Goal: Task Accomplishment & Management: Complete application form

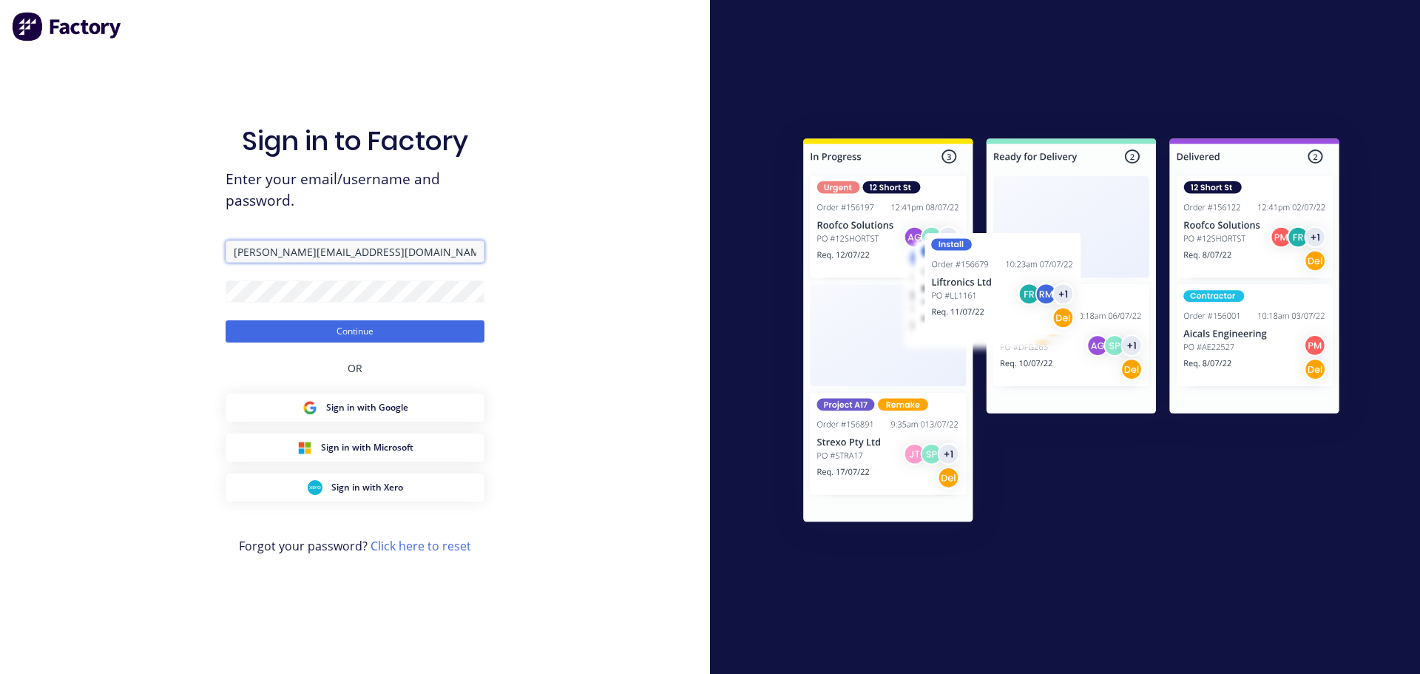
drag, startPoint x: 382, startPoint y: 251, endPoint x: 100, endPoint y: 239, distance: 282.1
click at [100, 239] on div "Sign in to Factory Enter your email/username and password. [PERSON_NAME][EMAIL_…" at bounding box center [355, 337] width 710 height 674
drag, startPoint x: 546, startPoint y: 203, endPoint x: 531, endPoint y: 212, distance: 17.3
click at [546, 203] on div "Sign in to Factory Enter your email/username and password. [PERSON_NAME][EMAIL_…" at bounding box center [355, 337] width 710 height 674
drag, startPoint x: 393, startPoint y: 251, endPoint x: 171, endPoint y: 254, distance: 222.6
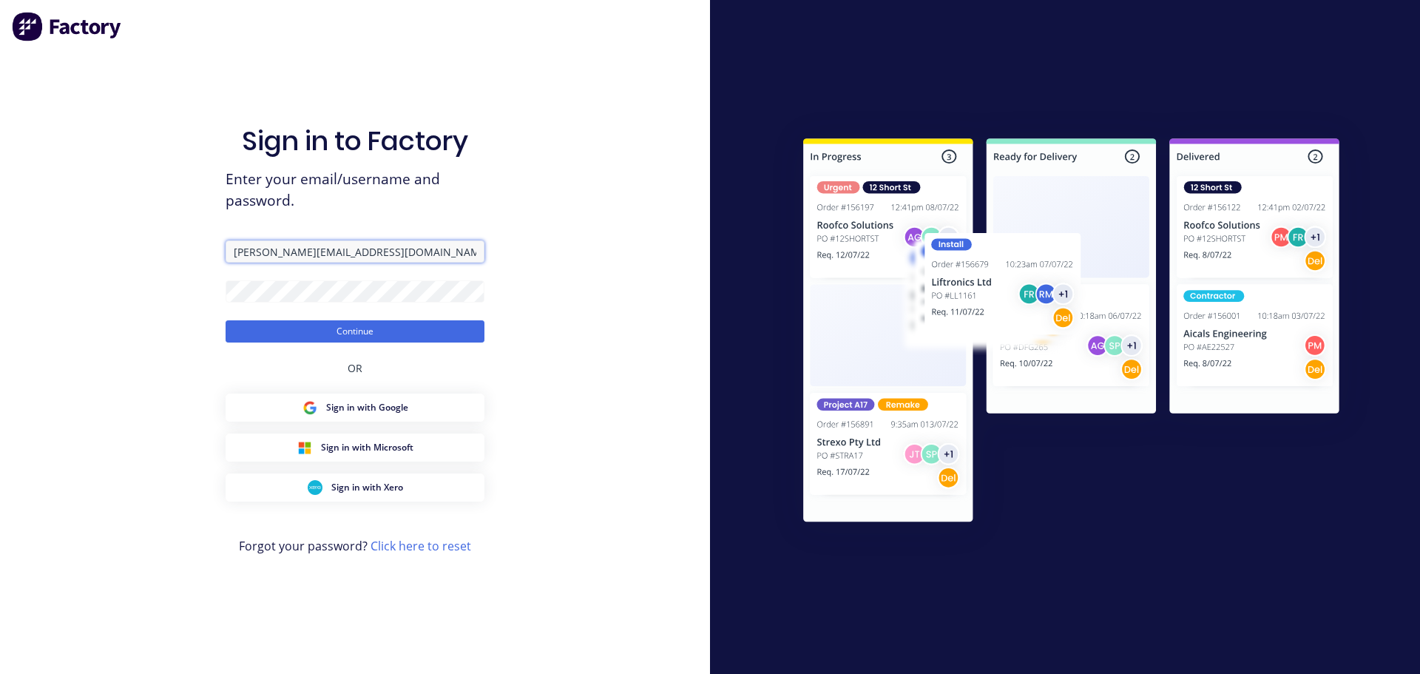
click at [171, 254] on div "Sign in to Factory Enter your email/username and password. [PERSON_NAME][EMAIL_…" at bounding box center [355, 337] width 710 height 674
type input "[PERSON_NAME][EMAIL_ADDRESS][DOMAIN_NAME]"
click at [158, 296] on div "Sign in to Factory Enter your email/username and password. [PERSON_NAME][EMAIL_…" at bounding box center [355, 337] width 710 height 674
click at [226, 320] on button "Continue" at bounding box center [355, 331] width 259 height 22
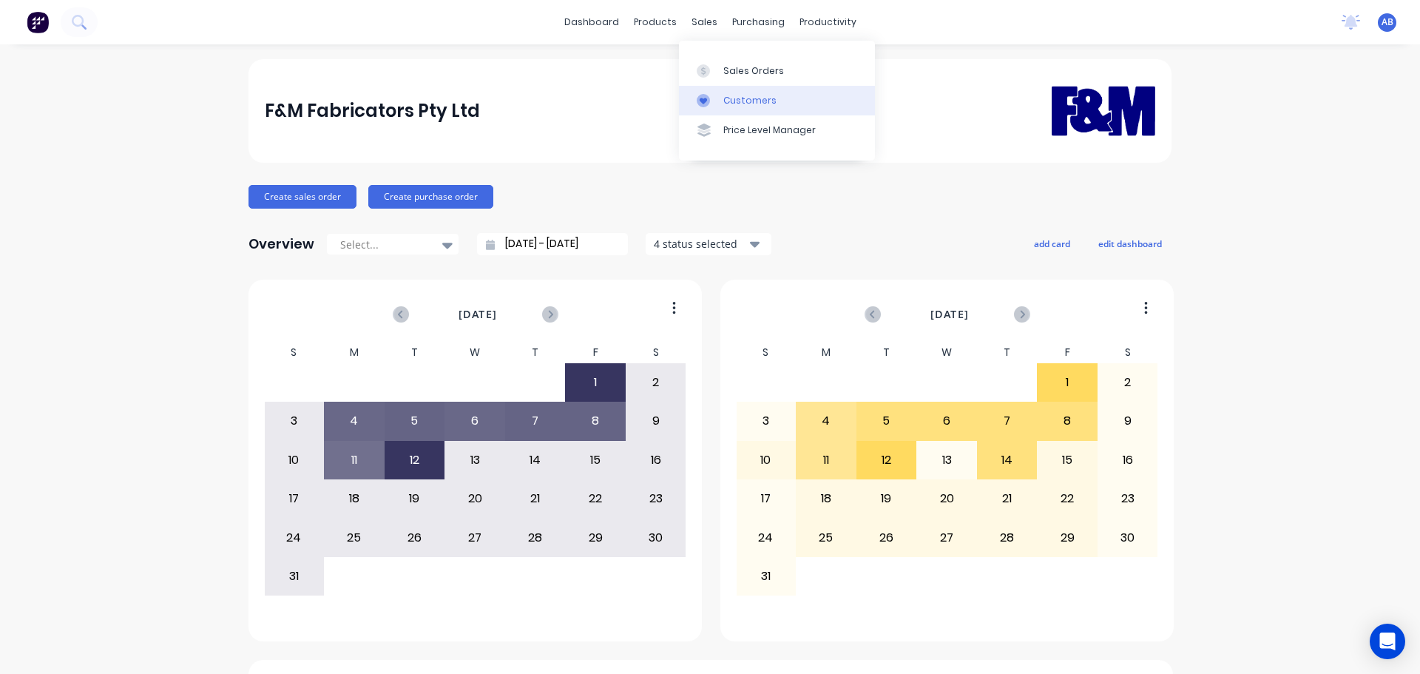
drag, startPoint x: 746, startPoint y: 96, endPoint x: 756, endPoint y: 89, distance: 12.3
click at [746, 96] on div "Customers" at bounding box center [749, 100] width 53 height 13
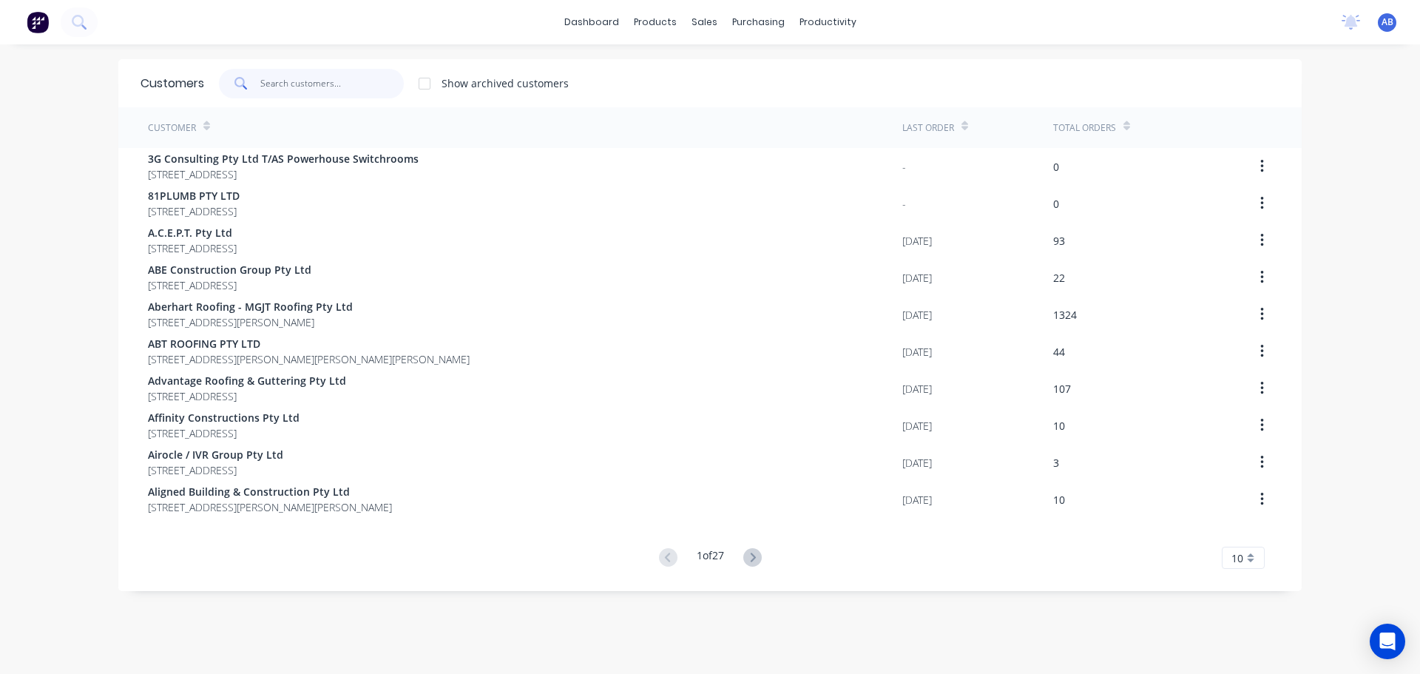
click at [311, 88] on input "text" at bounding box center [332, 84] width 144 height 30
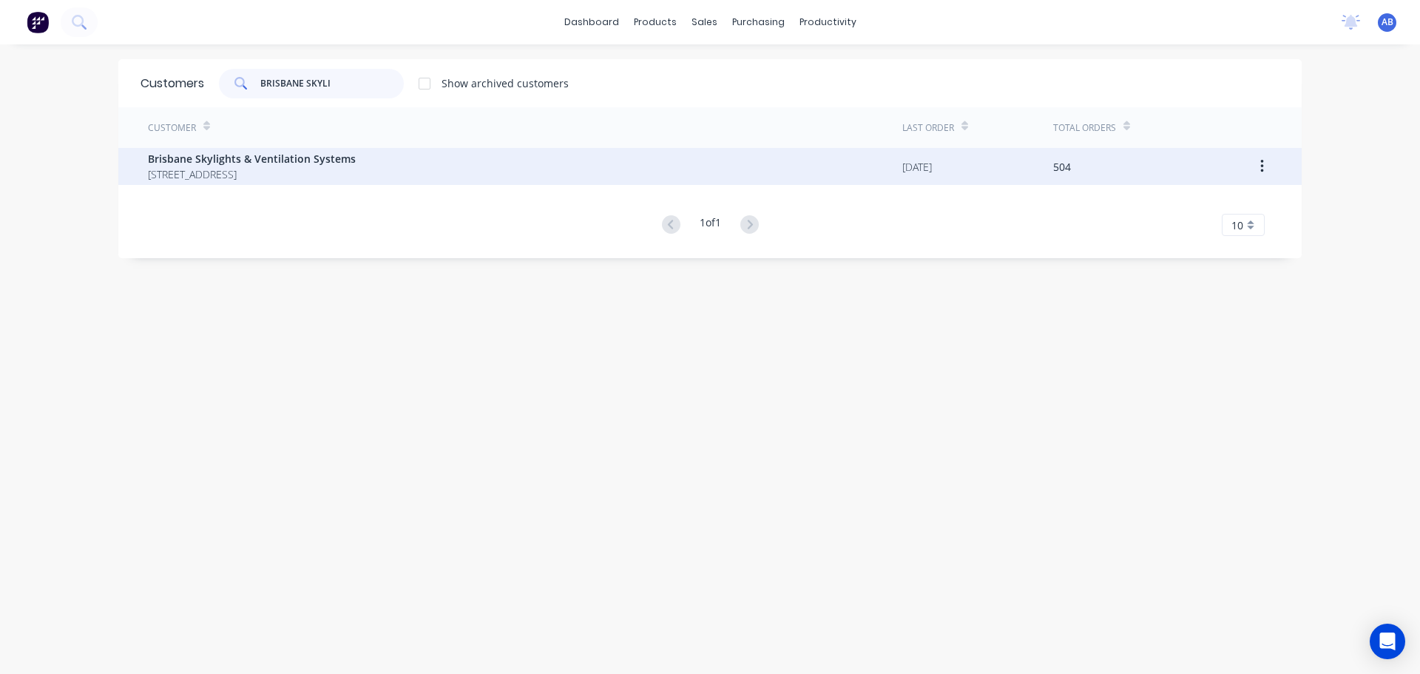
type input "BRISBANE SKYLI"
click at [248, 163] on span "Brisbane Skylights & Ventilation Systems" at bounding box center [252, 159] width 208 height 16
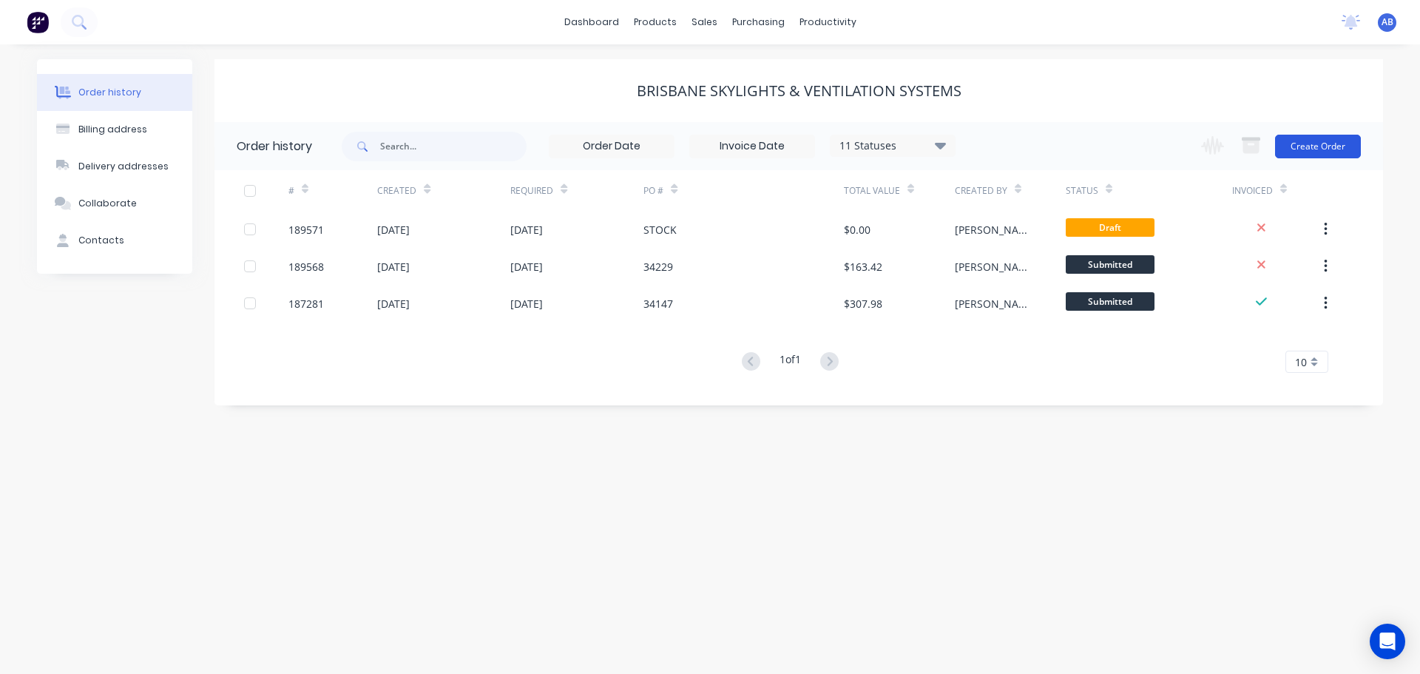
click at [1321, 139] on button "Create Order" at bounding box center [1318, 147] width 86 height 24
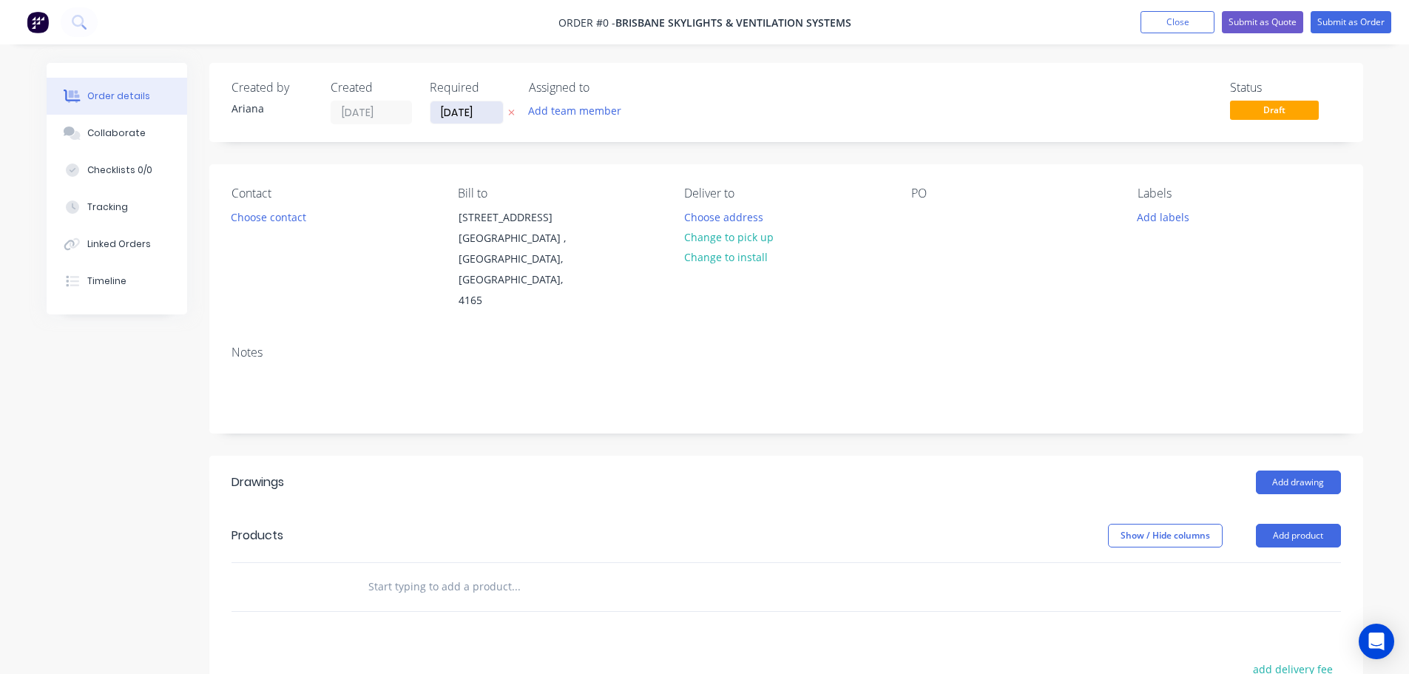
click at [470, 112] on input "[DATE]" at bounding box center [466, 112] width 72 height 22
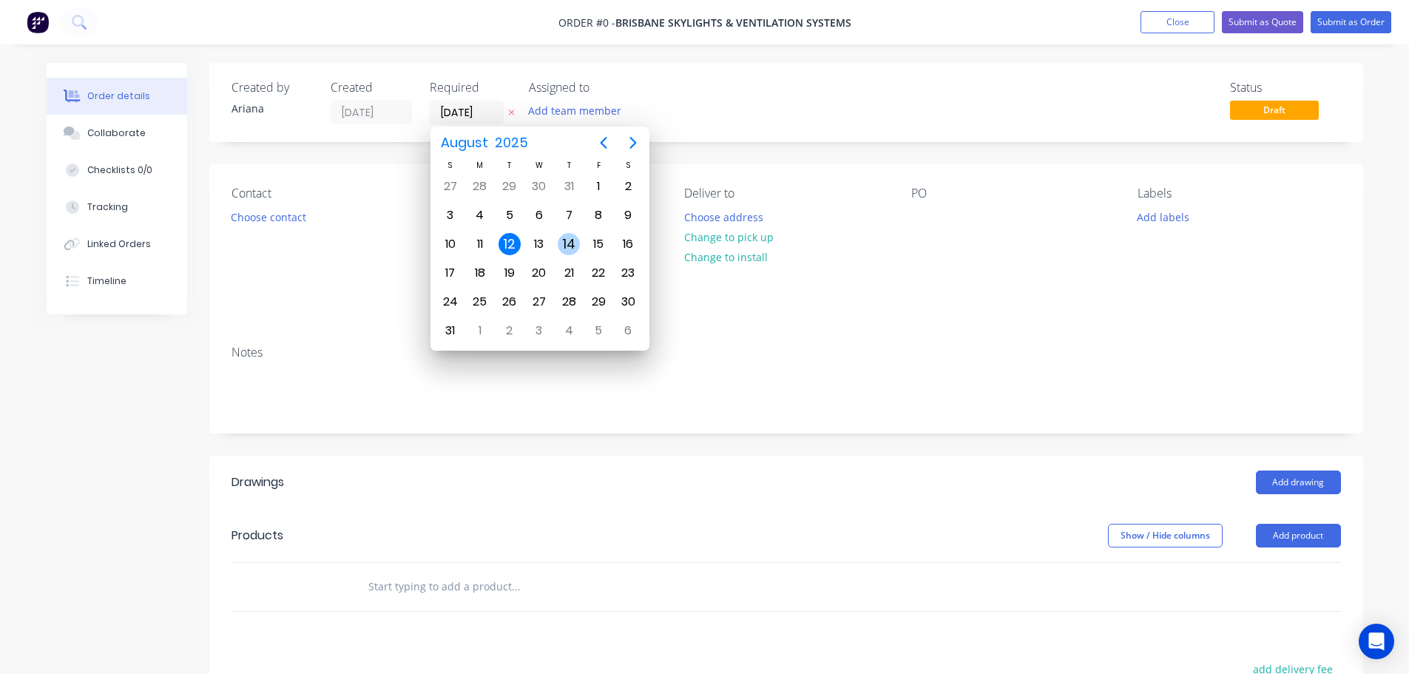
click at [570, 239] on div "14" at bounding box center [569, 244] width 22 height 22
type input "[DATE]"
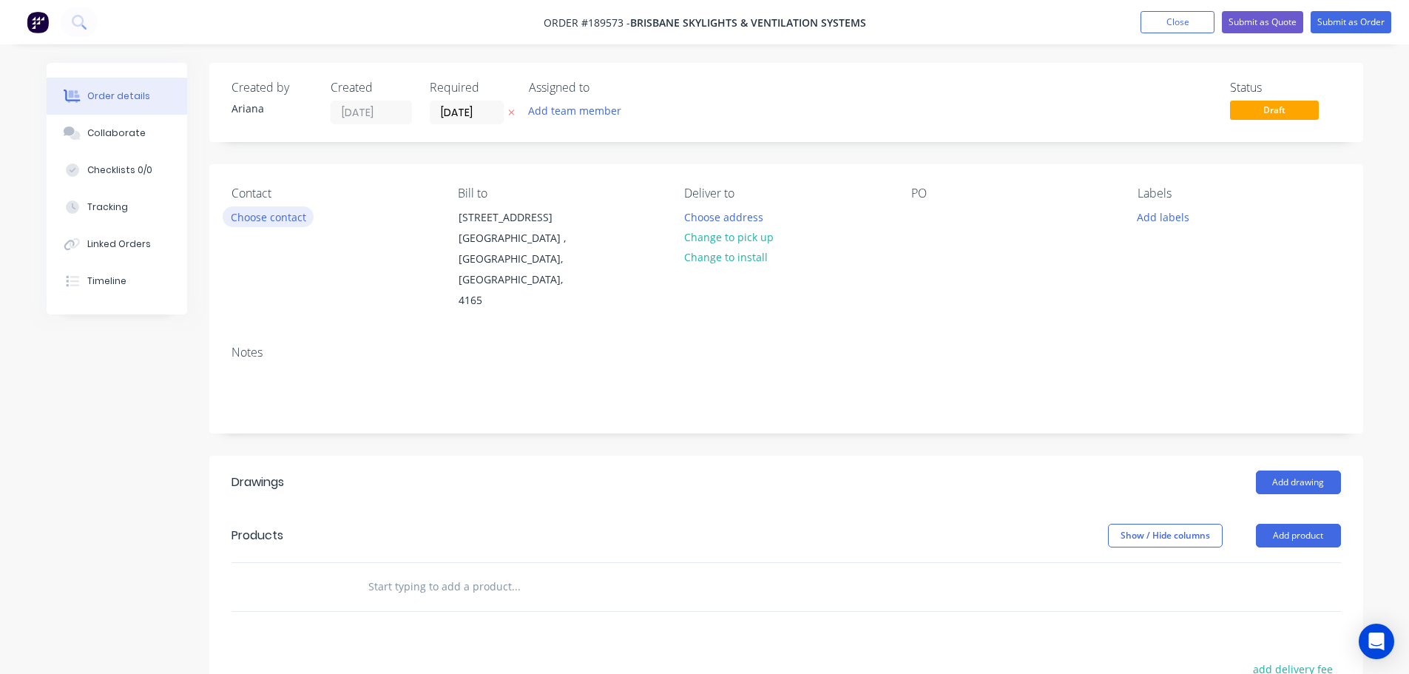
click at [278, 216] on button "Choose contact" at bounding box center [268, 216] width 91 height 20
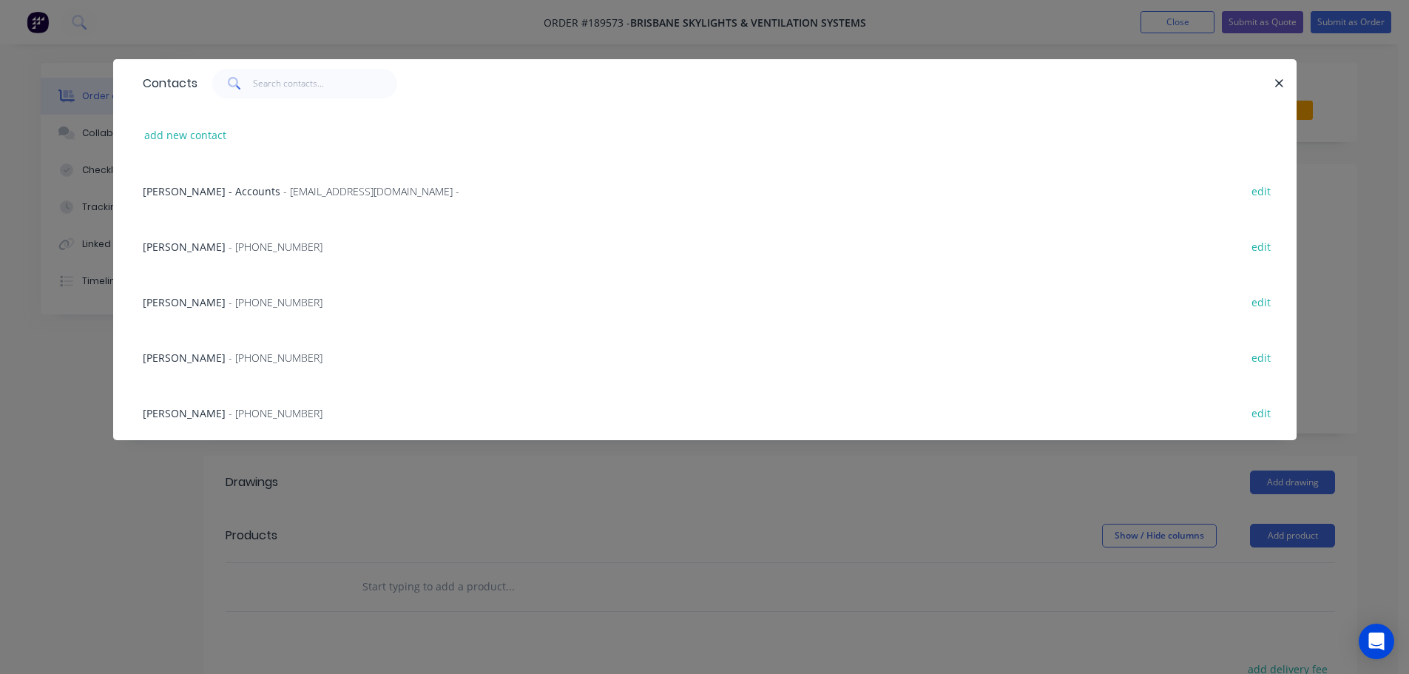
click at [283, 191] on span "- [EMAIL_ADDRESS][DOMAIN_NAME] -" at bounding box center [371, 191] width 176 height 14
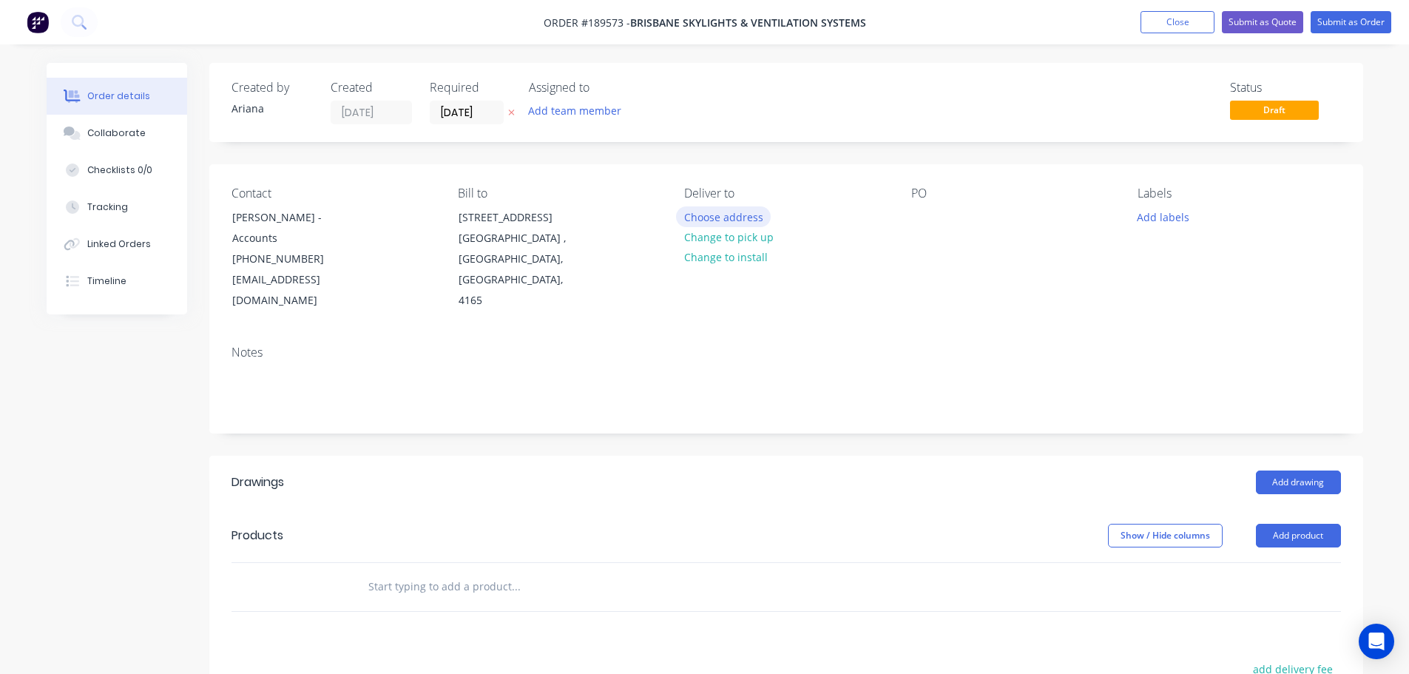
click at [738, 217] on button "Choose address" at bounding box center [723, 216] width 95 height 20
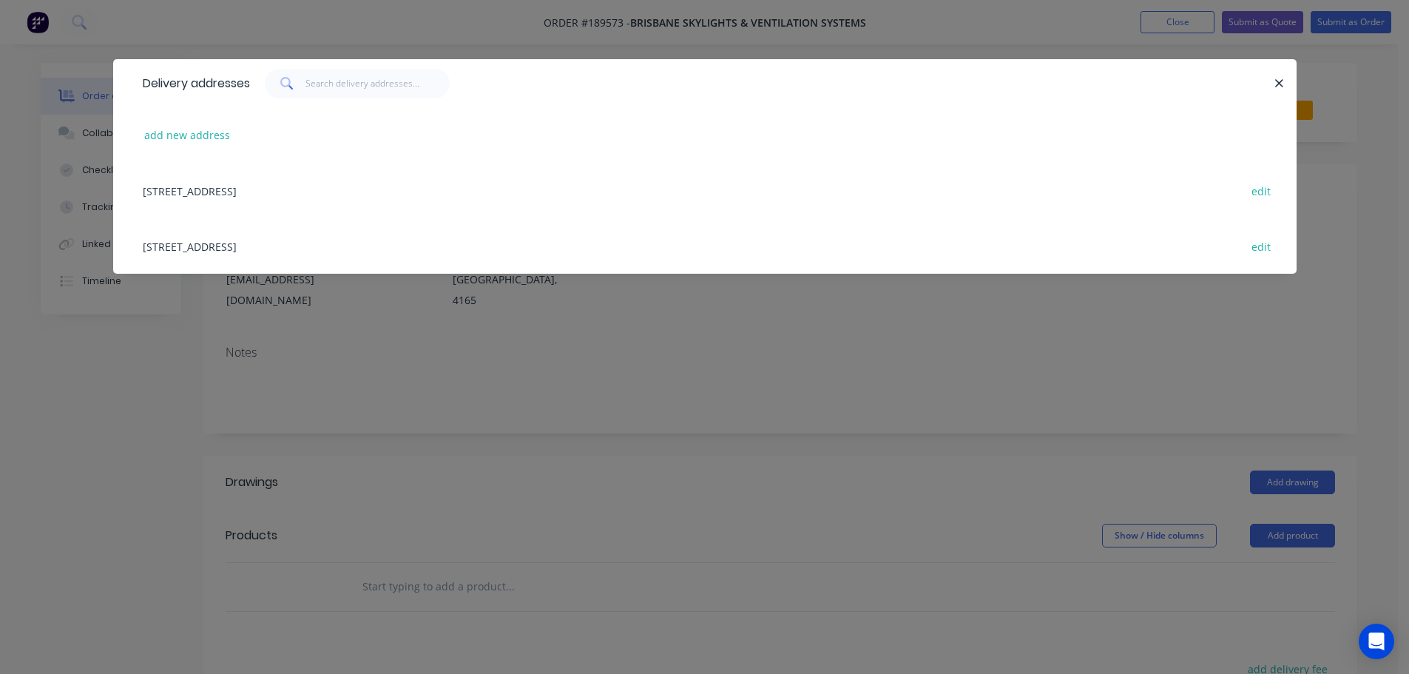
click at [275, 249] on div "[STREET_ADDRESS] edit" at bounding box center [704, 245] width 1139 height 55
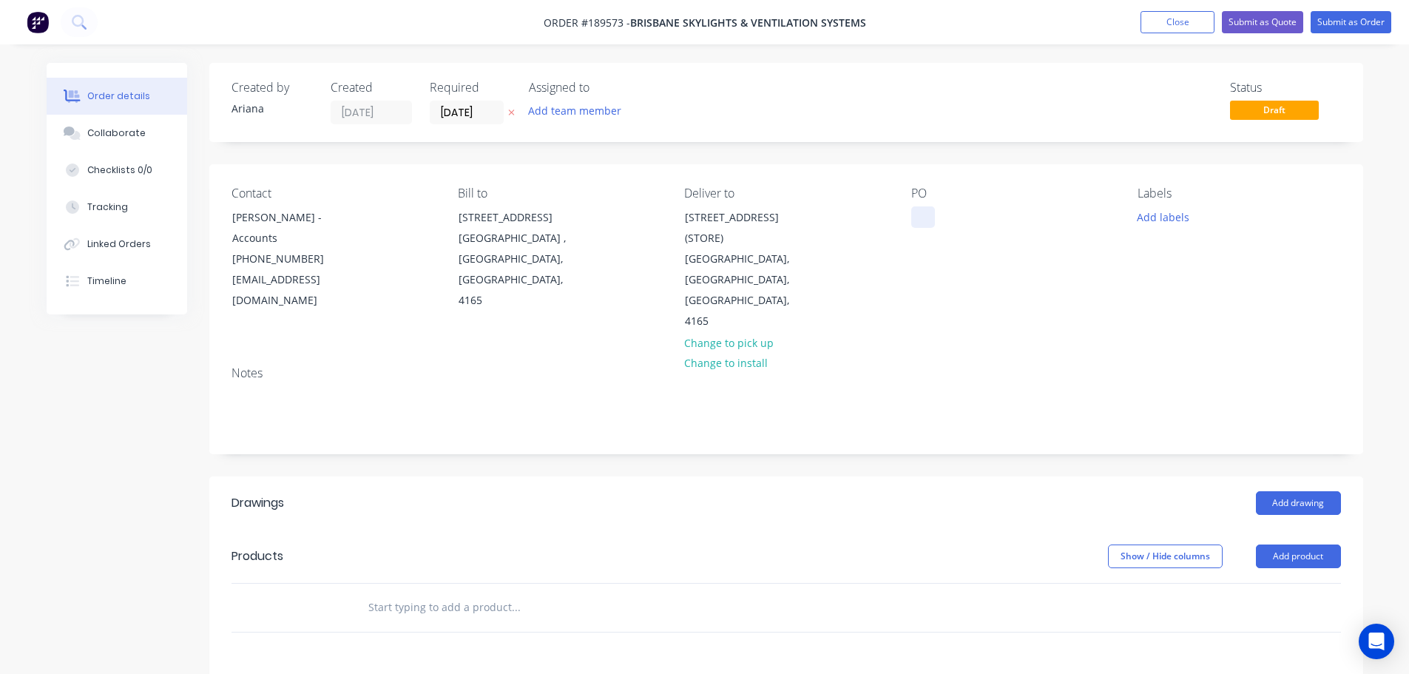
click at [922, 219] on div at bounding box center [923, 216] width 24 height 21
click at [1298, 491] on button "Add drawing" at bounding box center [1298, 503] width 85 height 24
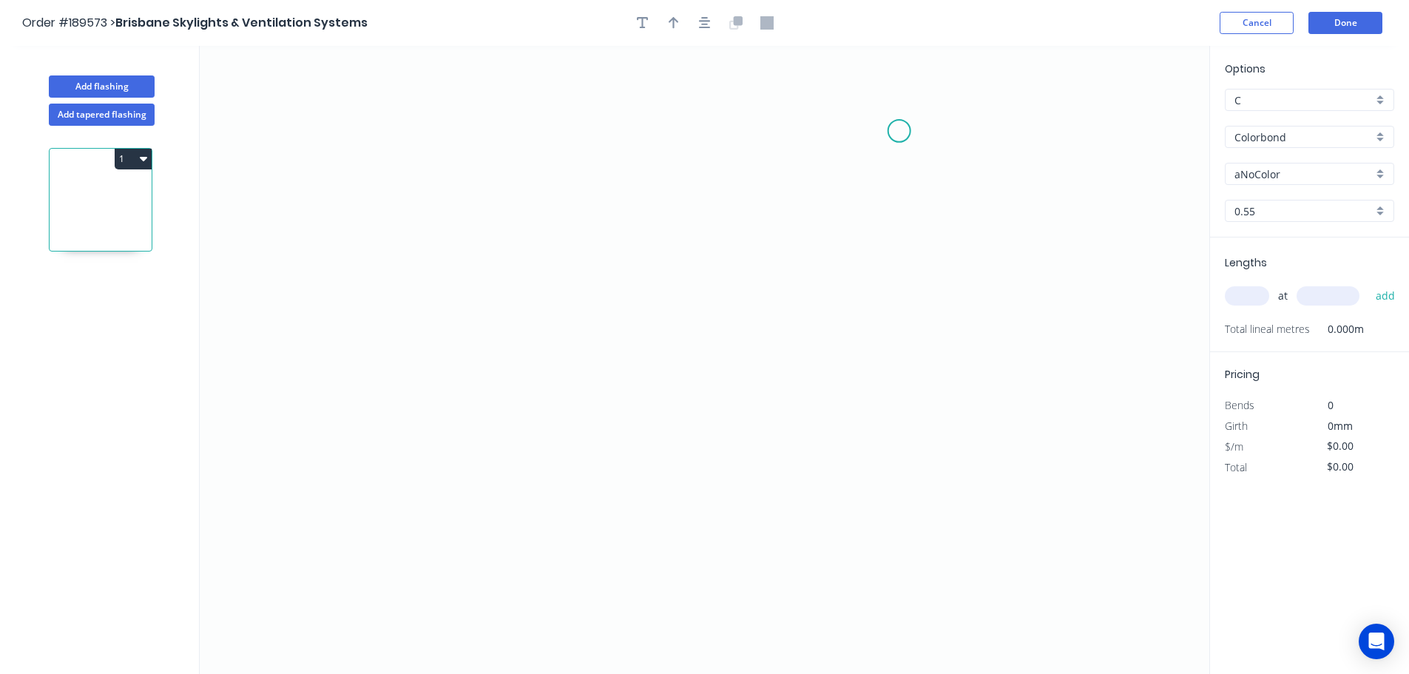
click at [899, 131] on icon "0" at bounding box center [705, 360] width 1010 height 628
click at [903, 375] on icon "0" at bounding box center [705, 360] width 1010 height 628
click at [666, 359] on icon "0 ?" at bounding box center [705, 360] width 1010 height 628
click at [666, 359] on icon "0 ? ?" at bounding box center [705, 360] width 1010 height 628
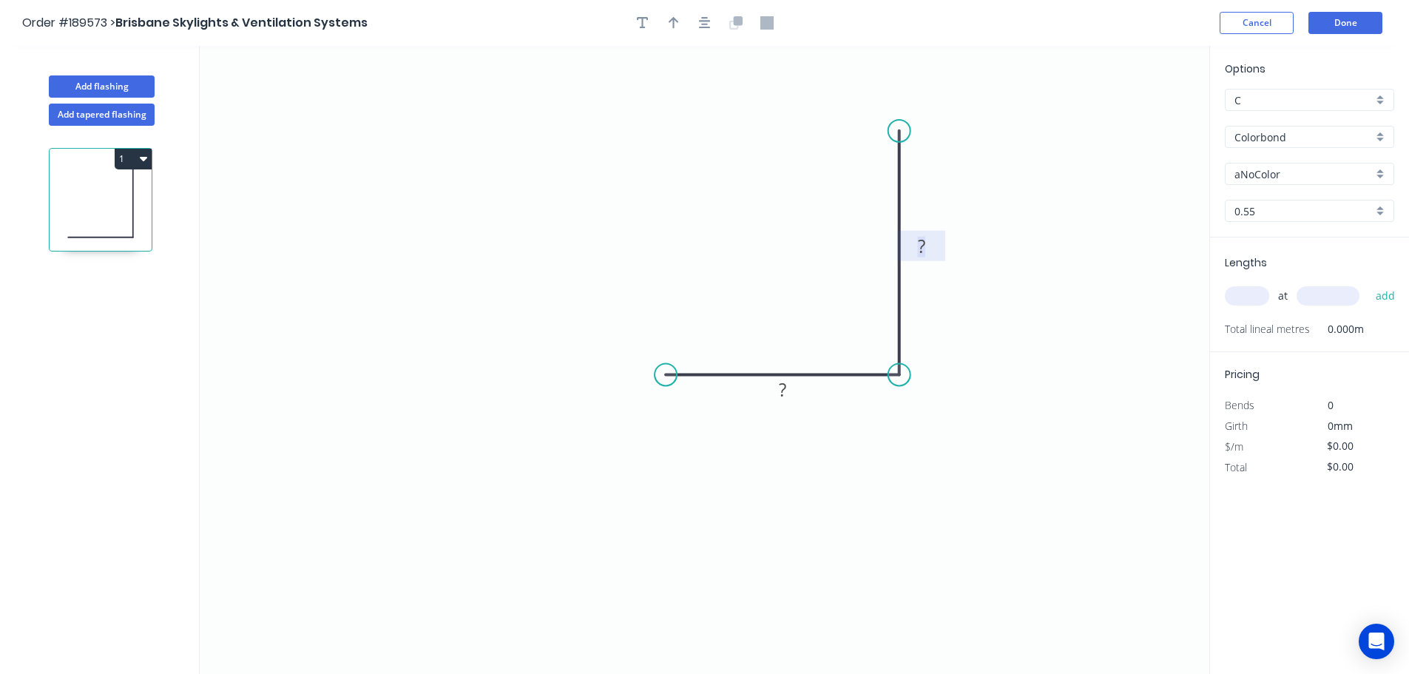
click at [922, 244] on tspan "?" at bounding box center [921, 246] width 7 height 24
click at [952, 227] on icon "0 30 40" at bounding box center [705, 360] width 1010 height 628
type input "$6.83"
click at [669, 19] on icon "button" at bounding box center [674, 22] width 10 height 13
drag, startPoint x: 1135, startPoint y: 115, endPoint x: 948, endPoint y: 464, distance: 395.7
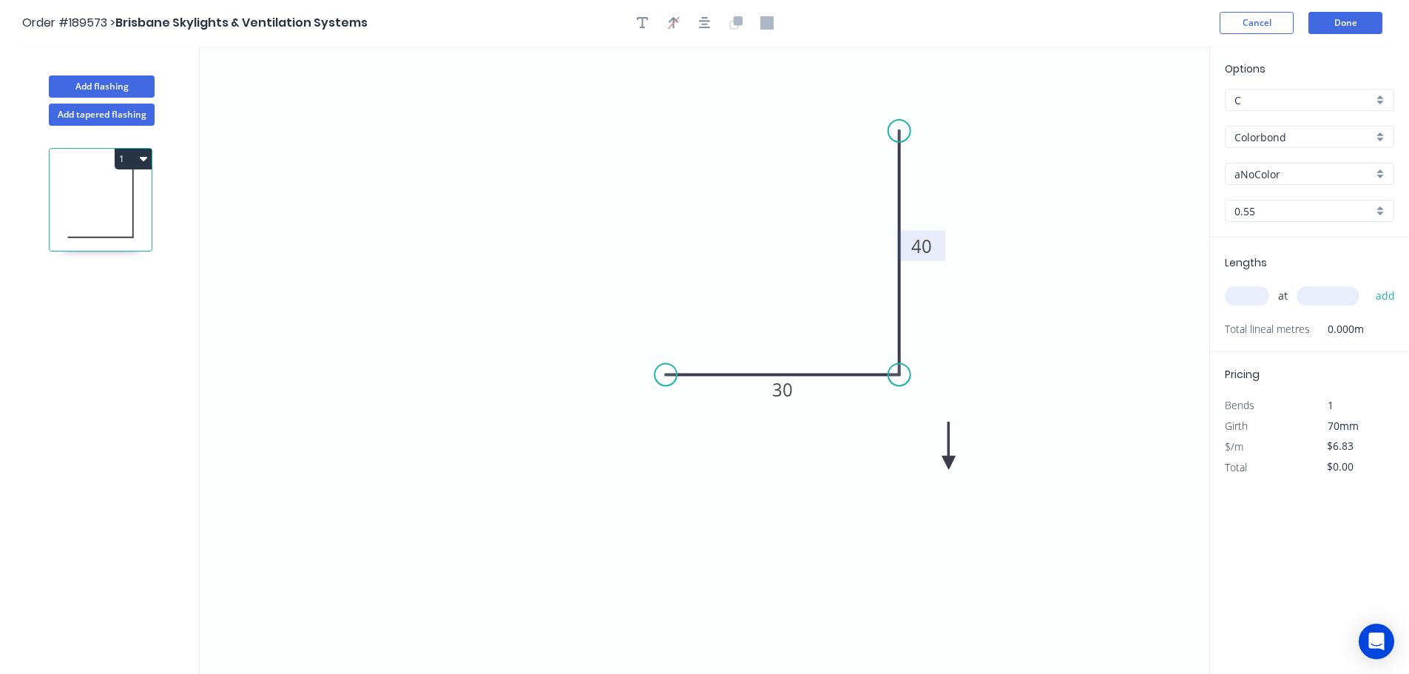
click at [948, 464] on icon at bounding box center [948, 445] width 13 height 47
click at [948, 464] on icon at bounding box center [965, 462] width 47 height 13
click at [1380, 135] on div "Colorbond" at bounding box center [1309, 137] width 169 height 22
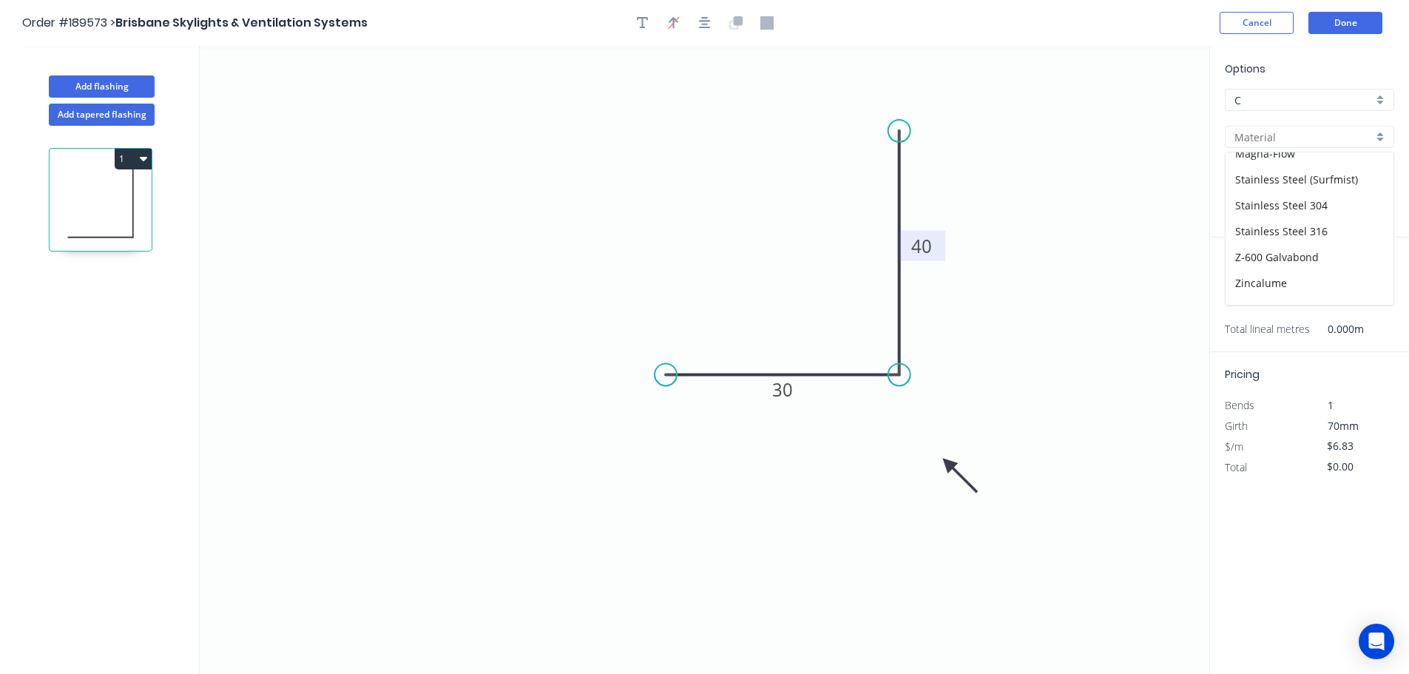
scroll to position [314, 0]
click at [1280, 257] on div "Zincalume" at bounding box center [1310, 266] width 168 height 26
type input "Zincalume"
type input "$6.52"
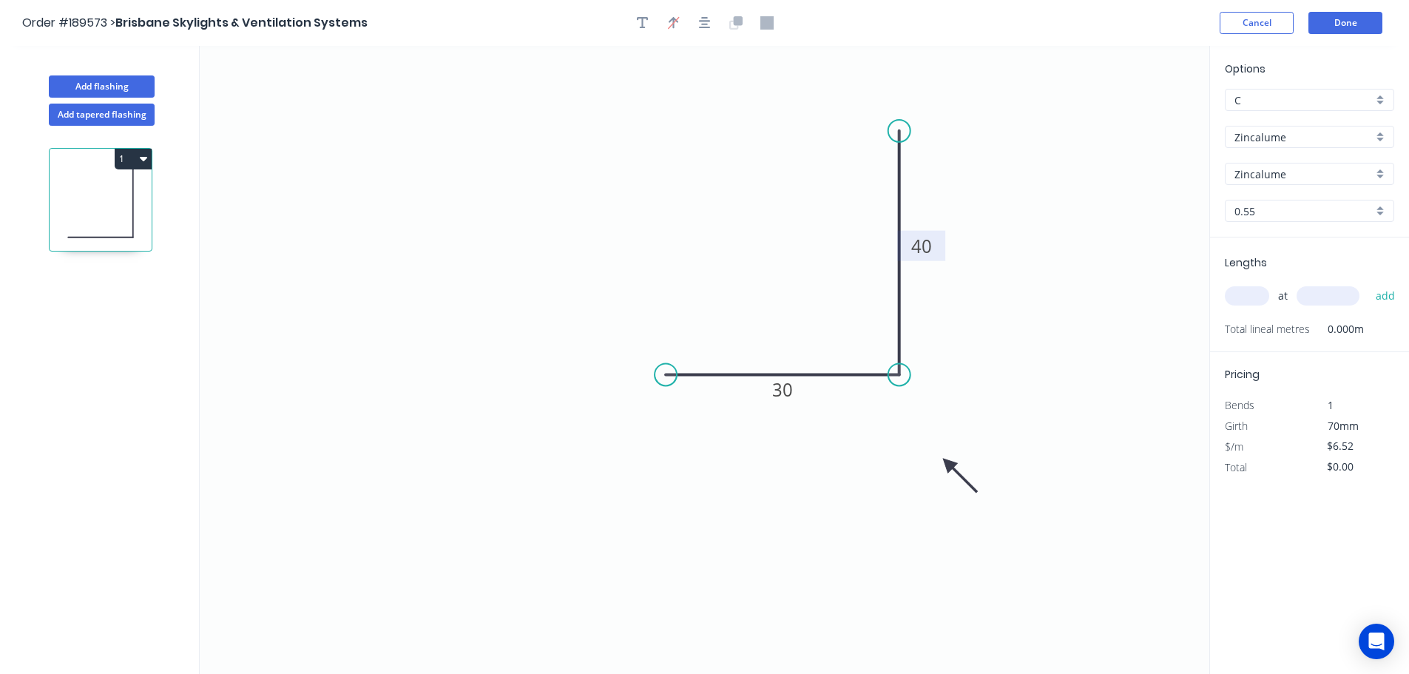
click at [1257, 291] on input "text" at bounding box center [1247, 295] width 44 height 19
type input "20"
click at [1342, 295] on input "text" at bounding box center [1328, 295] width 63 height 19
type input "1400"
click at [1368, 283] on button "add" at bounding box center [1385, 295] width 35 height 25
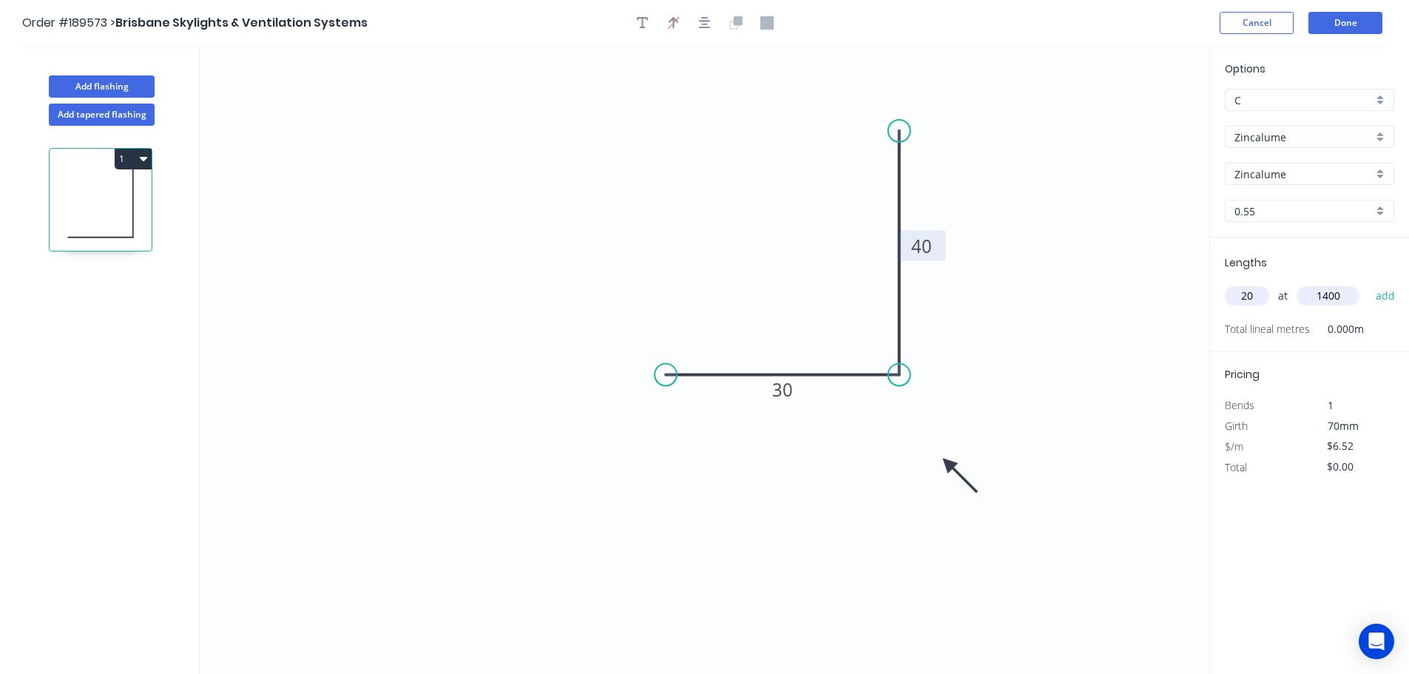
type input "$182.56"
drag, startPoint x: 947, startPoint y: 464, endPoint x: 732, endPoint y: 250, distance: 303.3
click at [732, 250] on icon at bounding box center [744, 261] width 43 height 43
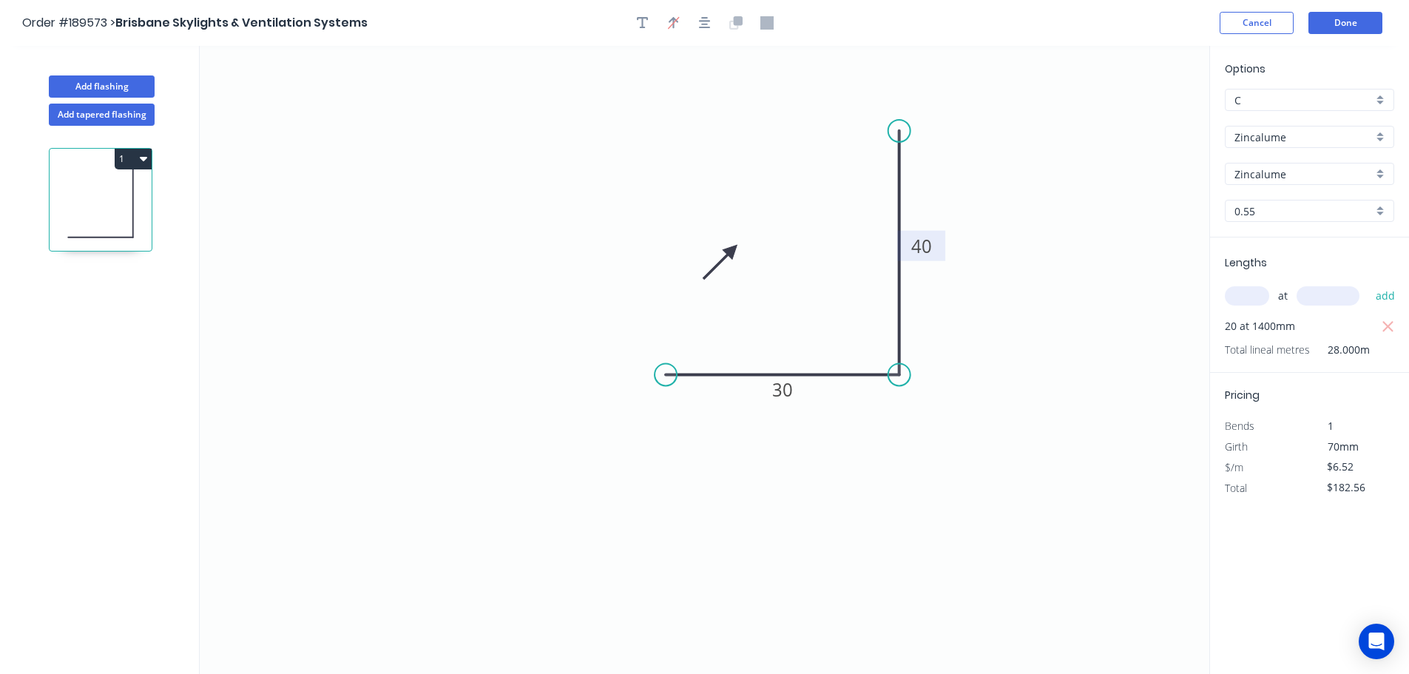
click at [732, 250] on icon at bounding box center [720, 261] width 43 height 43
click at [732, 250] on icon at bounding box center [715, 249] width 47 height 13
drag, startPoint x: 732, startPoint y: 250, endPoint x: 737, endPoint y: 230, distance: 20.6
click at [737, 230] on icon at bounding box center [725, 218] width 43 height 43
click at [1328, 25] on button "Done" at bounding box center [1345, 23] width 74 height 22
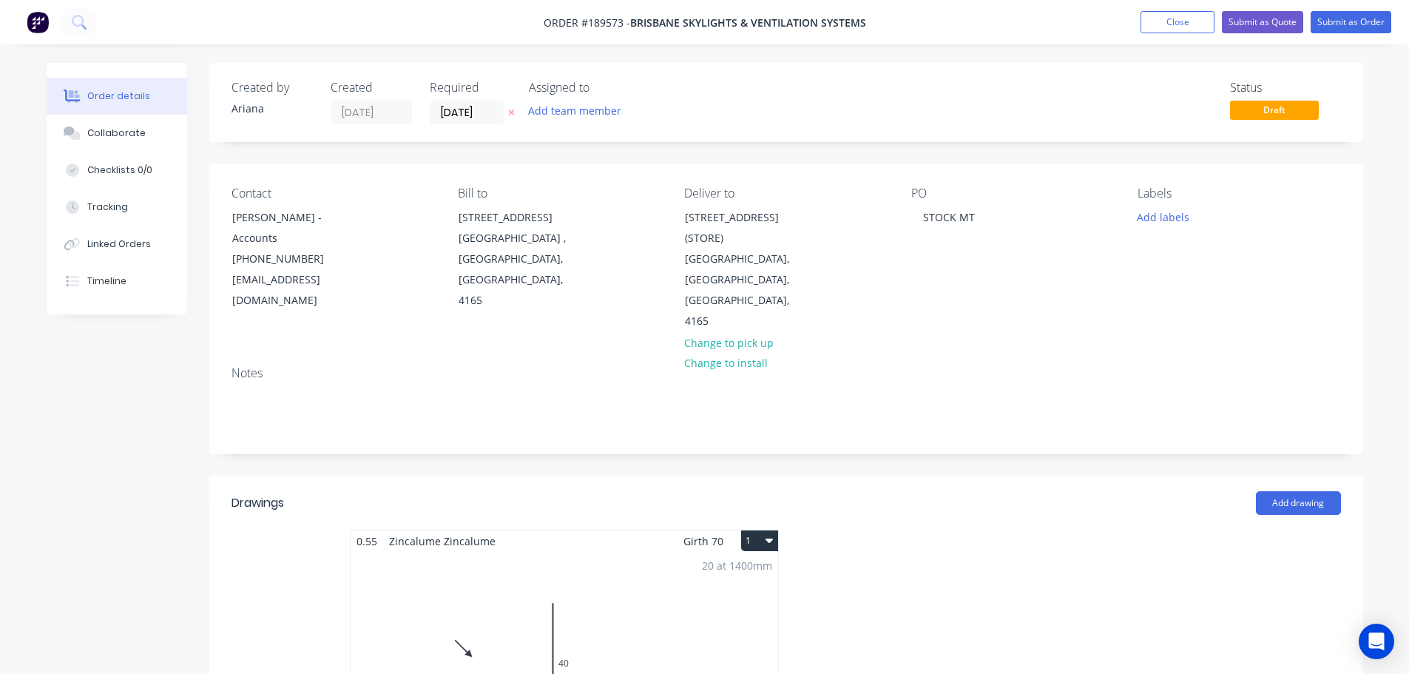
click at [758, 530] on button "1" at bounding box center [759, 540] width 37 height 21
click at [741, 566] on div "Use larger box size" at bounding box center [708, 576] width 114 height 21
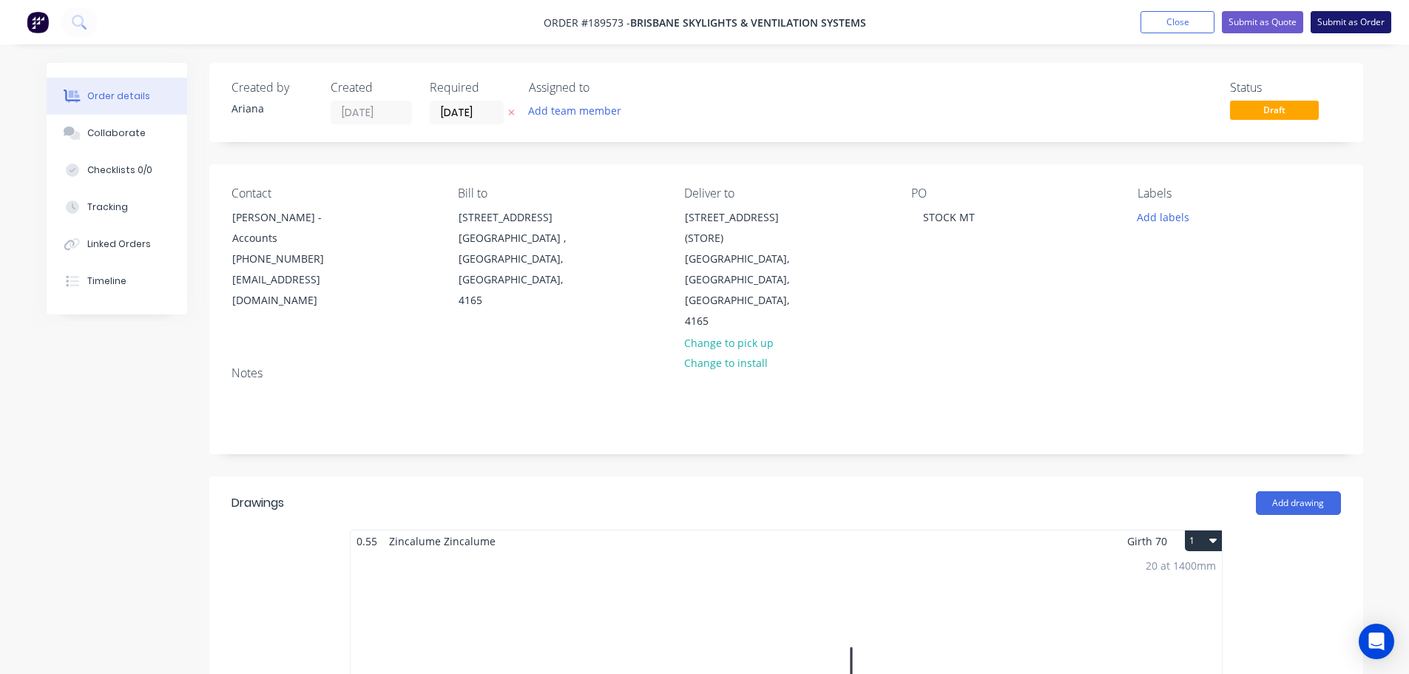
click at [1368, 24] on button "Submit as Order" at bounding box center [1351, 22] width 81 height 22
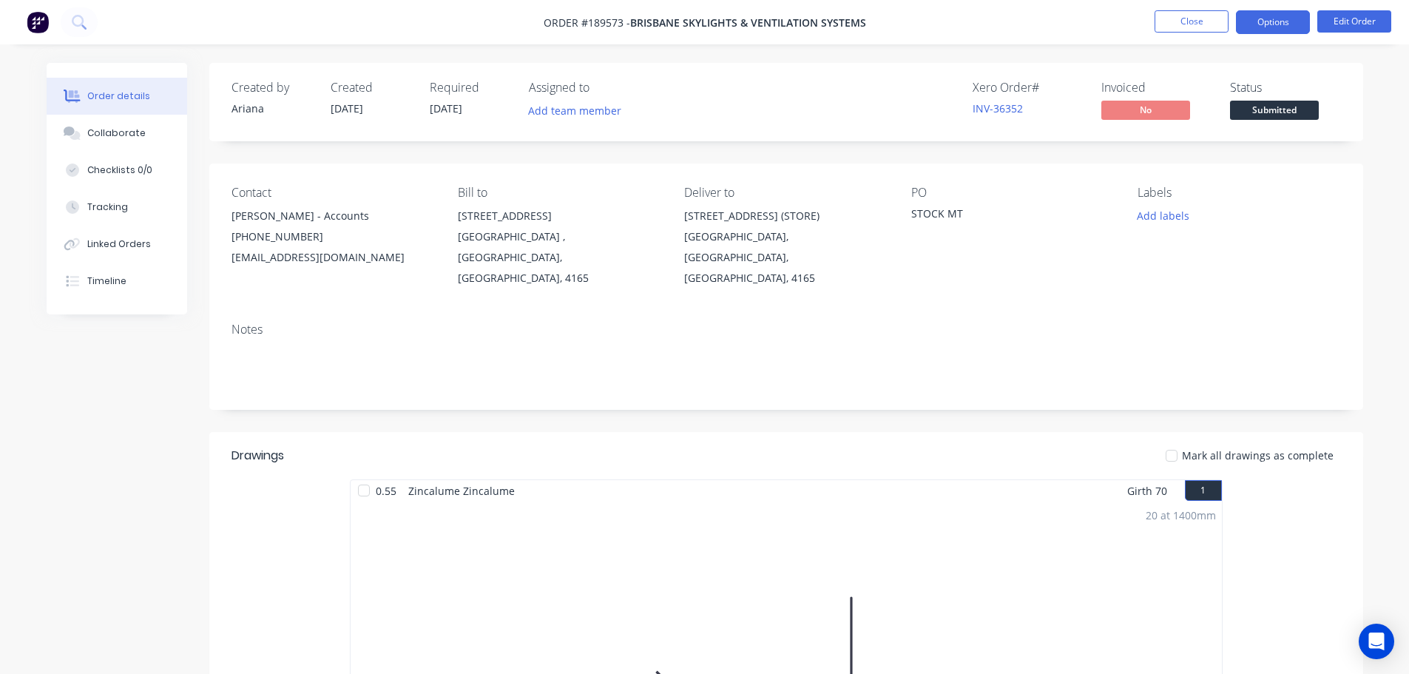
click at [1268, 18] on button "Options" at bounding box center [1273, 22] width 74 height 24
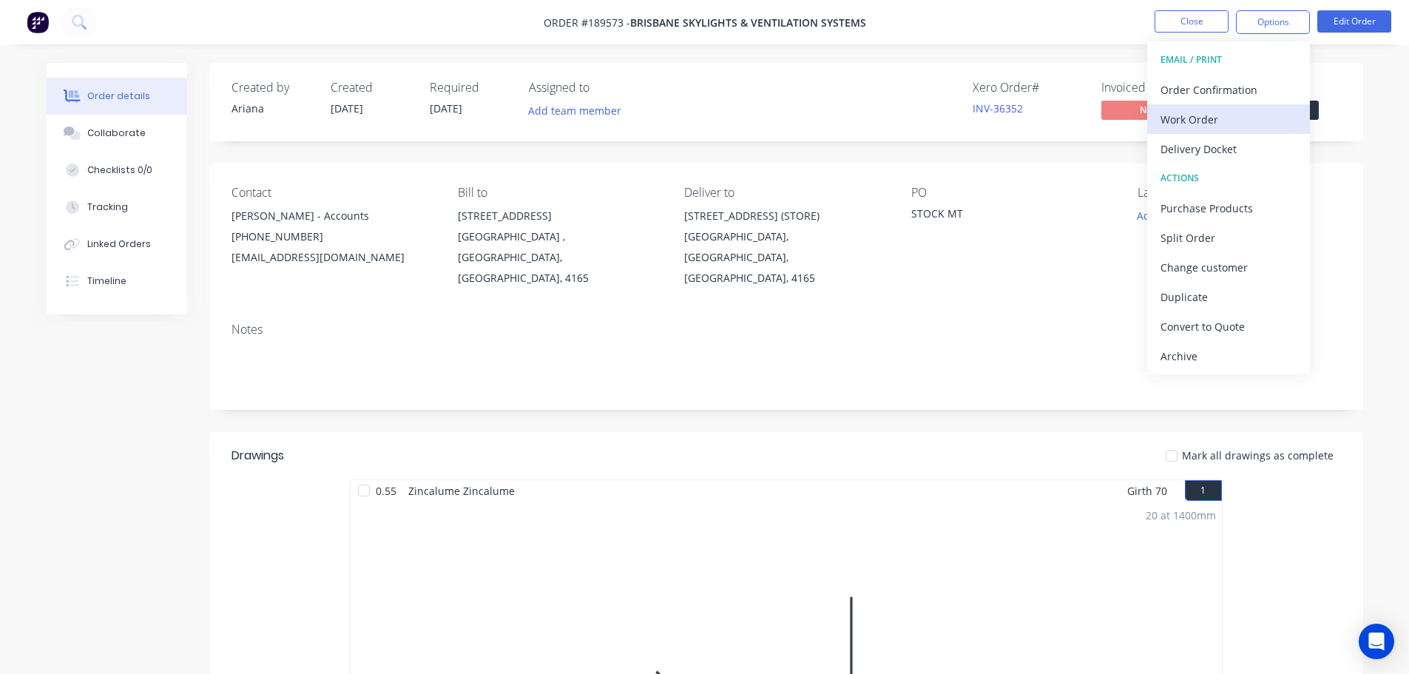
click at [1224, 115] on div "Work Order" at bounding box center [1228, 119] width 136 height 21
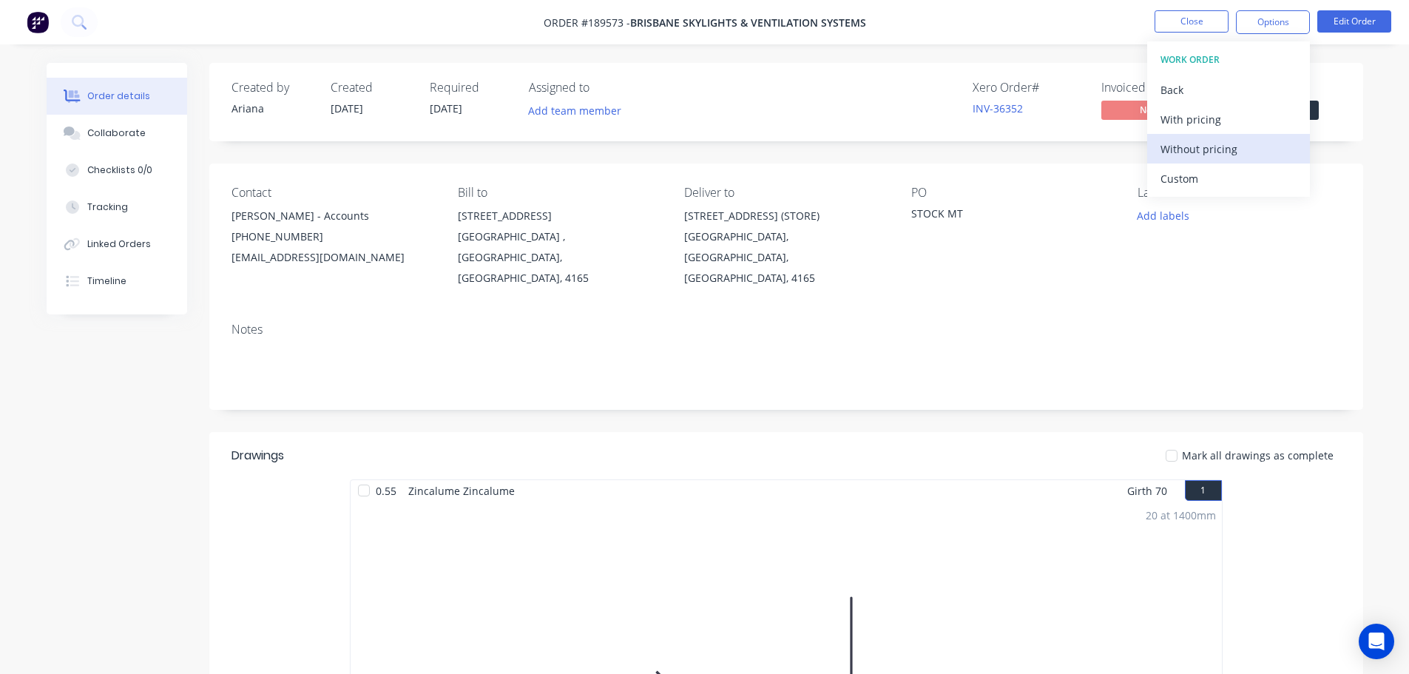
click at [1203, 145] on div "Without pricing" at bounding box center [1228, 148] width 136 height 21
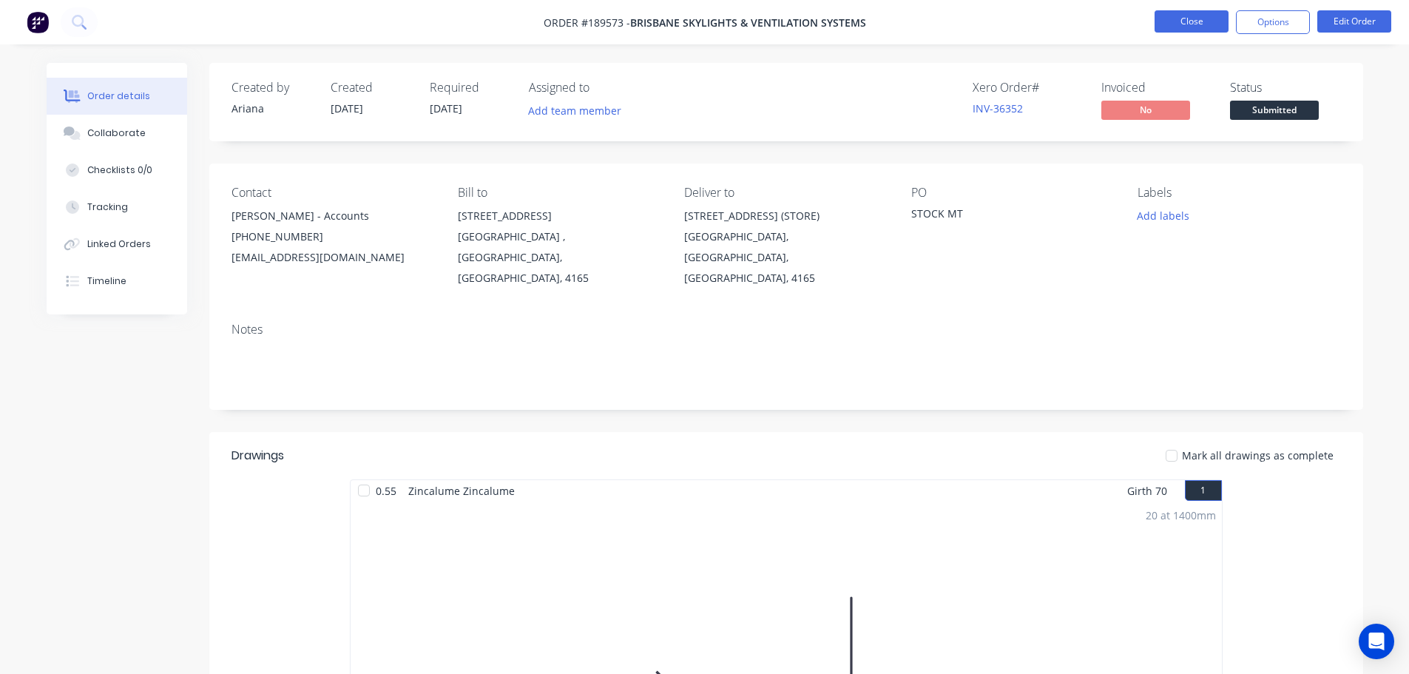
click at [1184, 20] on button "Close" at bounding box center [1192, 21] width 74 height 22
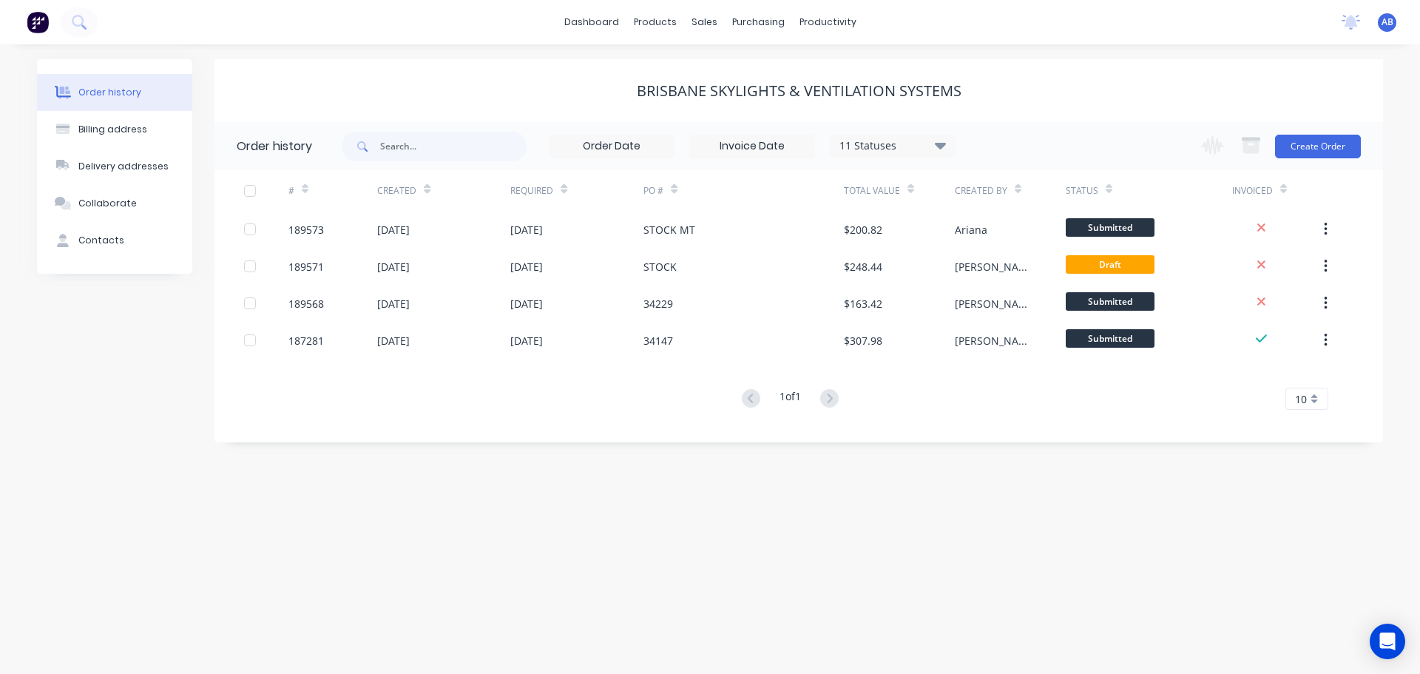
click at [994, 21] on div "dashboard products sales purchasing productivity dashboard products Product Cat…" at bounding box center [710, 22] width 1420 height 44
click at [743, 98] on div "Customers" at bounding box center [755, 100] width 53 height 13
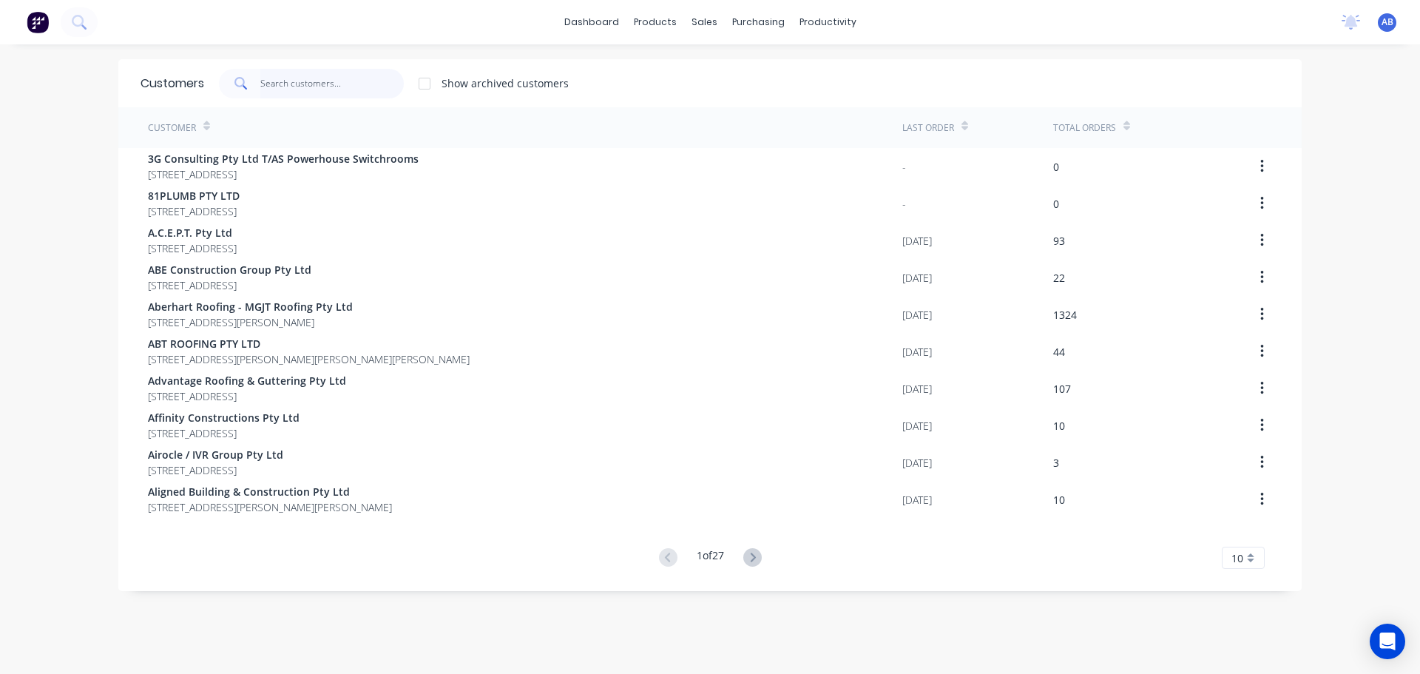
drag, startPoint x: 296, startPoint y: 79, endPoint x: 700, endPoint y: 107, distance: 405.5
click at [297, 79] on input "text" at bounding box center [332, 84] width 144 height 30
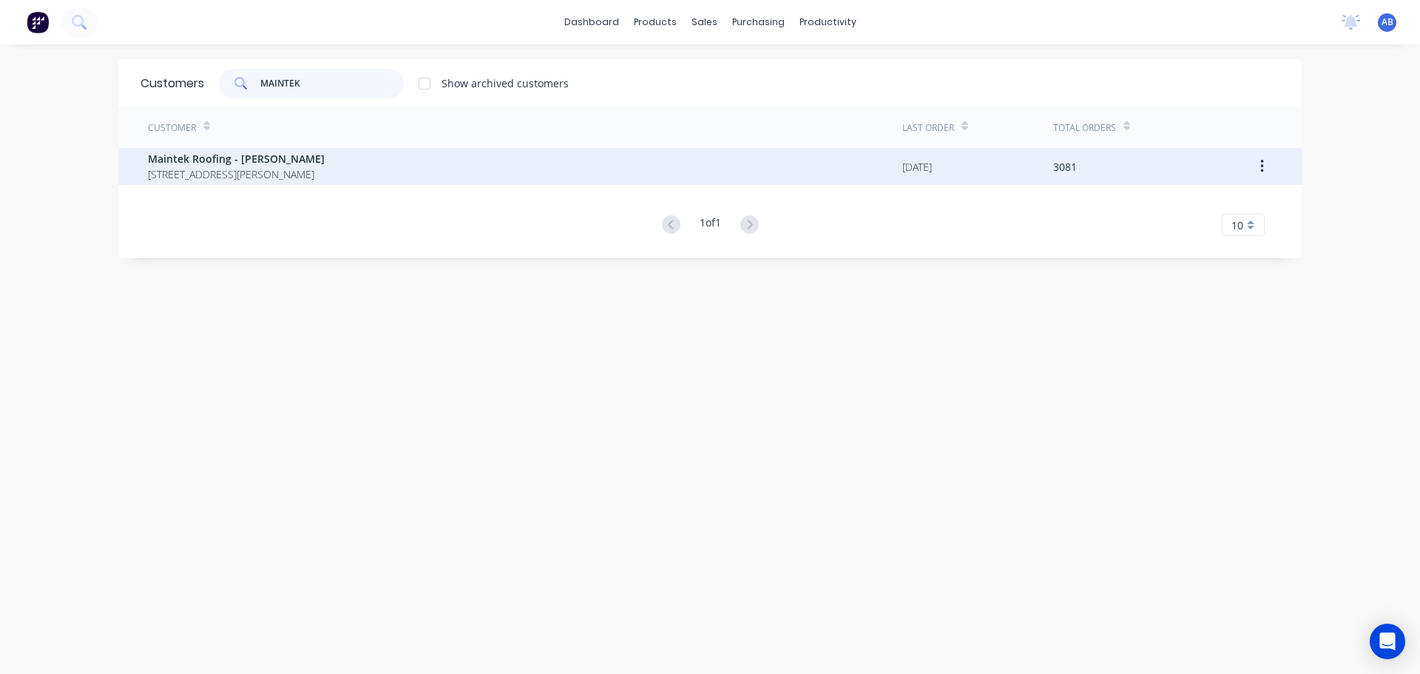
type input "MAINTEK"
click at [270, 159] on span "Maintek Roofing - [PERSON_NAME]" at bounding box center [236, 159] width 177 height 16
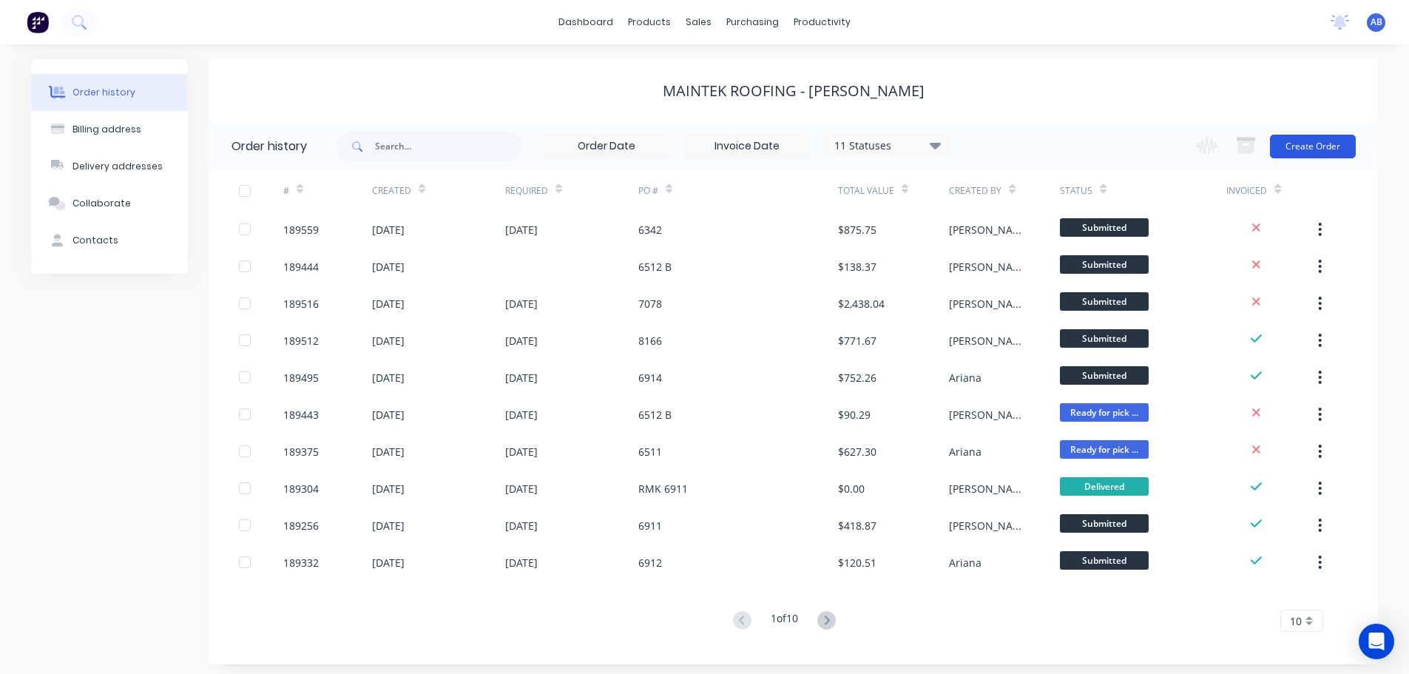
click at [1337, 148] on button "Create Order" at bounding box center [1313, 147] width 86 height 24
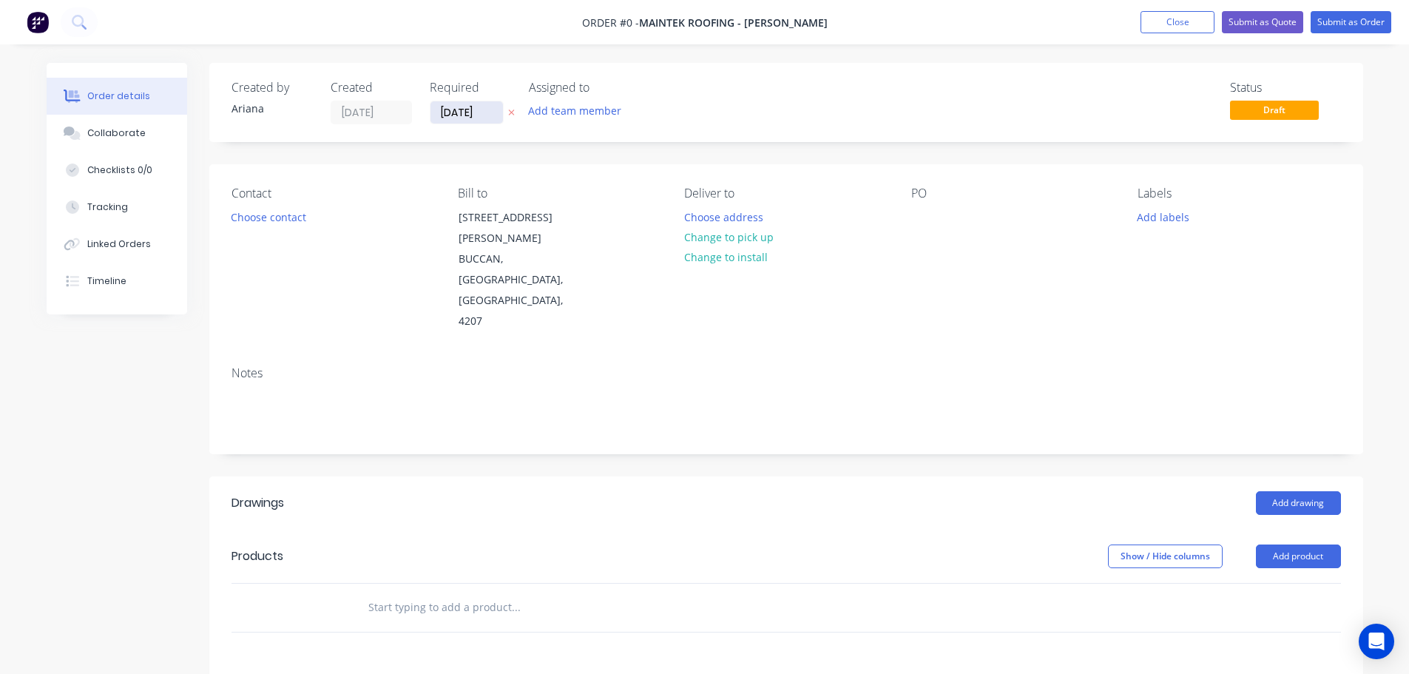
click at [458, 112] on input "[DATE]" at bounding box center [466, 112] width 72 height 22
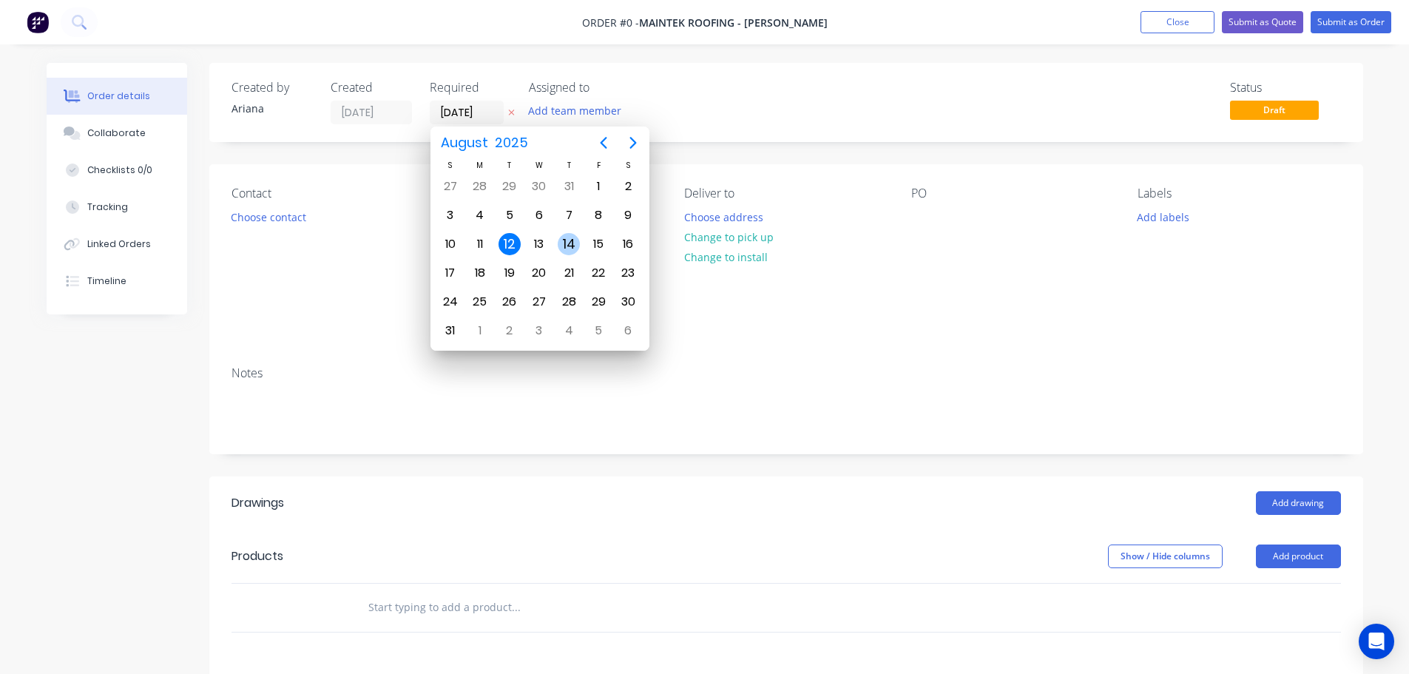
click at [570, 240] on div "14" at bounding box center [569, 244] width 22 height 22
type input "[DATE]"
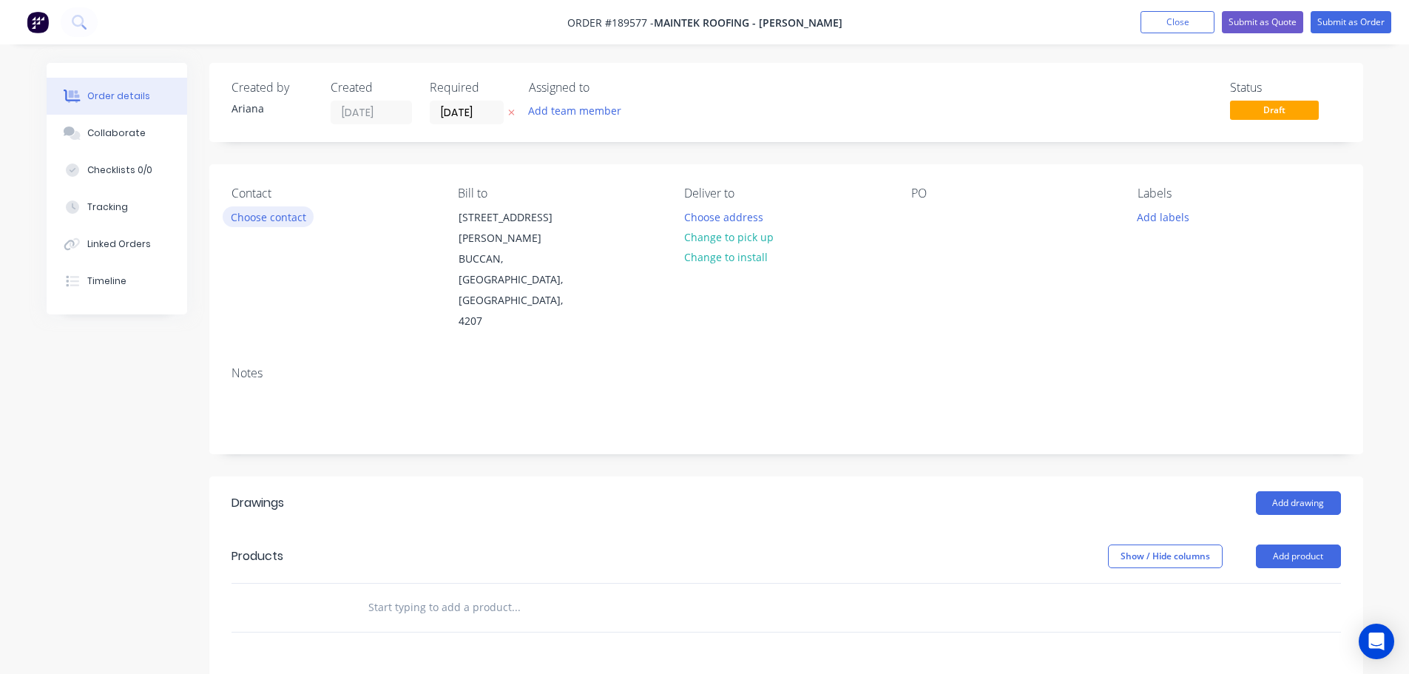
click at [282, 215] on button "Choose contact" at bounding box center [268, 216] width 91 height 20
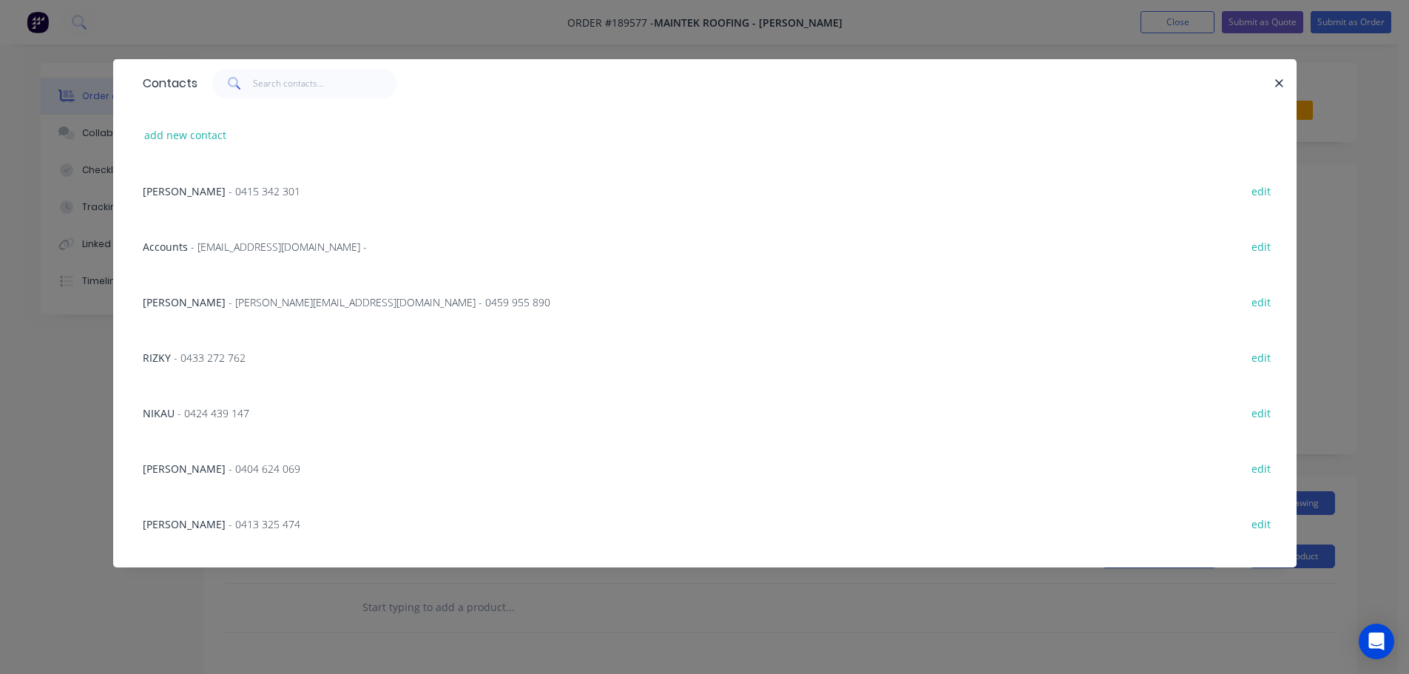
scroll to position [172, 0]
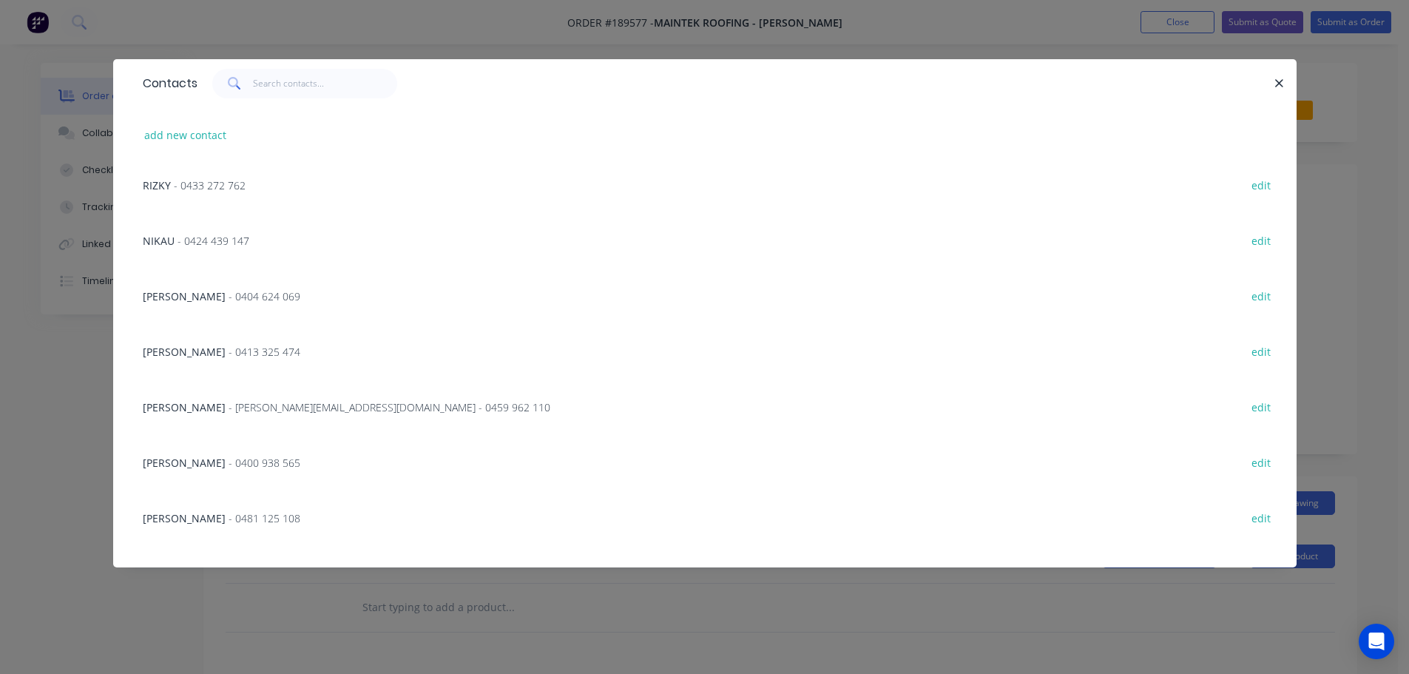
click at [229, 406] on span "- [PERSON_NAME][EMAIL_ADDRESS][DOMAIN_NAME] - 0459 962 110" at bounding box center [390, 407] width 322 height 14
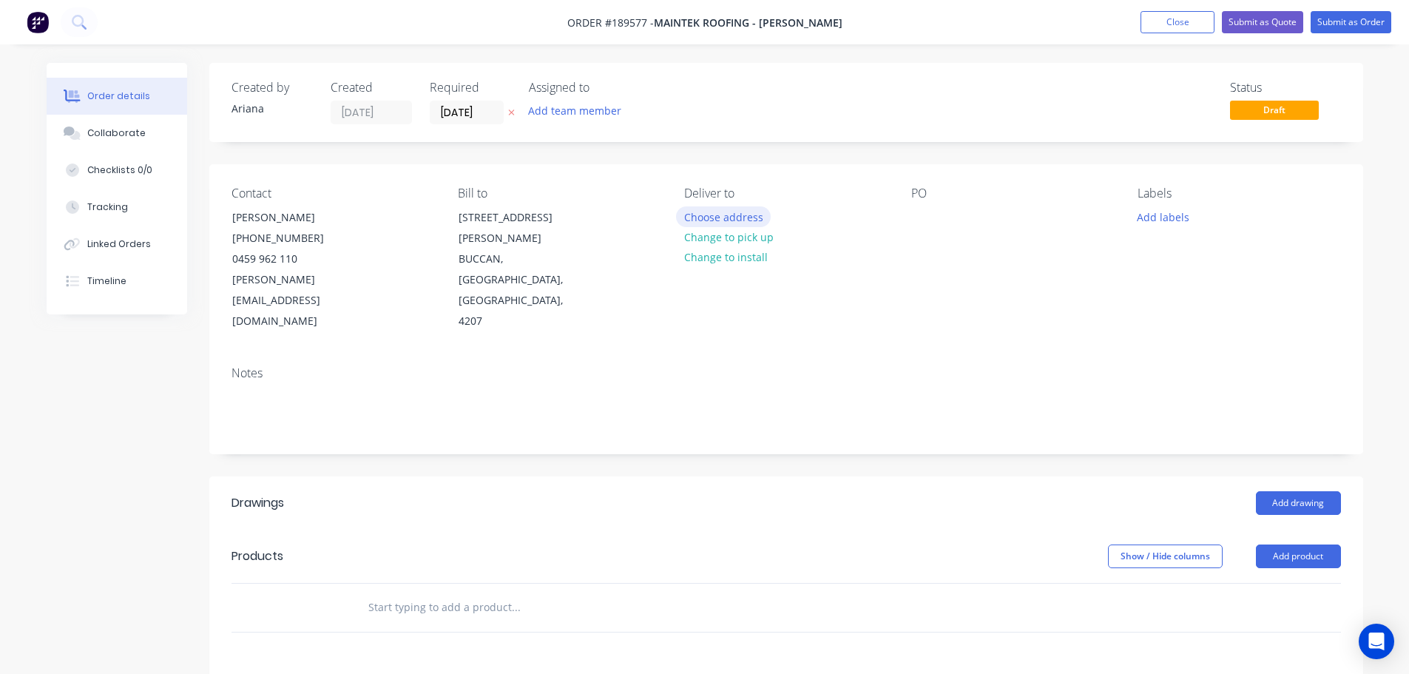
click at [725, 218] on button "Choose address" at bounding box center [723, 216] width 95 height 20
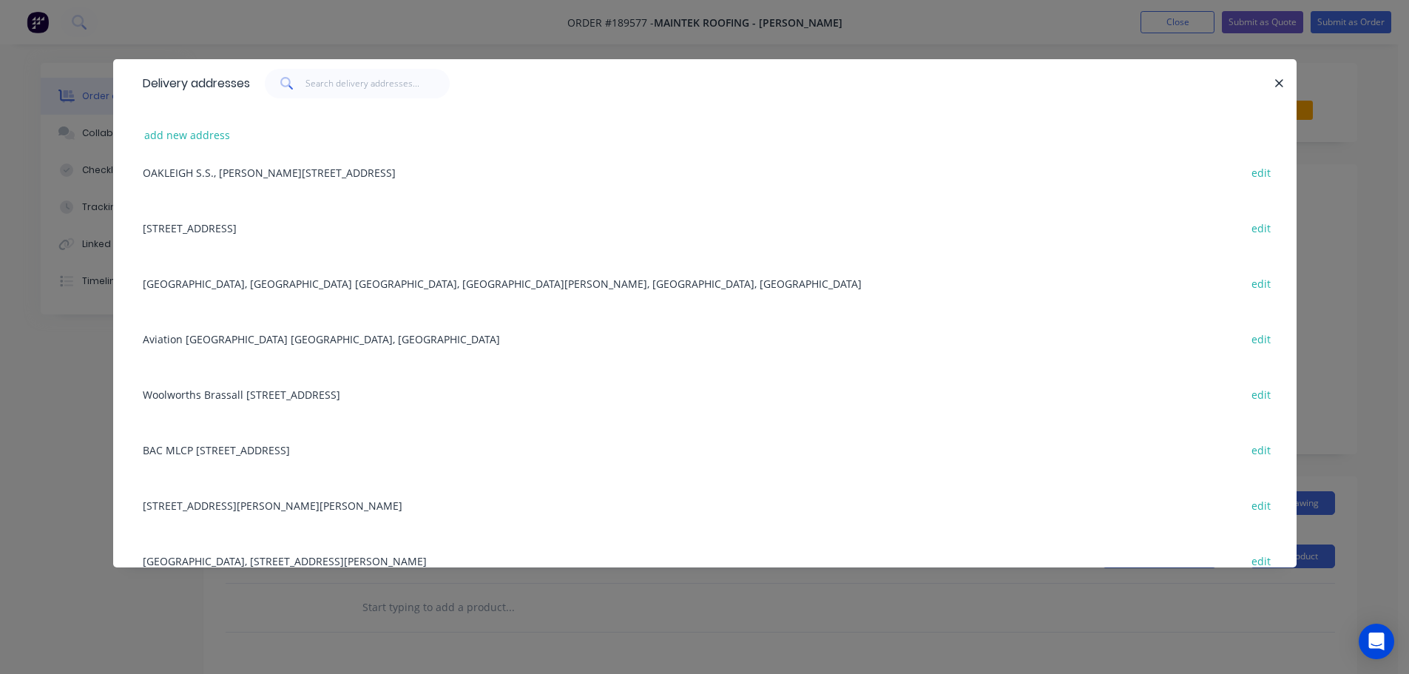
scroll to position [0, 0]
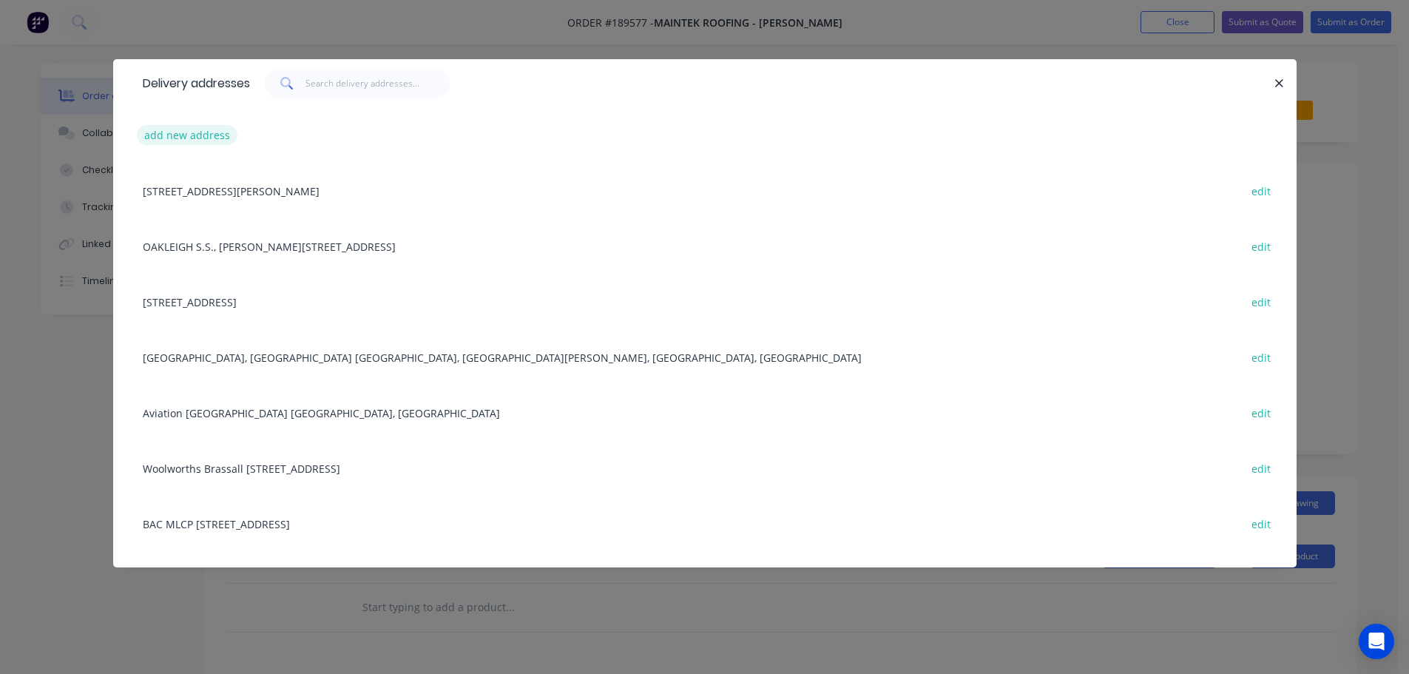
click at [175, 132] on button "add new address" at bounding box center [187, 135] width 101 height 20
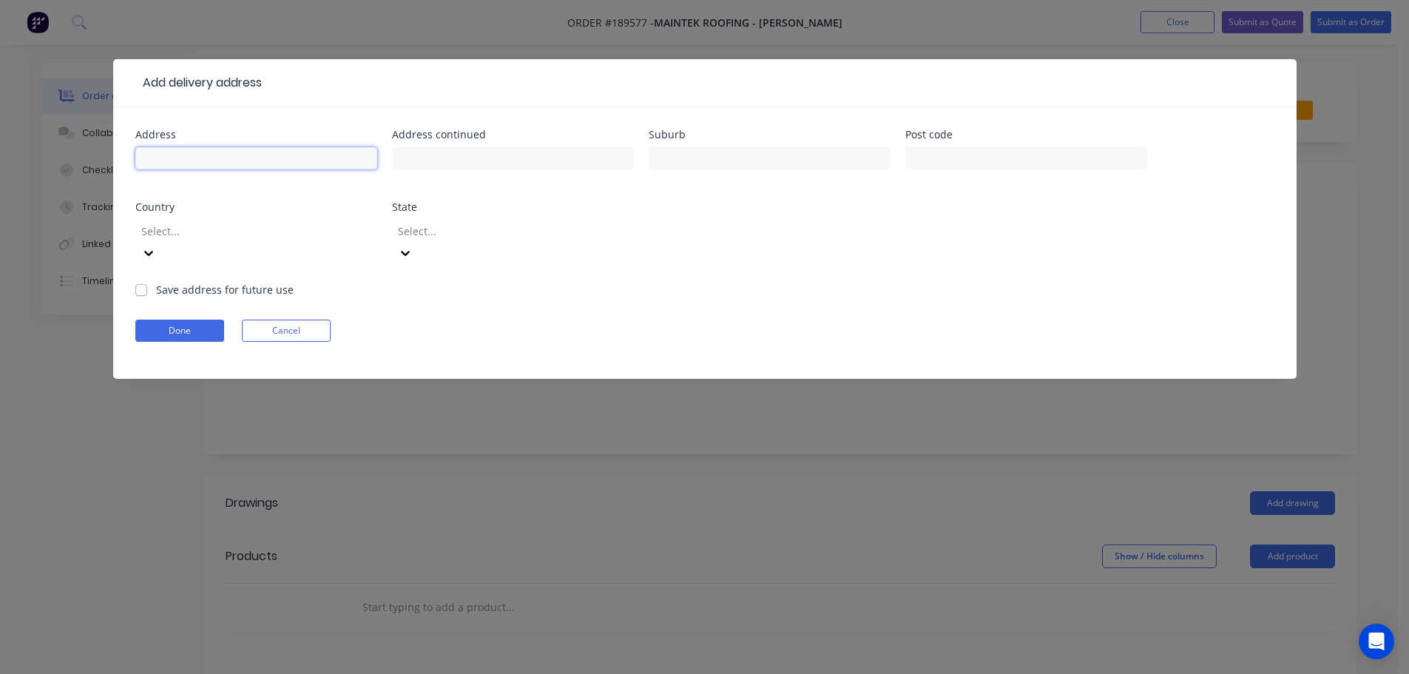
click at [203, 155] on input "text" at bounding box center [256, 158] width 242 height 22
type input "[STREET_ADDRESS]"
type input "COOLANGATTA"
click at [768, 253] on div "Address [STREET_ADDRESS] Address continued Suburb COOLANGATTA Post code Country…" at bounding box center [704, 205] width 1139 height 152
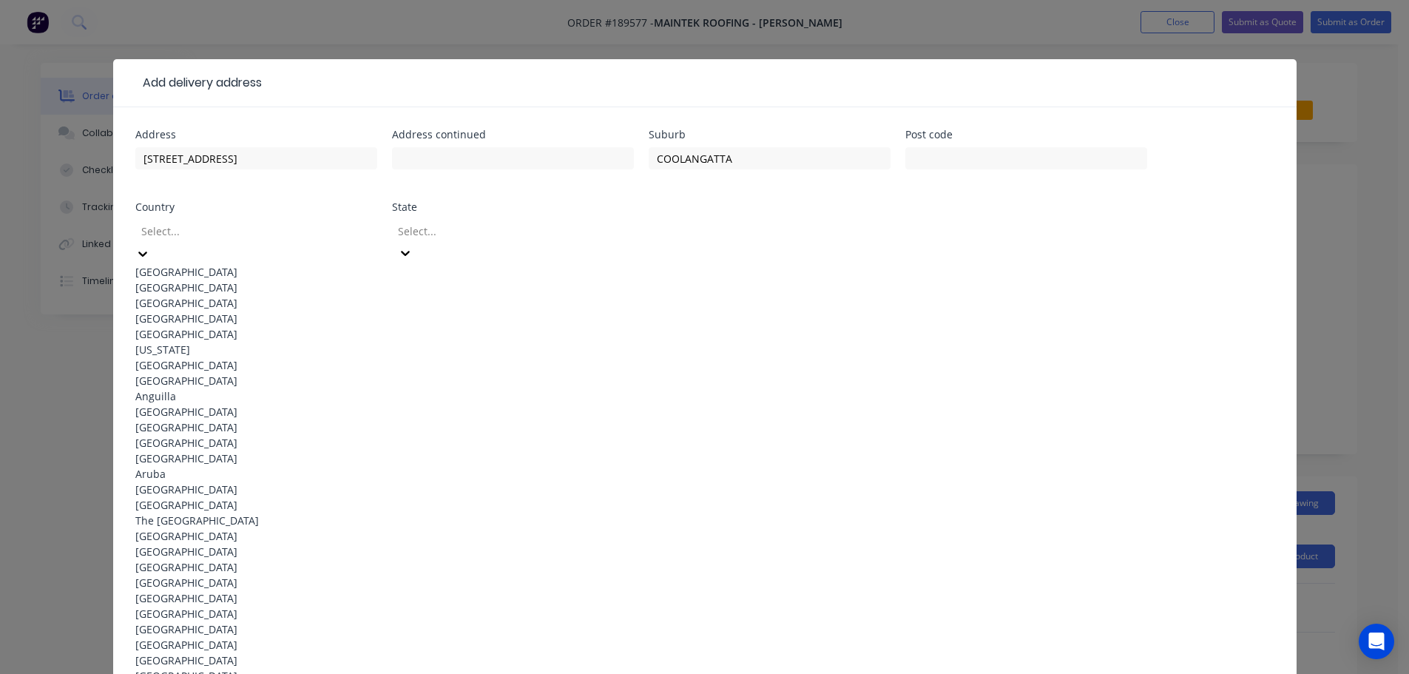
click at [150, 246] on icon at bounding box center [142, 253] width 15 height 15
click at [266, 264] on div "[GEOGRAPHIC_DATA]" at bounding box center [256, 272] width 242 height 16
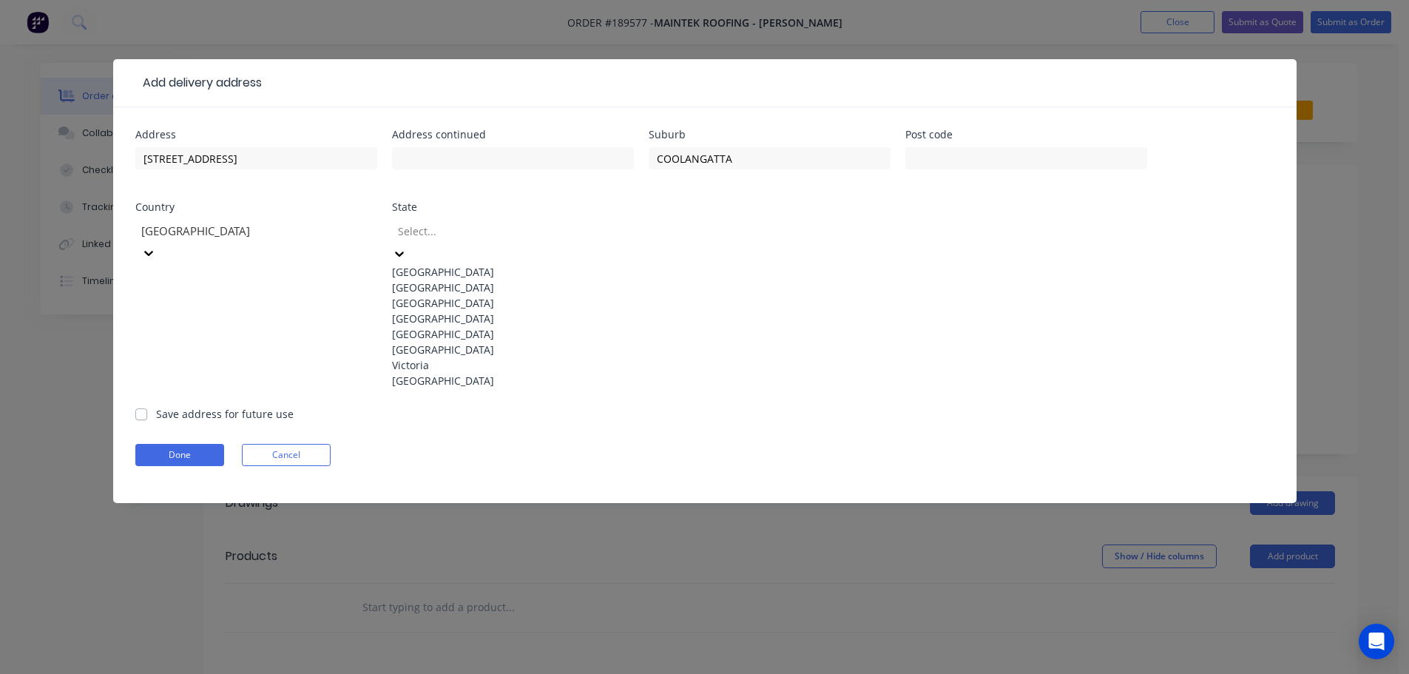
click at [404, 251] on icon at bounding box center [399, 253] width 9 height 5
click at [442, 326] on div "[GEOGRAPHIC_DATA]" at bounding box center [513, 319] width 242 height 16
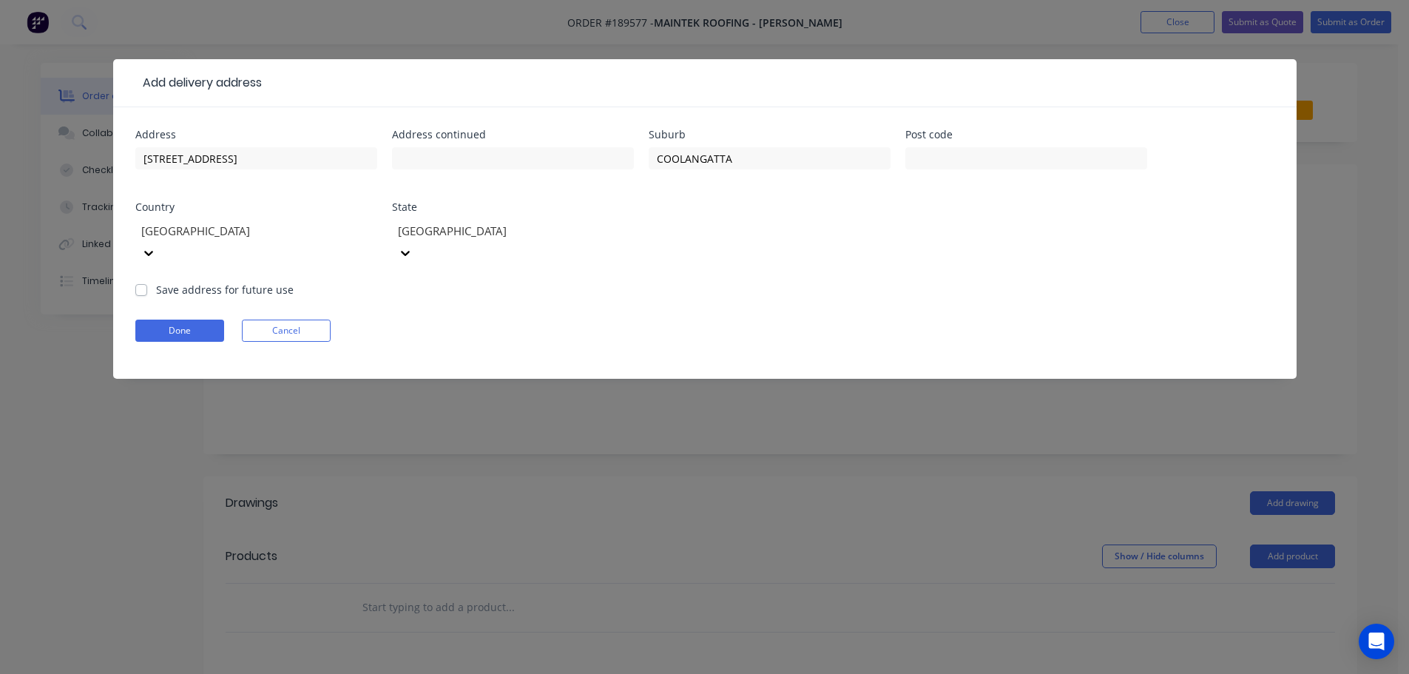
click at [825, 279] on form "Address [STREET_ADDRESS] Address continued Suburb COOLANGATTA Post code Country…" at bounding box center [704, 253] width 1139 height 249
drag, startPoint x: 186, startPoint y: 311, endPoint x: 200, endPoint y: 308, distance: 13.8
click at [186, 320] on button "Done" at bounding box center [179, 331] width 89 height 22
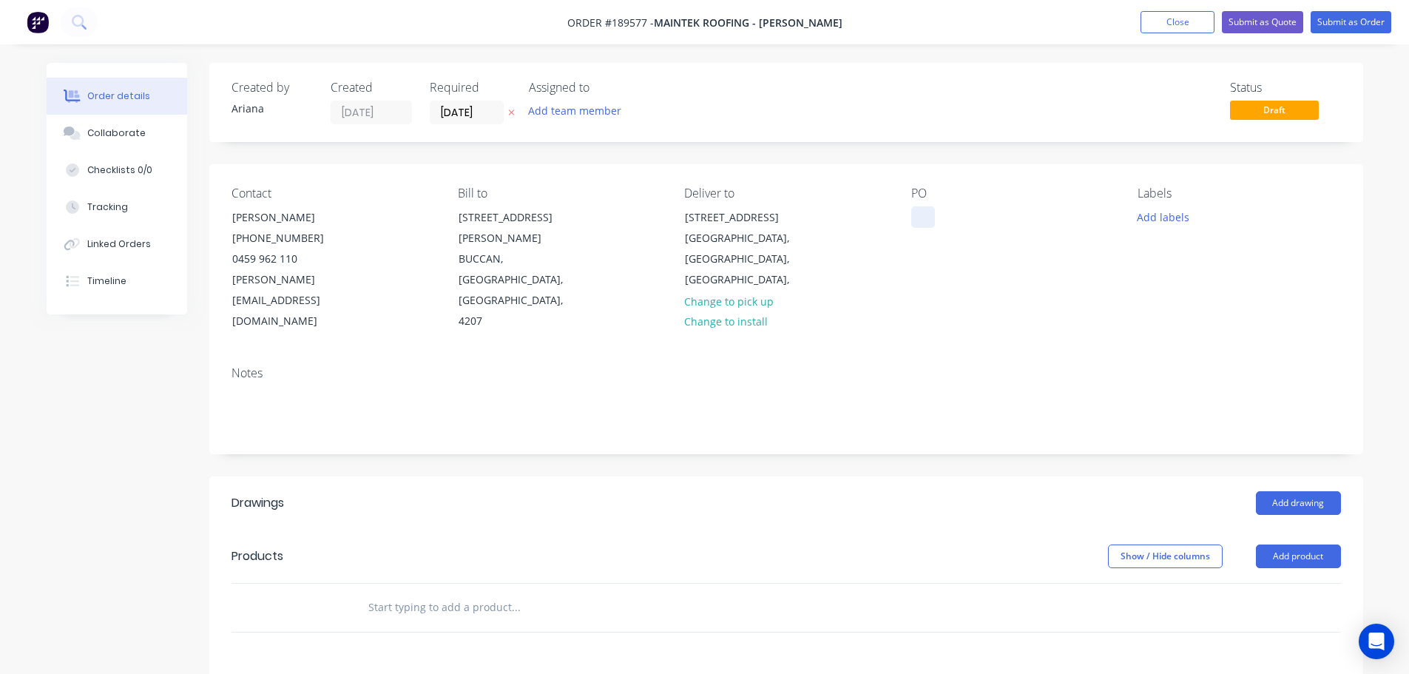
click at [925, 217] on div at bounding box center [923, 216] width 24 height 21
click at [1043, 255] on div "PO 6343 A" at bounding box center [1012, 259] width 203 height 146
click at [1152, 217] on button "Add labels" at bounding box center [1163, 216] width 68 height 20
click at [1161, 379] on div at bounding box center [1164, 383] width 30 height 30
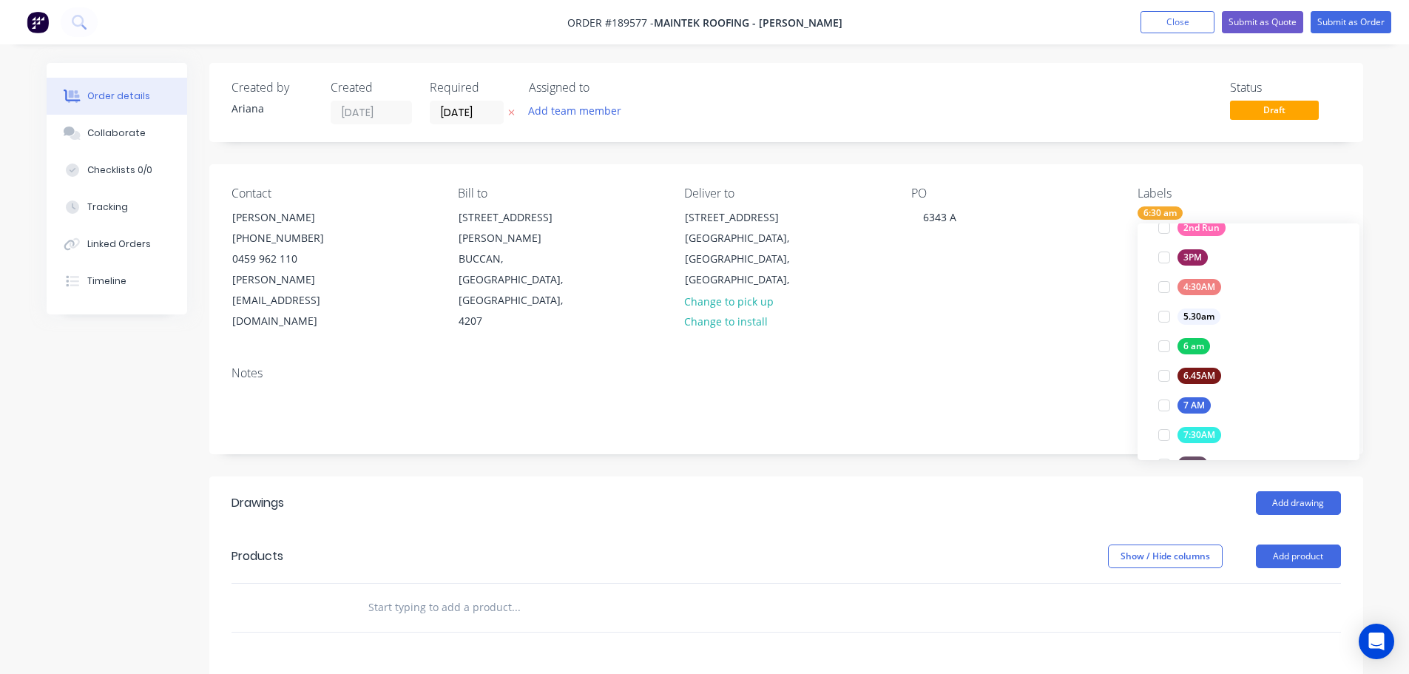
scroll to position [0, 0]
click at [1039, 366] on div "Notes" at bounding box center [786, 373] width 1109 height 14
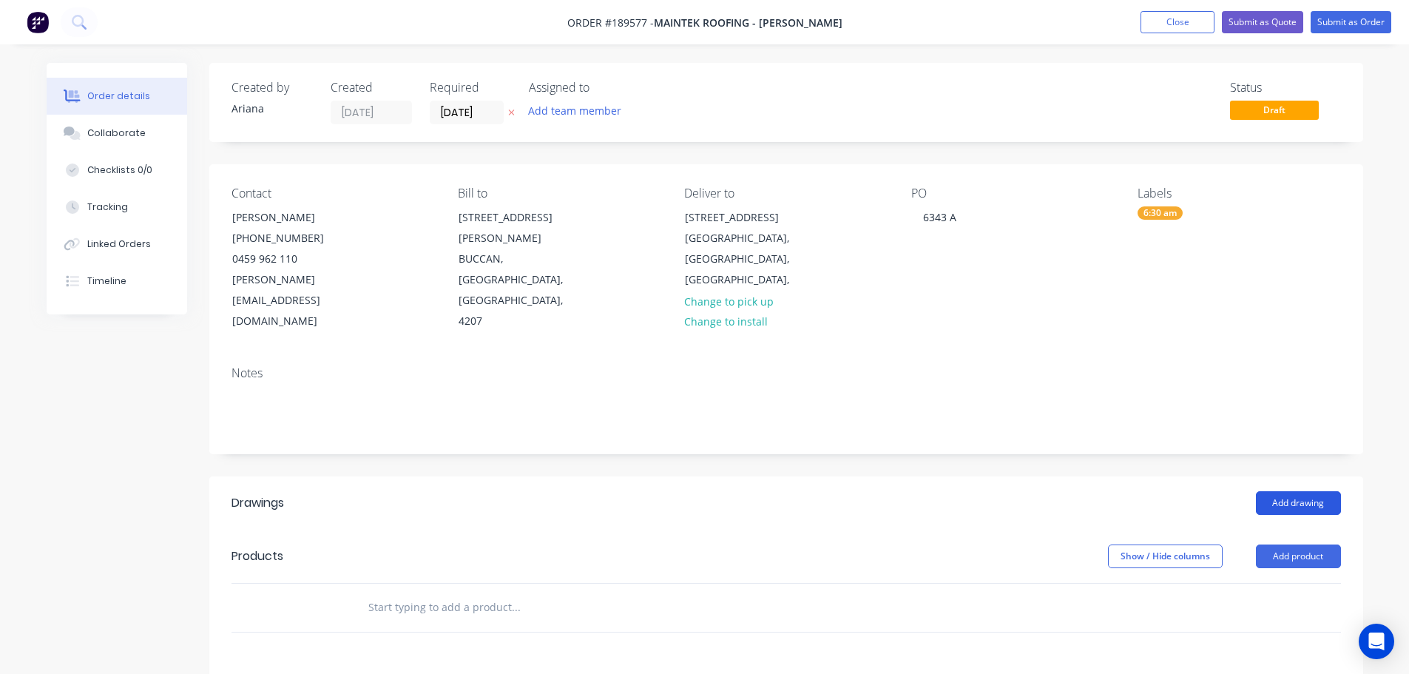
click at [1289, 491] on button "Add drawing" at bounding box center [1298, 503] width 85 height 24
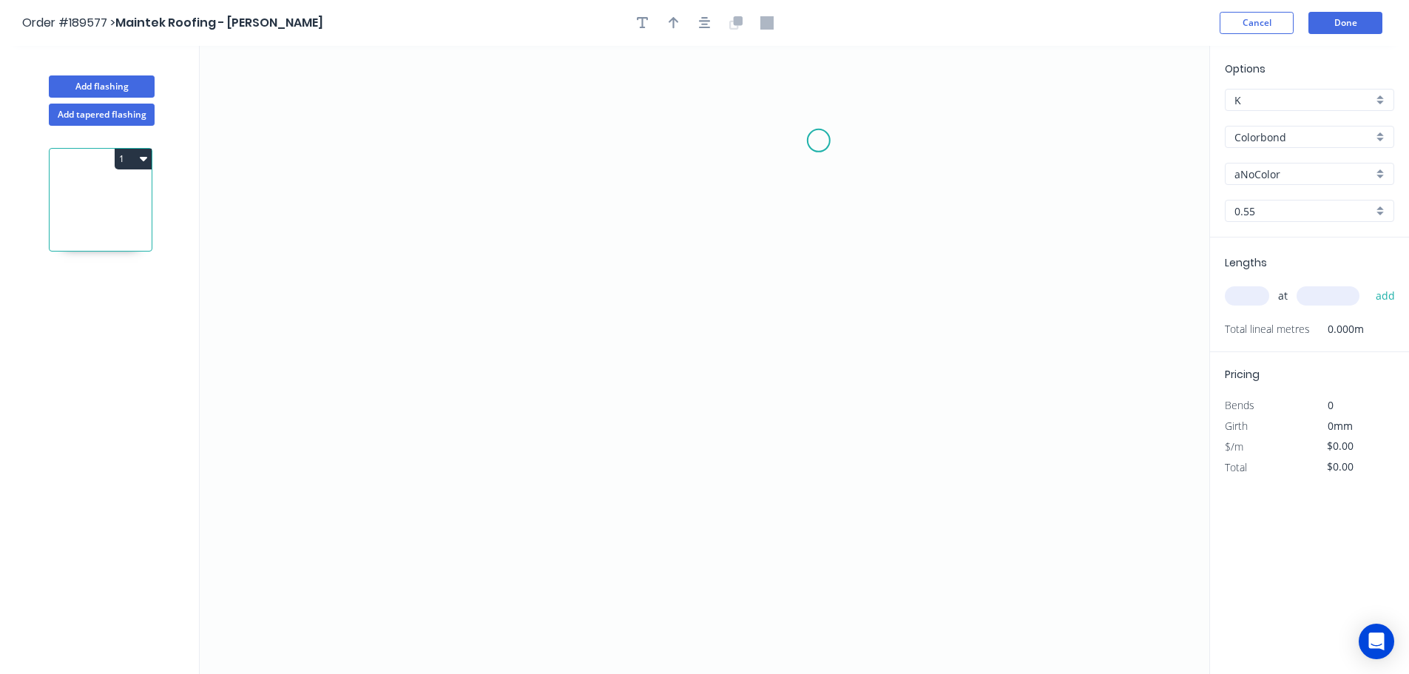
click at [819, 141] on icon "0" at bounding box center [705, 360] width 1010 height 628
click at [594, 136] on icon "0" at bounding box center [705, 360] width 1010 height 628
click at [589, 600] on icon "0 ?" at bounding box center [705, 360] width 1010 height 628
click at [589, 600] on circle at bounding box center [594, 599] width 22 height 22
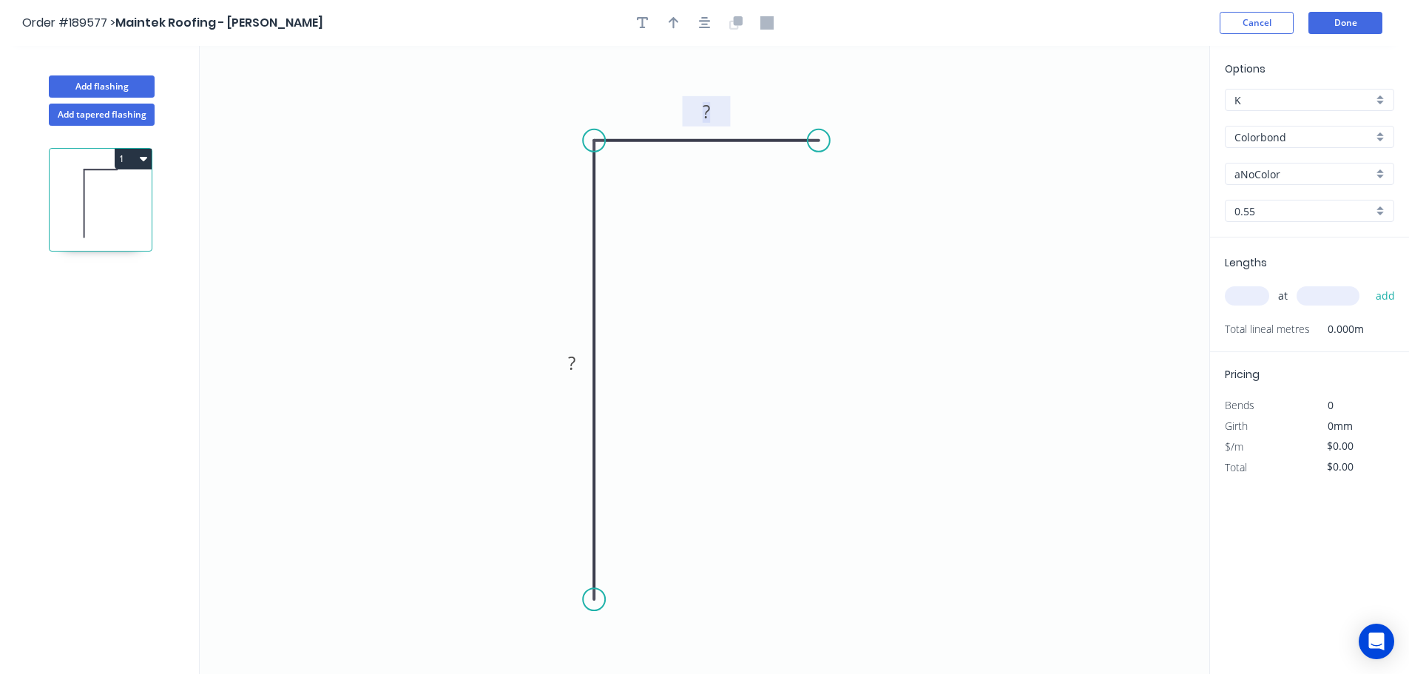
click at [712, 110] on rect at bounding box center [707, 112] width 30 height 21
click at [741, 223] on icon "0 600 75" at bounding box center [705, 360] width 1010 height 628
type input "$17.87"
click at [674, 18] on icon "button" at bounding box center [674, 23] width 10 height 12
drag, startPoint x: 1135, startPoint y: 118, endPoint x: 626, endPoint y: 74, distance: 510.0
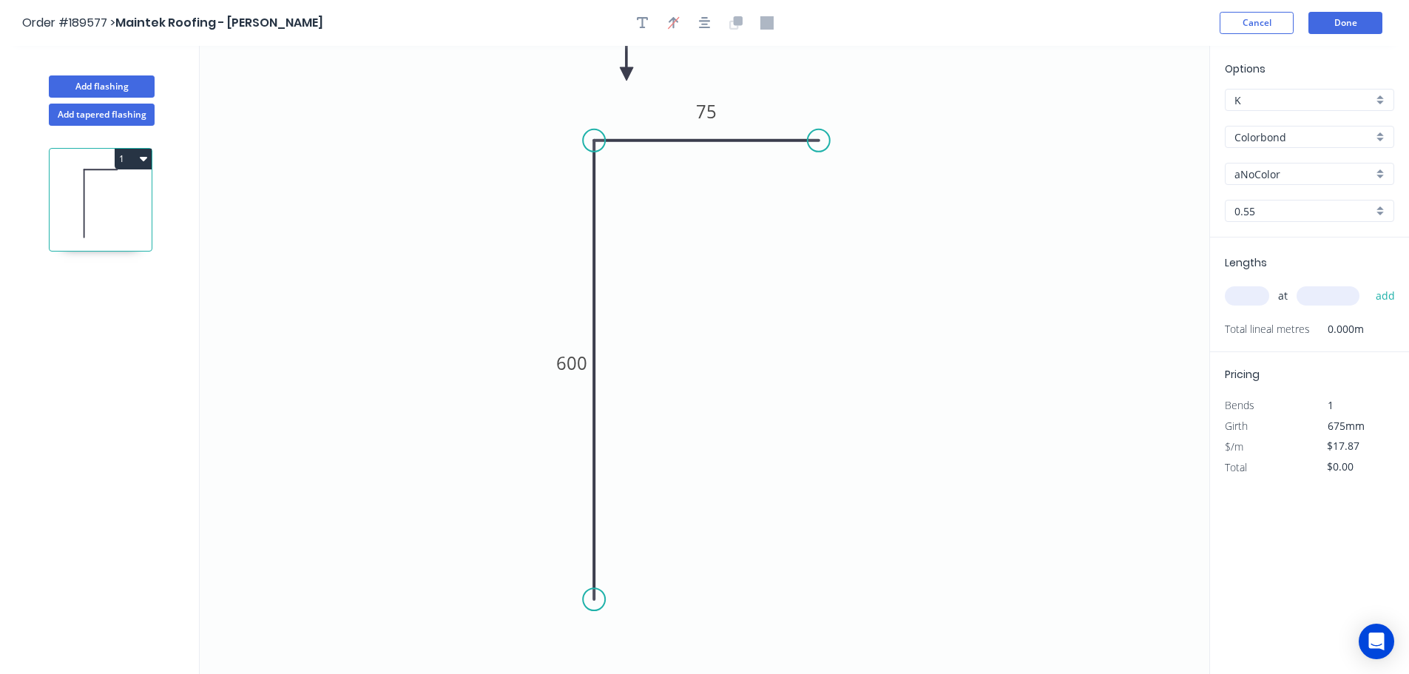
click at [626, 74] on icon at bounding box center [626, 56] width 13 height 47
drag, startPoint x: 625, startPoint y: 72, endPoint x: 635, endPoint y: 76, distance: 10.6
click at [635, 76] on icon at bounding box center [634, 59] width 13 height 47
click at [1380, 172] on div "aNoColor" at bounding box center [1309, 174] width 169 height 22
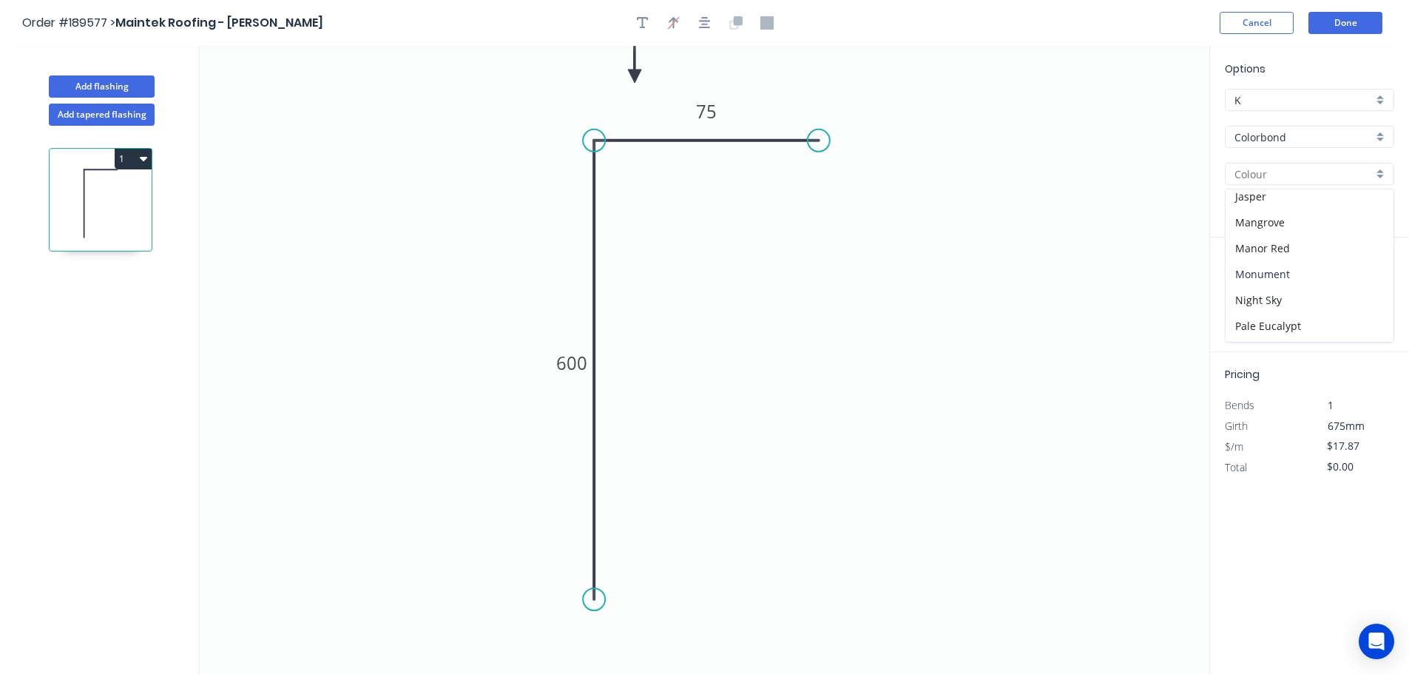
click at [1338, 270] on div "Monument" at bounding box center [1310, 274] width 168 height 26
type input "Monument"
click at [1253, 293] on input "text" at bounding box center [1247, 295] width 44 height 19
type input "1"
click at [1324, 293] on input "text" at bounding box center [1328, 295] width 63 height 19
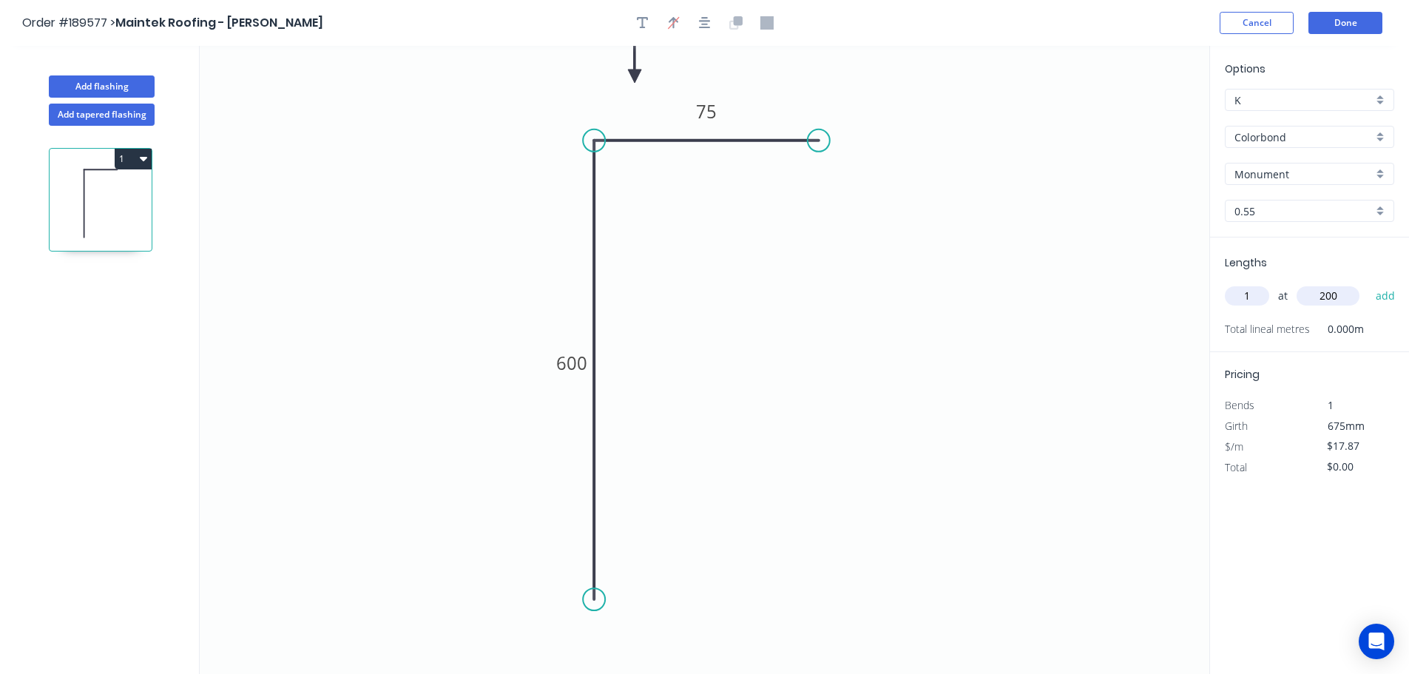
type input "200"
click at [1368, 283] on button "add" at bounding box center [1385, 295] width 35 height 25
click at [127, 155] on button "1" at bounding box center [133, 159] width 37 height 21
click at [108, 194] on div "Duplicate" at bounding box center [81, 195] width 114 height 21
type input "$0.00"
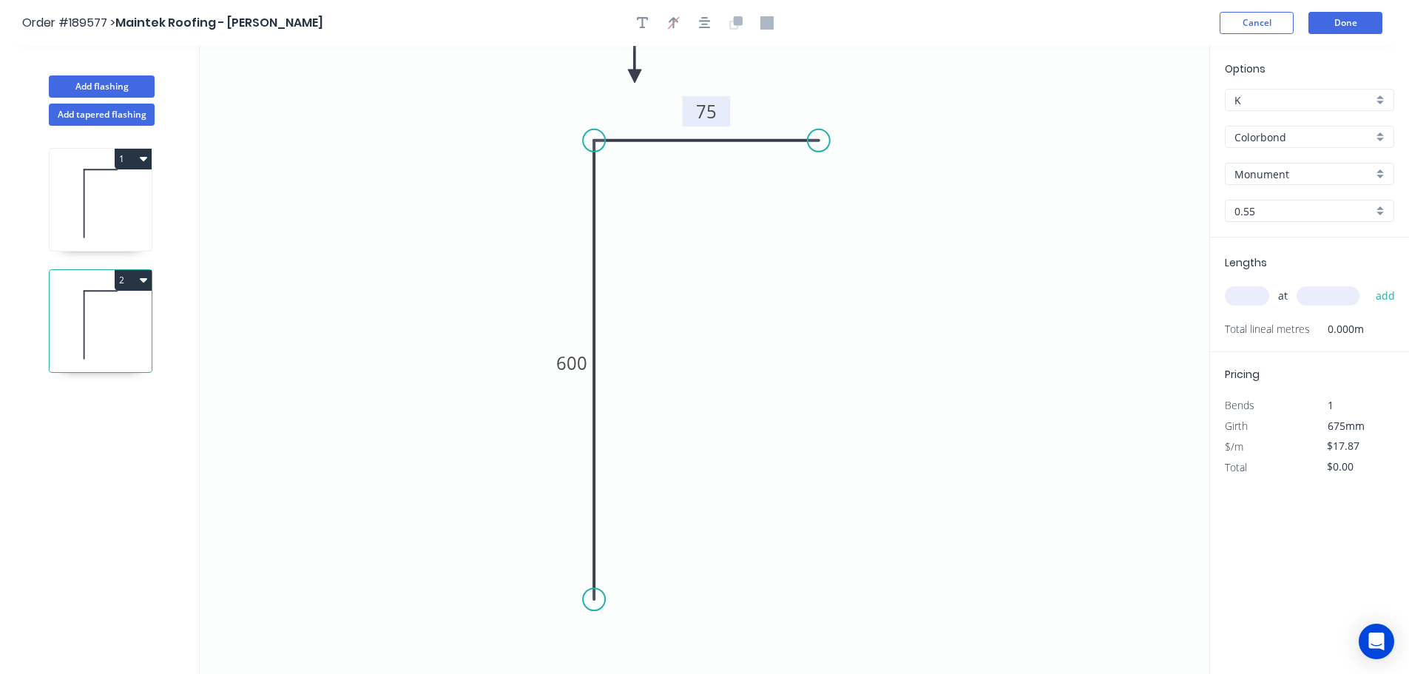
click at [708, 116] on tspan "75" at bounding box center [706, 111] width 21 height 24
click at [583, 362] on tspan "600" at bounding box center [571, 363] width 31 height 24
click at [668, 350] on icon "0 850 25" at bounding box center [705, 360] width 1010 height 628
type input "$21.56"
click at [1251, 298] on input "text" at bounding box center [1247, 295] width 44 height 19
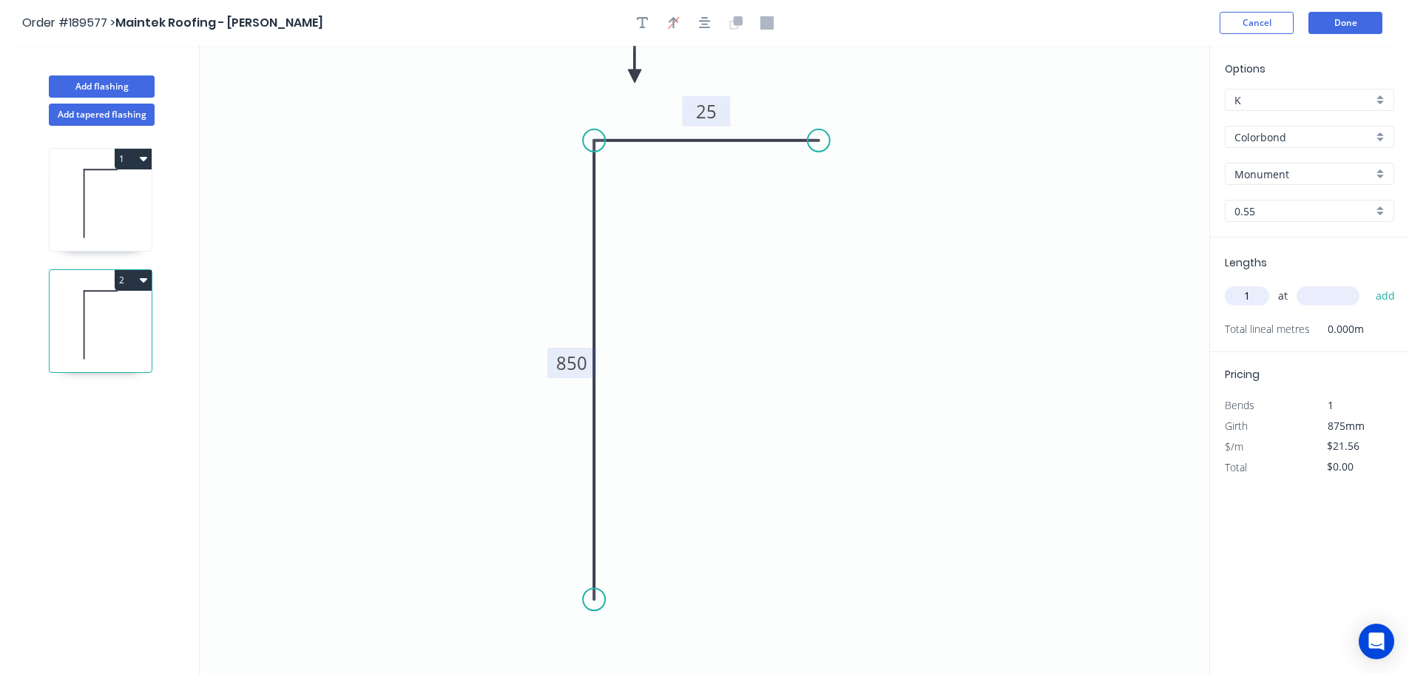
type input "1"
click at [1350, 299] on input "text" at bounding box center [1328, 295] width 63 height 19
type input "1250"
click at [1368, 283] on button "add" at bounding box center [1385, 295] width 35 height 25
click at [1065, 278] on icon "0 850 25" at bounding box center [705, 360] width 1010 height 628
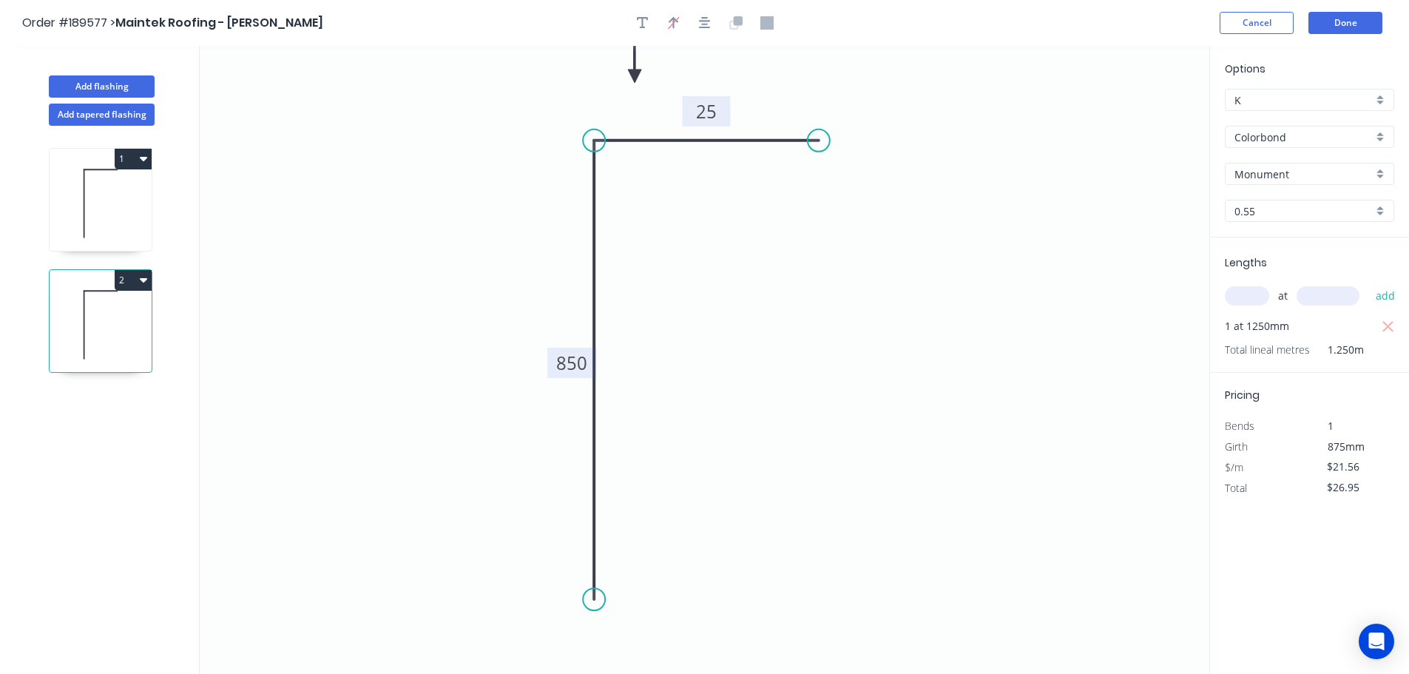
click at [131, 275] on button "2" at bounding box center [133, 280] width 37 height 21
click at [124, 307] on div "Duplicate" at bounding box center [81, 316] width 114 height 21
type input "$0.00"
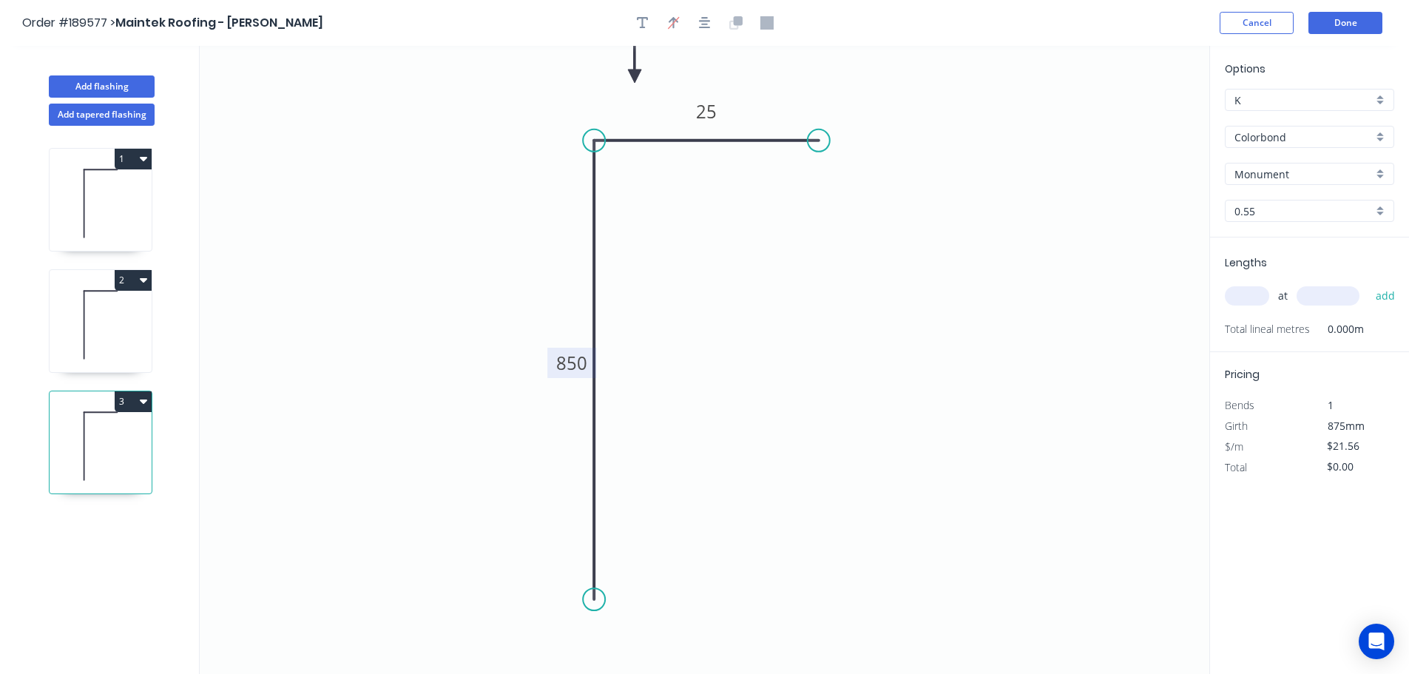
click at [580, 363] on tspan "850" at bounding box center [571, 363] width 31 height 24
click at [641, 363] on icon "0 500 25" at bounding box center [705, 360] width 1010 height 628
type input "$14.18"
click at [1252, 289] on input "text" at bounding box center [1247, 295] width 44 height 19
type input "1"
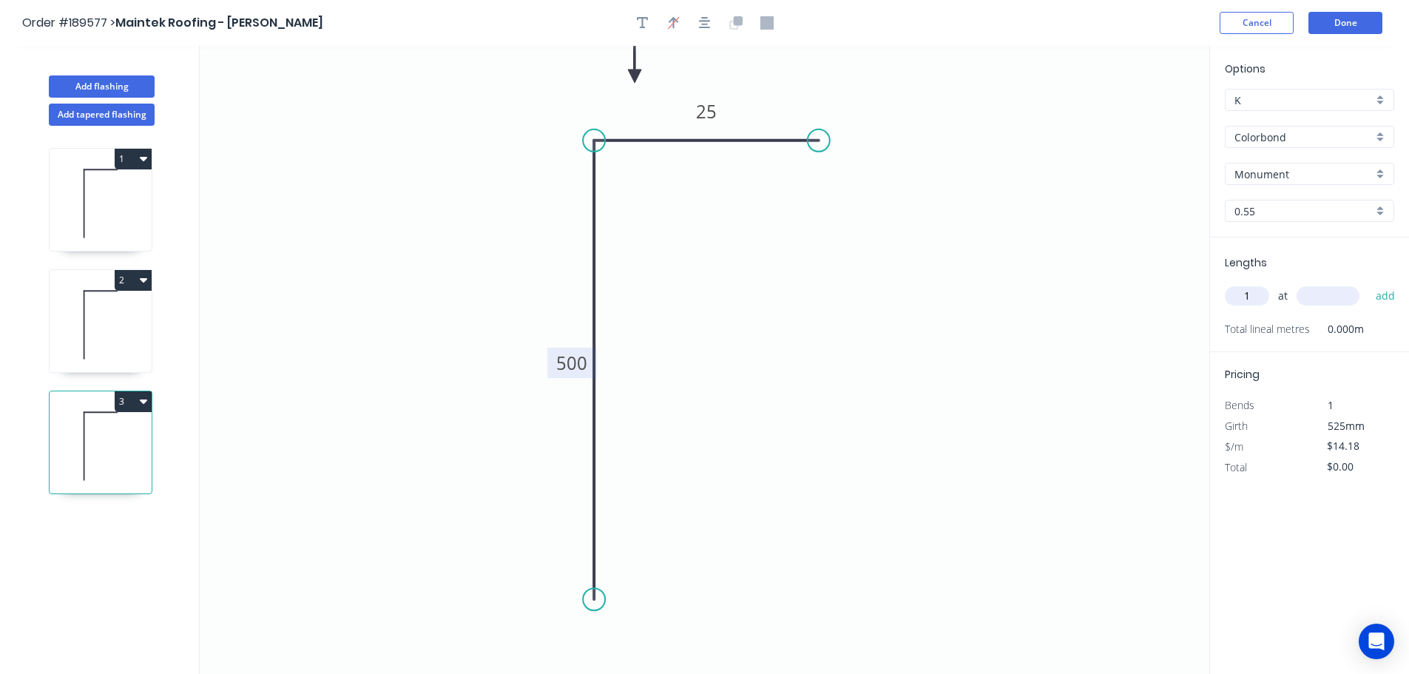
click at [1338, 288] on input "text" at bounding box center [1328, 295] width 63 height 19
type input "2450"
click at [1368, 283] on button "add" at bounding box center [1385, 295] width 35 height 25
type input "$34.74"
drag, startPoint x: 89, startPoint y: 84, endPoint x: 178, endPoint y: 135, distance: 101.4
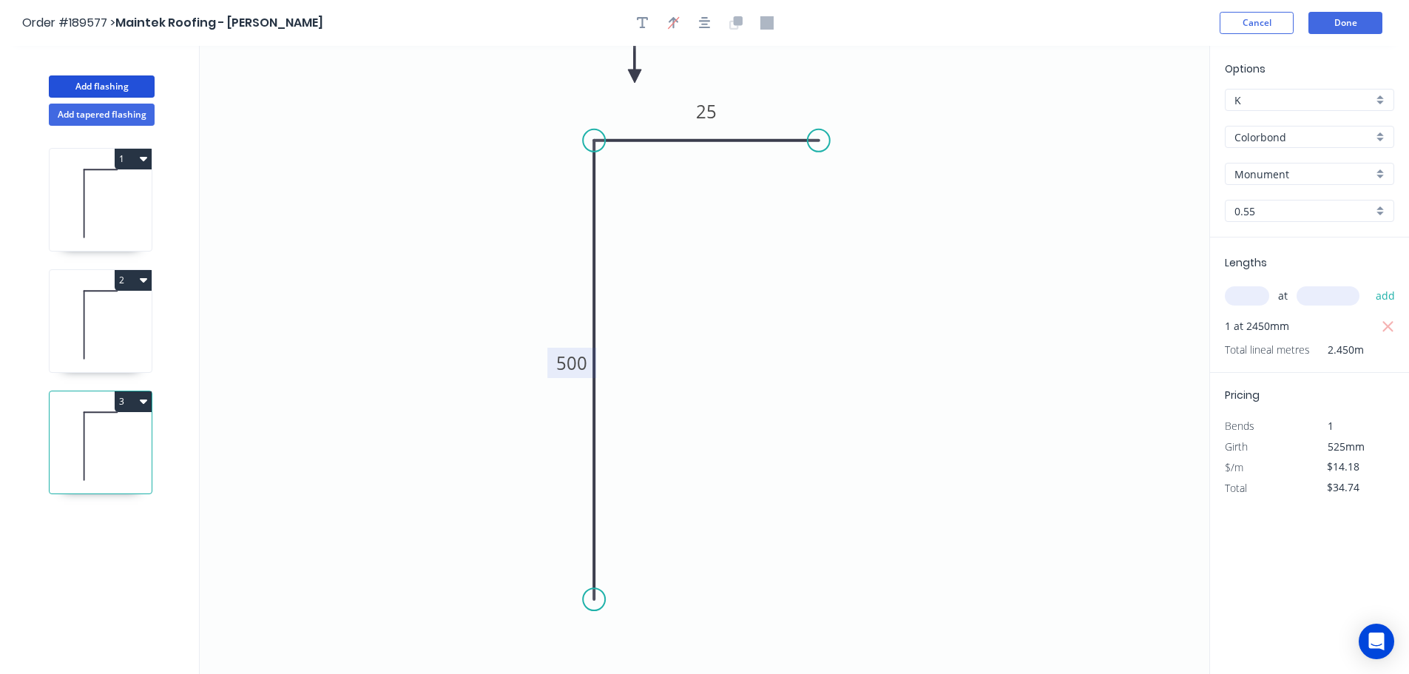
click at [90, 84] on button "Add flashing" at bounding box center [102, 86] width 106 height 22
type input "$0.00"
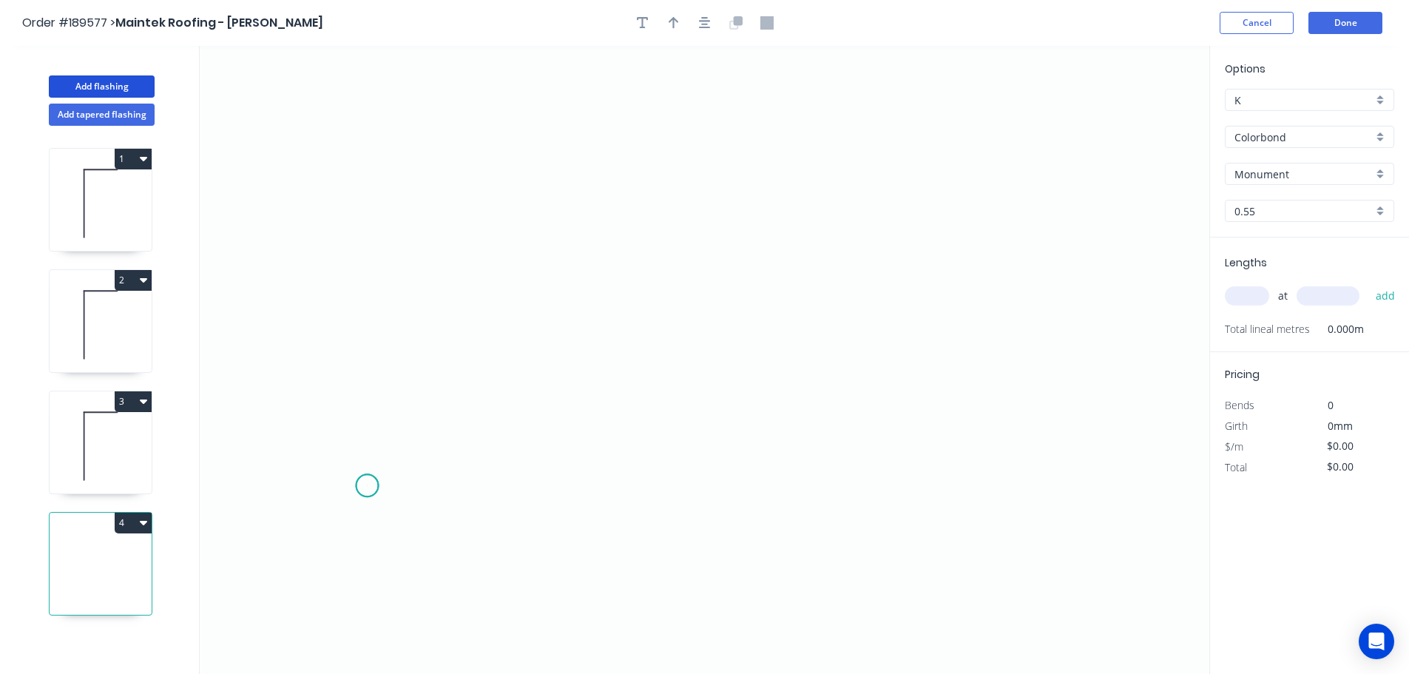
click at [367, 486] on icon "0" at bounding box center [705, 360] width 1010 height 628
click at [479, 484] on icon "0" at bounding box center [705, 360] width 1010 height 628
click at [487, 131] on icon "0 ?" at bounding box center [705, 360] width 1010 height 628
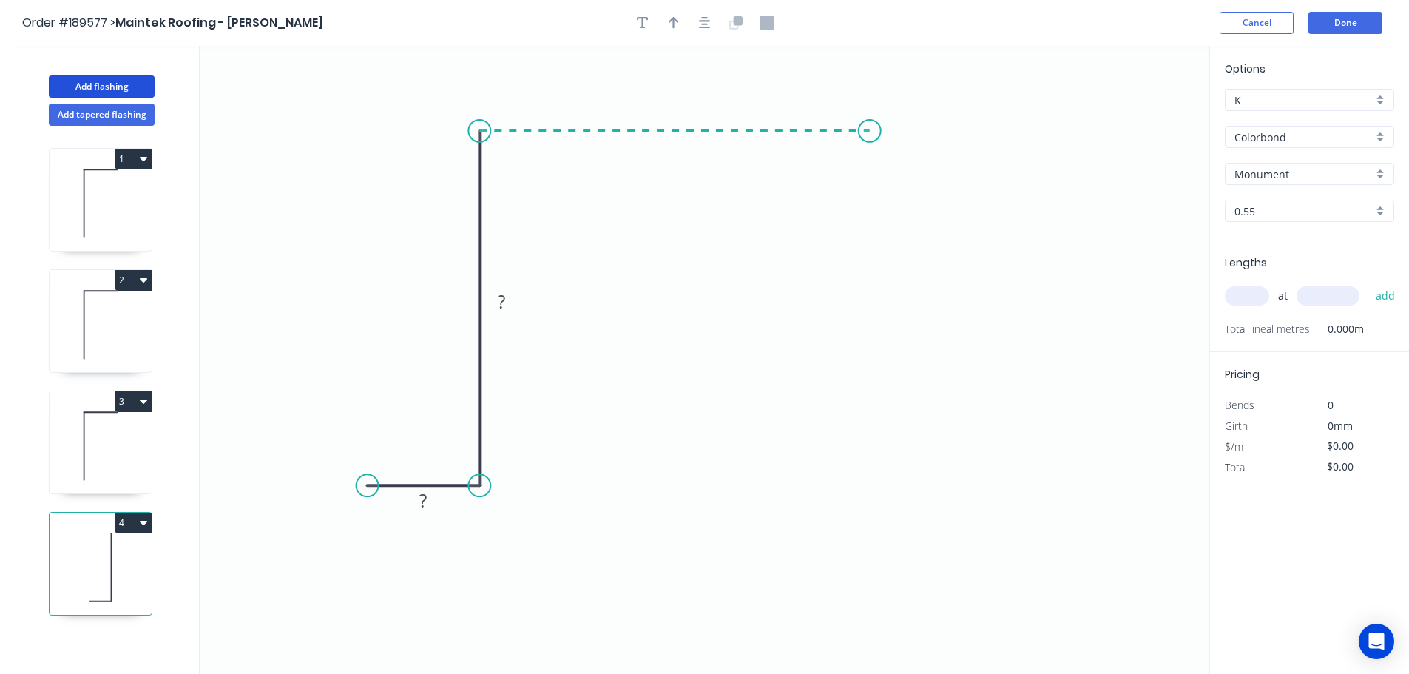
click at [870, 132] on icon "0 ? ?" at bounding box center [705, 360] width 1010 height 628
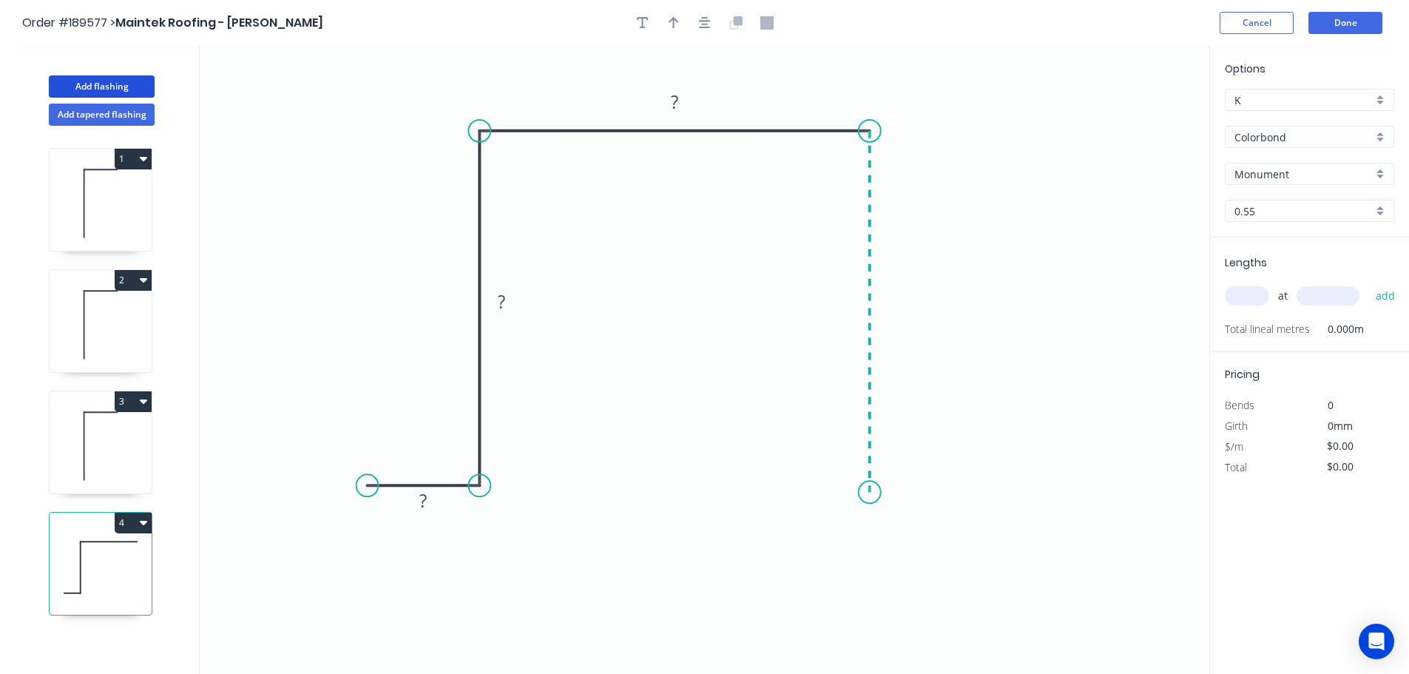
click at [861, 493] on icon "0 ? ? ?" at bounding box center [705, 360] width 1010 height 628
click at [987, 490] on icon "0 ? ? ? ?" at bounding box center [705, 360] width 1010 height 628
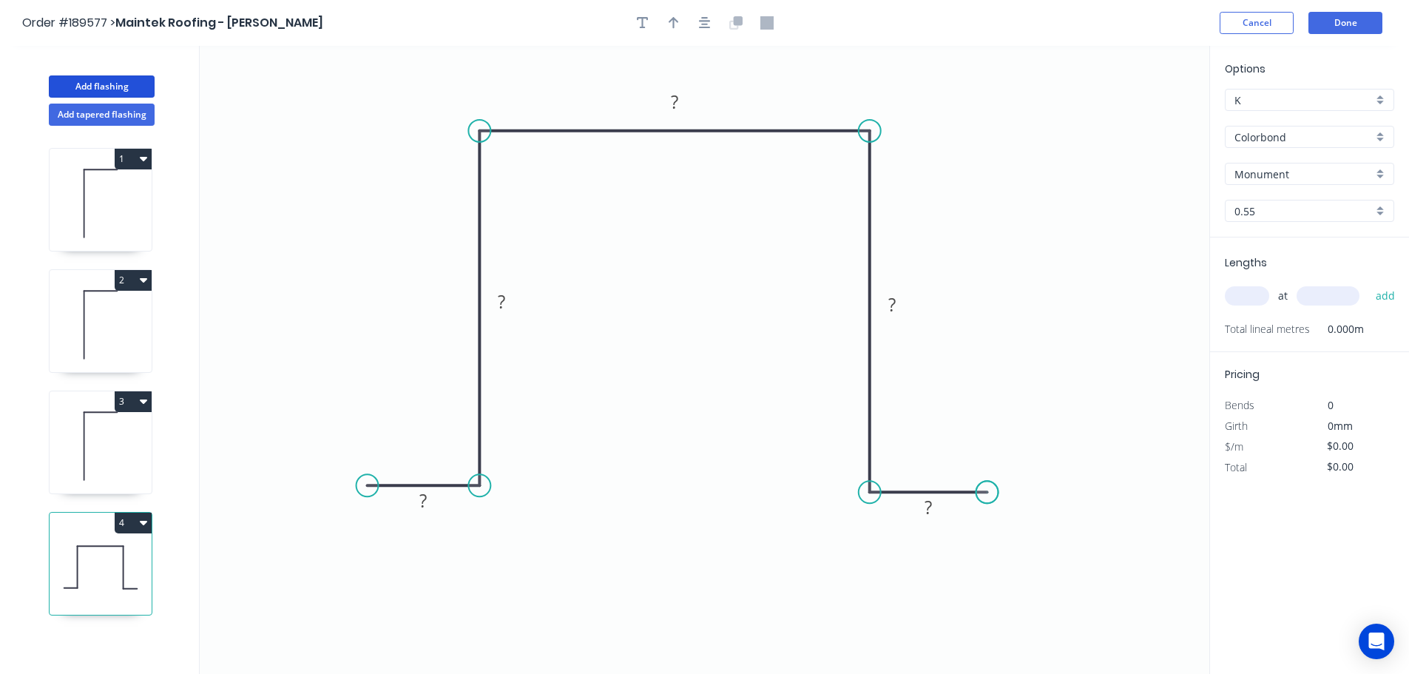
click at [987, 490] on circle at bounding box center [987, 492] width 22 height 22
click at [425, 506] on tspan "?" at bounding box center [422, 500] width 7 height 24
click at [663, 405] on icon "0 25 200 200 200 25" at bounding box center [705, 360] width 1010 height 628
type input "$20.03"
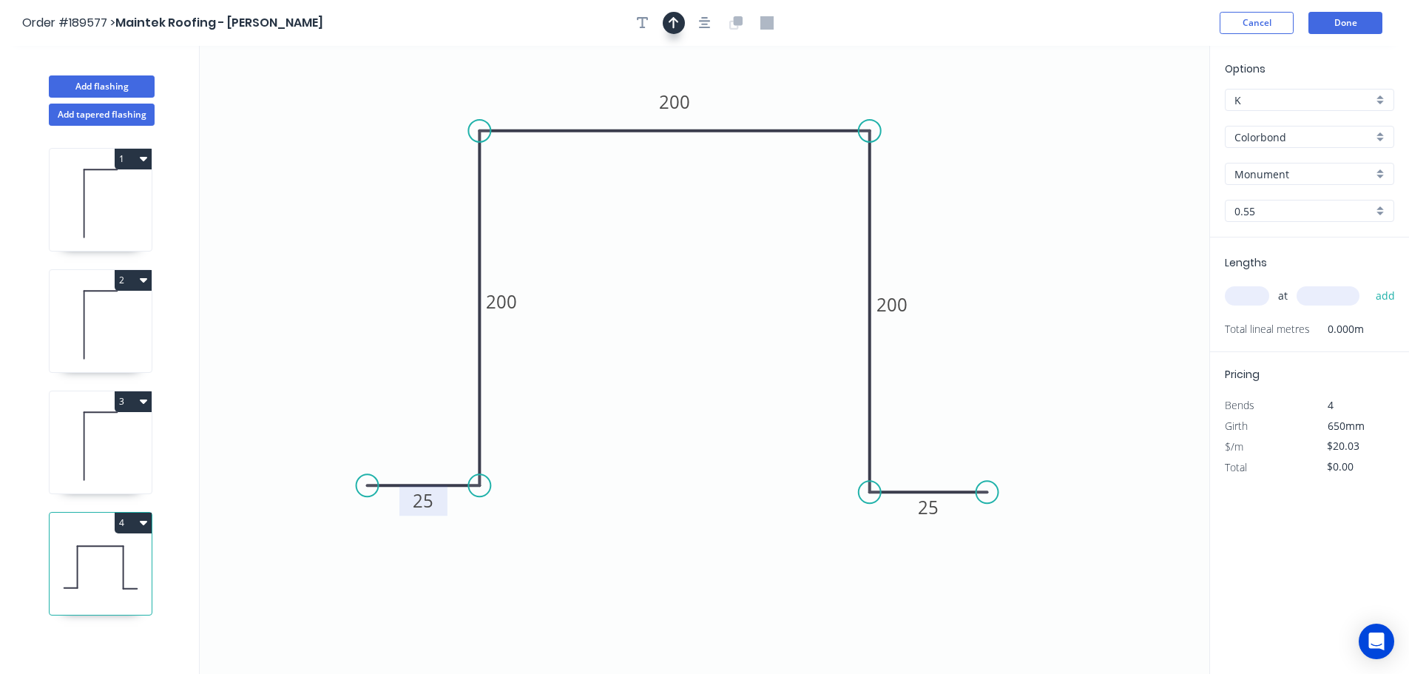
click at [669, 16] on icon "button" at bounding box center [674, 22] width 10 height 13
drag, startPoint x: 1135, startPoint y: 119, endPoint x: 976, endPoint y: 138, distance: 159.4
click at [976, 138] on icon at bounding box center [976, 121] width 13 height 47
click at [1255, 296] on input "text" at bounding box center [1247, 295] width 44 height 19
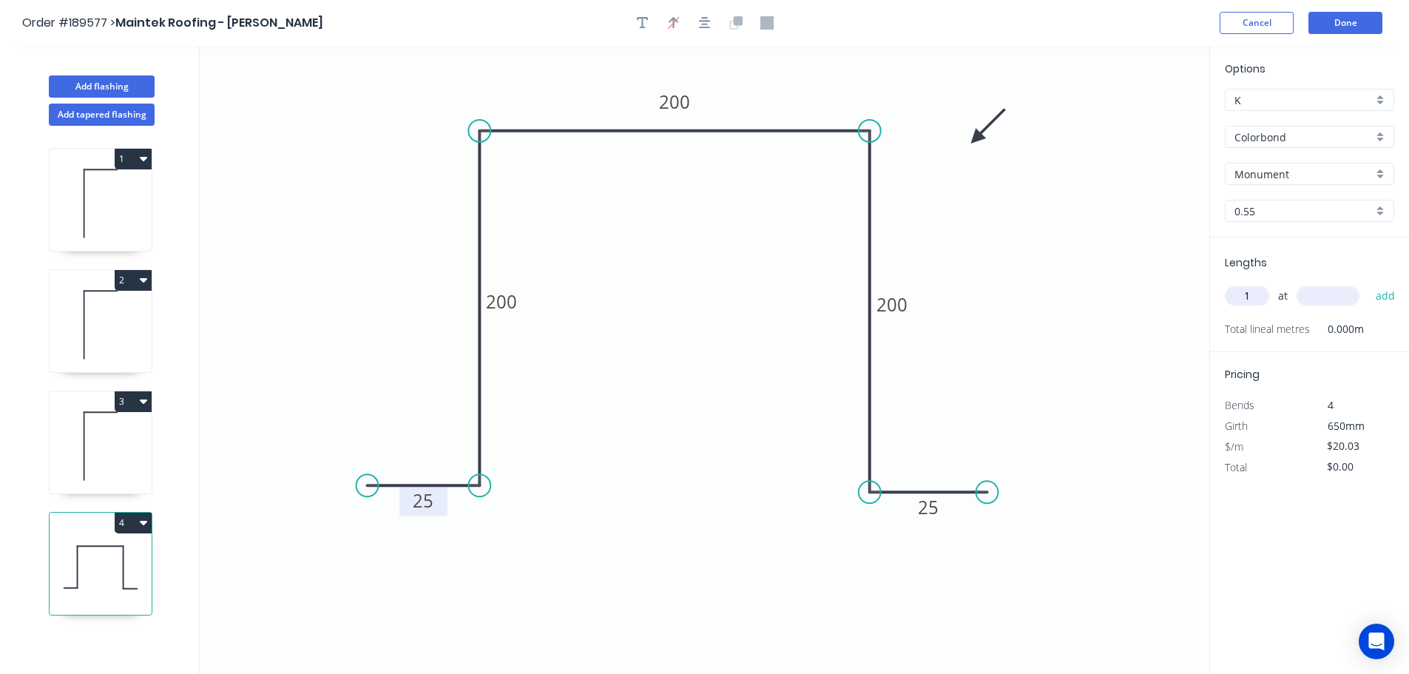
type input "1"
type input "400"
click at [1368, 283] on button "add" at bounding box center [1385, 295] width 35 height 25
type input "$20.03"
click at [99, 444] on icon at bounding box center [101, 446] width 102 height 95
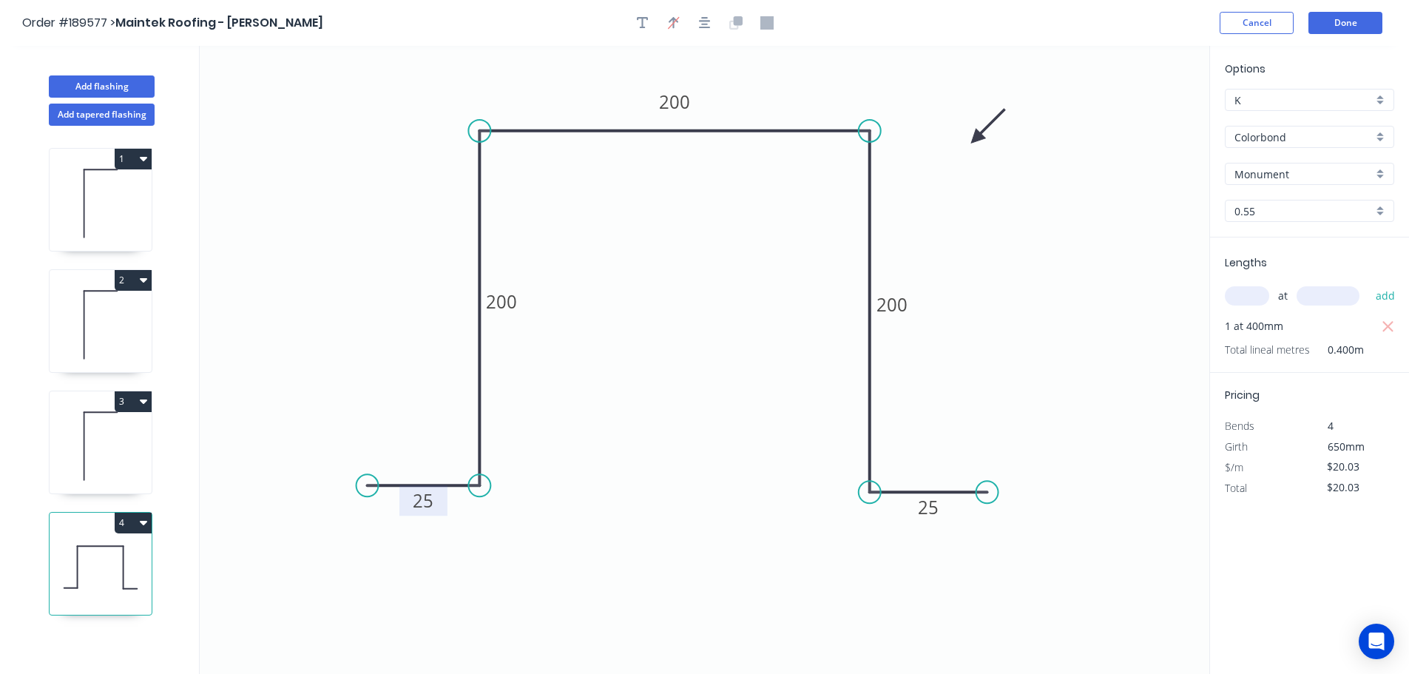
type input "$14.18"
type input "$34.74"
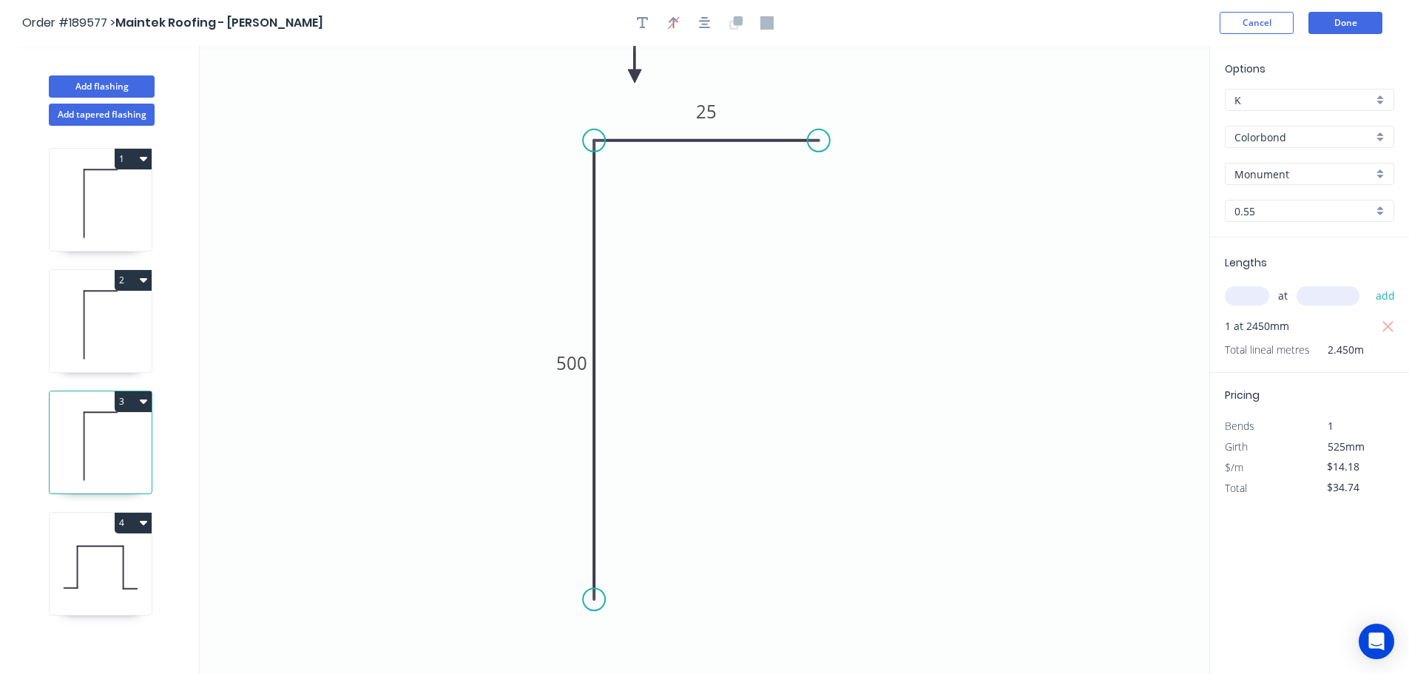
click at [104, 334] on icon at bounding box center [101, 324] width 102 height 95
type input "$21.56"
type input "$26.95"
click at [117, 212] on icon at bounding box center [101, 203] width 102 height 95
type input "$17.87"
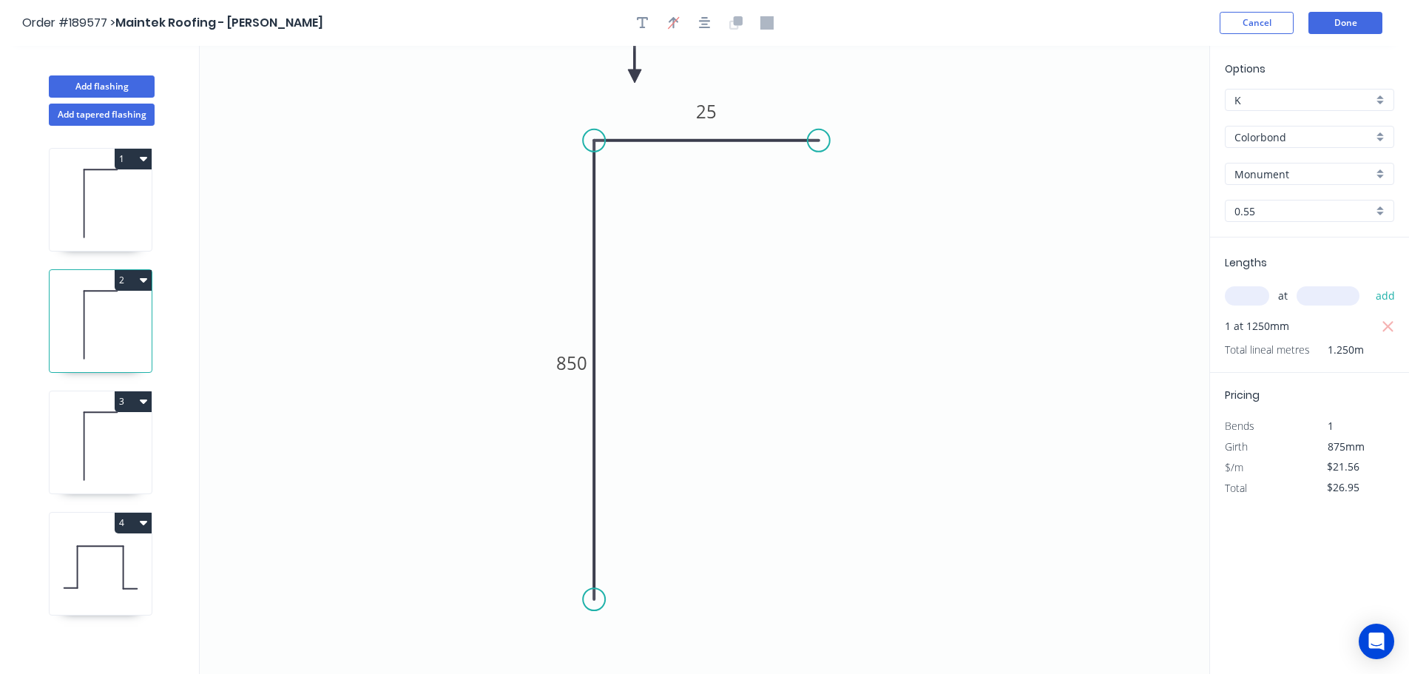
type input "$17.87"
drag, startPoint x: 128, startPoint y: 574, endPoint x: 171, endPoint y: 559, distance: 45.4
click at [128, 573] on icon at bounding box center [101, 567] width 102 height 95
type input "$20.03"
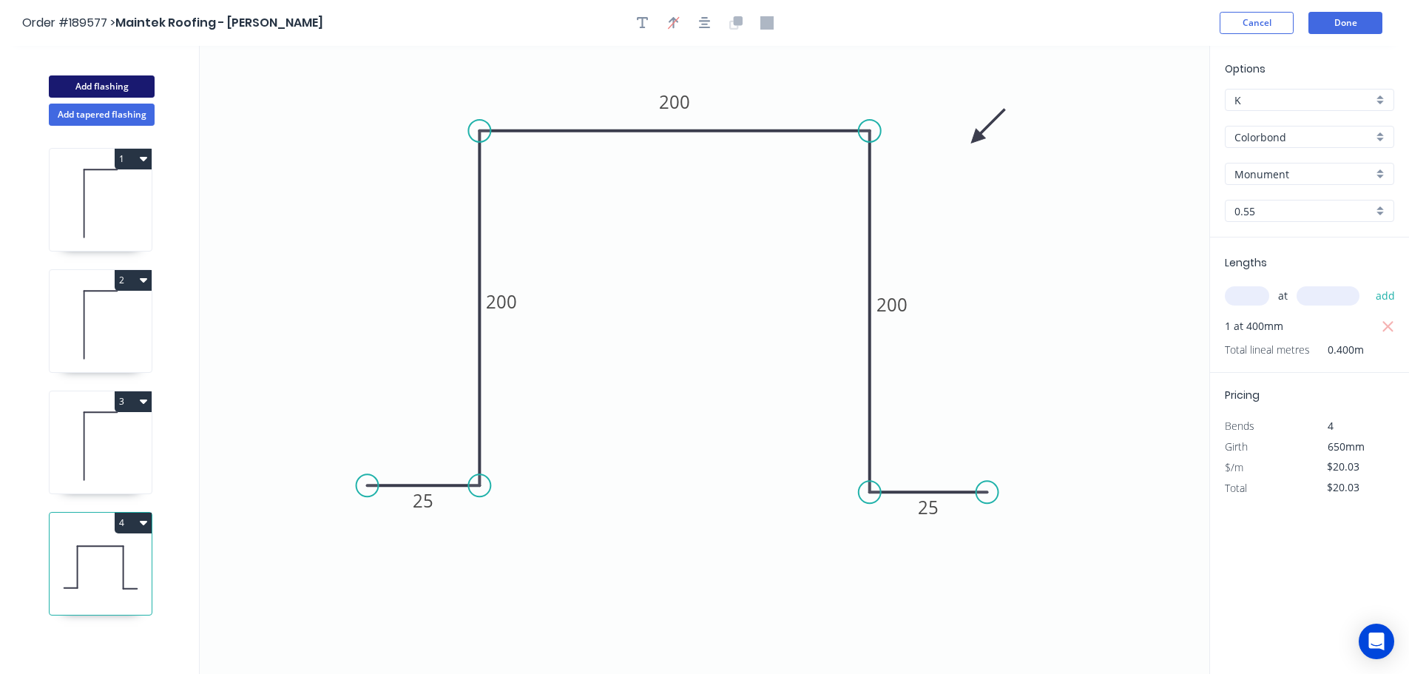
click at [115, 82] on button "Add flashing" at bounding box center [102, 86] width 106 height 22
type input "$0.00"
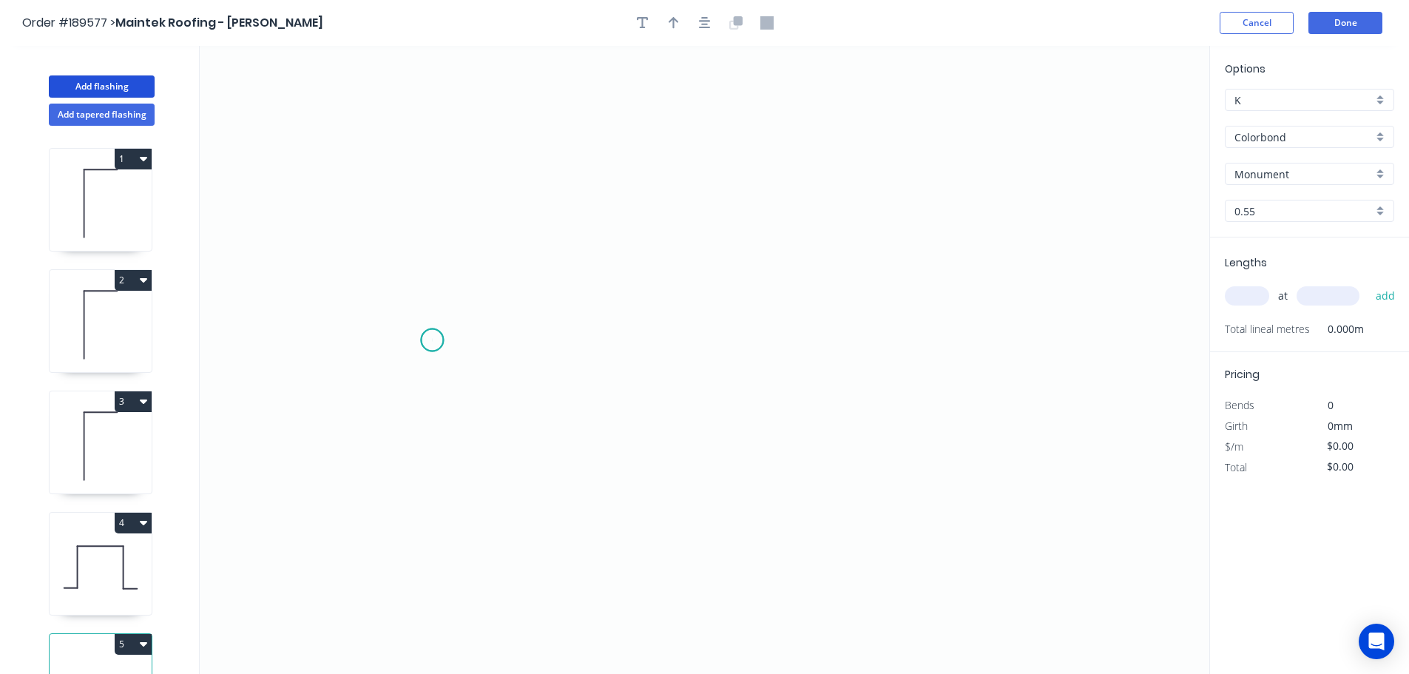
drag, startPoint x: 432, startPoint y: 340, endPoint x: 721, endPoint y: 349, distance: 289.3
click at [436, 339] on icon "0" at bounding box center [705, 360] width 1010 height 628
click at [1030, 331] on icon "0" at bounding box center [705, 360] width 1010 height 628
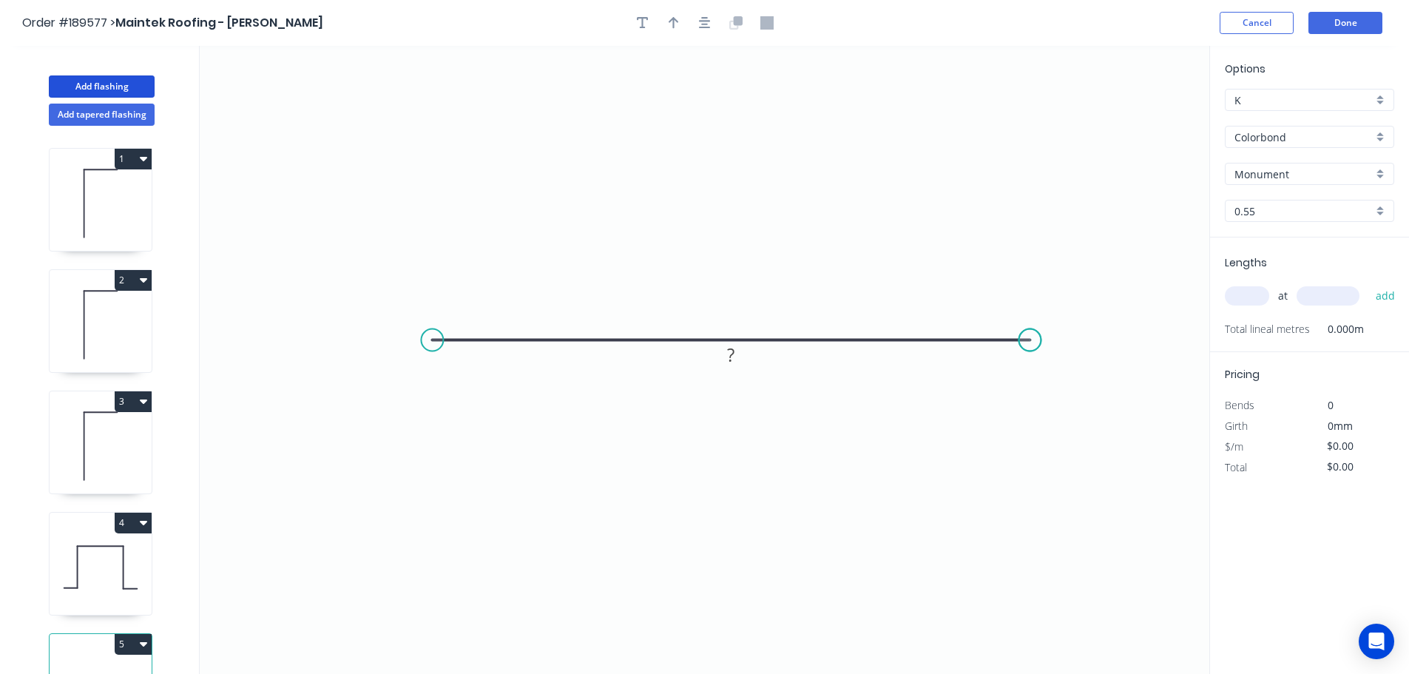
click at [1030, 331] on circle at bounding box center [1029, 340] width 22 height 22
click at [669, 16] on icon "button" at bounding box center [674, 22] width 10 height 13
drag, startPoint x: 1137, startPoint y: 116, endPoint x: 716, endPoint y: 172, distance: 424.6
click at [716, 172] on icon at bounding box center [718, 152] width 13 height 47
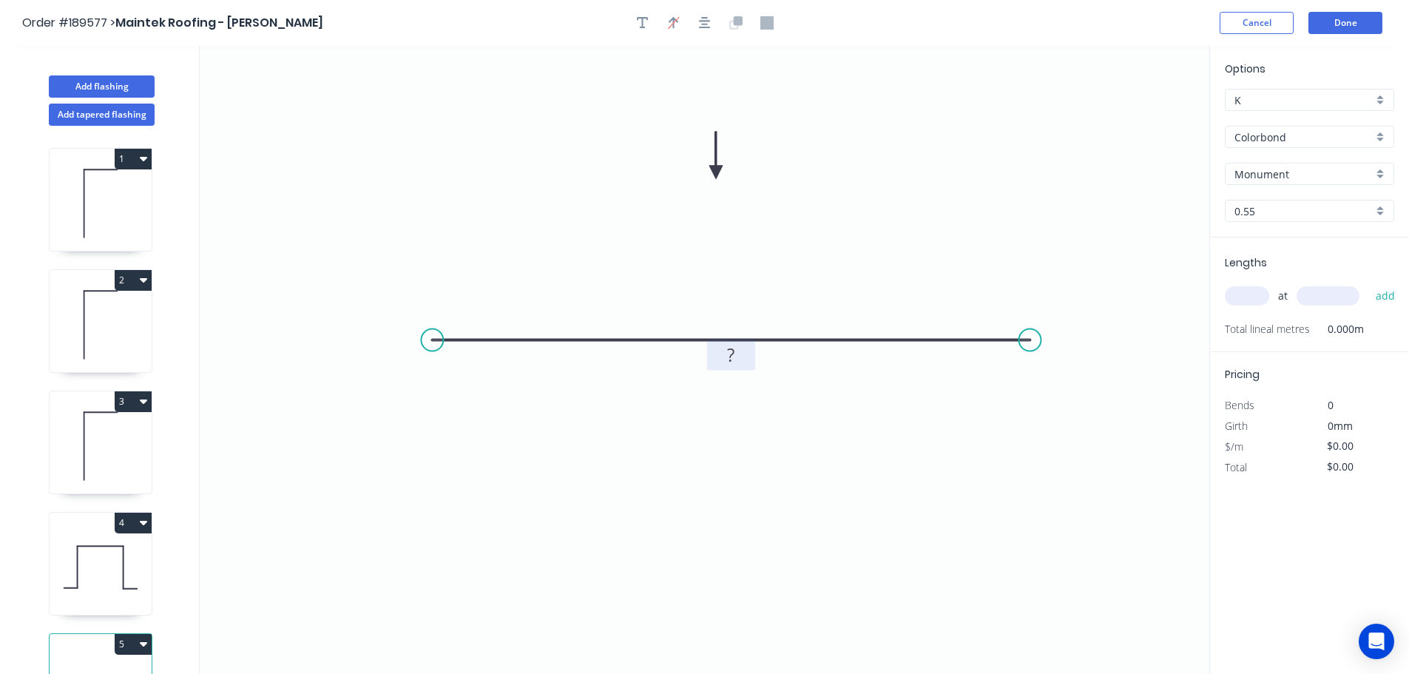
click at [734, 358] on tspan "?" at bounding box center [730, 354] width 7 height 24
click at [856, 456] on icon "0 275" at bounding box center [705, 360] width 1010 height 628
type input "$7.93"
click at [1262, 297] on input "text" at bounding box center [1247, 295] width 44 height 19
type input "2"
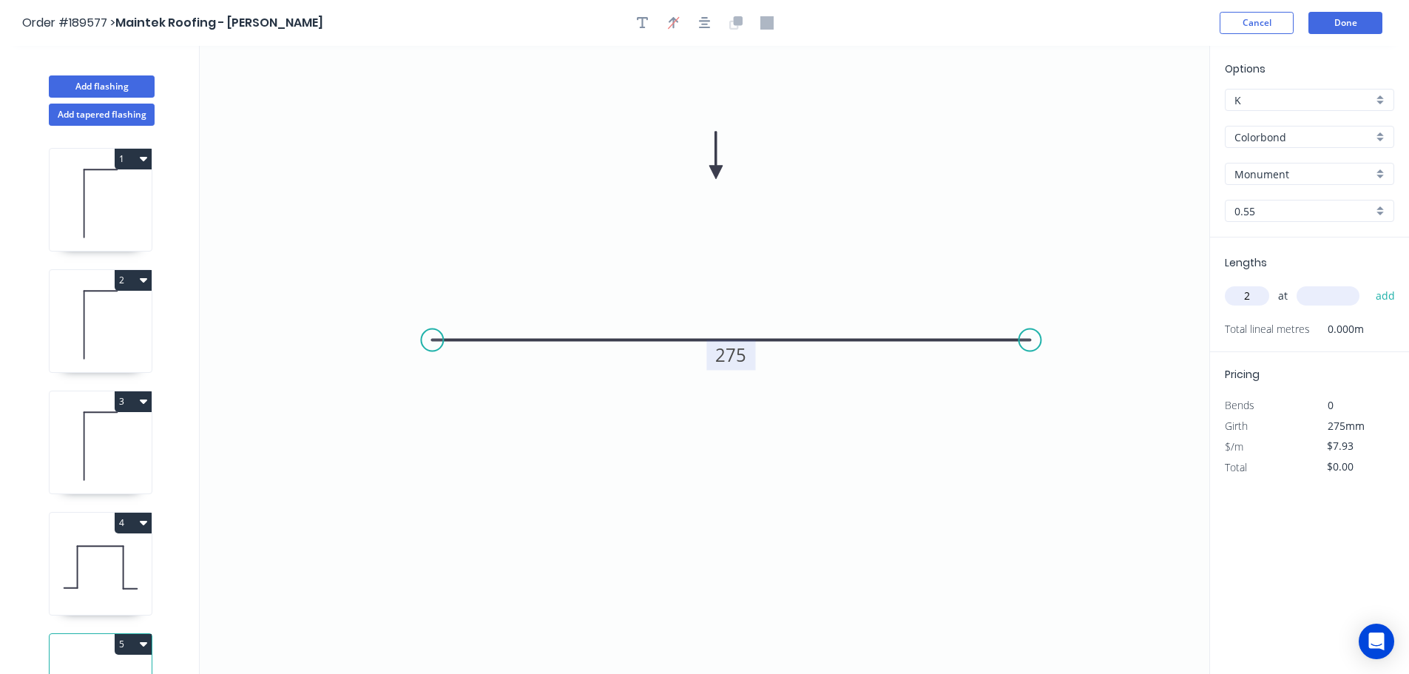
click at [1322, 294] on input "text" at bounding box center [1328, 295] width 63 height 19
type input "1825"
click at [1368, 283] on button "add" at bounding box center [1385, 295] width 35 height 25
type input "$28.94"
click at [1349, 26] on button "Done" at bounding box center [1345, 23] width 74 height 22
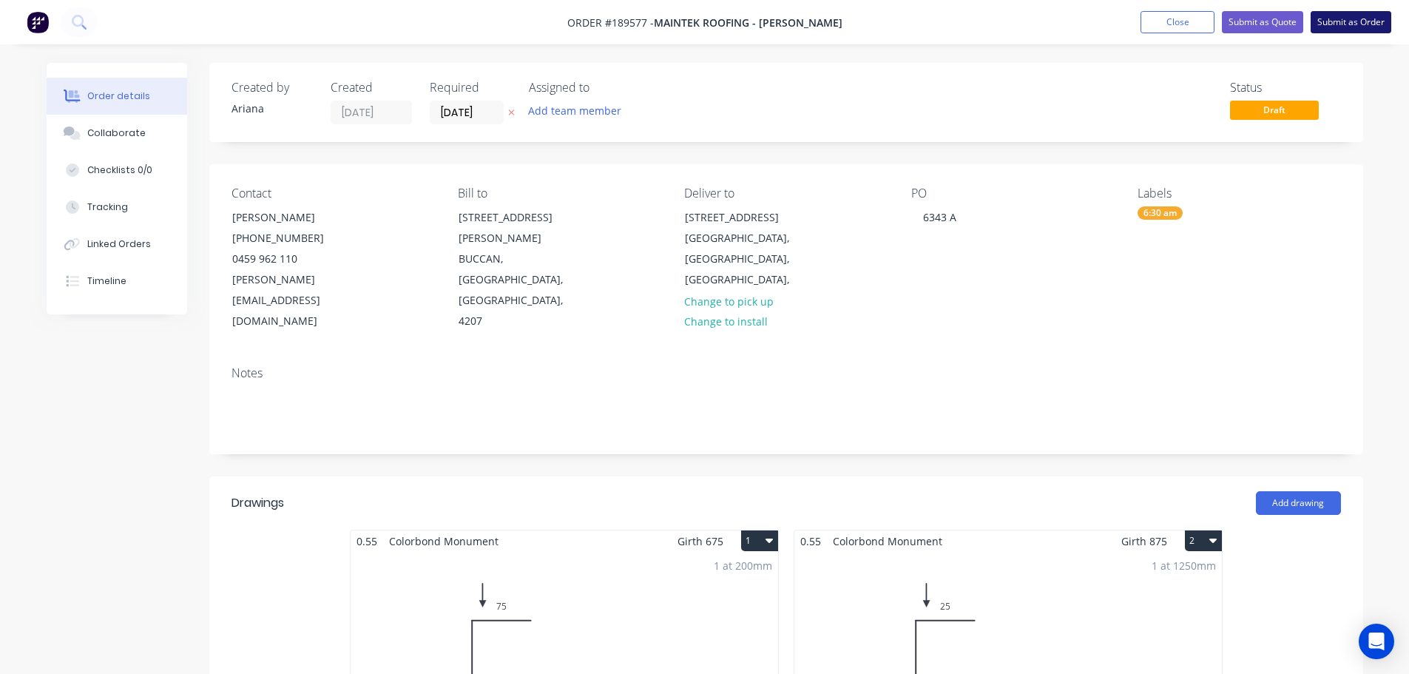
click at [1331, 27] on button "Submit as Order" at bounding box center [1351, 22] width 81 height 22
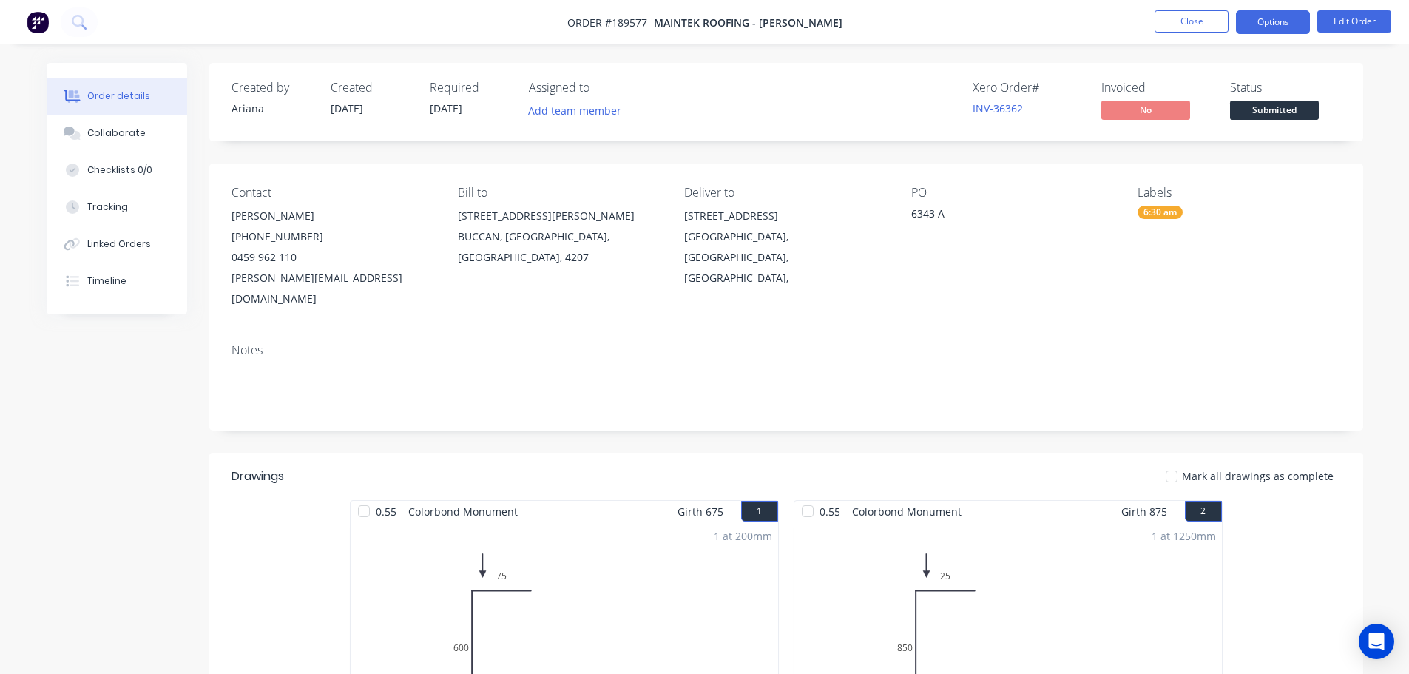
click at [1267, 14] on button "Options" at bounding box center [1273, 22] width 74 height 24
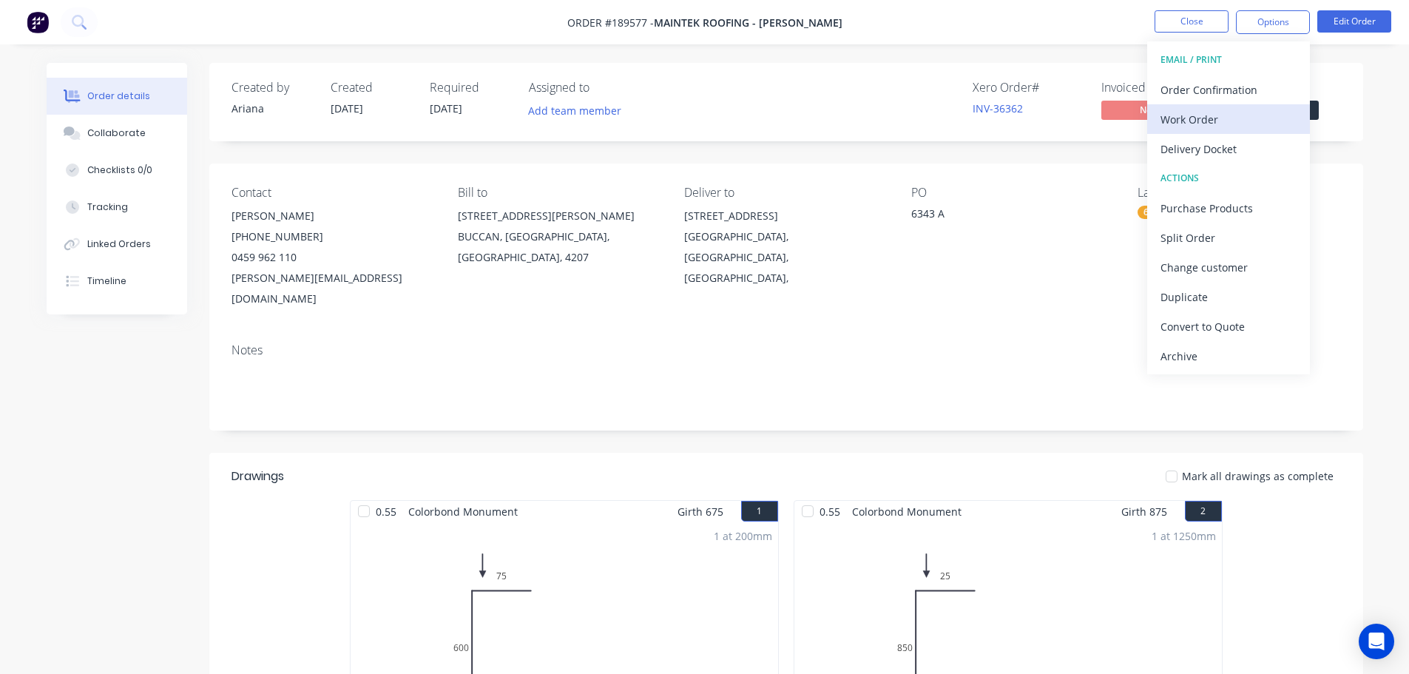
click at [1208, 111] on div "Work Order" at bounding box center [1228, 119] width 136 height 21
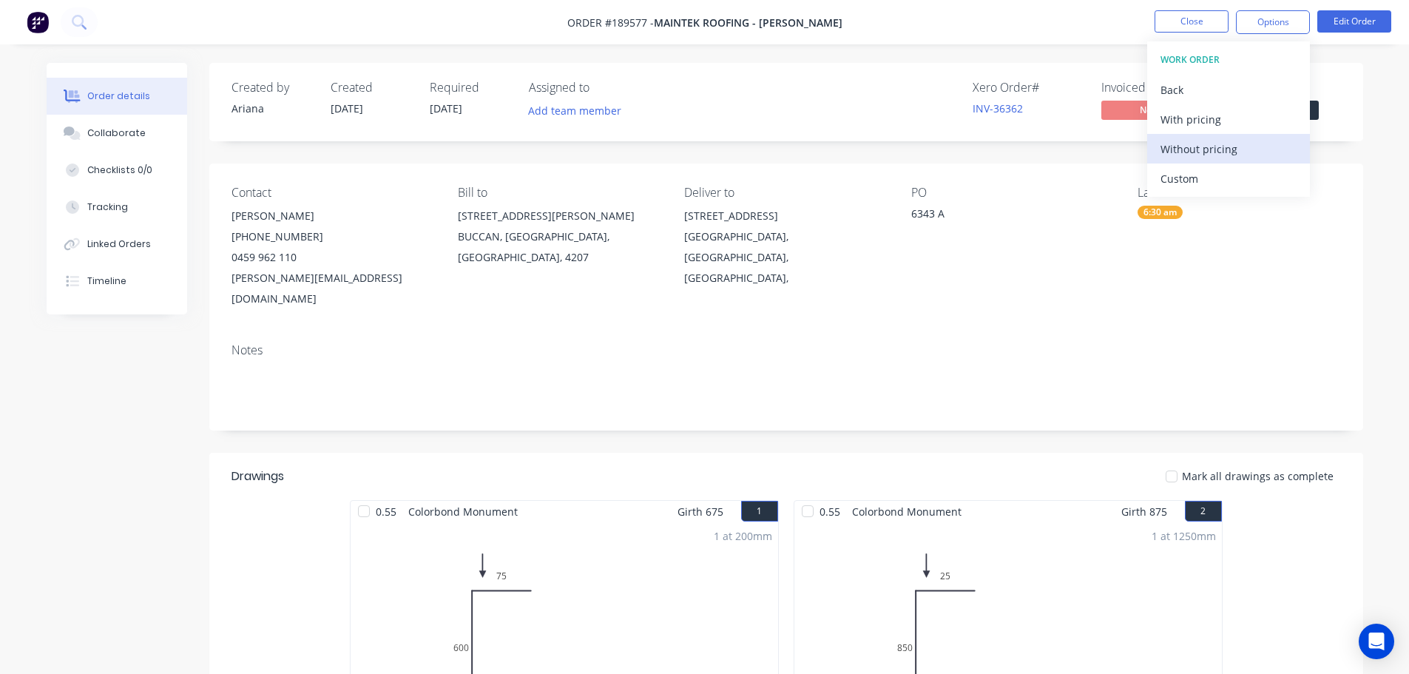
click at [1183, 149] on div "Without pricing" at bounding box center [1228, 148] width 136 height 21
click at [854, 90] on div "Xero Order # INV-36362 Invoiced No Status Submitted" at bounding box center [1009, 102] width 664 height 43
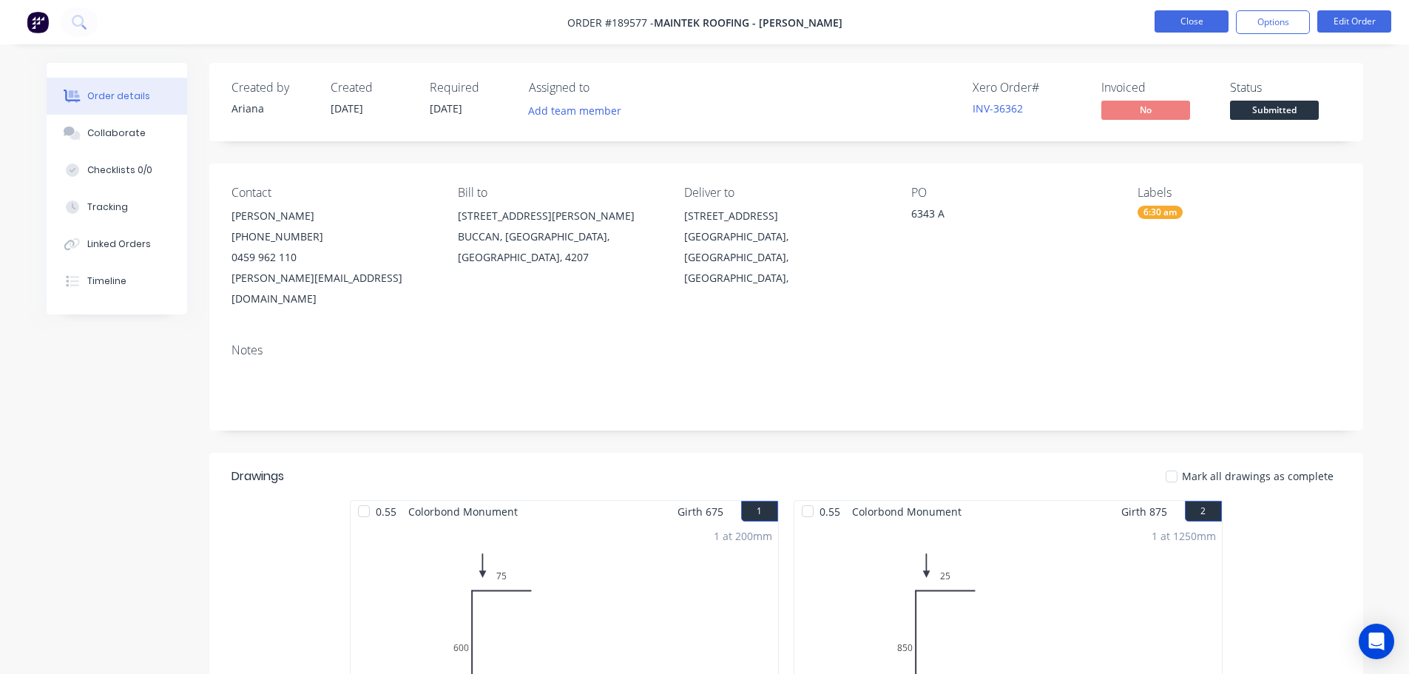
click at [1199, 21] on button "Close" at bounding box center [1192, 21] width 74 height 22
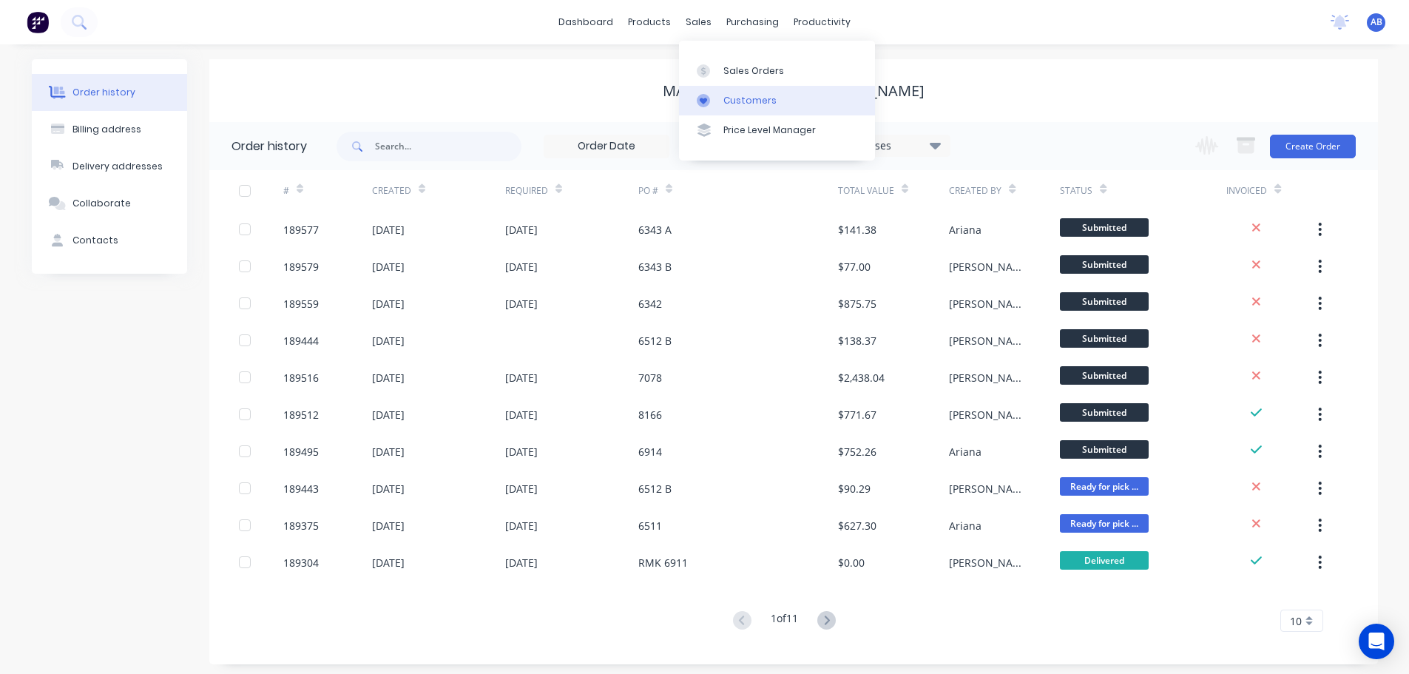
click at [737, 100] on div "Customers" at bounding box center [749, 100] width 53 height 13
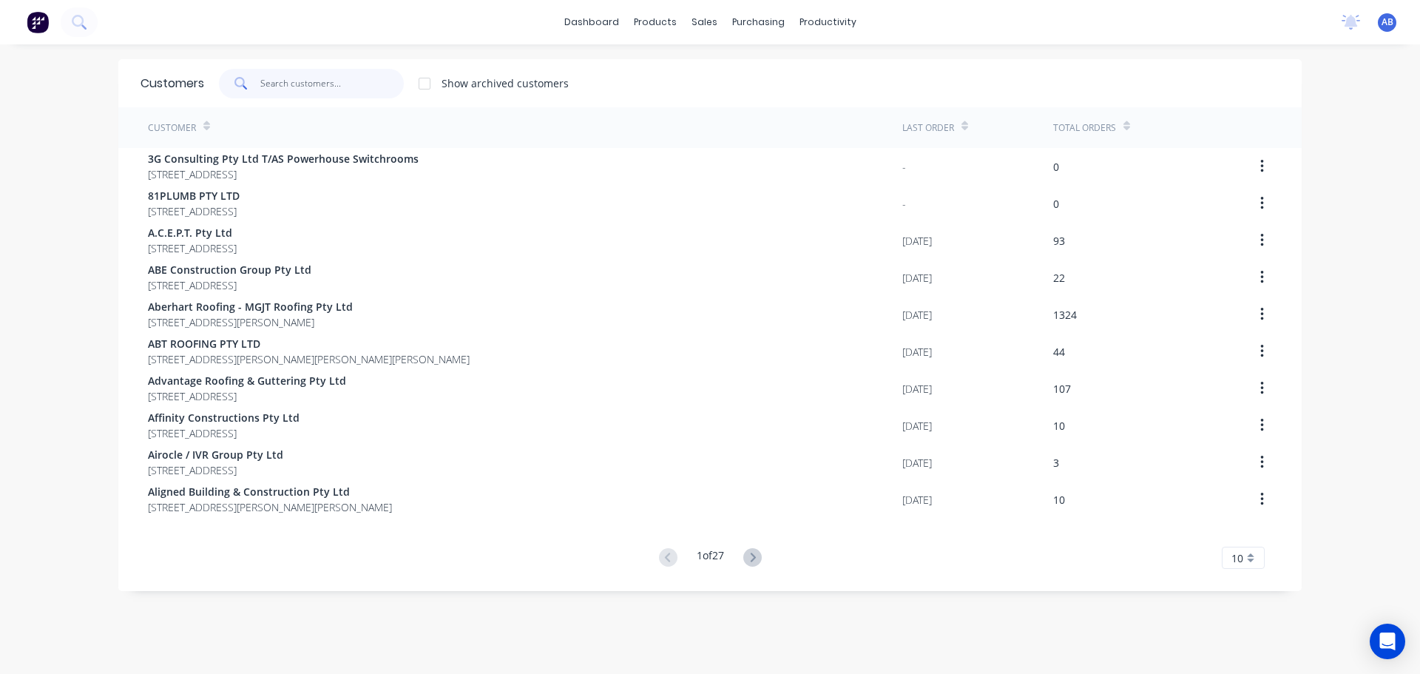
click at [355, 84] on input "text" at bounding box center [332, 84] width 144 height 30
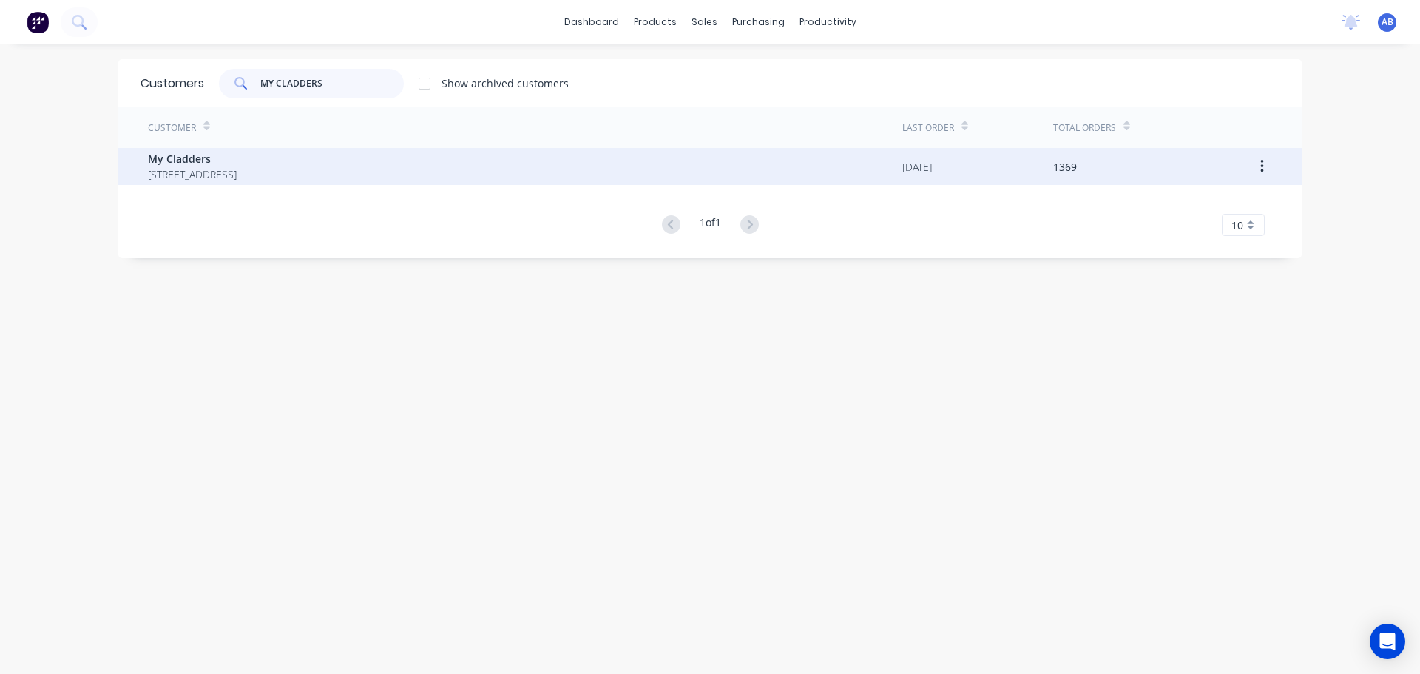
type input "MY CLADDERS"
click at [237, 169] on span "[STREET_ADDRESS]" at bounding box center [192, 174] width 89 height 16
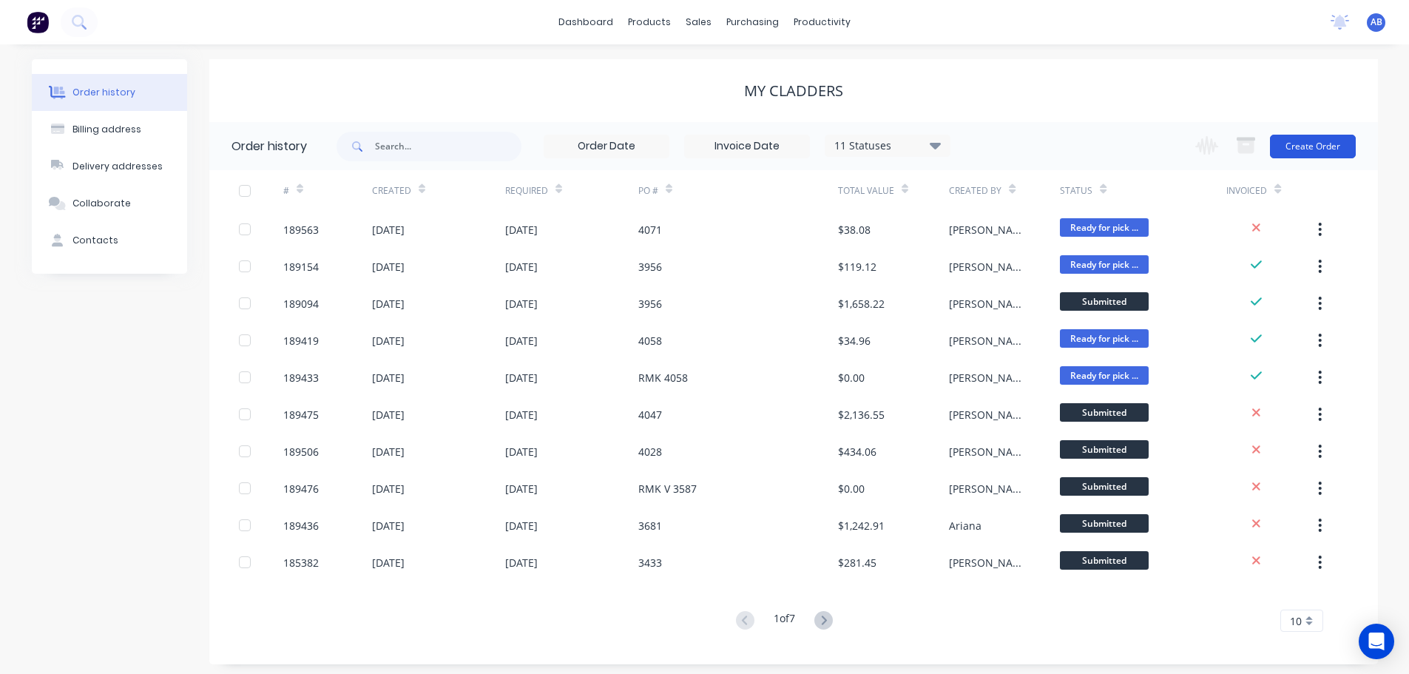
click at [1305, 155] on button "Create Order" at bounding box center [1313, 147] width 86 height 24
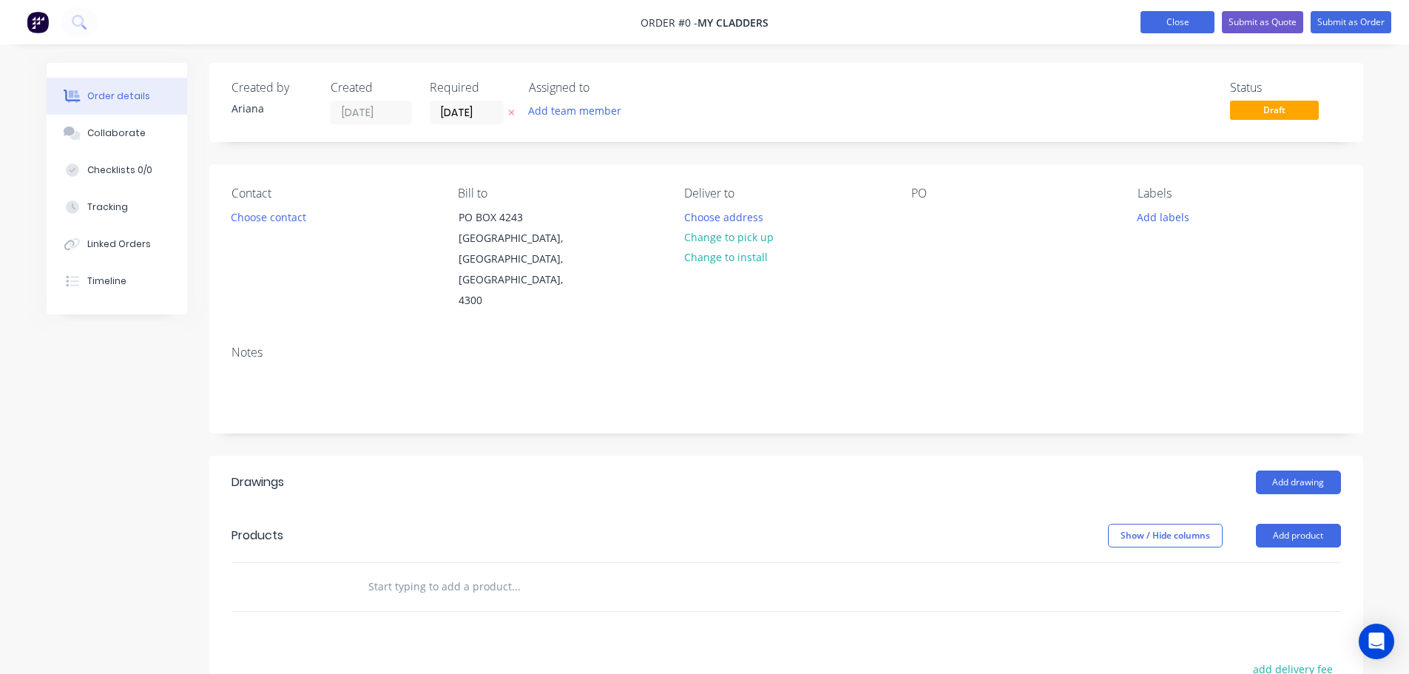
click at [1181, 21] on button "Close" at bounding box center [1177, 22] width 74 height 22
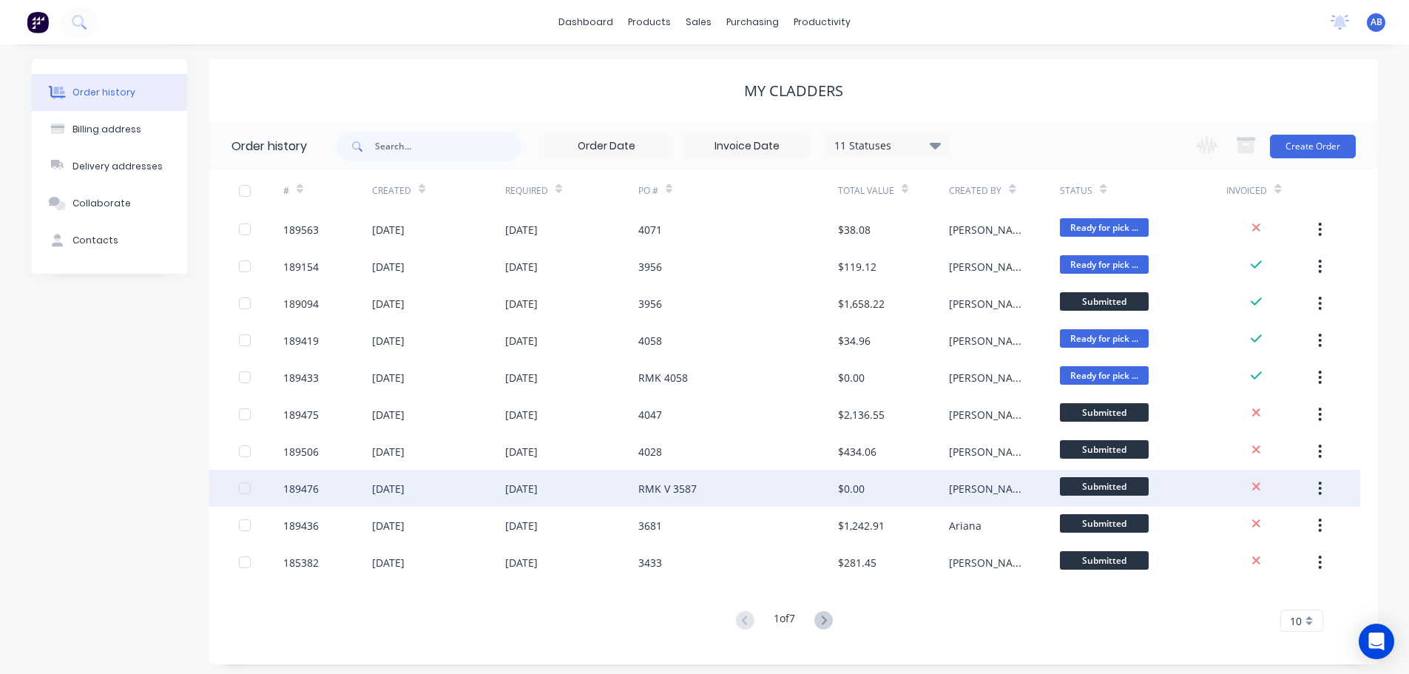
click at [699, 493] on div "RMK V 3587" at bounding box center [738, 488] width 200 height 37
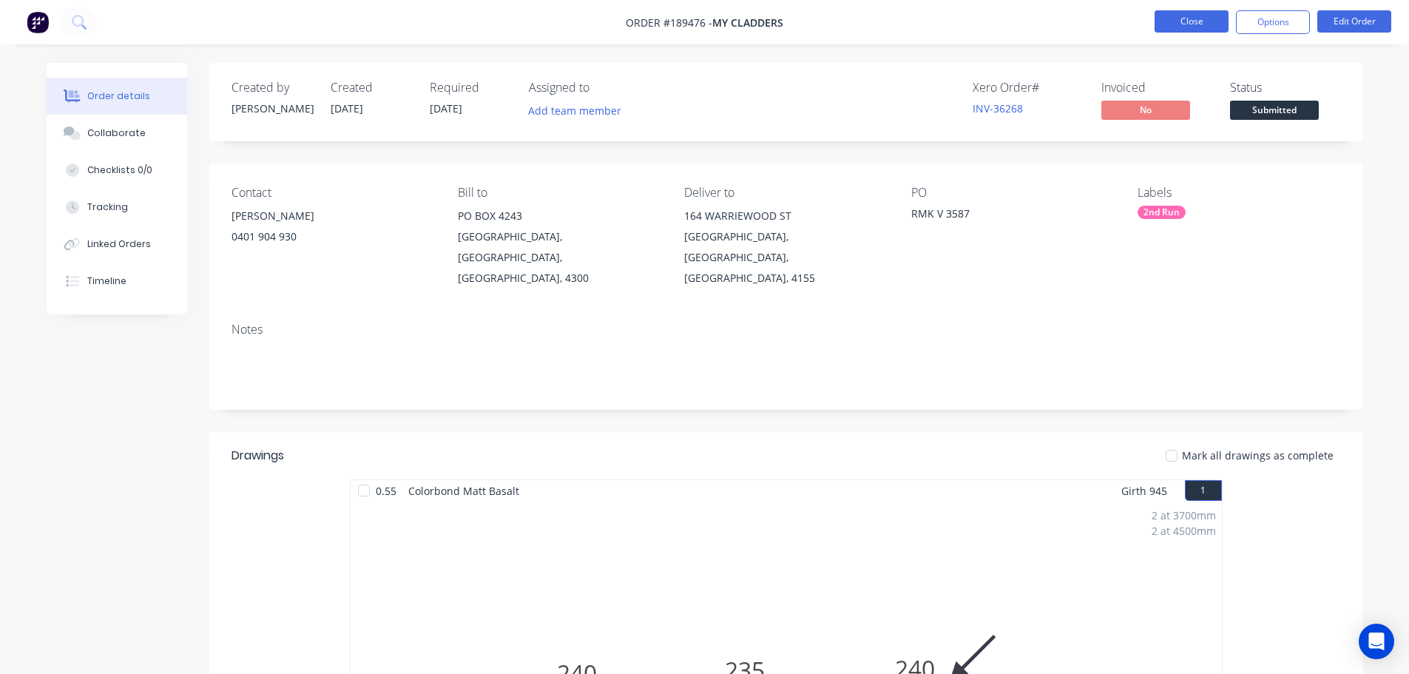
click at [1194, 22] on button "Close" at bounding box center [1192, 21] width 74 height 22
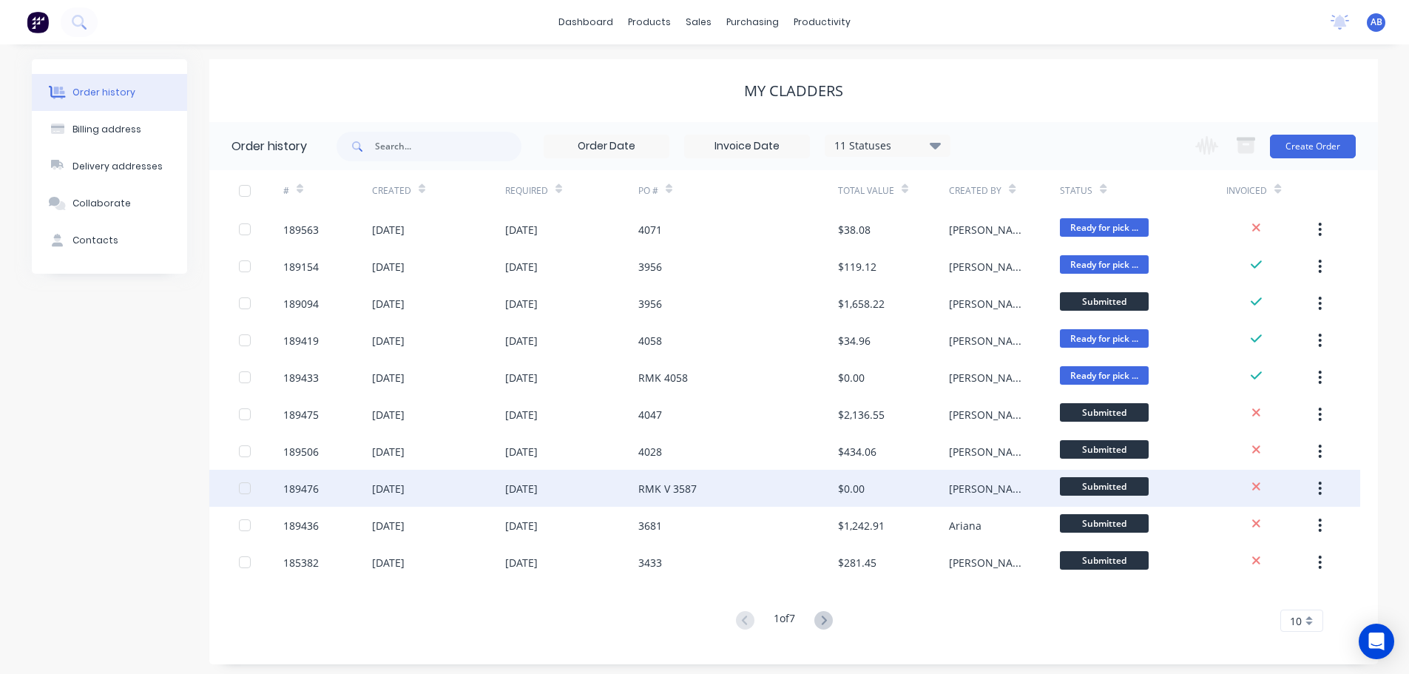
click at [1326, 484] on button "button" at bounding box center [1319, 488] width 35 height 27
click at [1271, 557] on div "Duplicate" at bounding box center [1268, 556] width 114 height 21
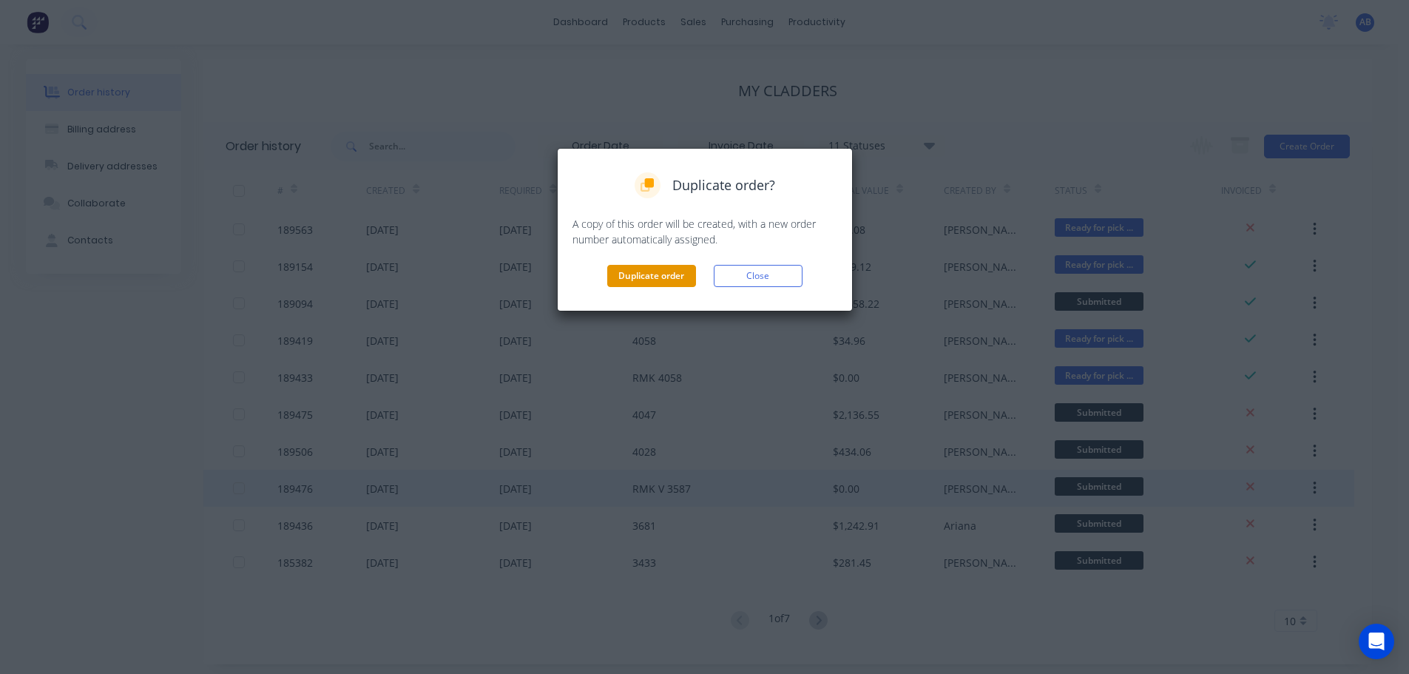
click at [633, 271] on button "Duplicate order" at bounding box center [651, 276] width 89 height 22
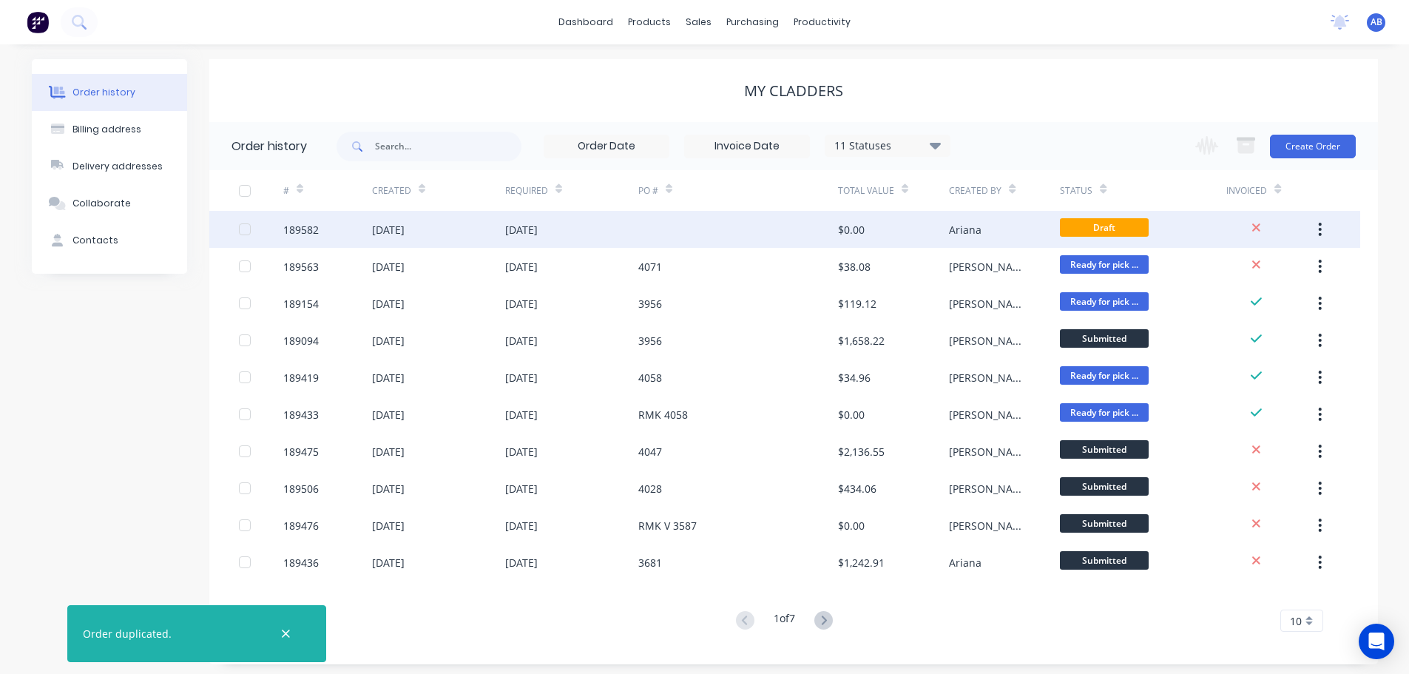
click at [651, 231] on div at bounding box center [738, 229] width 200 height 37
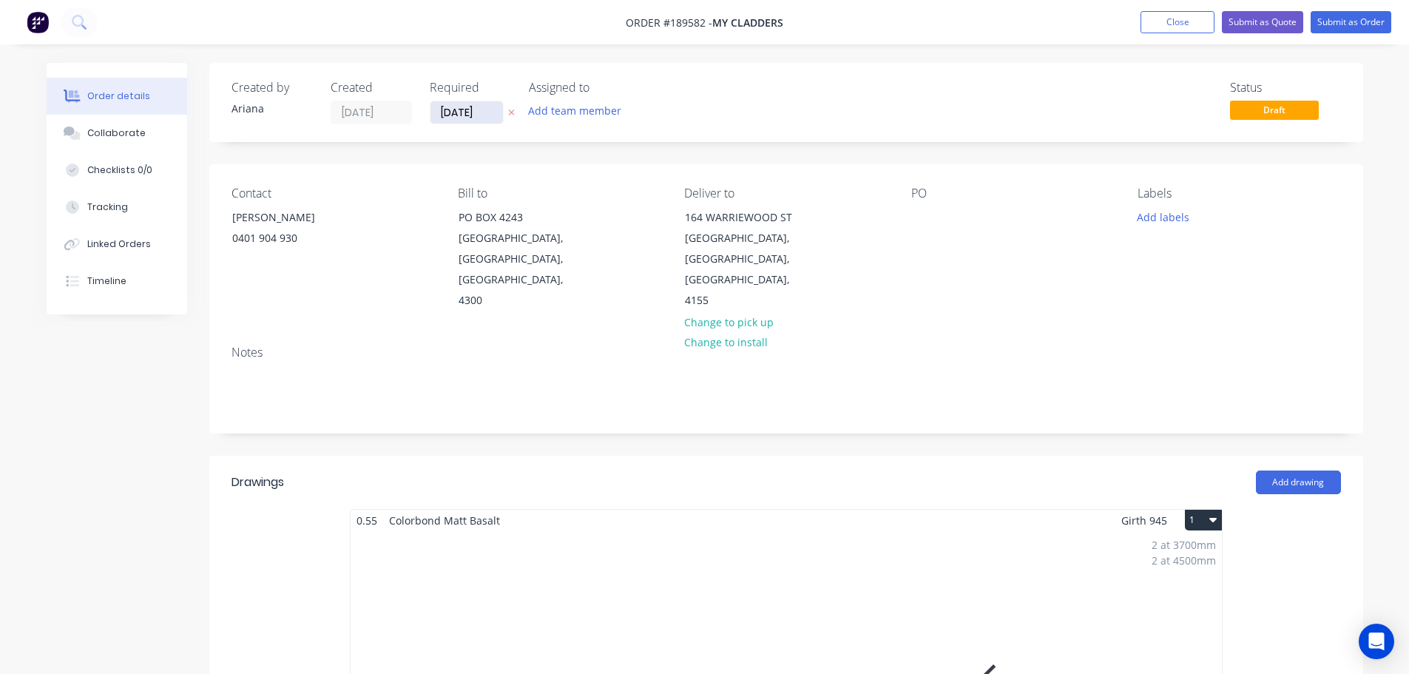
click at [467, 112] on input "[DATE]" at bounding box center [466, 112] width 72 height 22
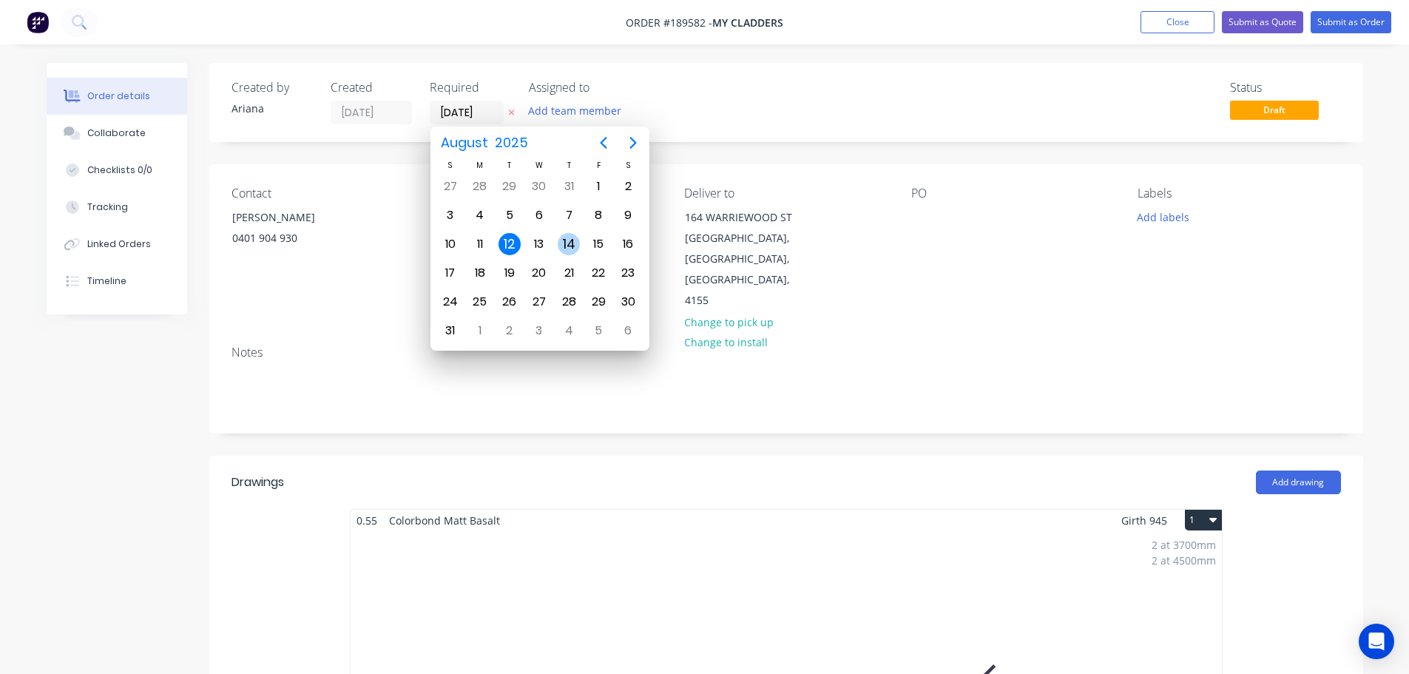
click at [568, 240] on div "14" at bounding box center [569, 244] width 22 height 22
type input "[DATE]"
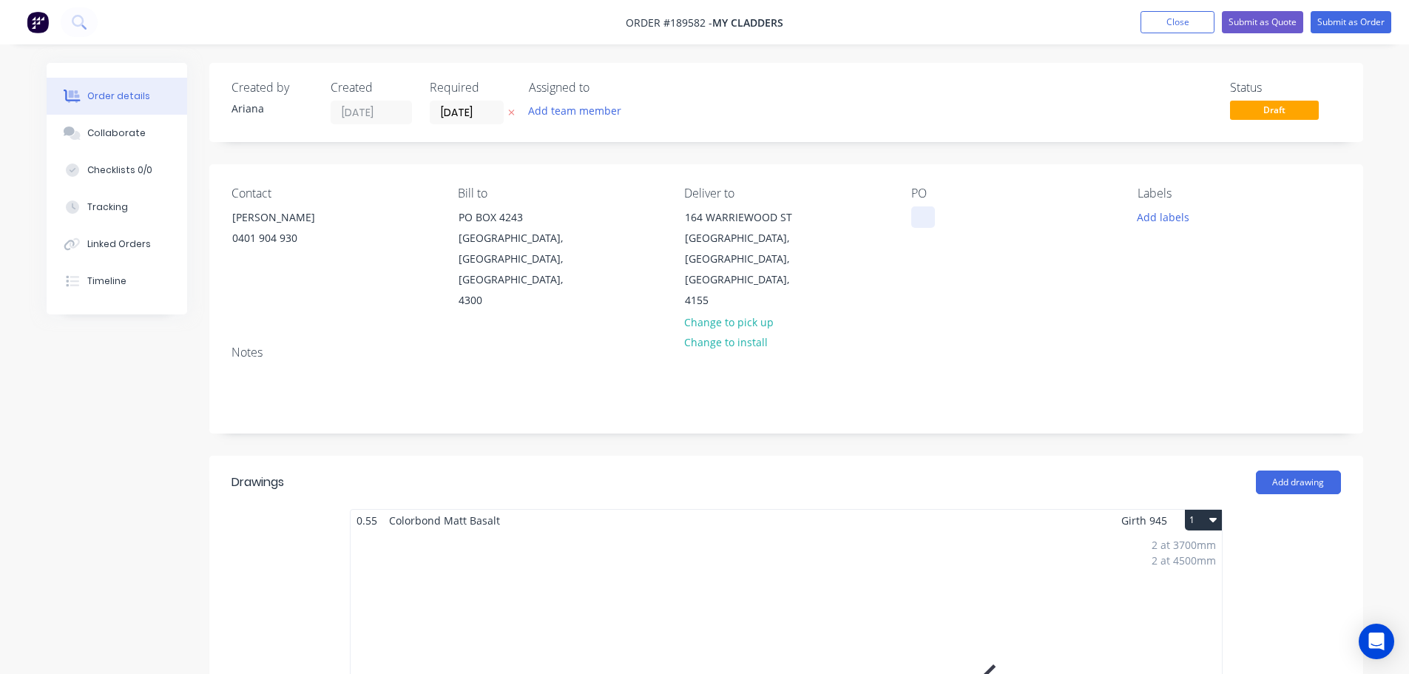
click at [927, 220] on div at bounding box center [923, 216] width 24 height 21
click at [1172, 217] on button "Add labels" at bounding box center [1163, 216] width 68 height 20
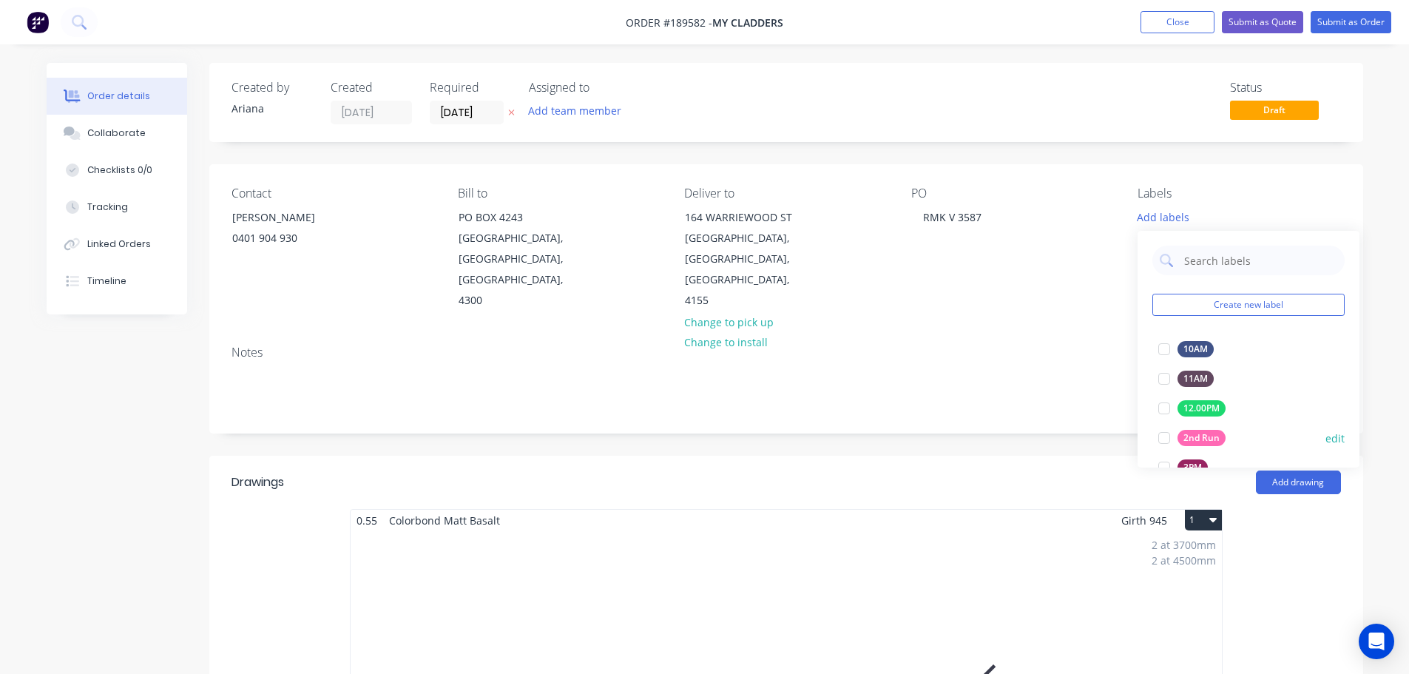
click at [1164, 433] on div at bounding box center [1164, 438] width 30 height 30
click at [1058, 343] on div "Notes" at bounding box center [786, 383] width 1154 height 99
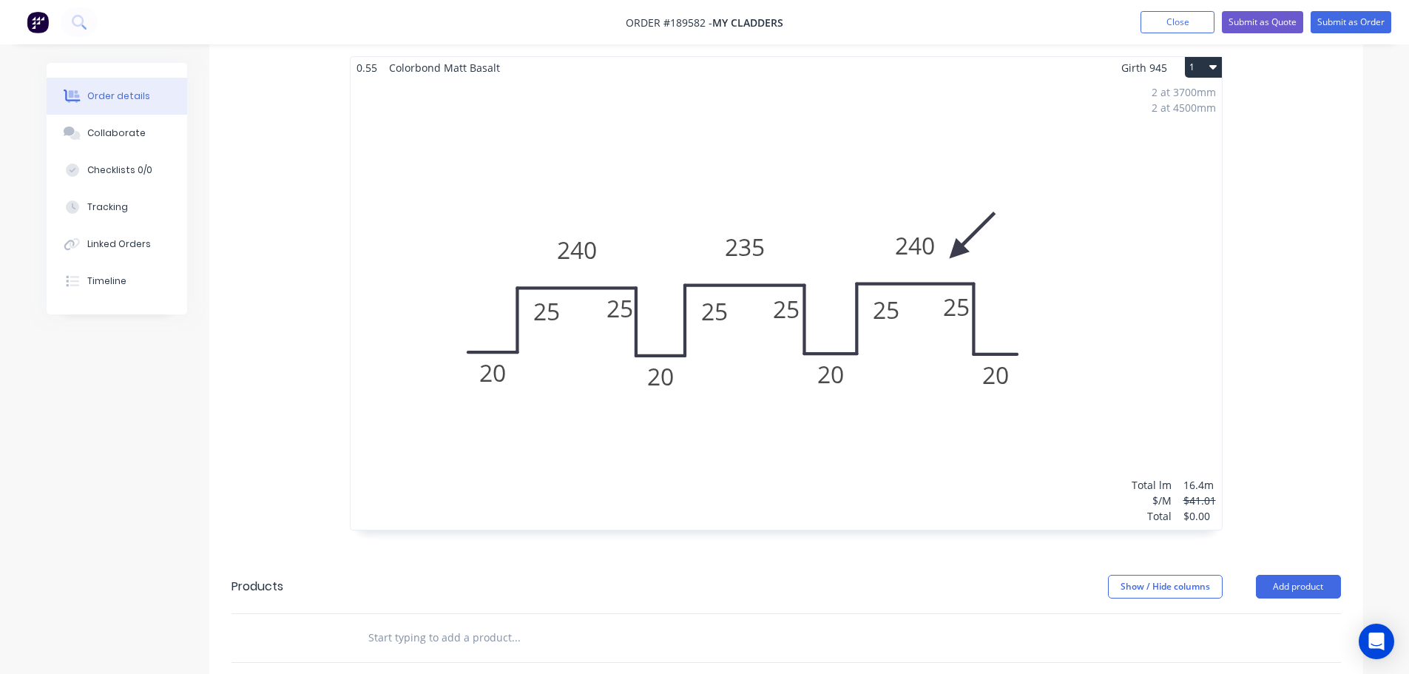
scroll to position [280, 0]
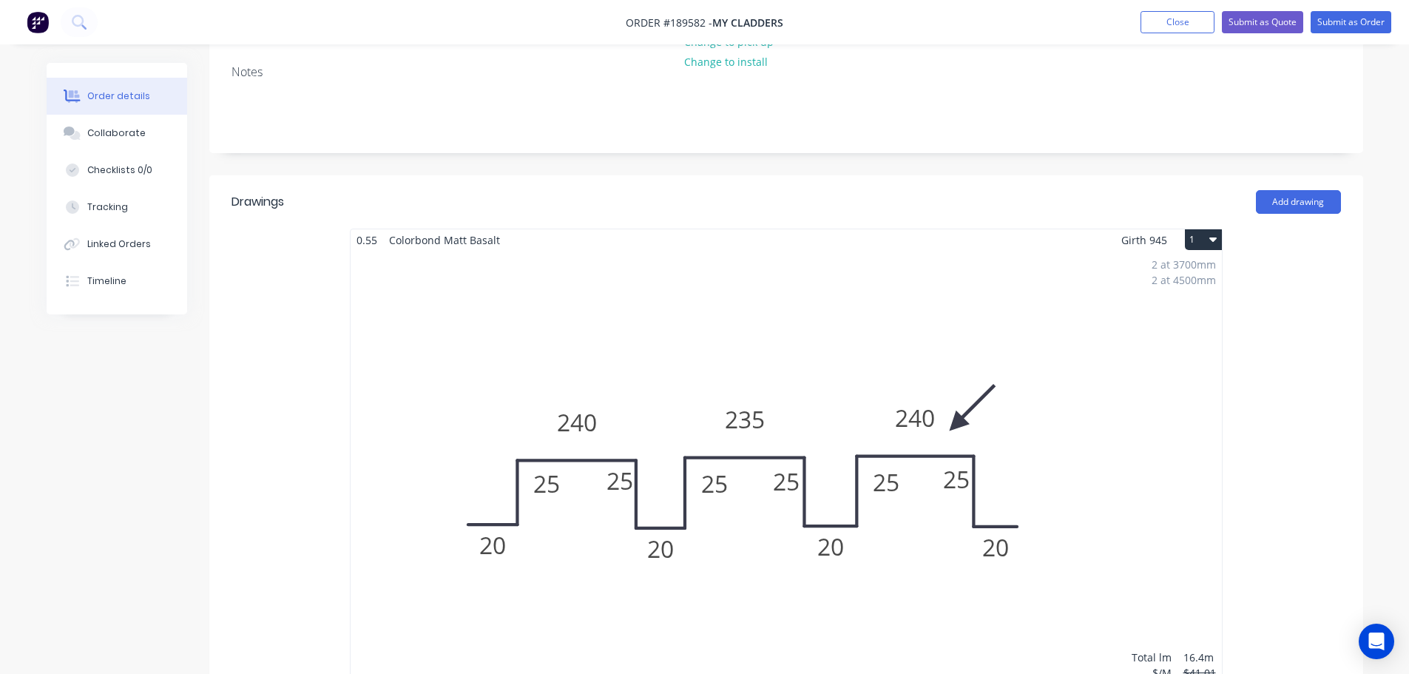
click at [1142, 374] on div "2 at 3700mm 2 at 4500mm Total lm $/M Total 16.4m $41.01 $0.00" at bounding box center [786, 476] width 871 height 451
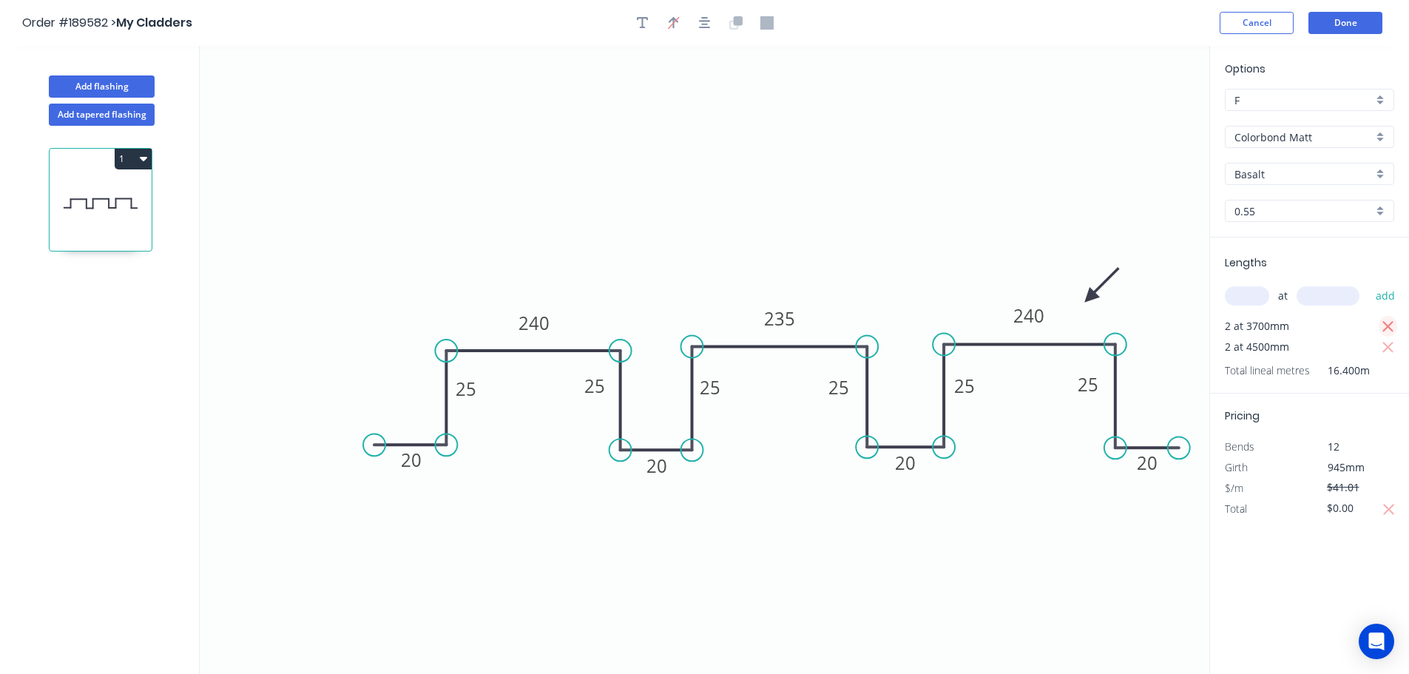
click at [1390, 327] on icon "button" at bounding box center [1388, 327] width 13 height 18
click at [1389, 329] on icon "button" at bounding box center [1388, 327] width 13 height 18
click at [1260, 299] on input "text" at bounding box center [1247, 295] width 44 height 19
type input "1"
click at [1319, 292] on input "text" at bounding box center [1328, 295] width 63 height 19
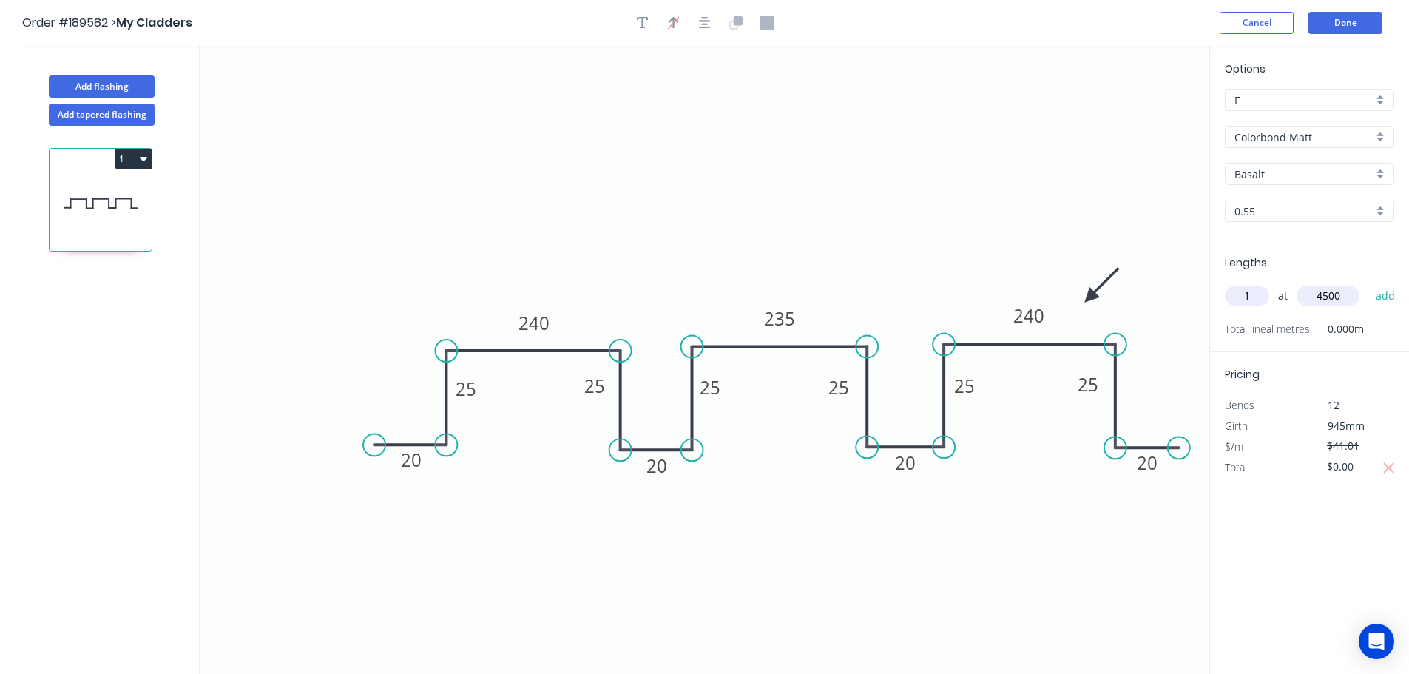
type input "4500"
click at [1368, 283] on button "add" at bounding box center [1385, 295] width 35 height 25
drag, startPoint x: 1093, startPoint y: 294, endPoint x: 908, endPoint y: 229, distance: 195.8
click at [908, 229] on icon at bounding box center [920, 217] width 43 height 43
click at [1352, 27] on button "Done" at bounding box center [1345, 23] width 74 height 22
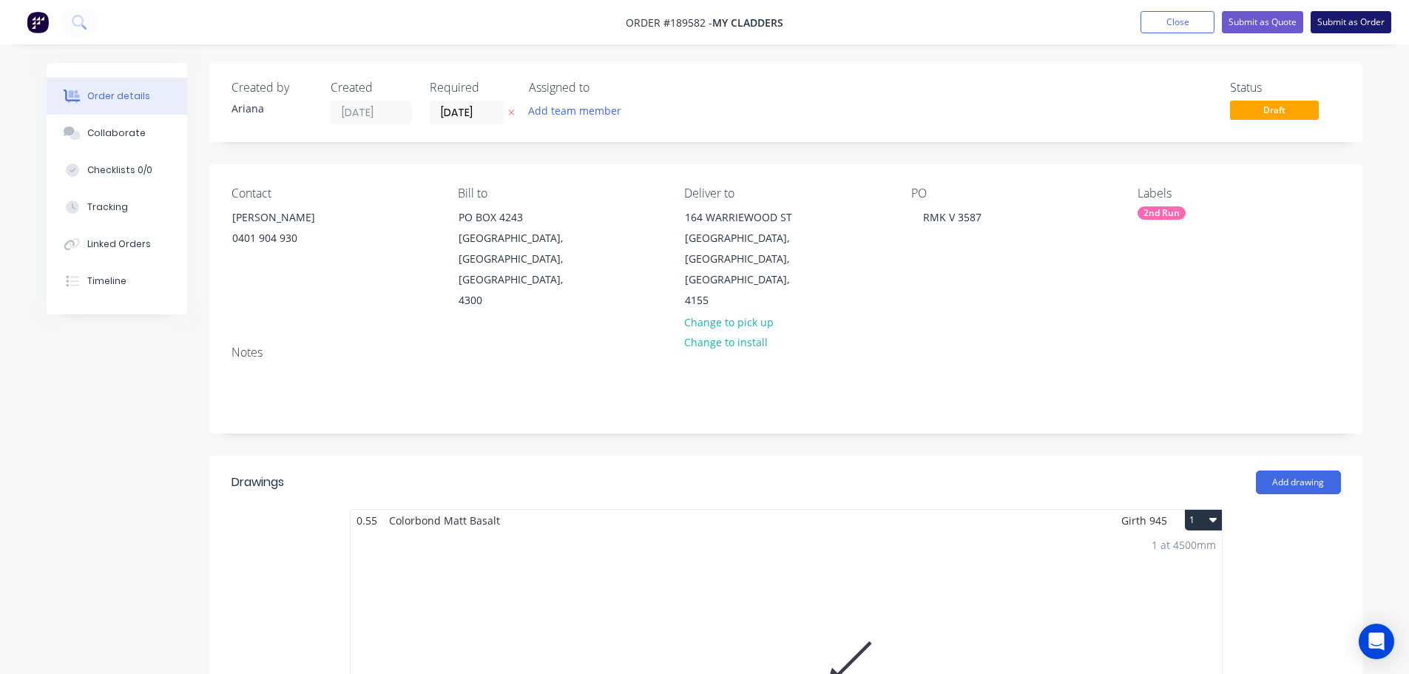
click at [1346, 24] on button "Submit as Order" at bounding box center [1351, 22] width 81 height 22
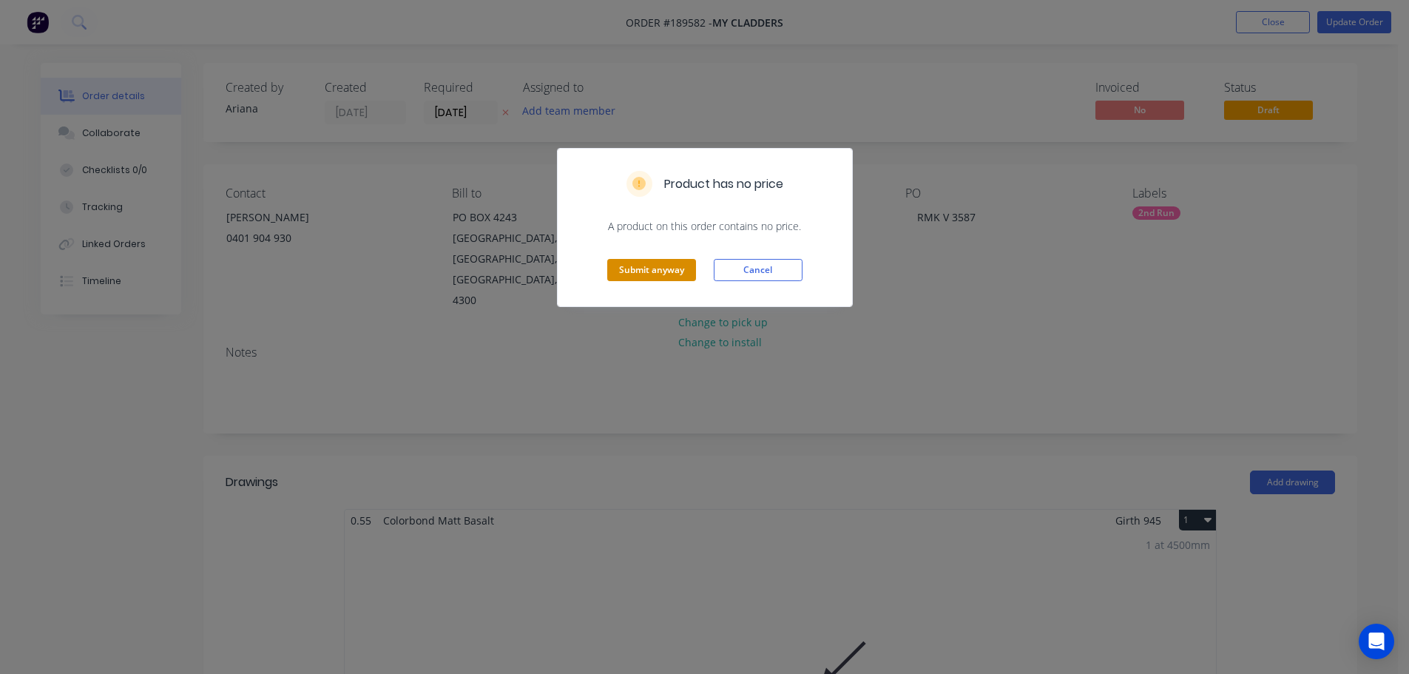
click at [645, 266] on button "Submit anyway" at bounding box center [651, 270] width 89 height 22
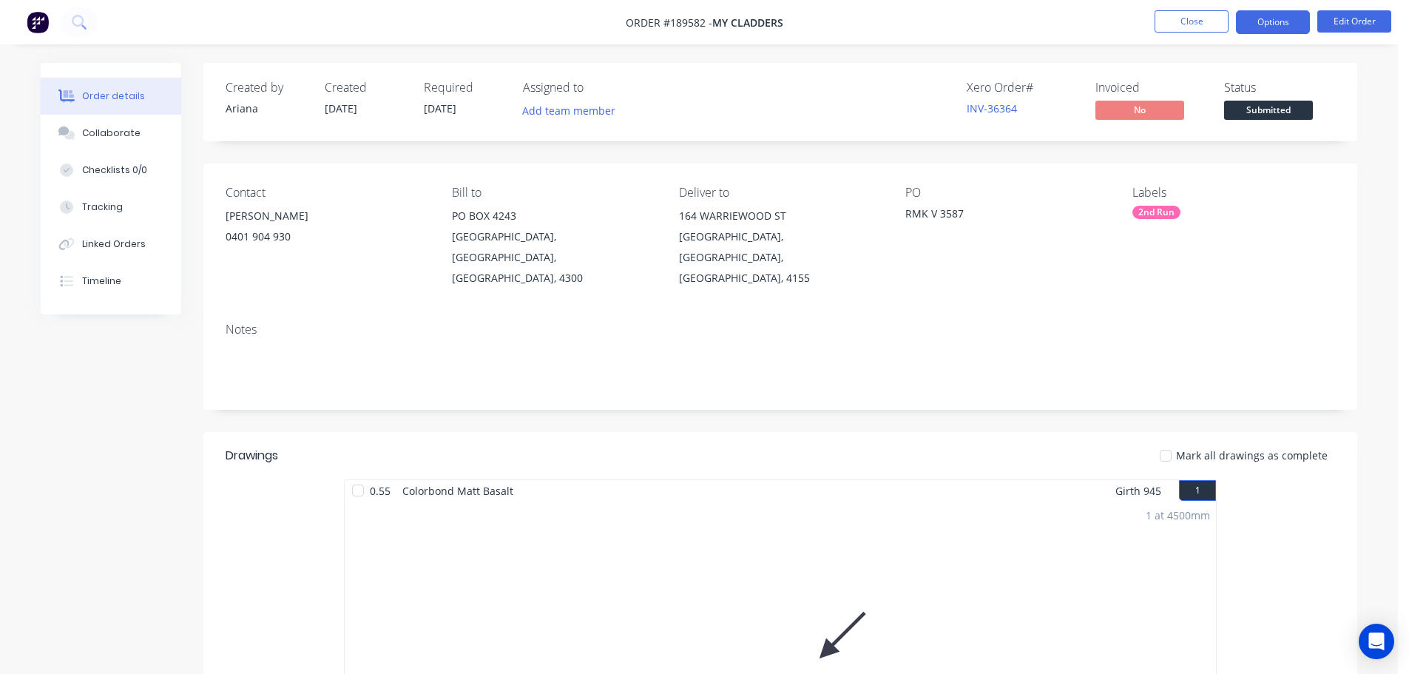
click at [1276, 17] on button "Options" at bounding box center [1273, 22] width 74 height 24
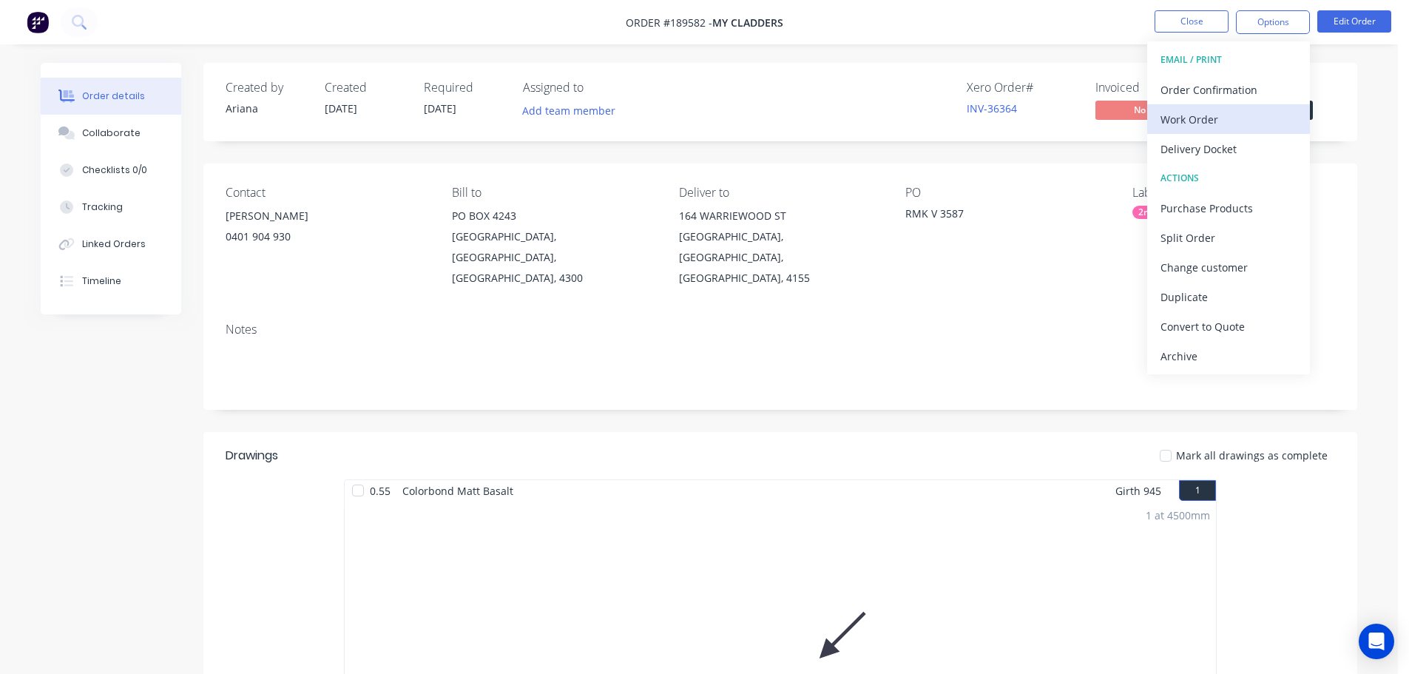
click at [1219, 115] on div "Work Order" at bounding box center [1228, 119] width 136 height 21
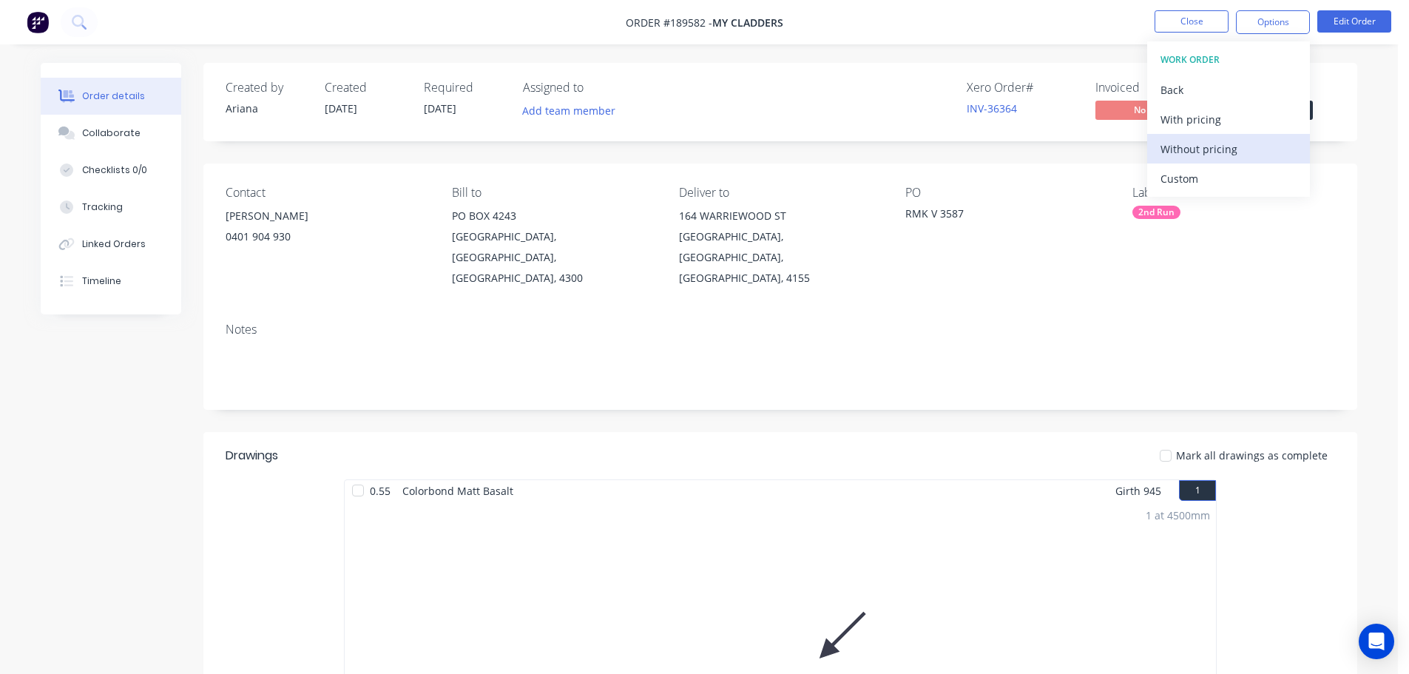
click at [1177, 144] on div "Without pricing" at bounding box center [1228, 148] width 136 height 21
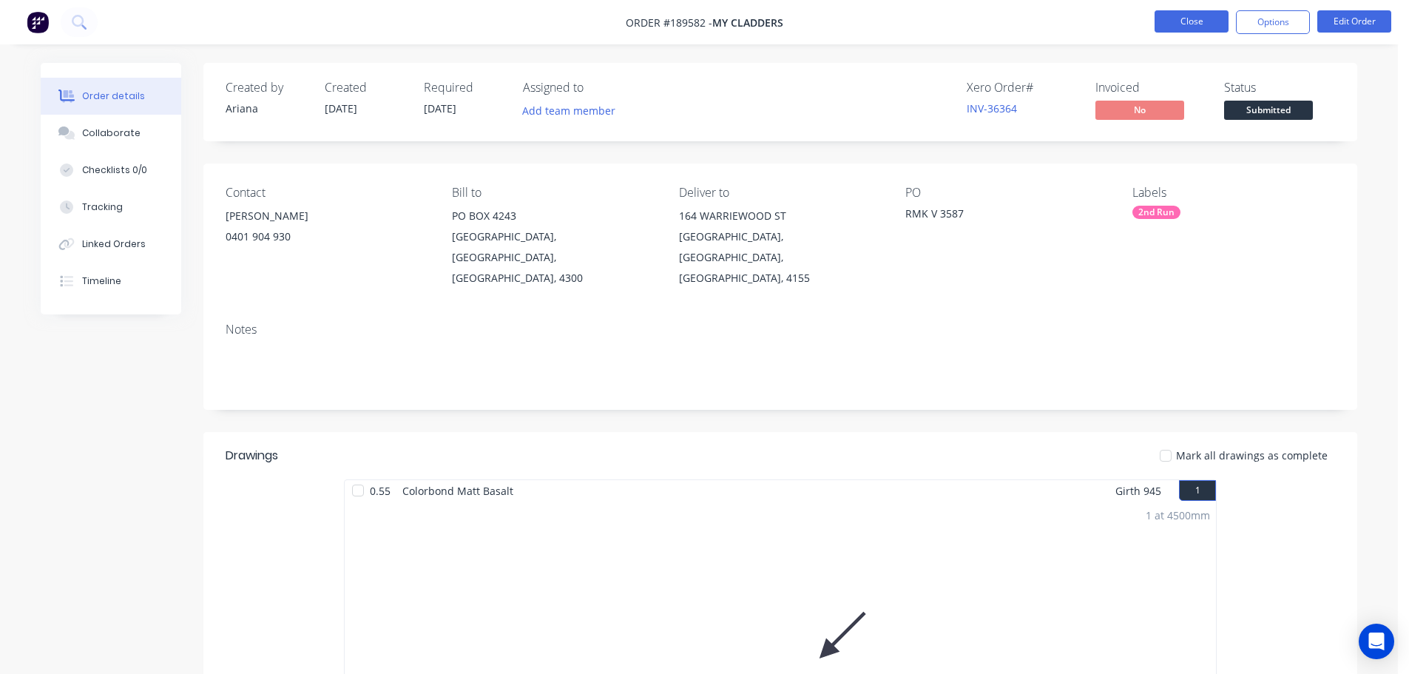
click at [1194, 21] on button "Close" at bounding box center [1192, 21] width 74 height 22
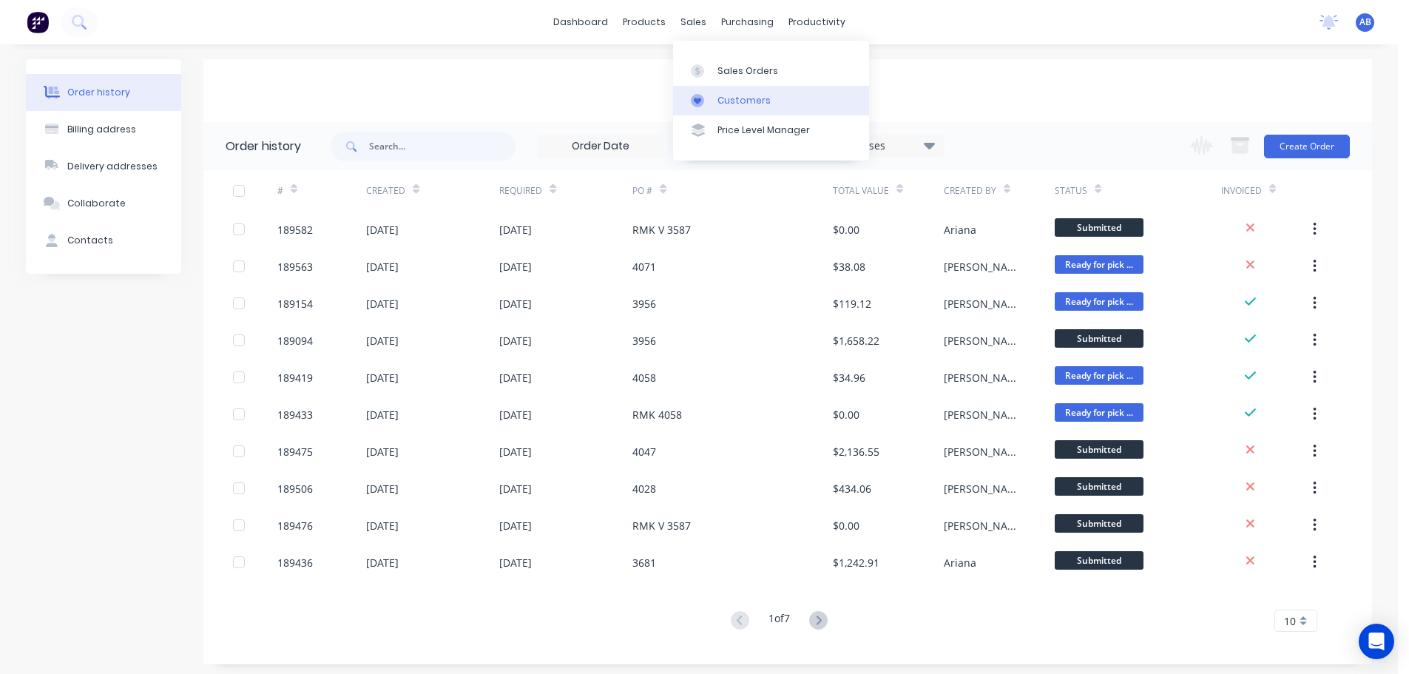
click at [725, 97] on div "Customers" at bounding box center [743, 100] width 53 height 13
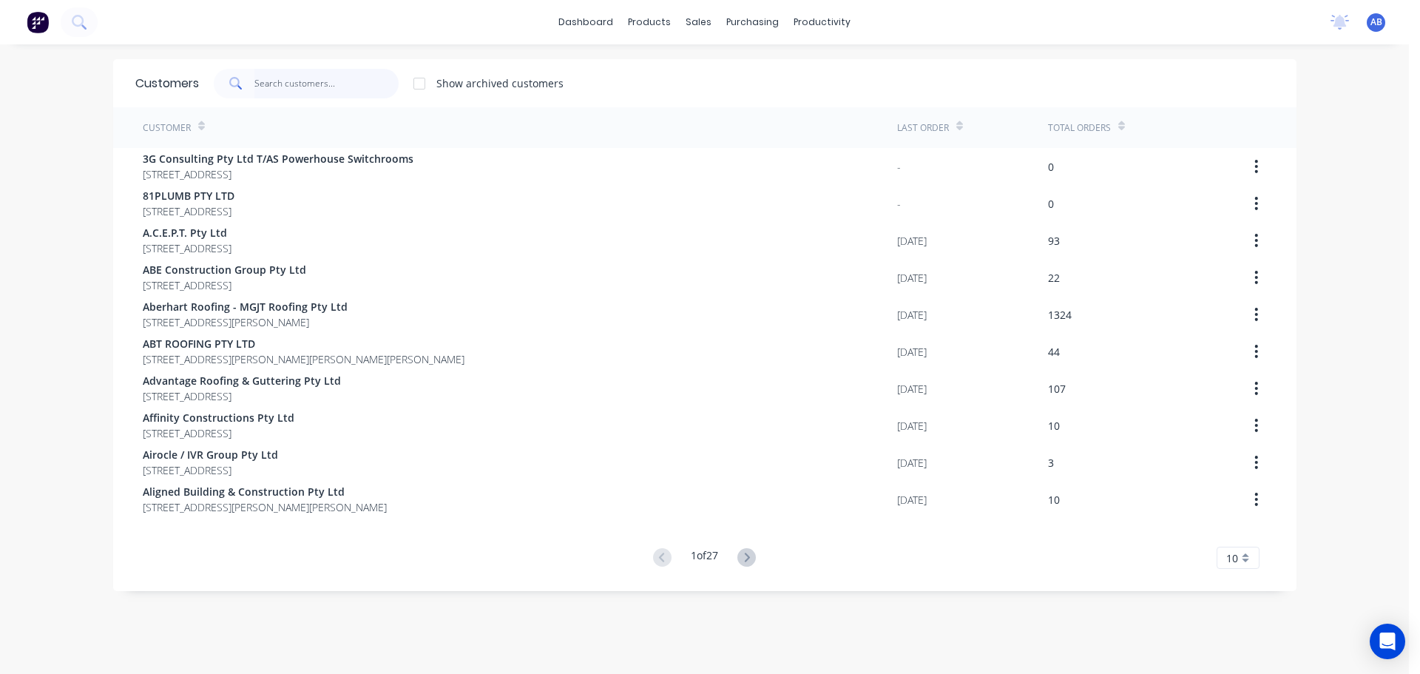
click at [325, 75] on input "text" at bounding box center [326, 84] width 144 height 30
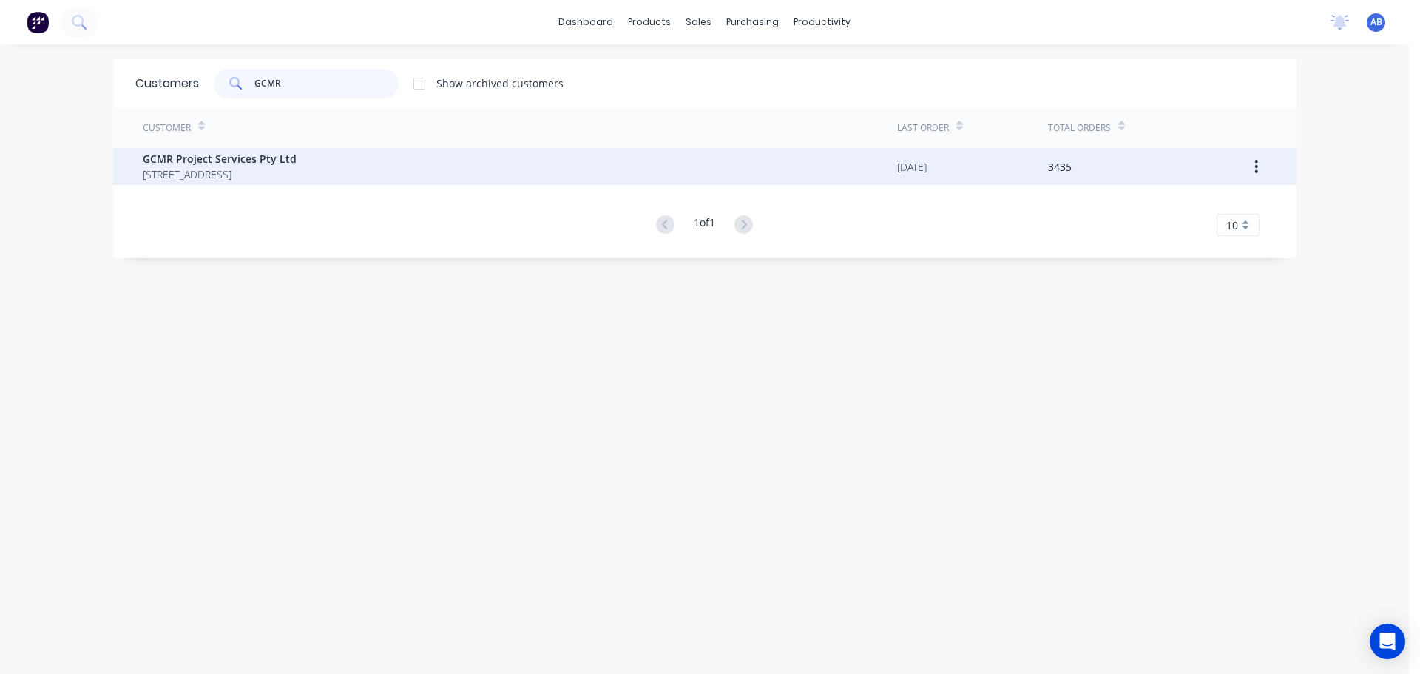
type input "GCMR"
click at [173, 170] on span "[STREET_ADDRESS]" at bounding box center [220, 174] width 154 height 16
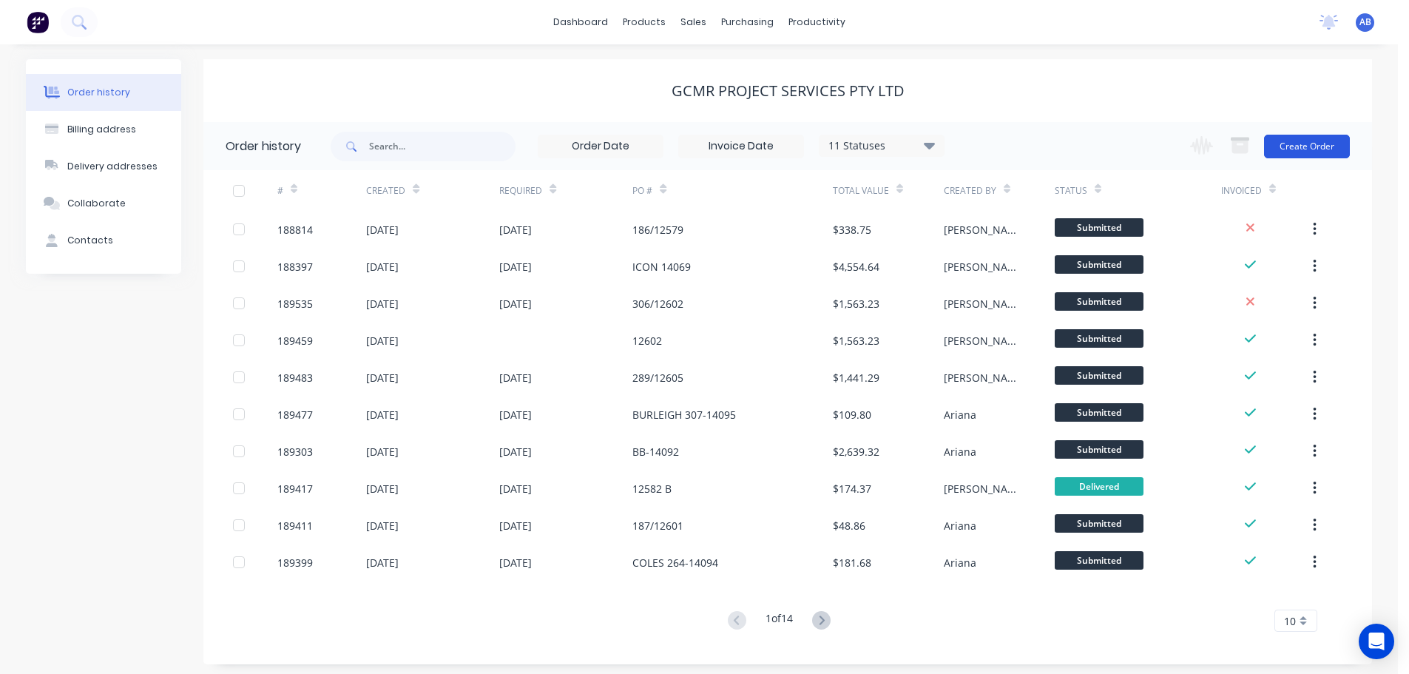
click at [1302, 150] on button "Create Order" at bounding box center [1307, 147] width 86 height 24
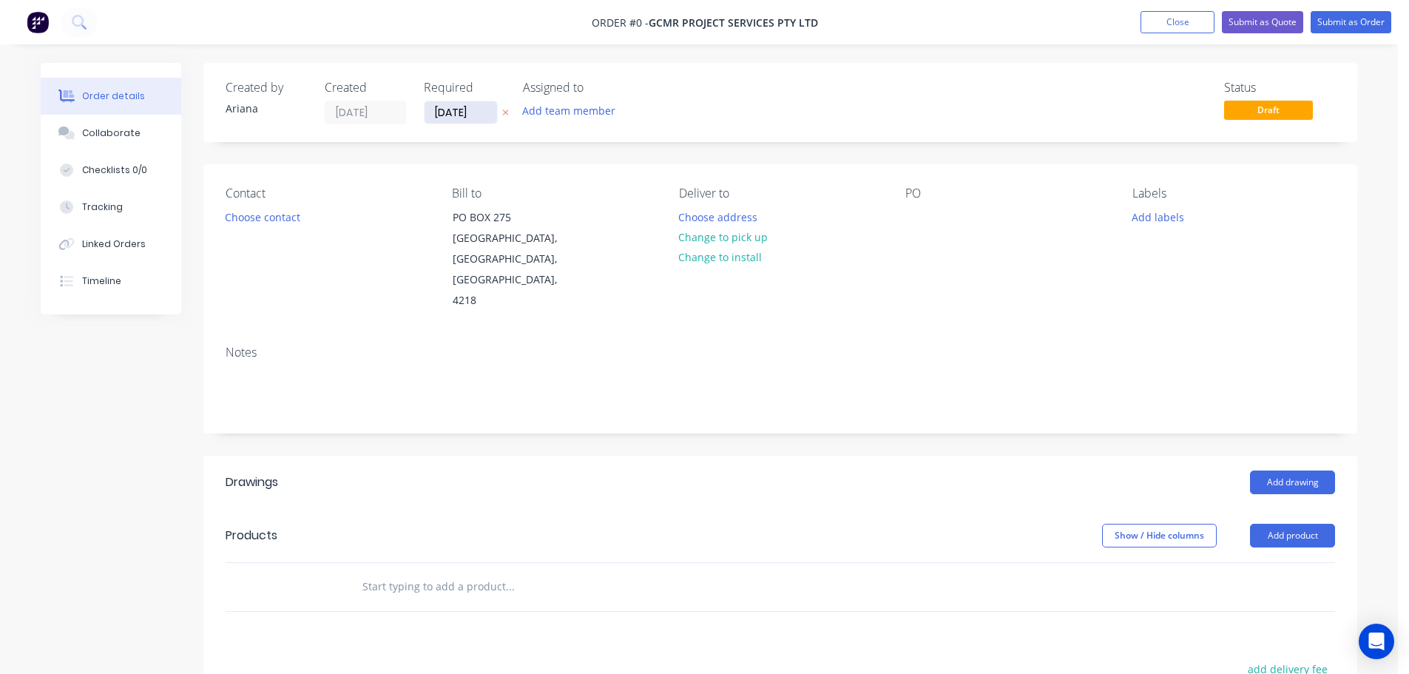
click at [455, 112] on input "[DATE]" at bounding box center [461, 112] width 72 height 22
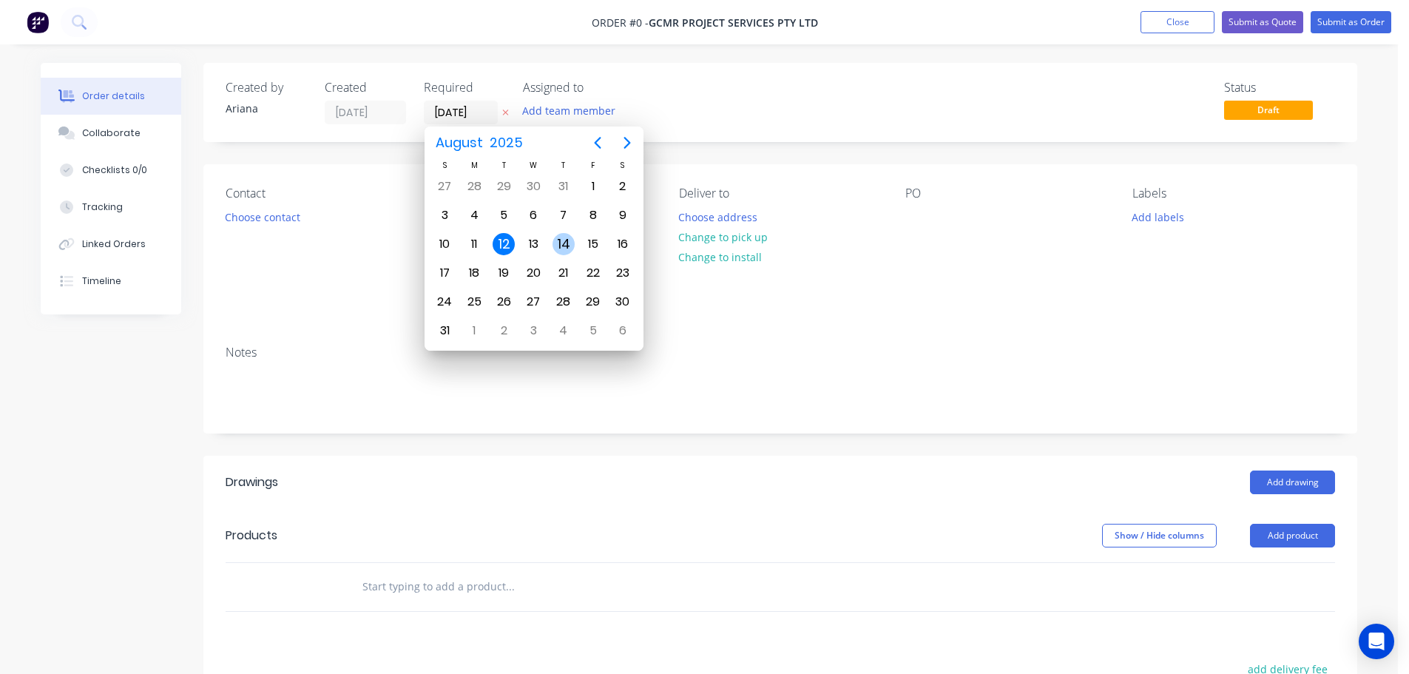
click at [560, 242] on div "14" at bounding box center [563, 244] width 22 height 22
type input "[DATE]"
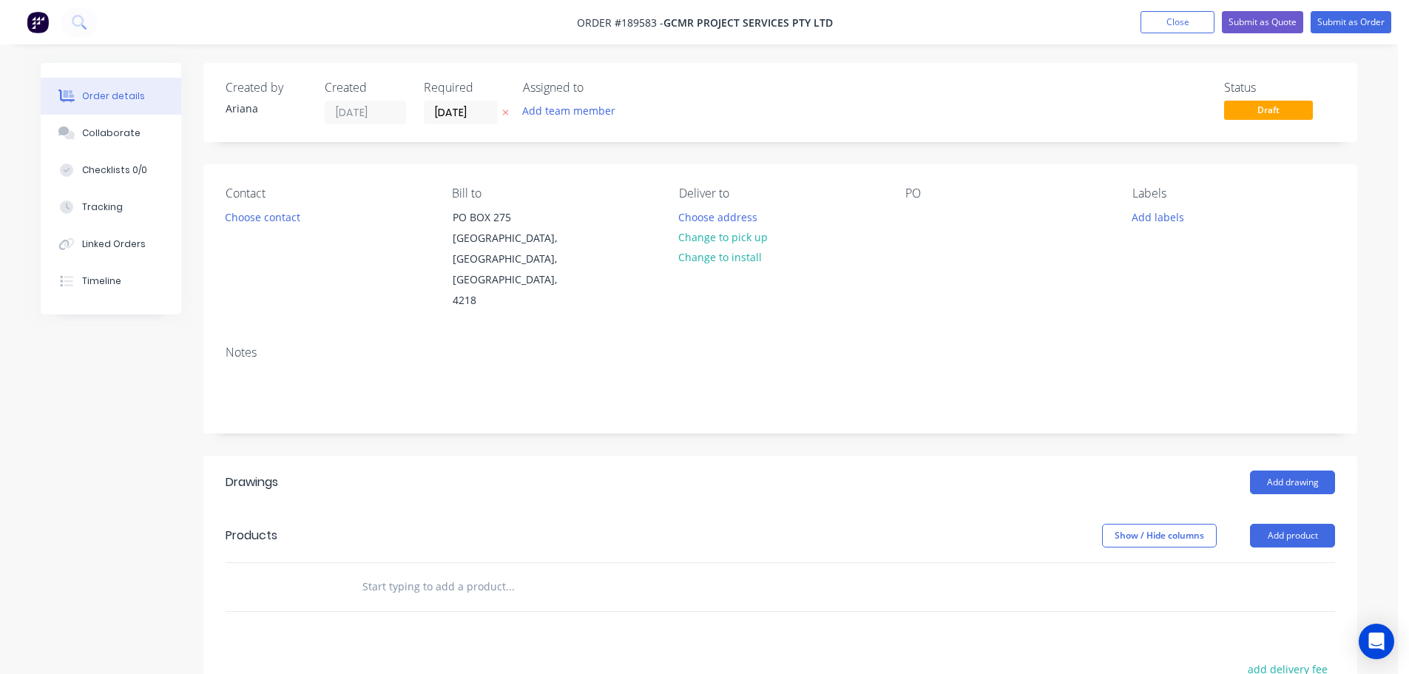
click at [672, 84] on div "Status Draft" at bounding box center [1003, 103] width 664 height 44
click at [277, 220] on button "Choose contact" at bounding box center [262, 216] width 91 height 20
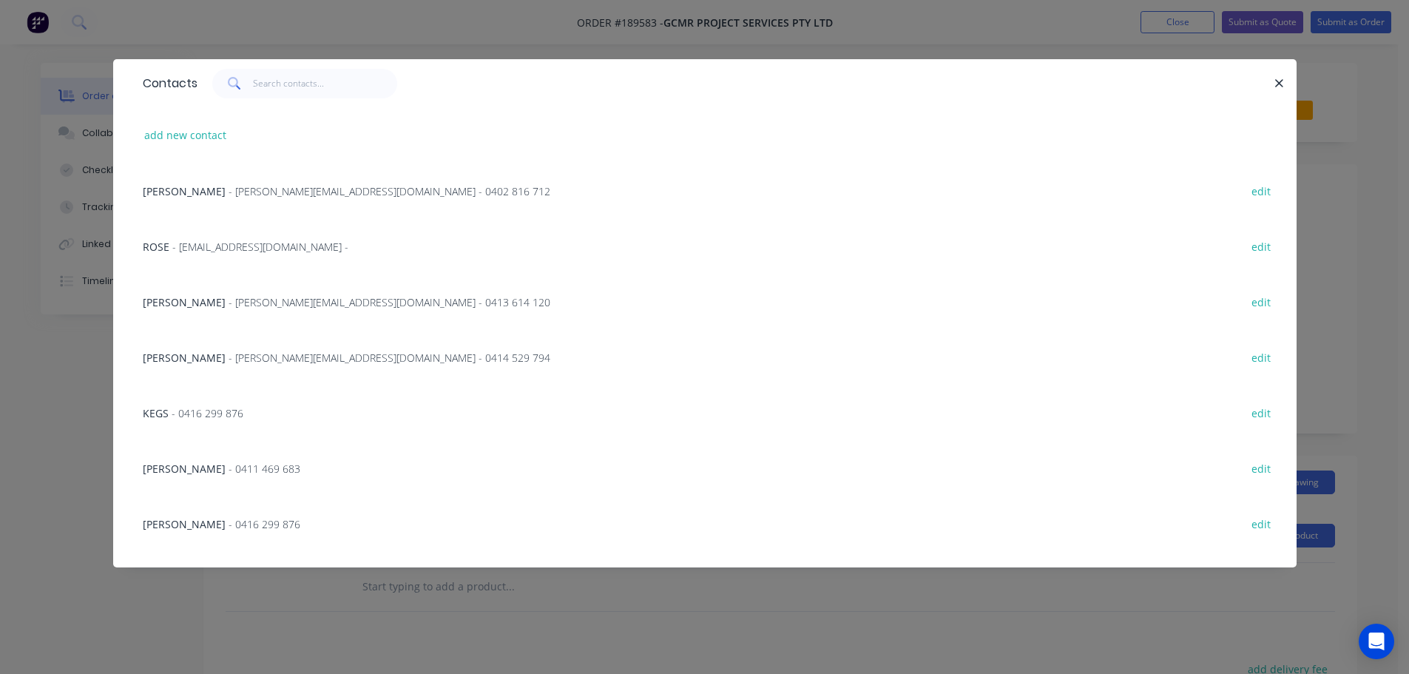
click at [229, 300] on span "- [PERSON_NAME][EMAIL_ADDRESS][DOMAIN_NAME] - 0413 614 120" at bounding box center [390, 302] width 322 height 14
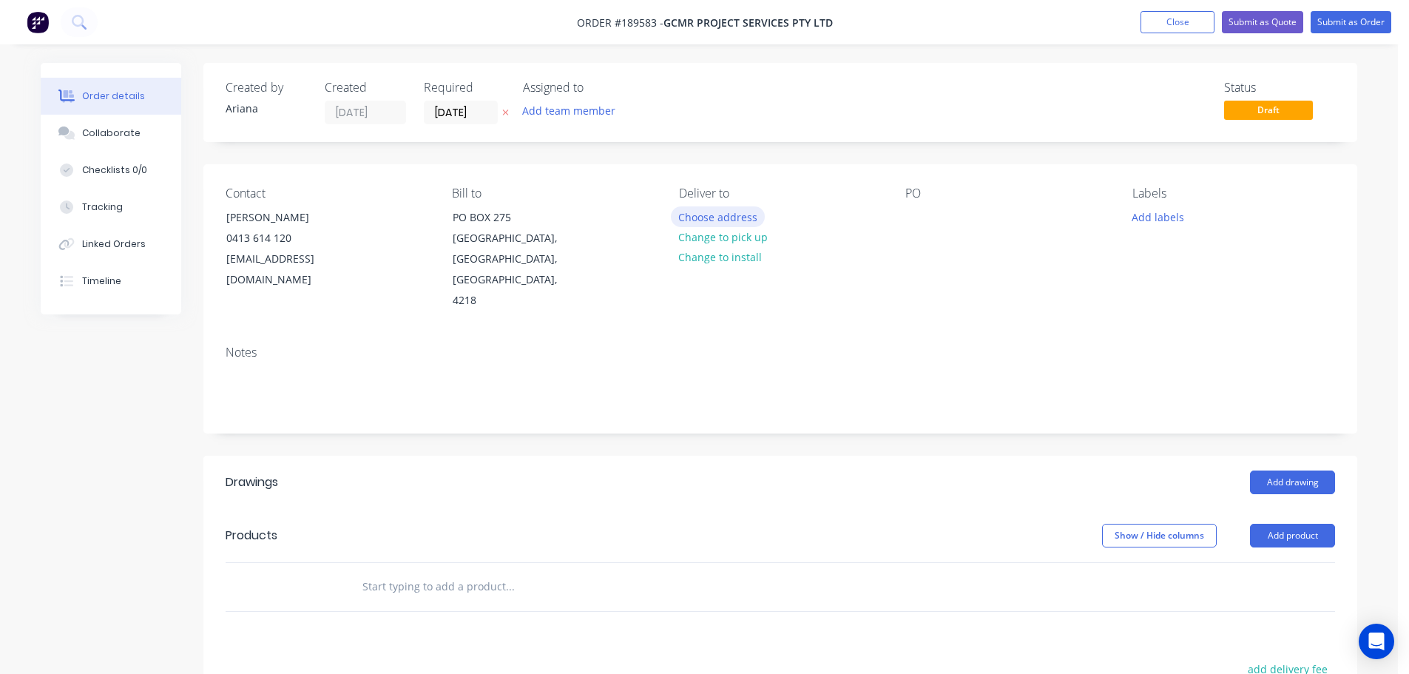
click at [714, 215] on button "Choose address" at bounding box center [718, 216] width 95 height 20
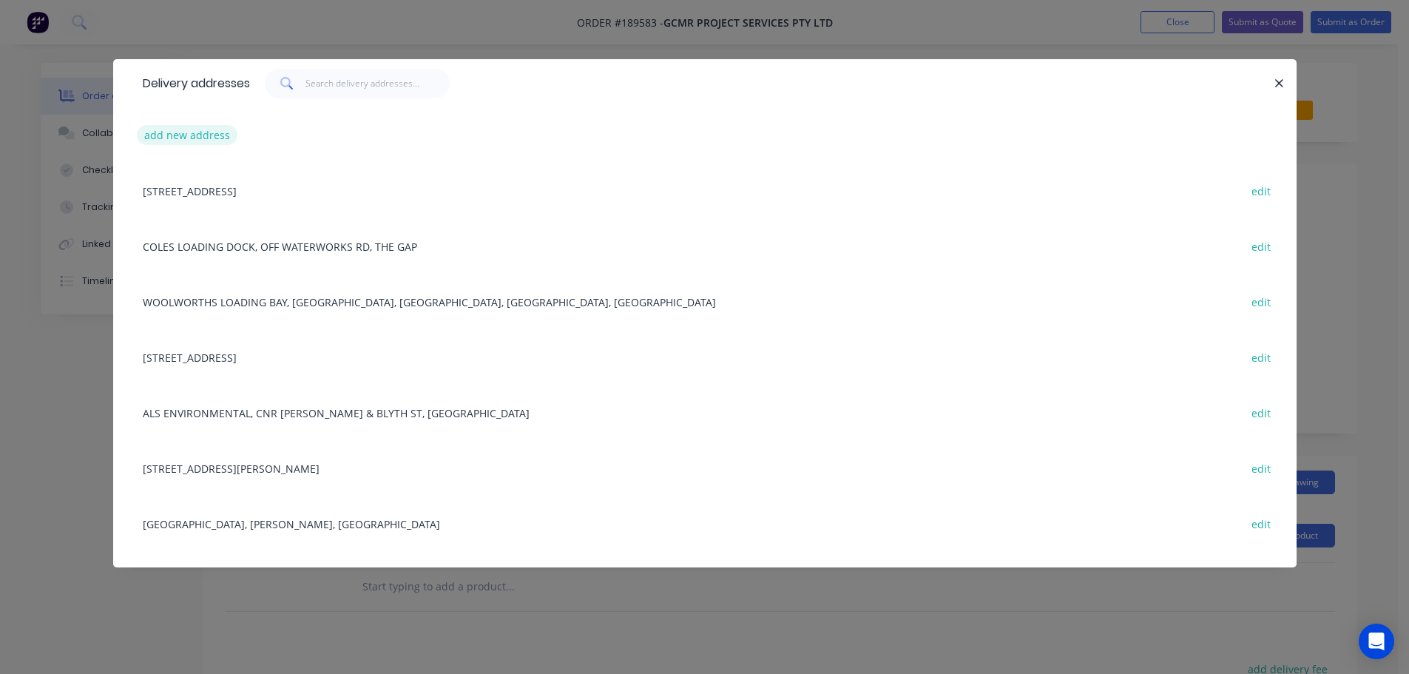
click at [170, 136] on button "add new address" at bounding box center [187, 135] width 101 height 20
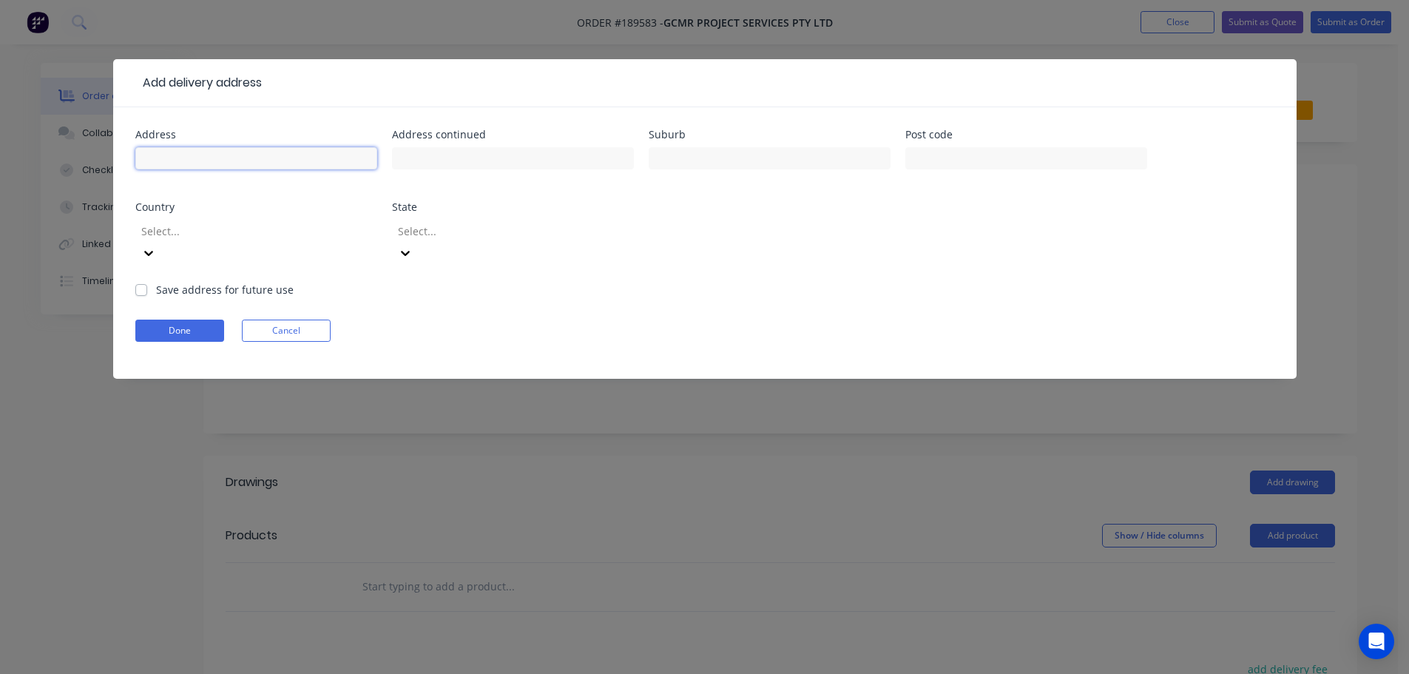
drag, startPoint x: 189, startPoint y: 157, endPoint x: 283, endPoint y: 160, distance: 94.0
click at [189, 157] on input "text" at bounding box center [256, 158] width 242 height 22
type input "[PERSON_NAME]"
type input "BURLEIGH HEADS"
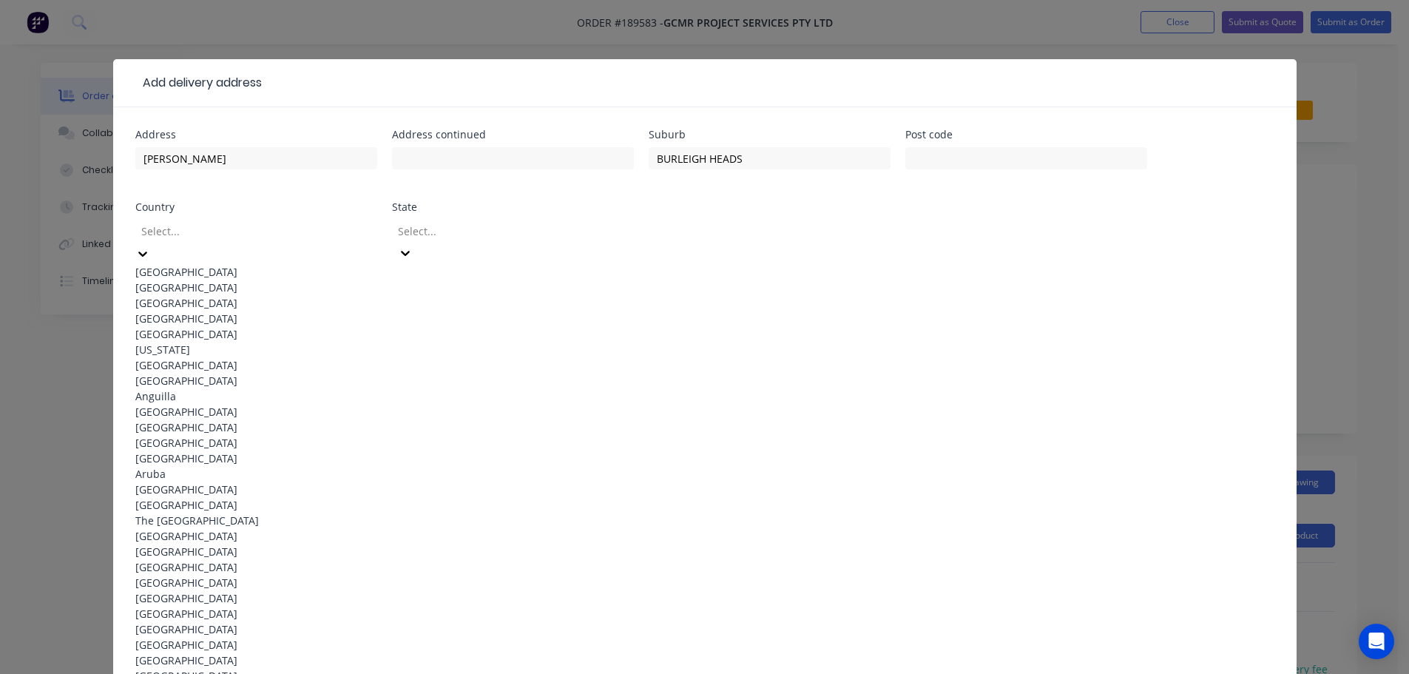
click at [254, 265] on div "[GEOGRAPHIC_DATA]" at bounding box center [256, 272] width 242 height 16
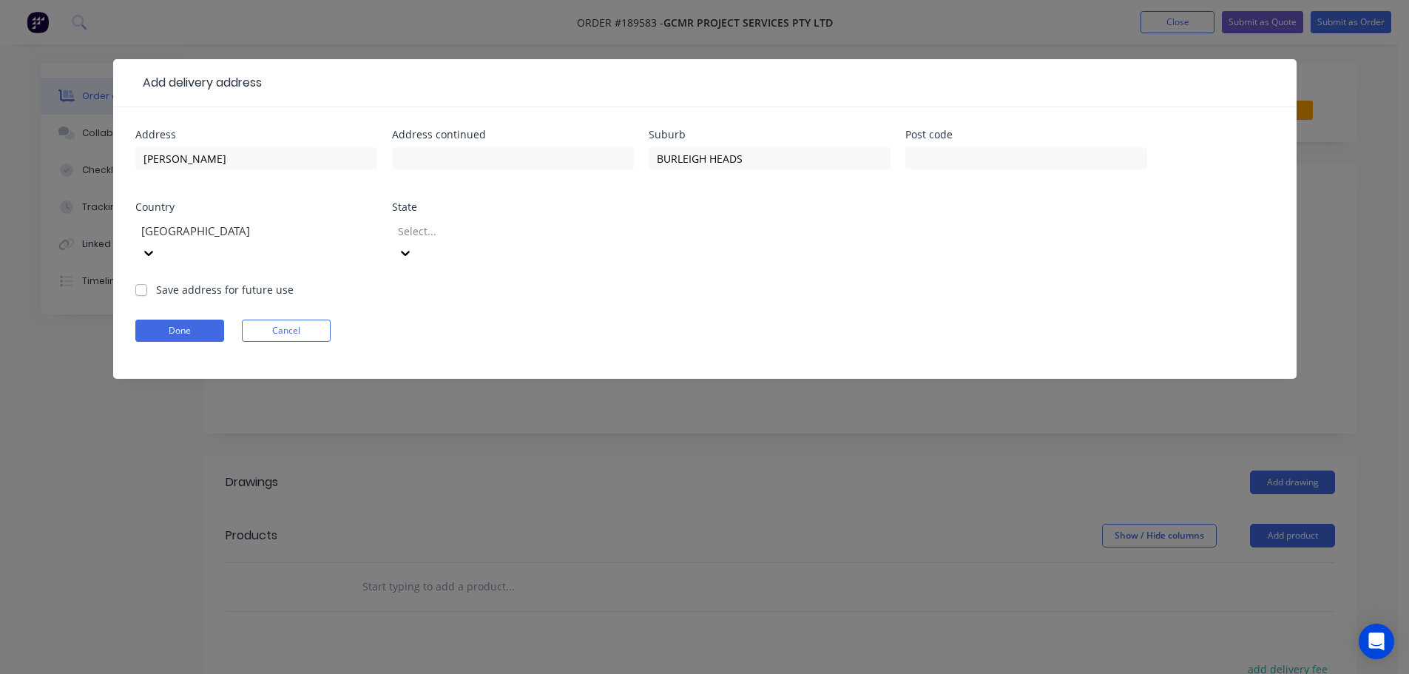
click at [413, 246] on icon at bounding box center [405, 253] width 15 height 15
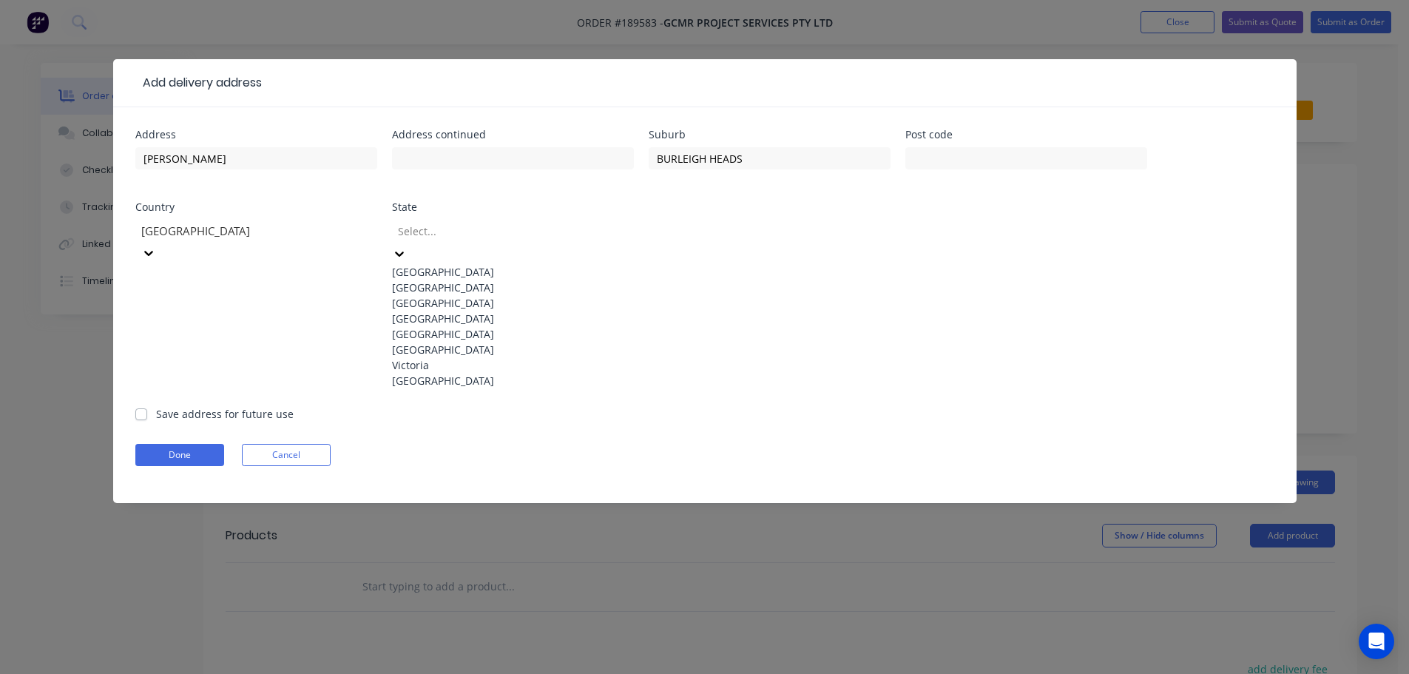
click at [459, 326] on div "[GEOGRAPHIC_DATA]" at bounding box center [513, 319] width 242 height 16
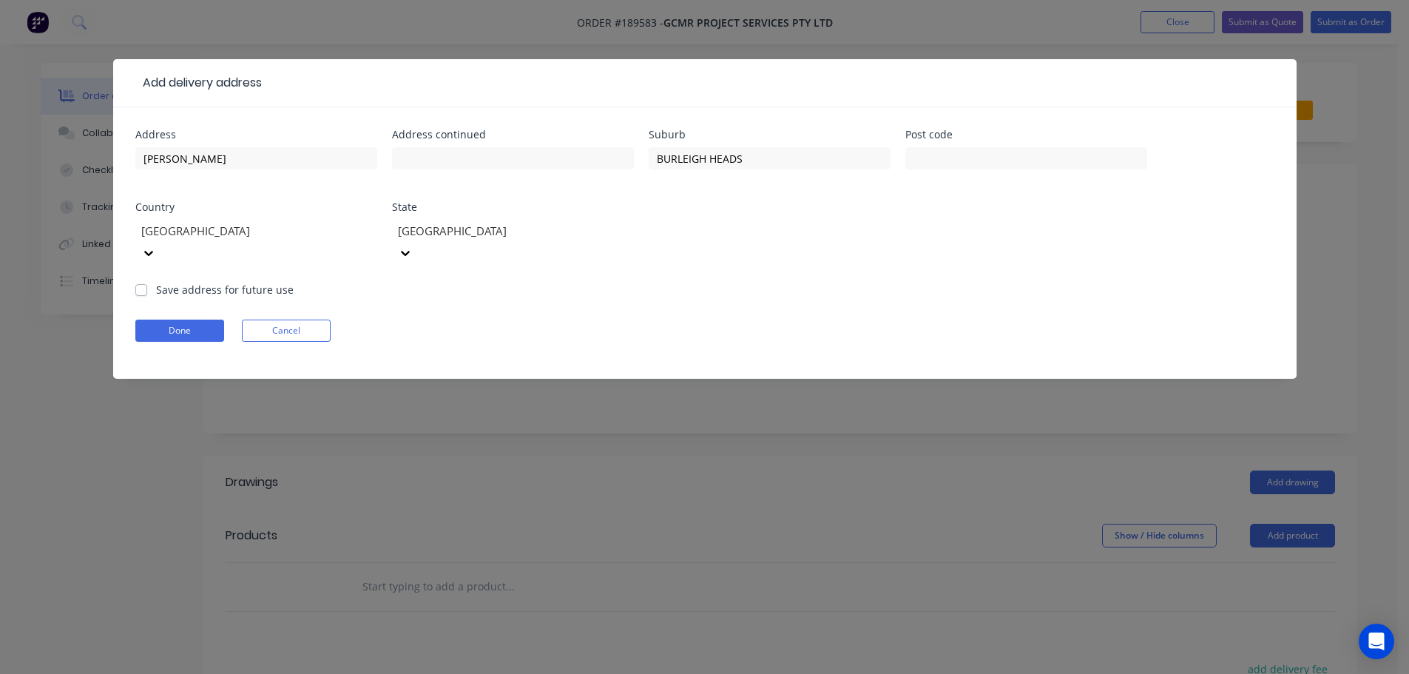
click at [742, 320] on div "Done Cancel" at bounding box center [704, 331] width 1139 height 22
click at [754, 296] on form "Address [PERSON_NAME] Address continued Suburb BURLEIGH HEADS Post code Country…" at bounding box center [704, 253] width 1139 height 249
click at [189, 320] on button "Done" at bounding box center [179, 331] width 89 height 22
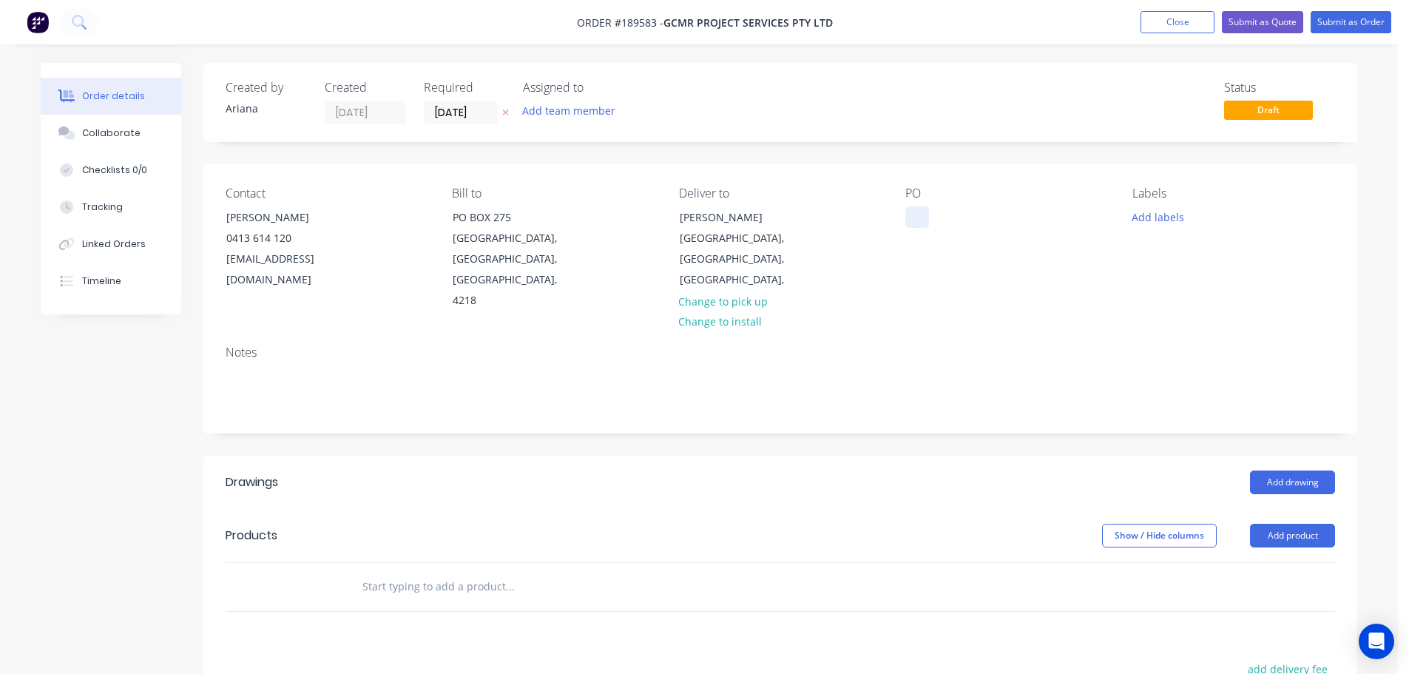
click at [921, 221] on div at bounding box center [917, 216] width 24 height 21
click at [1070, 277] on div "PO BURLEIGH 307-14097" at bounding box center [1006, 248] width 203 height 125
click at [1160, 216] on button "Add labels" at bounding box center [1157, 216] width 68 height 20
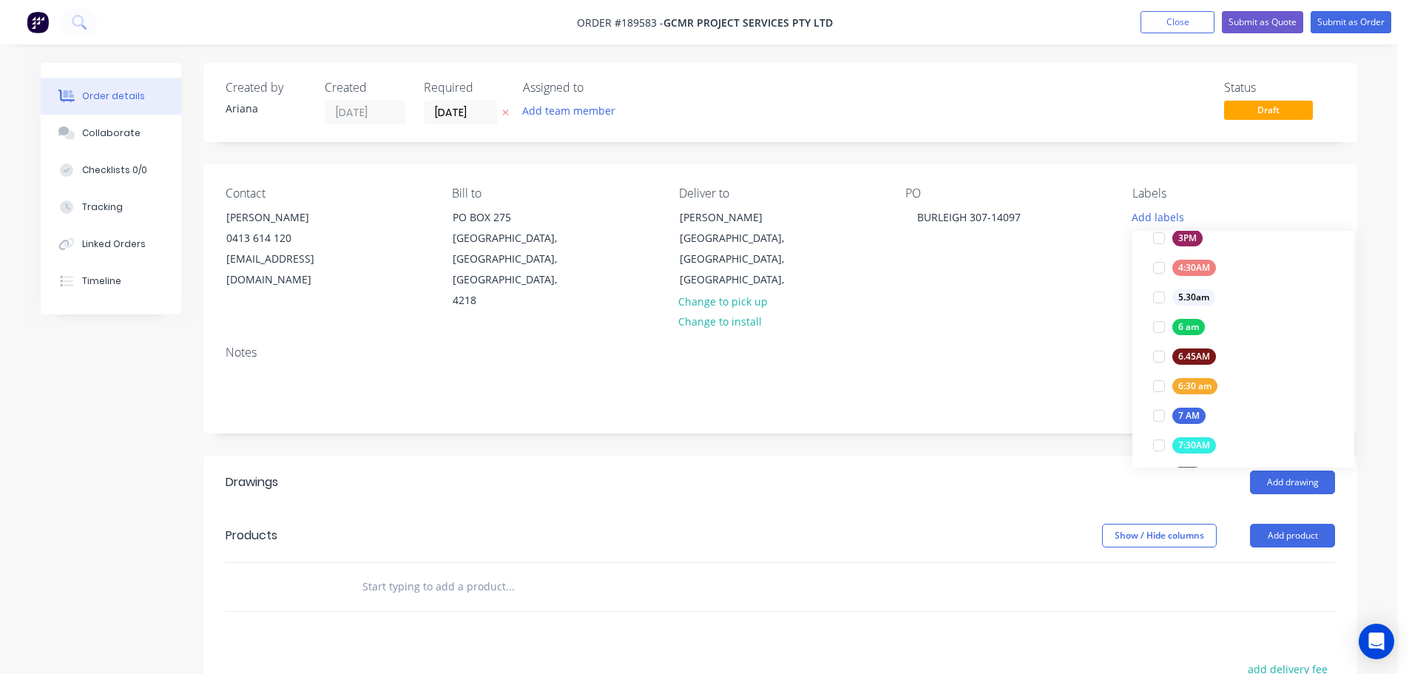
scroll to position [263, 0]
click at [1158, 350] on div at bounding box center [1159, 353] width 30 height 30
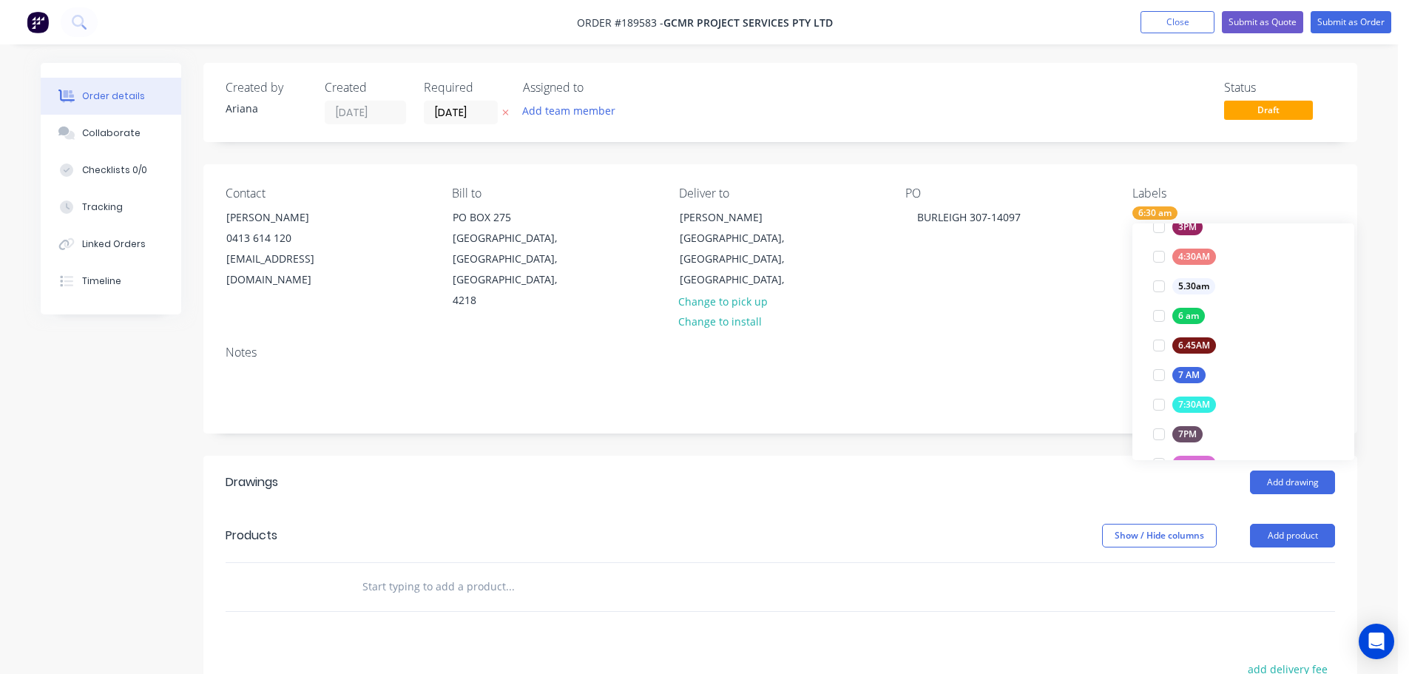
scroll to position [0, 0]
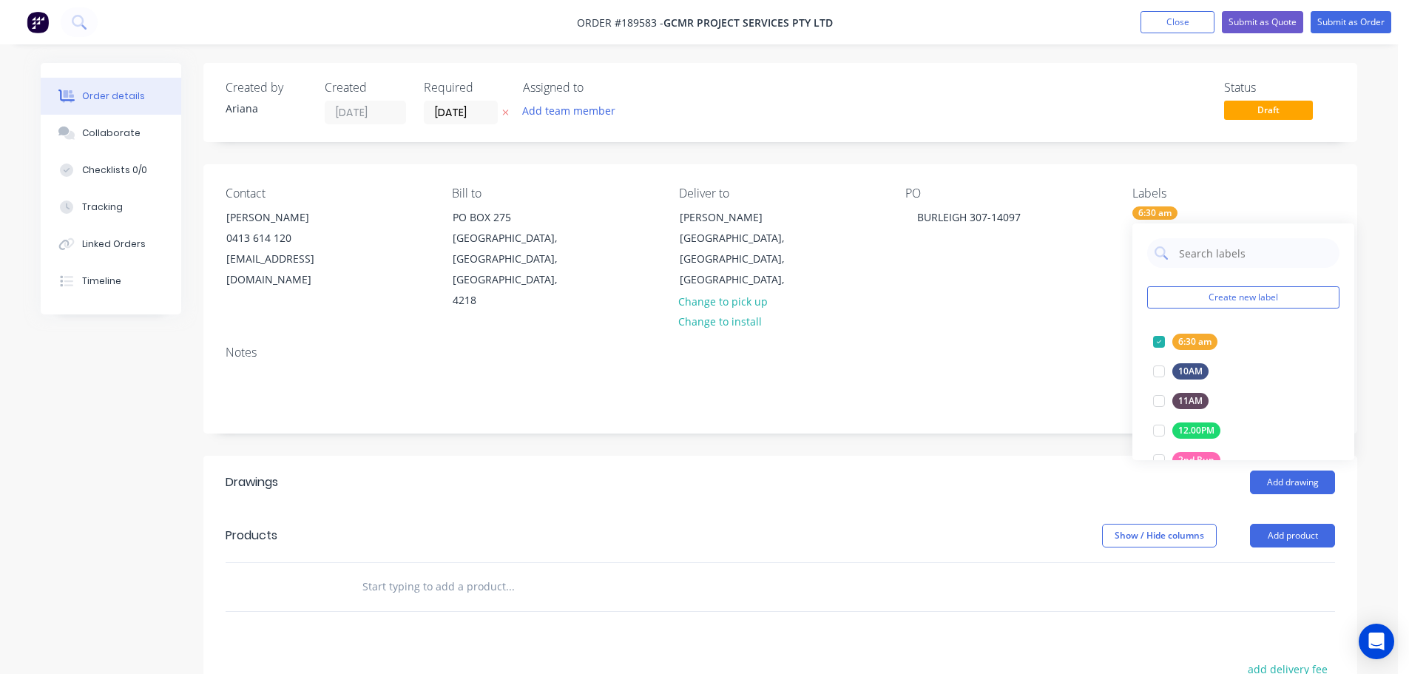
click at [1053, 334] on div "Notes" at bounding box center [780, 383] width 1154 height 99
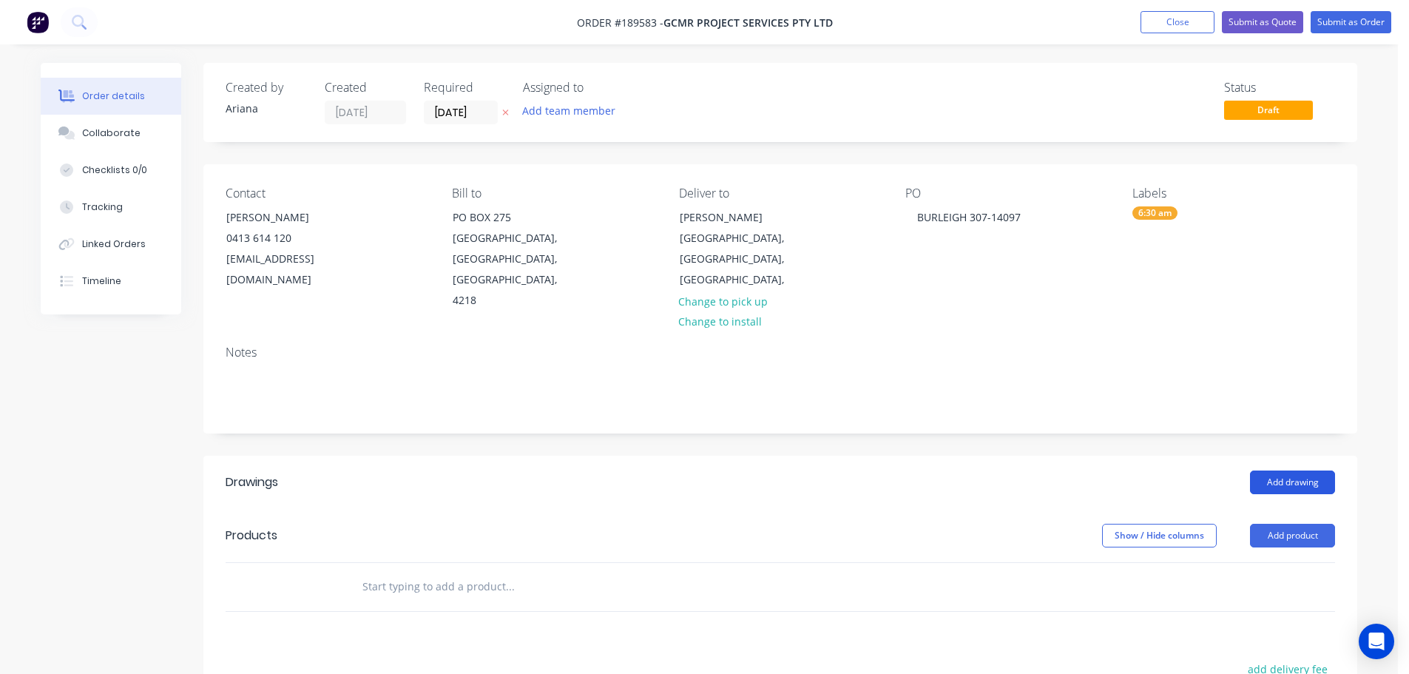
click at [1291, 470] on button "Add drawing" at bounding box center [1292, 482] width 85 height 24
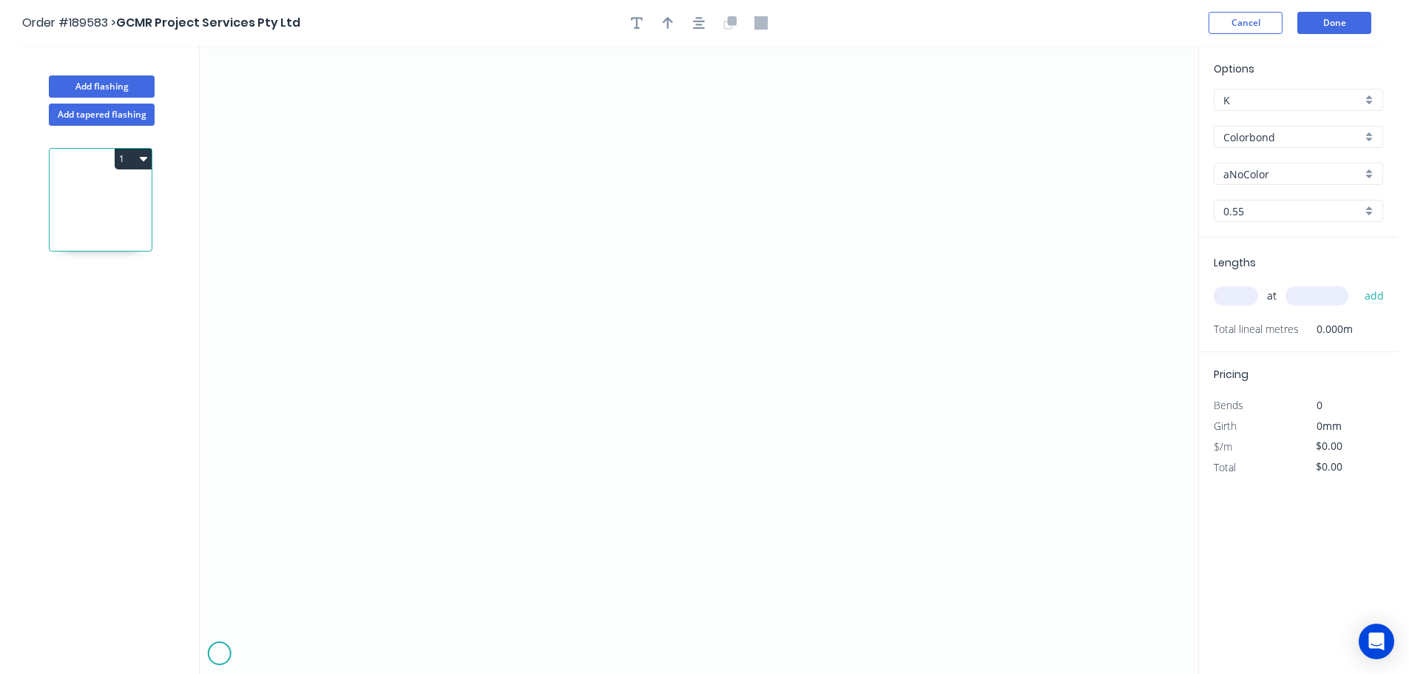
click at [219, 654] on icon "0" at bounding box center [699, 360] width 998 height 628
click at [235, 638] on icon at bounding box center [228, 645] width 16 height 16
click at [274, 641] on icon "0 ?" at bounding box center [699, 360] width 998 height 628
click at [289, 652] on icon "0 ? ?" at bounding box center [699, 360] width 998 height 628
click at [289, 652] on circle at bounding box center [290, 652] width 22 height 22
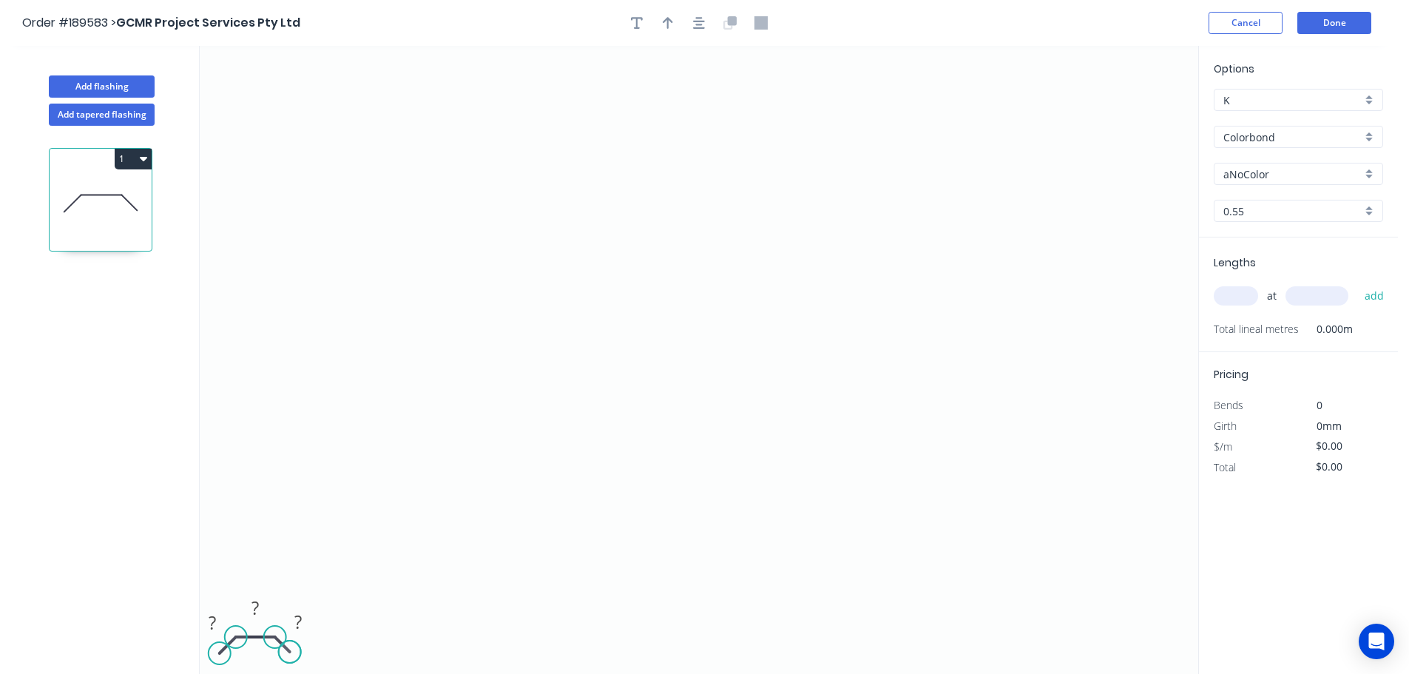
click at [289, 652] on circle at bounding box center [290, 652] width 22 height 22
click at [221, 649] on circle at bounding box center [222, 651] width 22 height 22
click at [228, 652] on circle at bounding box center [222, 651] width 22 height 22
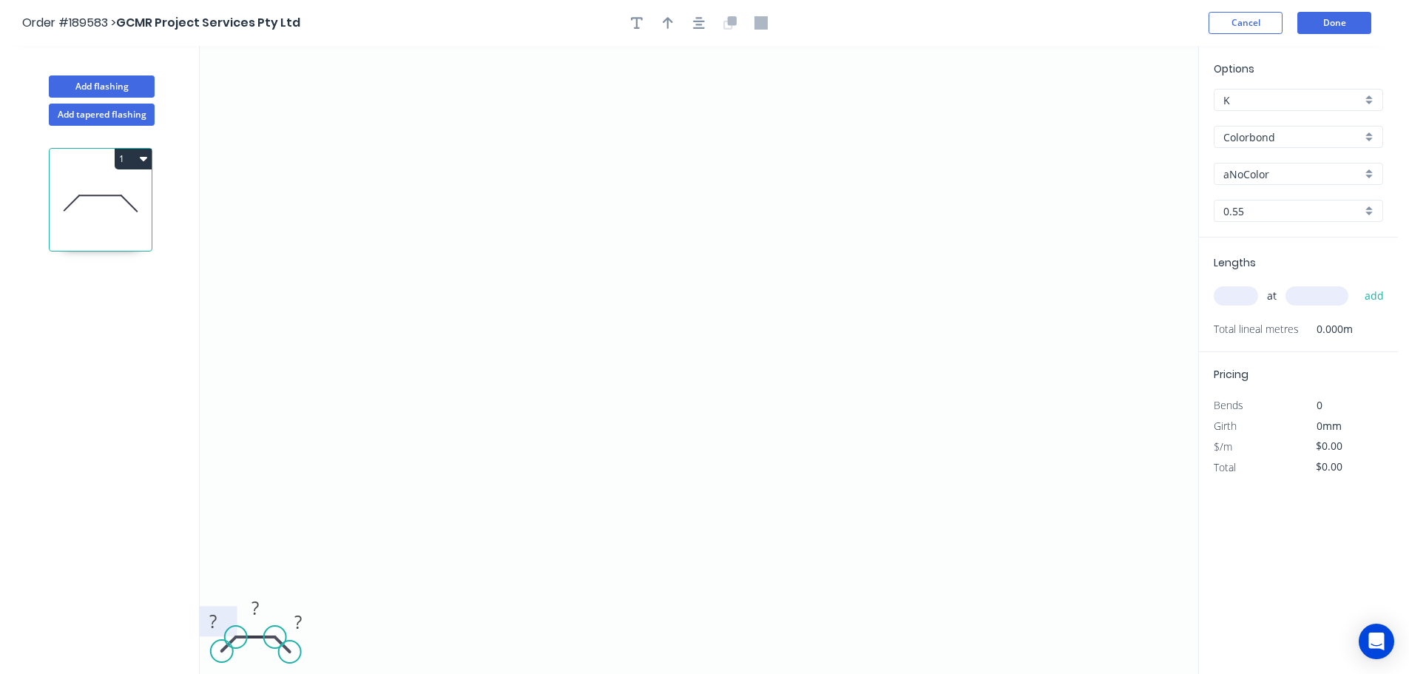
click at [211, 615] on tspan "?" at bounding box center [212, 621] width 7 height 24
click at [481, 580] on icon "0 50 1380 50" at bounding box center [699, 360] width 998 height 628
click at [1368, 135] on div "Colorbond" at bounding box center [1298, 137] width 169 height 22
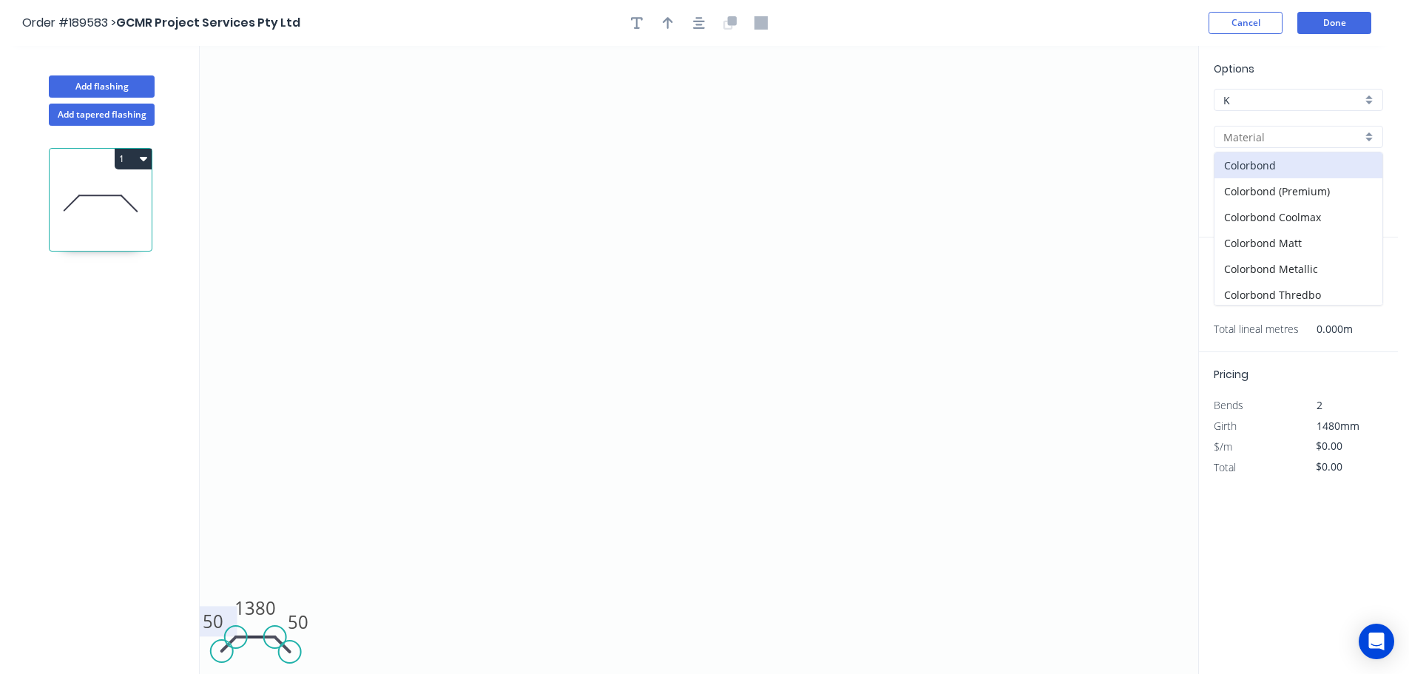
scroll to position [30, 0]
click at [1309, 297] on div "Colorbond Ultra" at bounding box center [1298, 291] width 168 height 26
type input "Colorbond Ultra"
type input "Dover White"
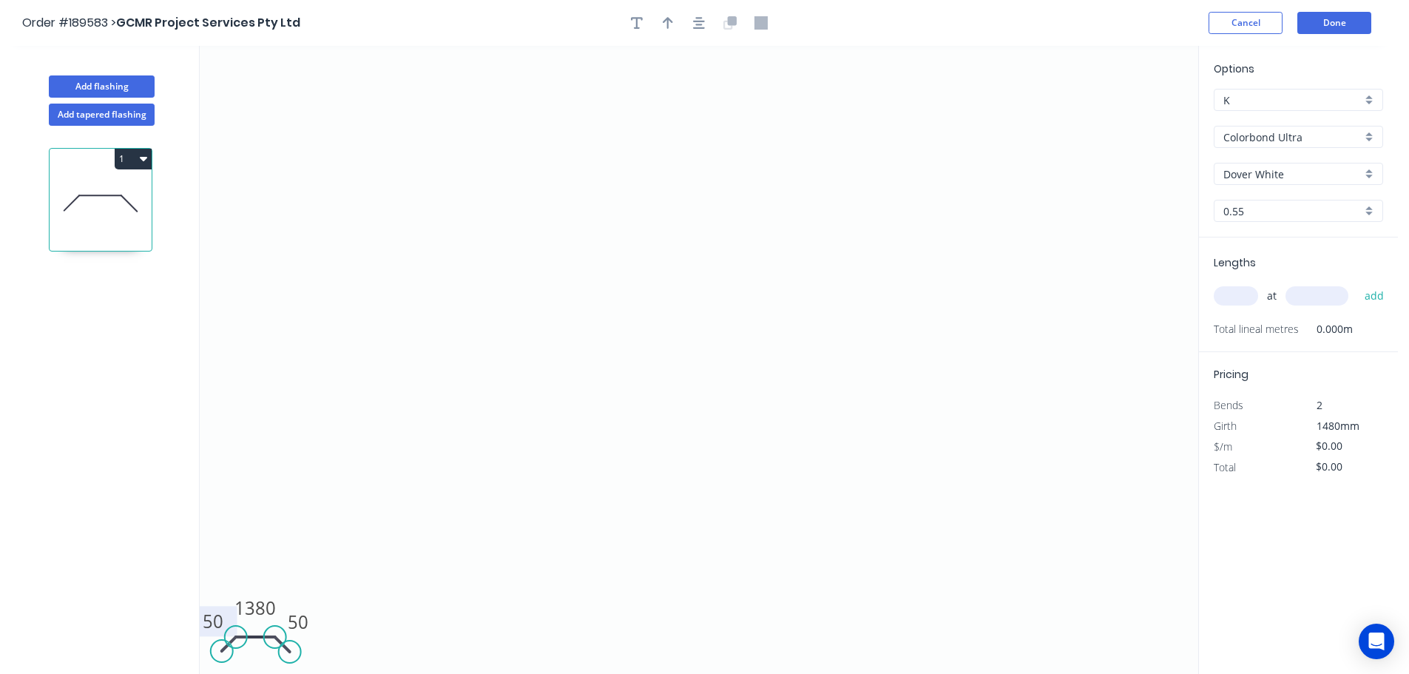
click at [1365, 171] on div "Dover White" at bounding box center [1298, 174] width 169 height 22
click at [1282, 328] on div "Surfmist" at bounding box center [1298, 332] width 168 height 26
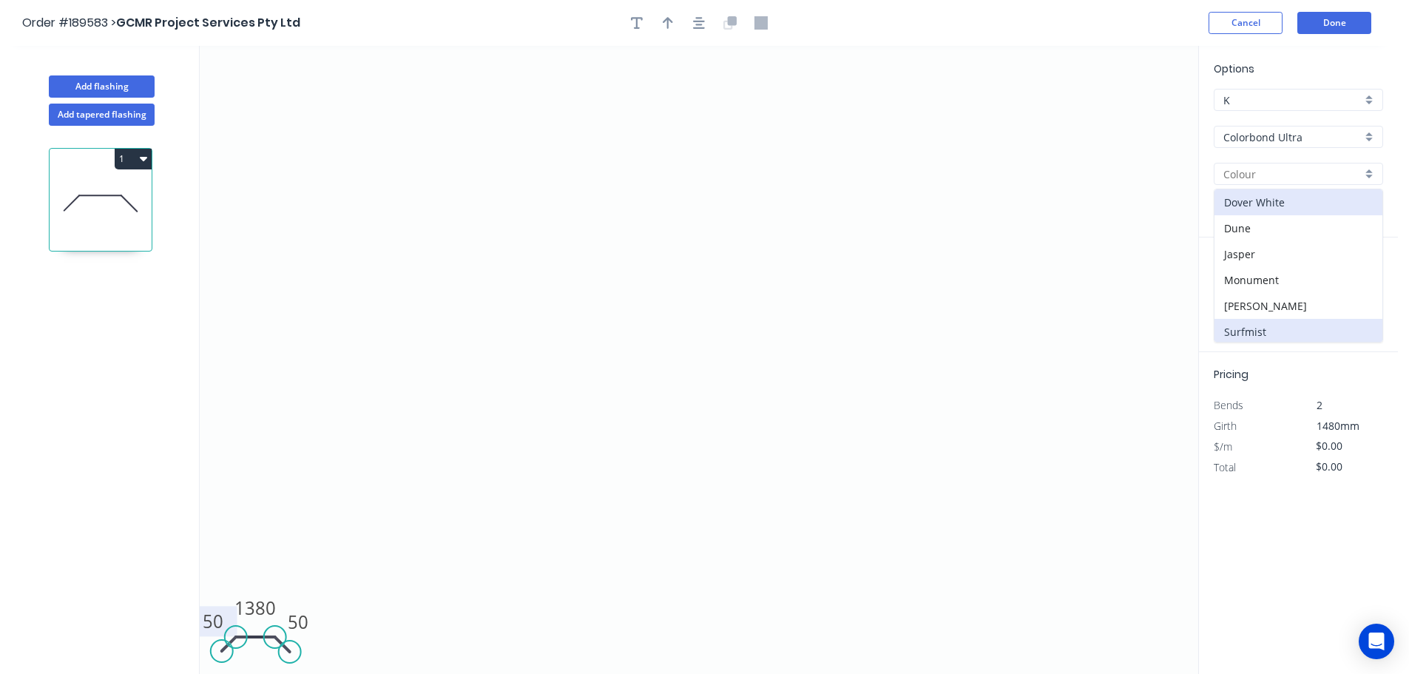
type input "Surfmist"
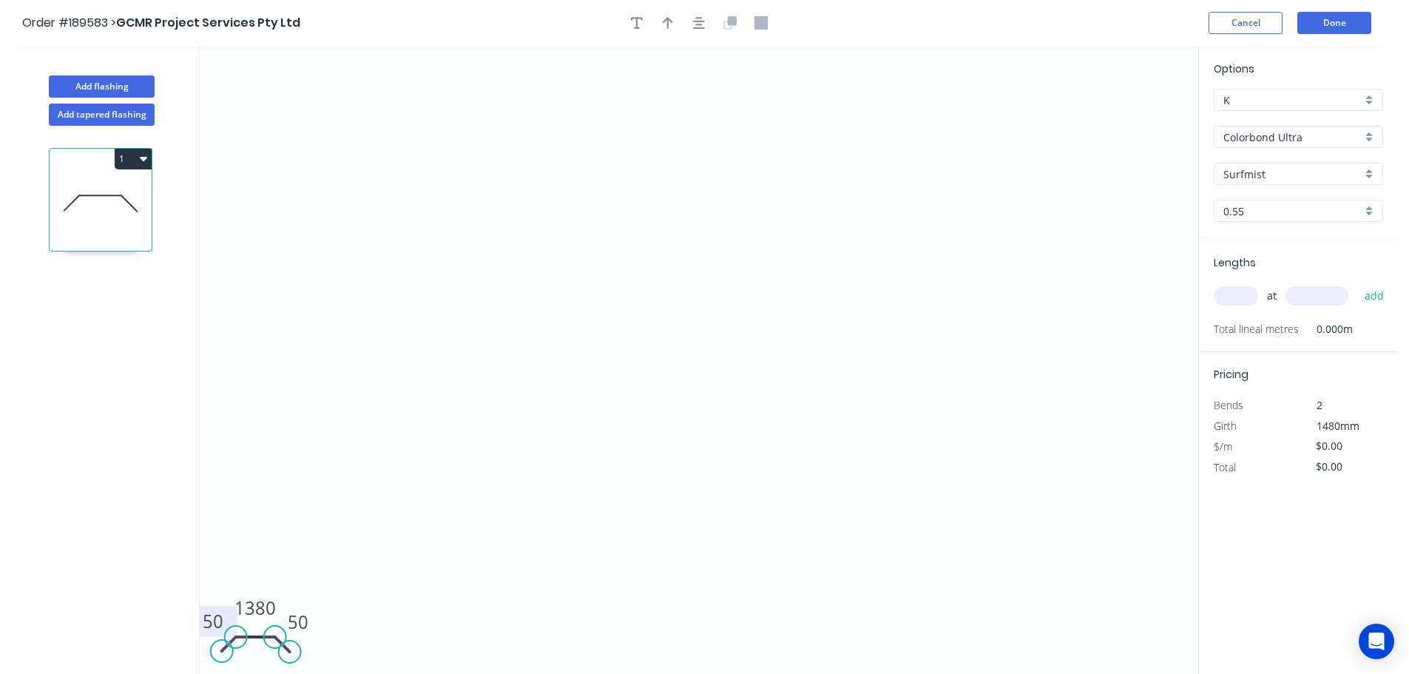
click at [1244, 296] on input "text" at bounding box center [1236, 295] width 44 height 19
type input "1"
type input "970"
click at [1357, 283] on button "add" at bounding box center [1374, 295] width 35 height 25
click at [1344, 22] on button "Done" at bounding box center [1334, 23] width 74 height 22
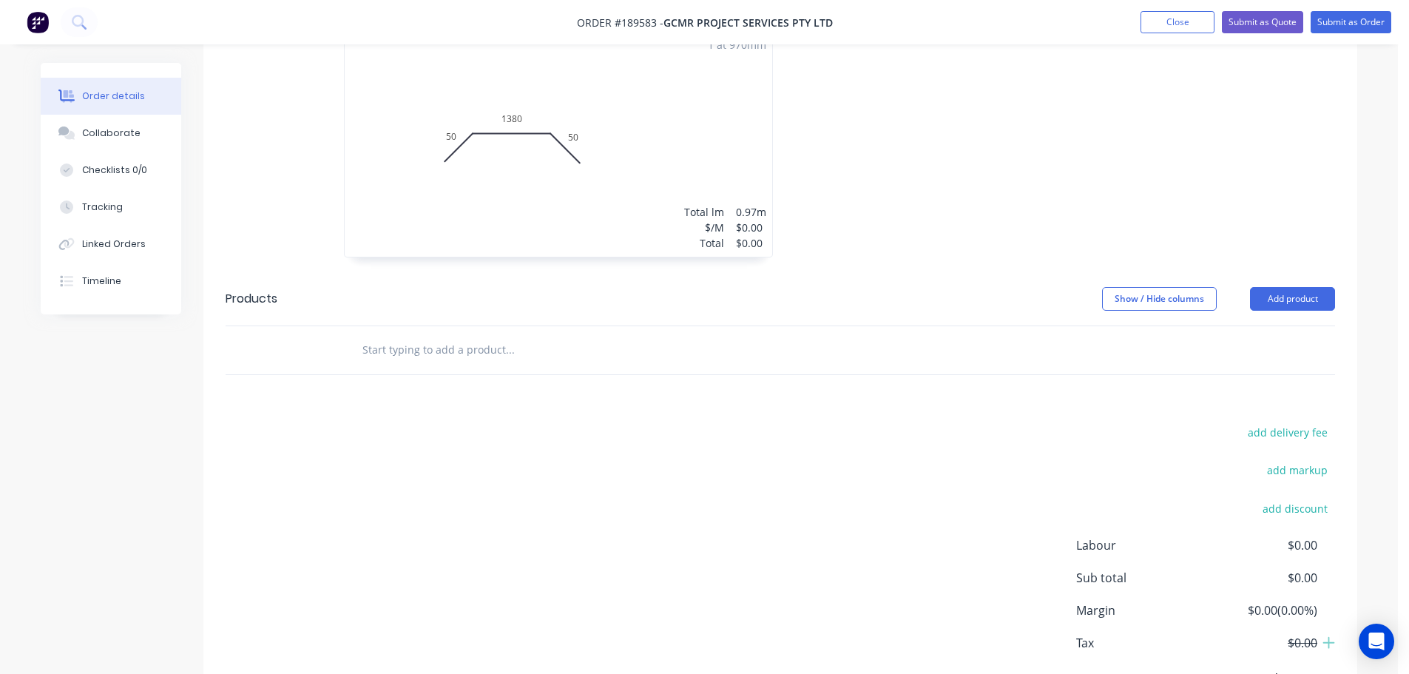
scroll to position [558, 0]
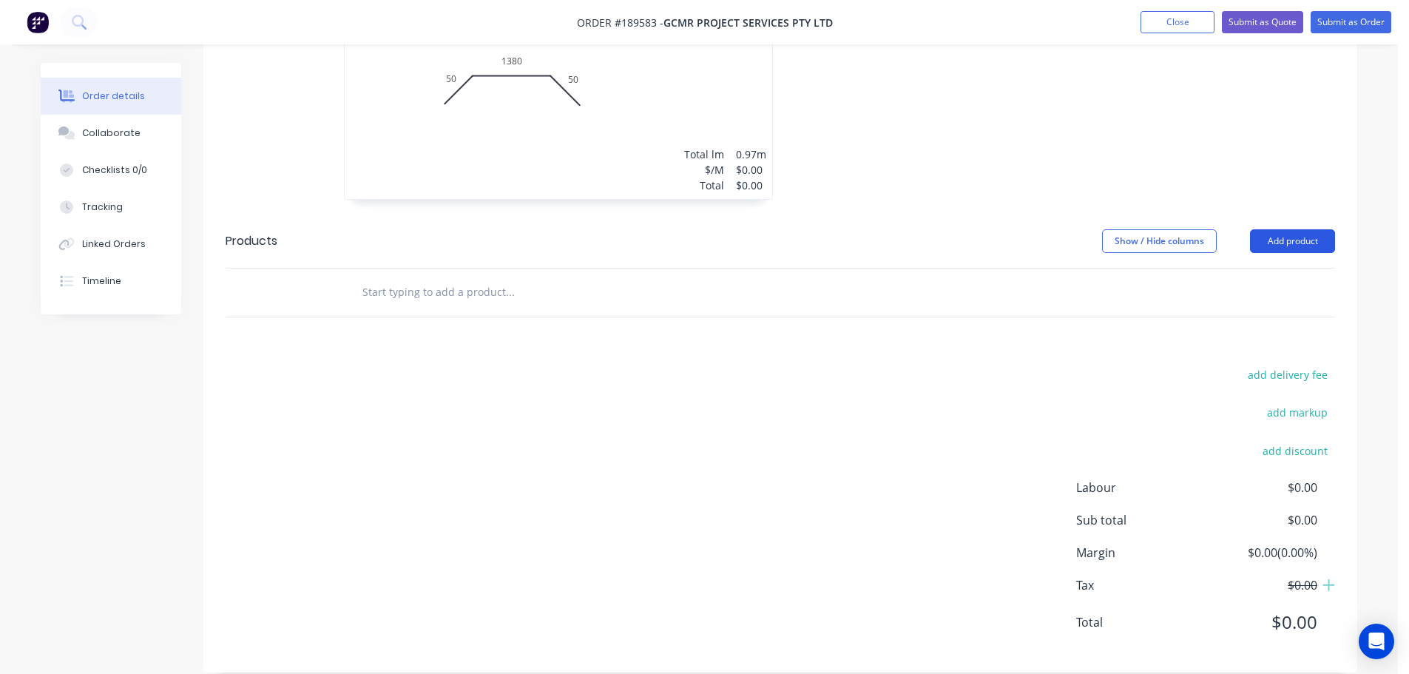
click at [1300, 229] on button "Add product" at bounding box center [1292, 241] width 85 height 24
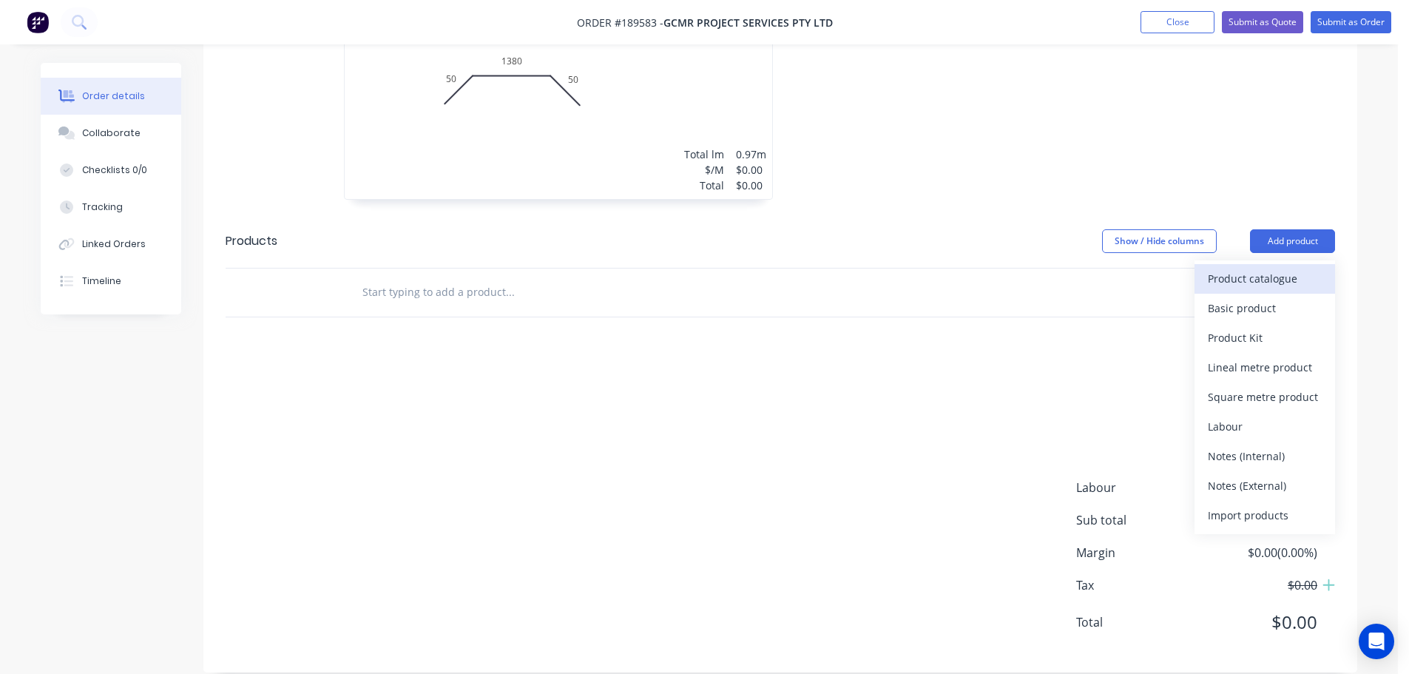
click at [1259, 268] on div "Product catalogue" at bounding box center [1265, 278] width 114 height 21
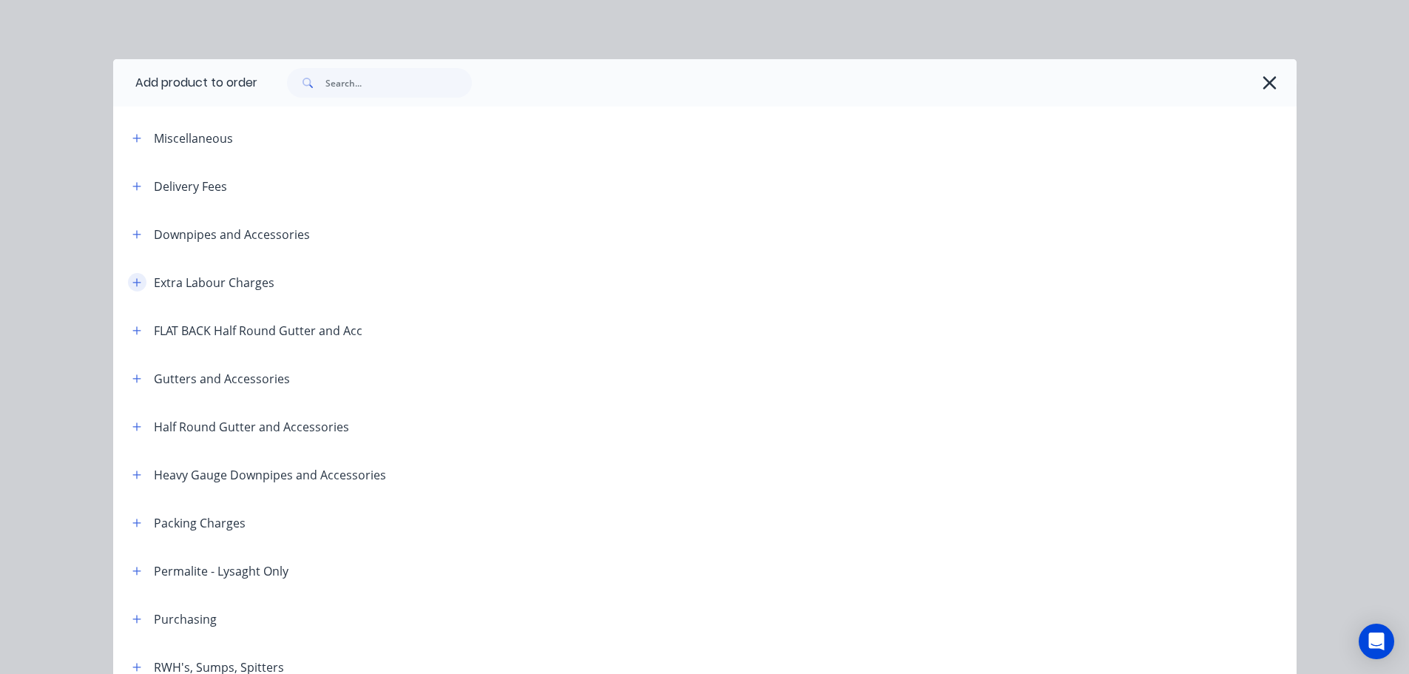
click at [132, 278] on icon "button" at bounding box center [136, 282] width 9 height 10
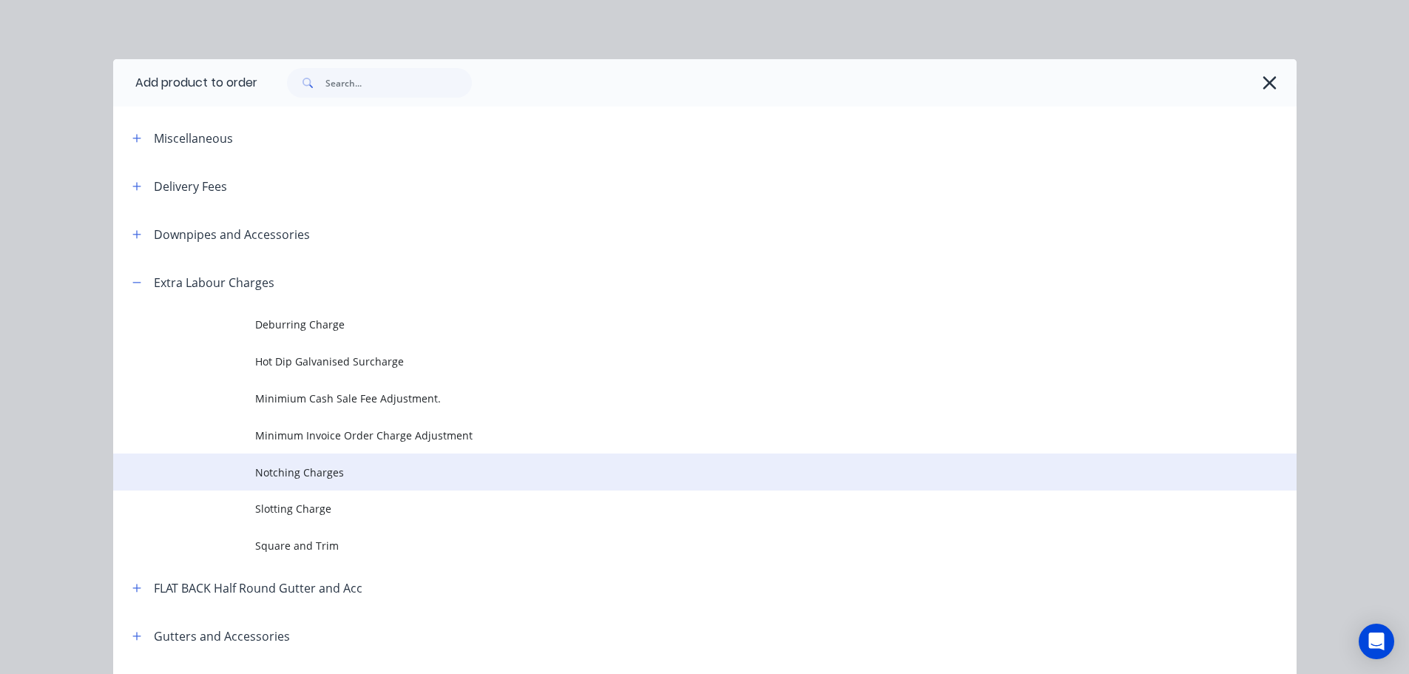
click at [325, 476] on span "Notching Charges" at bounding box center [671, 472] width 833 height 16
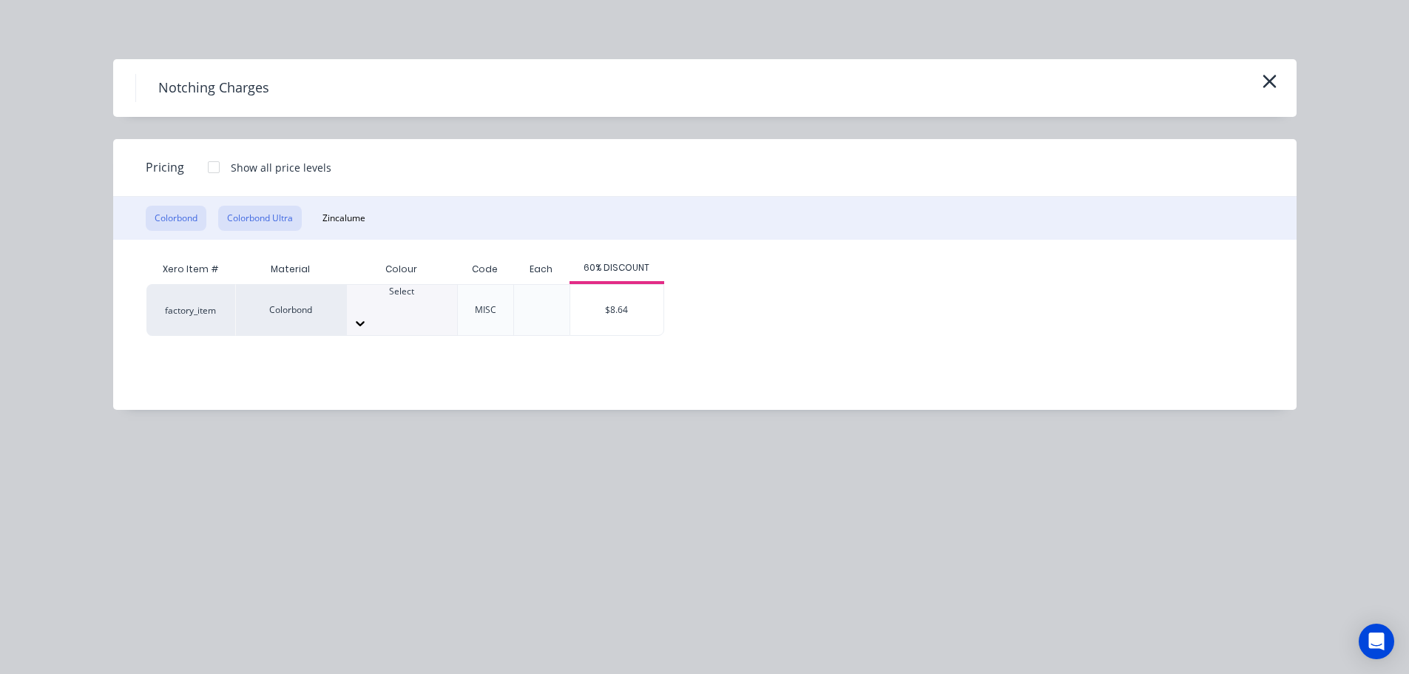
click at [266, 217] on button "Colorbond Ultra" at bounding box center [260, 218] width 84 height 25
click at [409, 311] on icon at bounding box center [401, 318] width 15 height 15
click at [627, 304] on div "$9.07" at bounding box center [616, 310] width 93 height 50
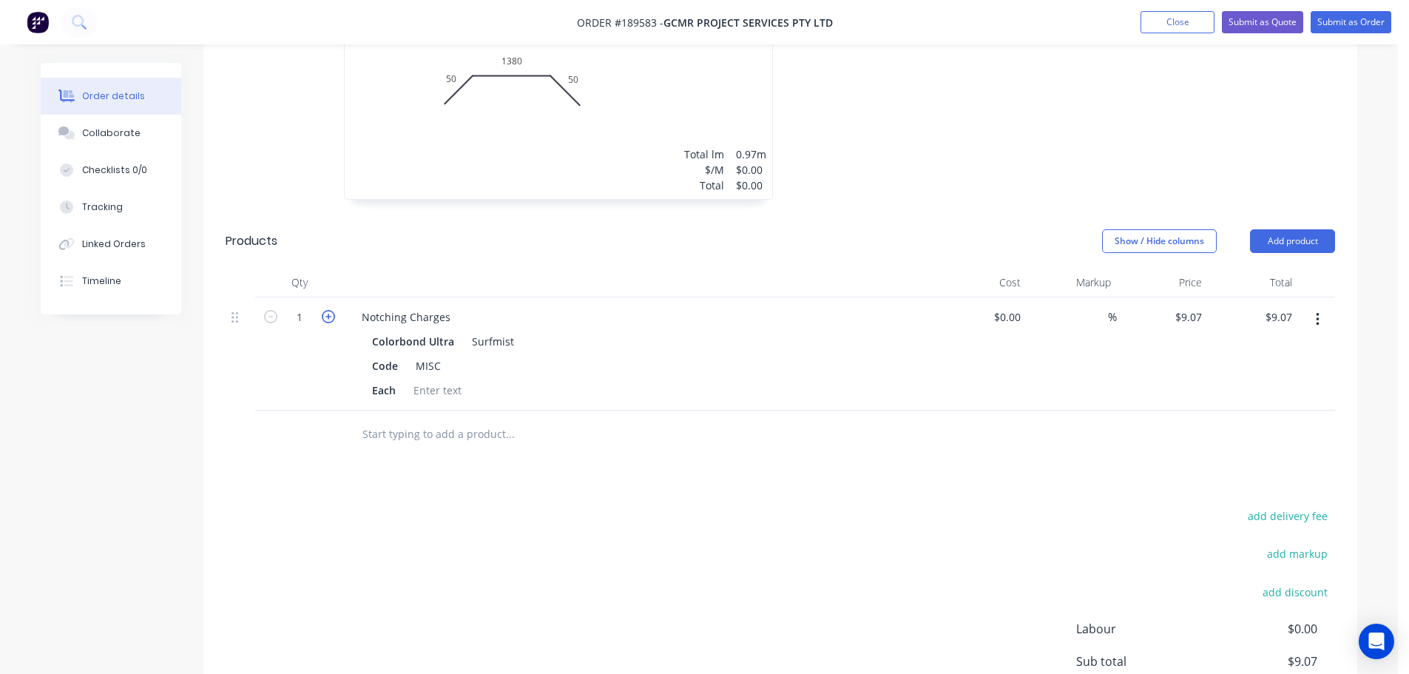
click at [327, 310] on icon "button" at bounding box center [328, 316] width 13 height 13
type input "2"
type input "$18.14"
click at [645, 477] on div "Drawings Add drawing 0.55 Colorbond Ultra Surfmist Girth 1480 1 0 50 1380 50 0 …" at bounding box center [780, 356] width 1154 height 916
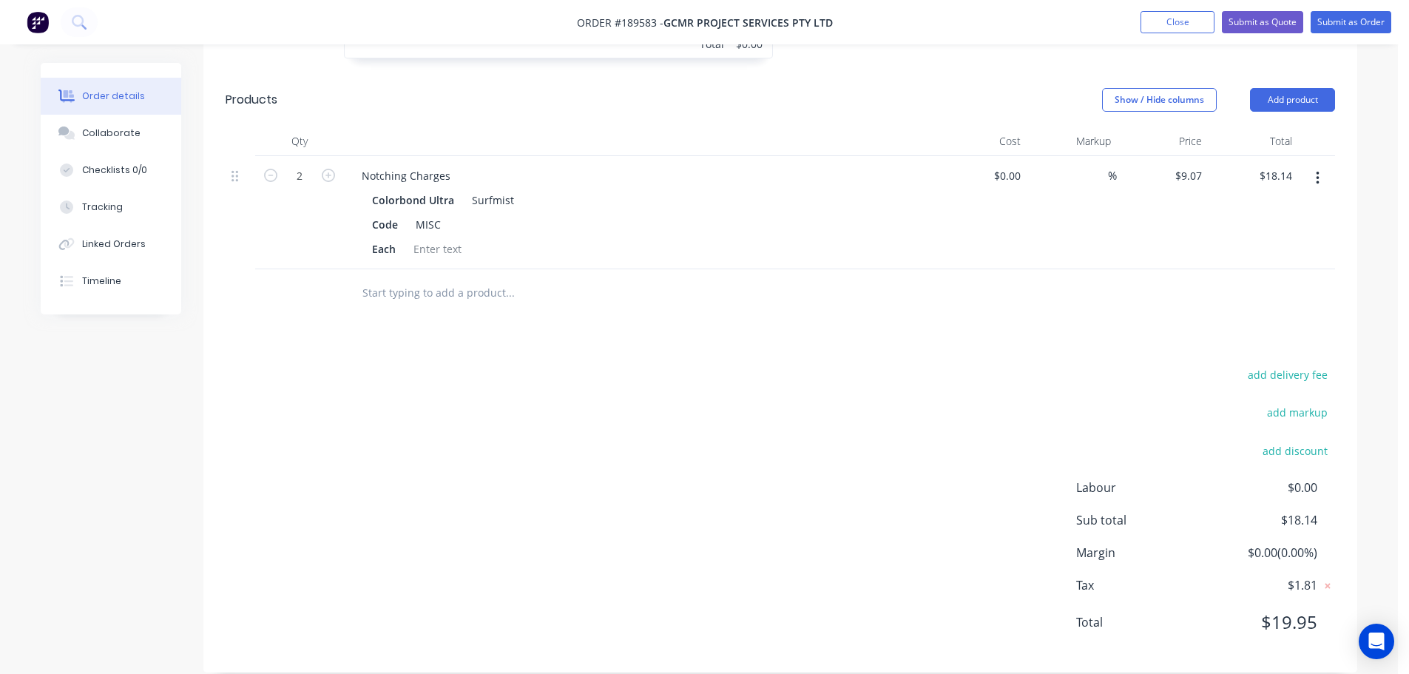
scroll to position [0, 0]
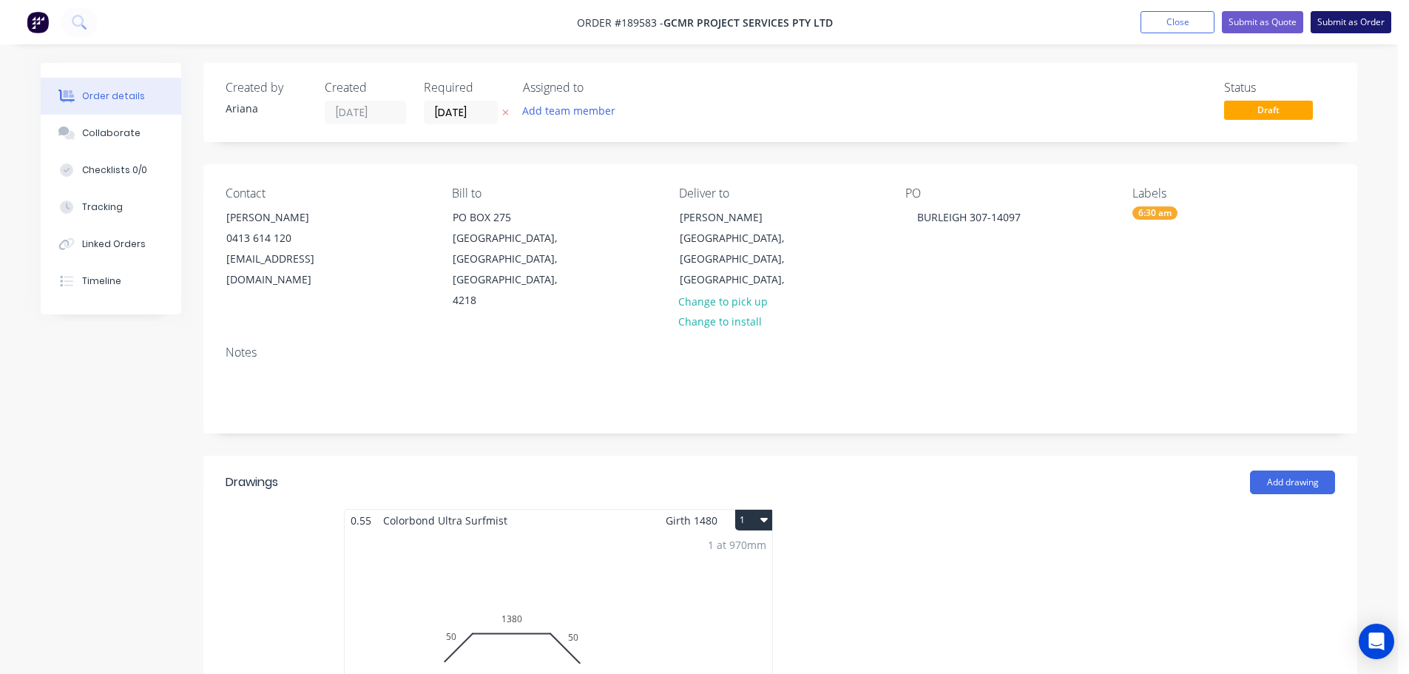
click at [1341, 15] on button "Submit as Order" at bounding box center [1351, 22] width 81 height 22
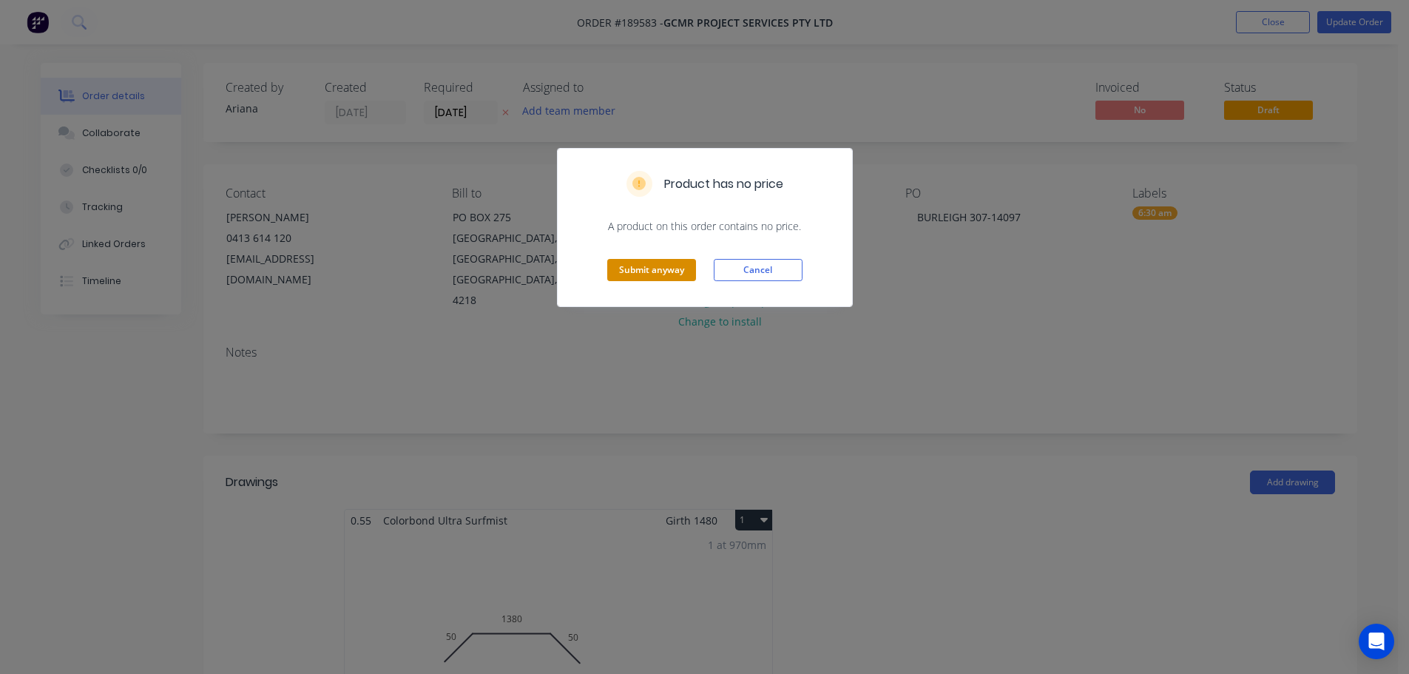
click at [653, 279] on button "Submit anyway" at bounding box center [651, 270] width 89 height 22
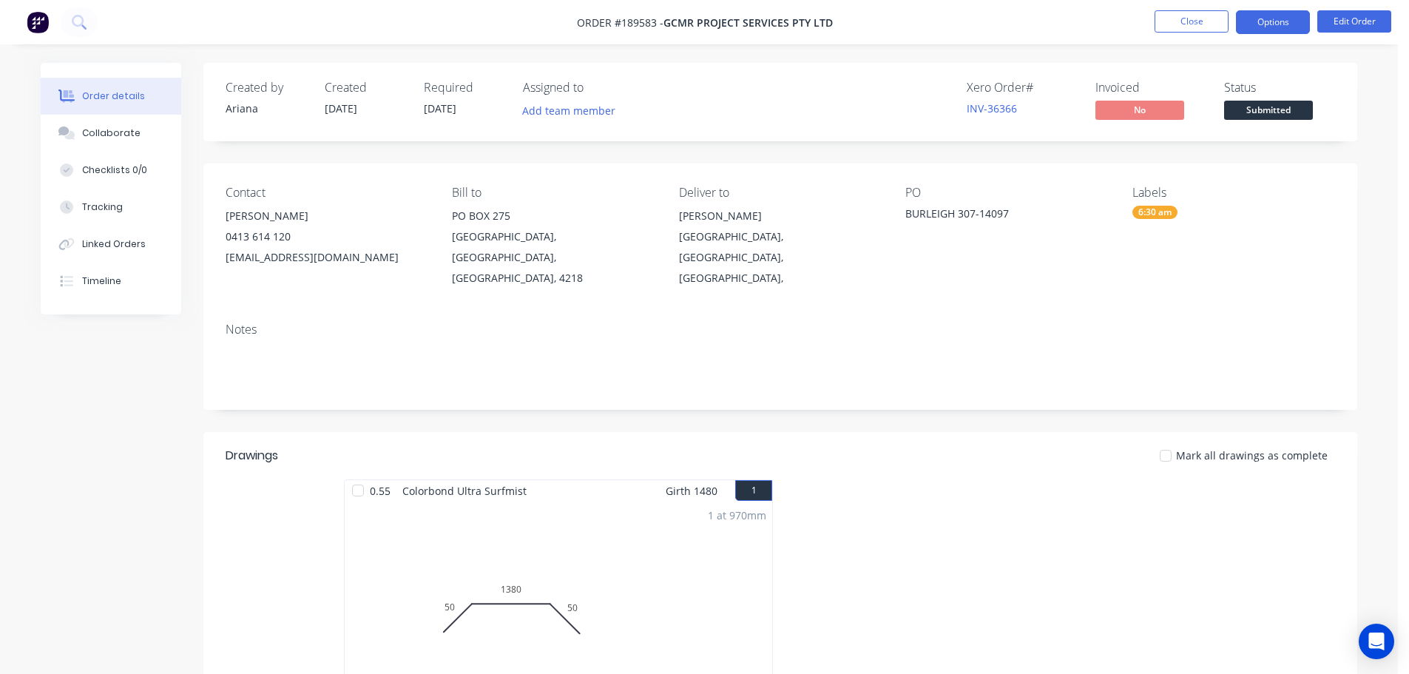
click at [1271, 21] on button "Options" at bounding box center [1273, 22] width 74 height 24
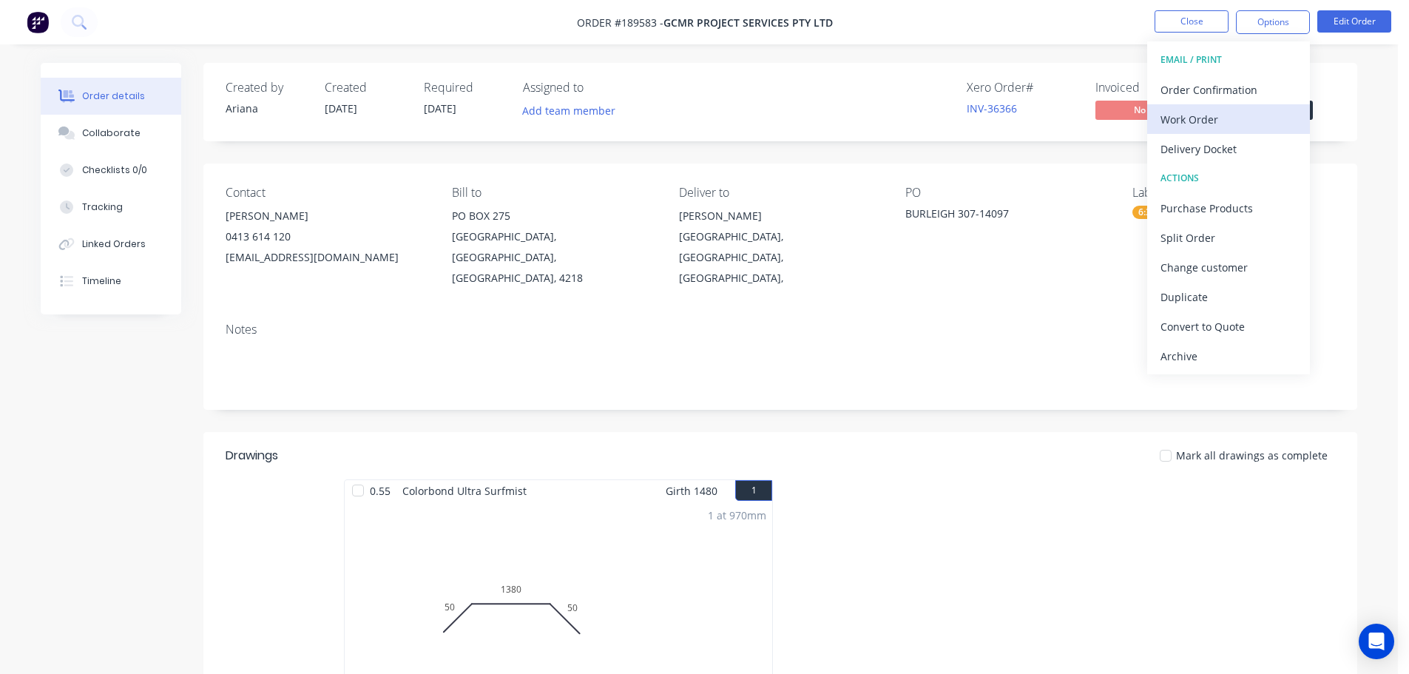
click at [1214, 113] on div "Work Order" at bounding box center [1228, 119] width 136 height 21
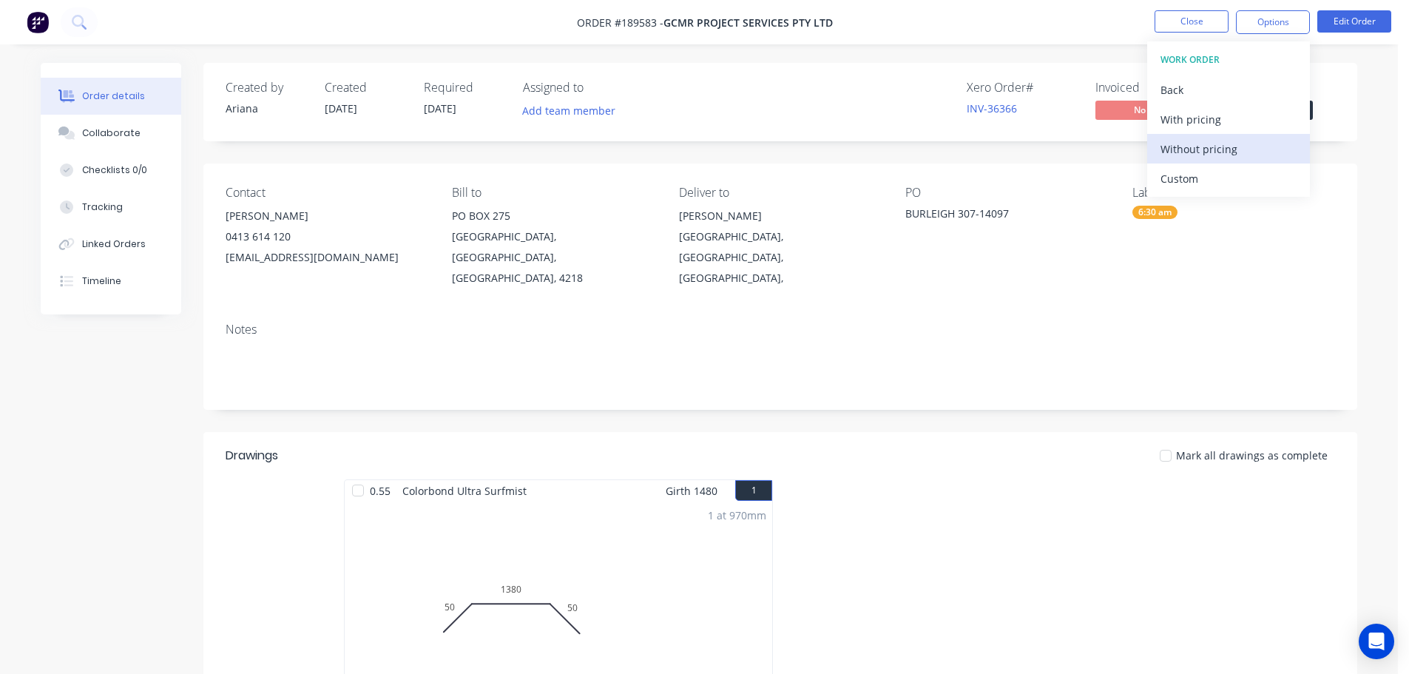
click at [1185, 149] on div "Without pricing" at bounding box center [1228, 148] width 136 height 21
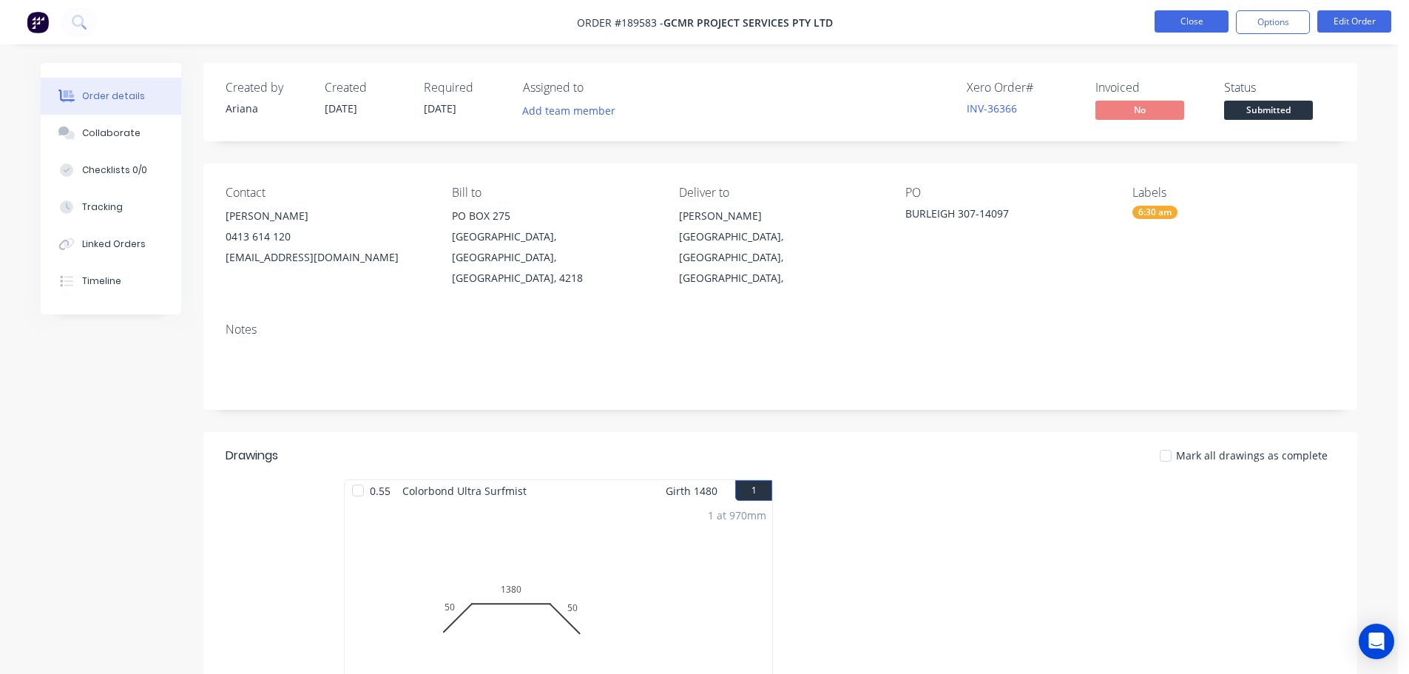
click at [1197, 24] on button "Close" at bounding box center [1192, 21] width 74 height 22
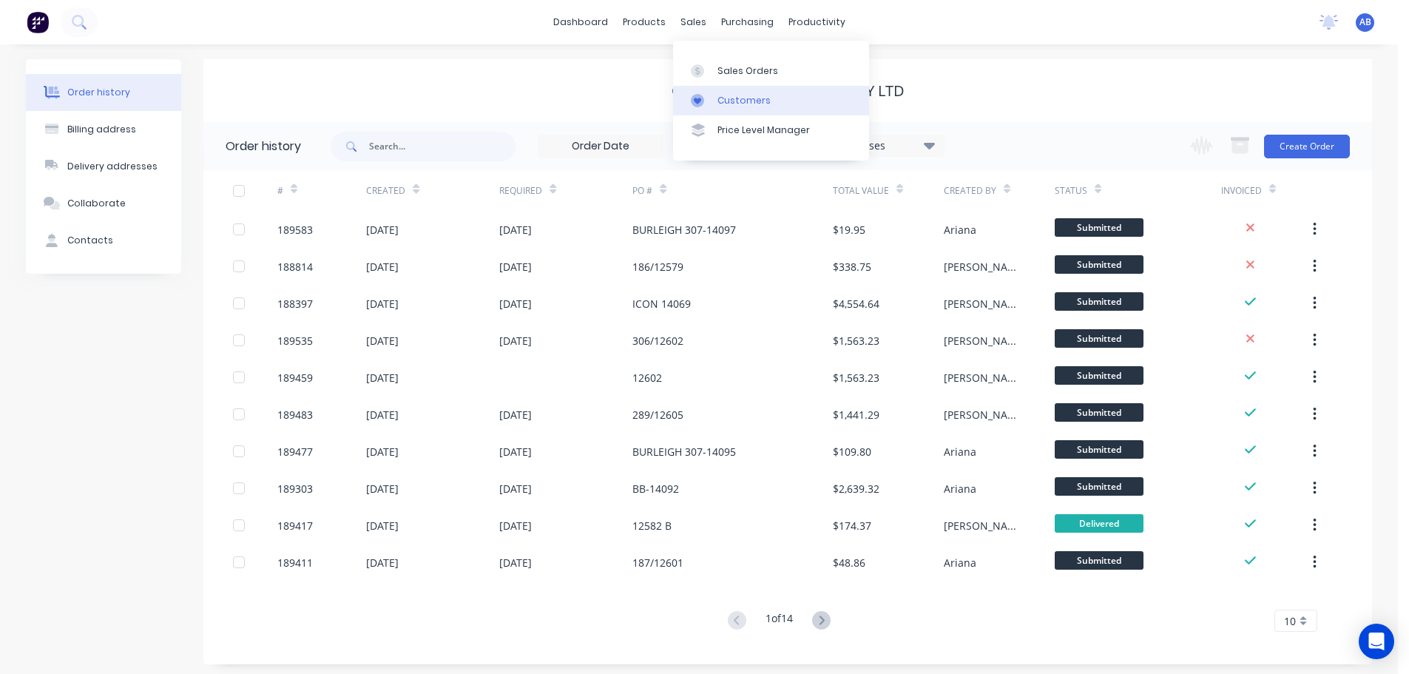
click at [765, 98] on div "Customers" at bounding box center [743, 100] width 53 height 13
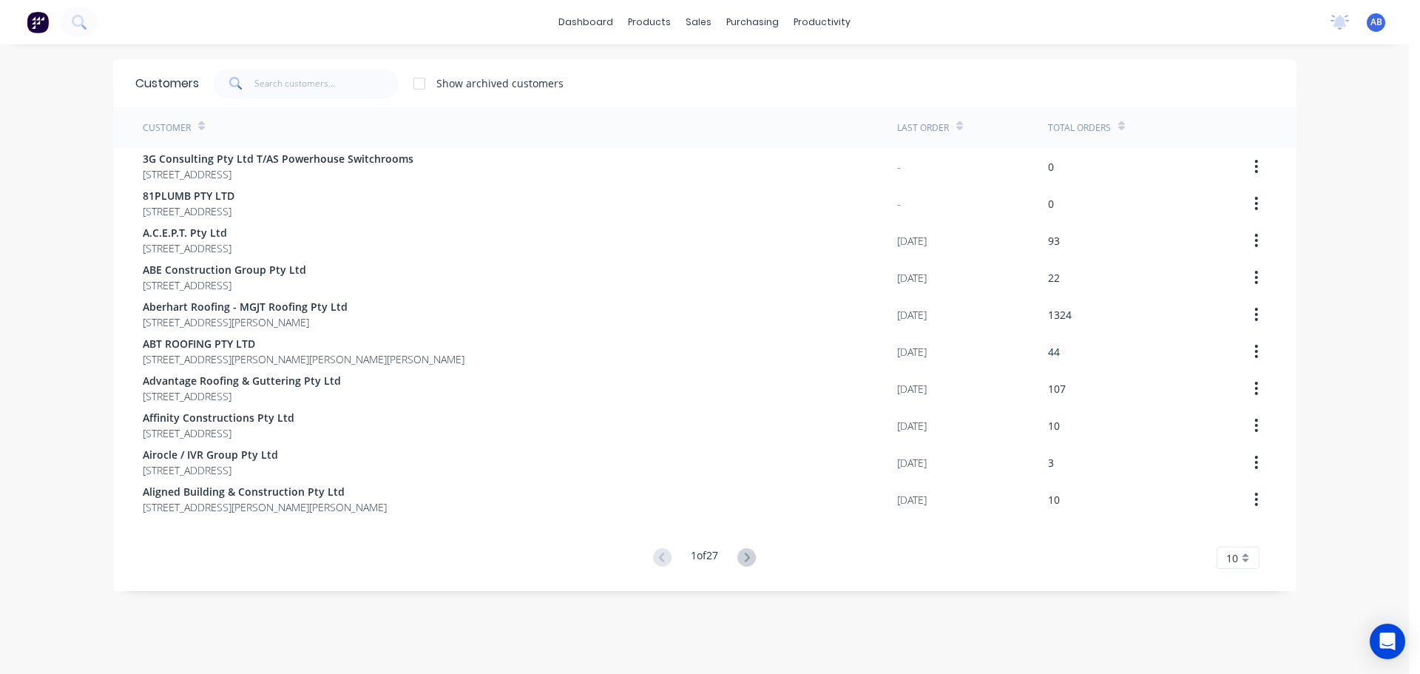
click at [908, 18] on div "dashboard products sales purchasing productivity dashboard products Product Cat…" at bounding box center [704, 22] width 1409 height 44
click at [324, 85] on input "text" at bounding box center [326, 84] width 144 height 30
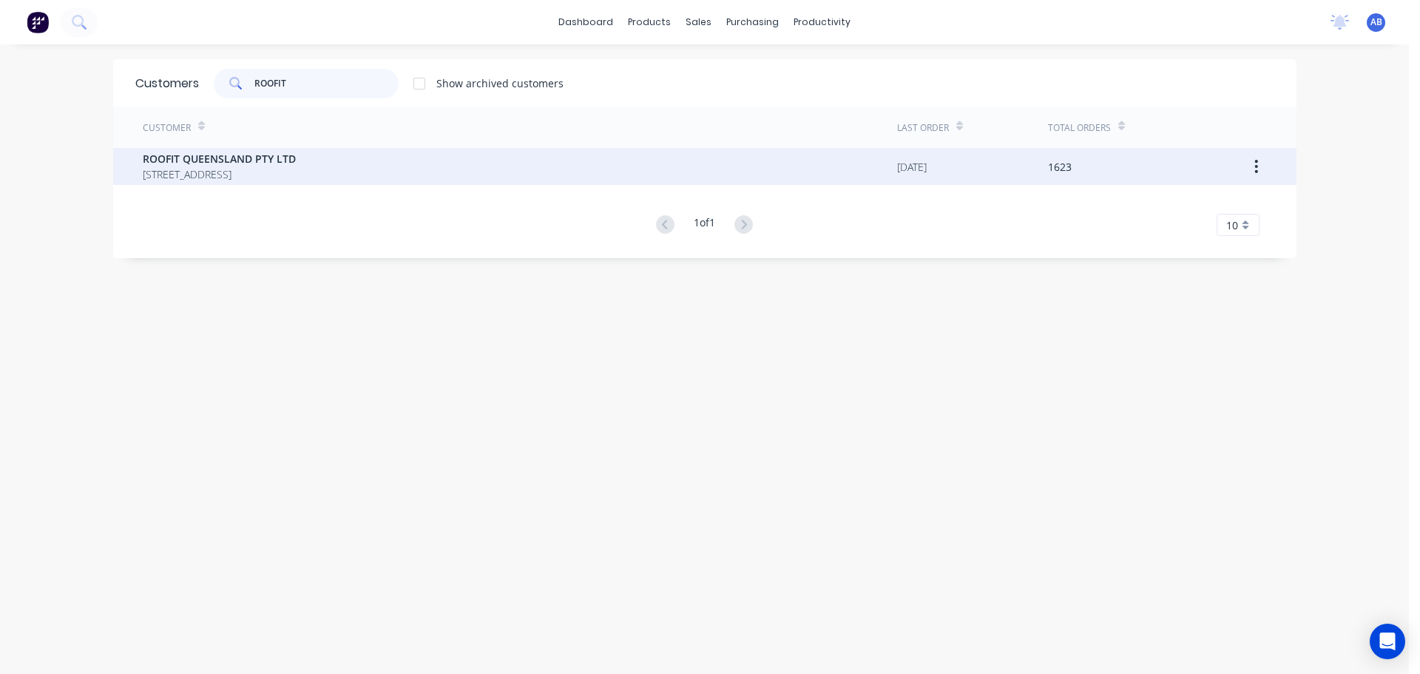
type input "ROOFIT"
click at [194, 165] on span "ROOFIT QUEENSLAND PTY LTD" at bounding box center [219, 159] width 153 height 16
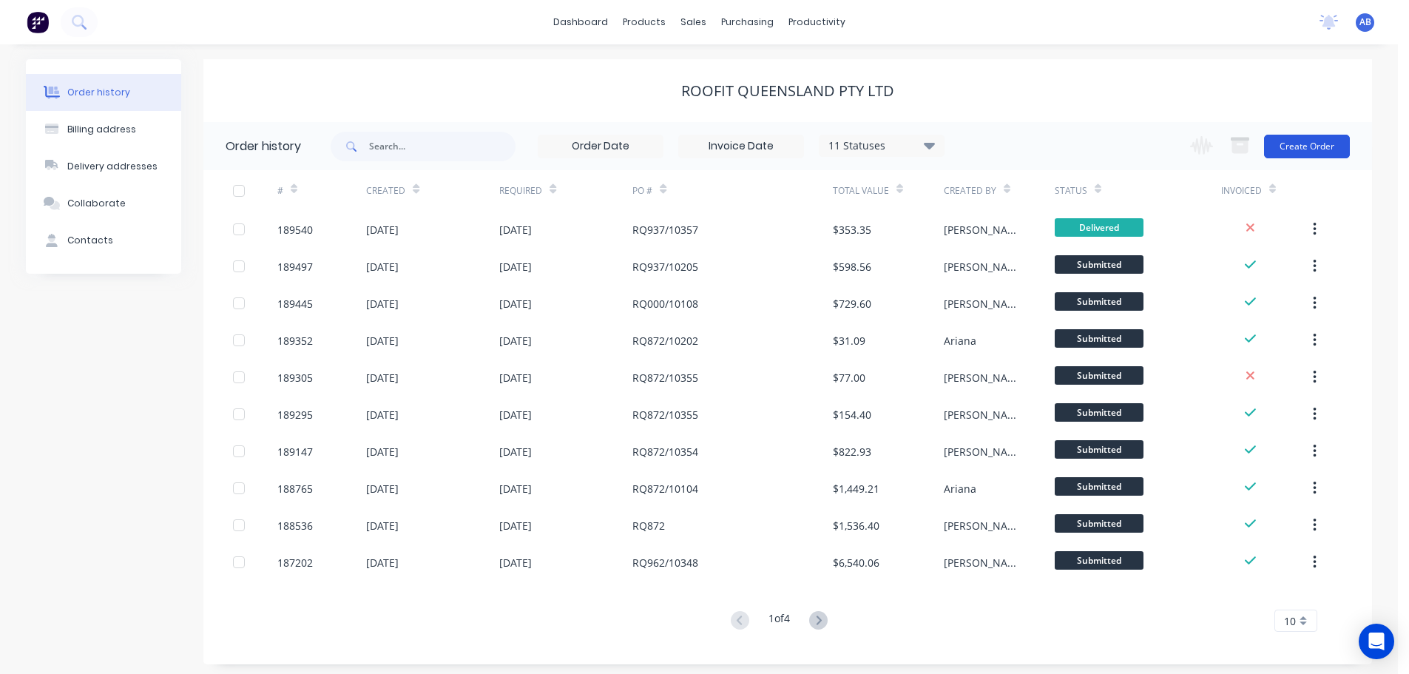
click at [1287, 141] on button "Create Order" at bounding box center [1307, 147] width 86 height 24
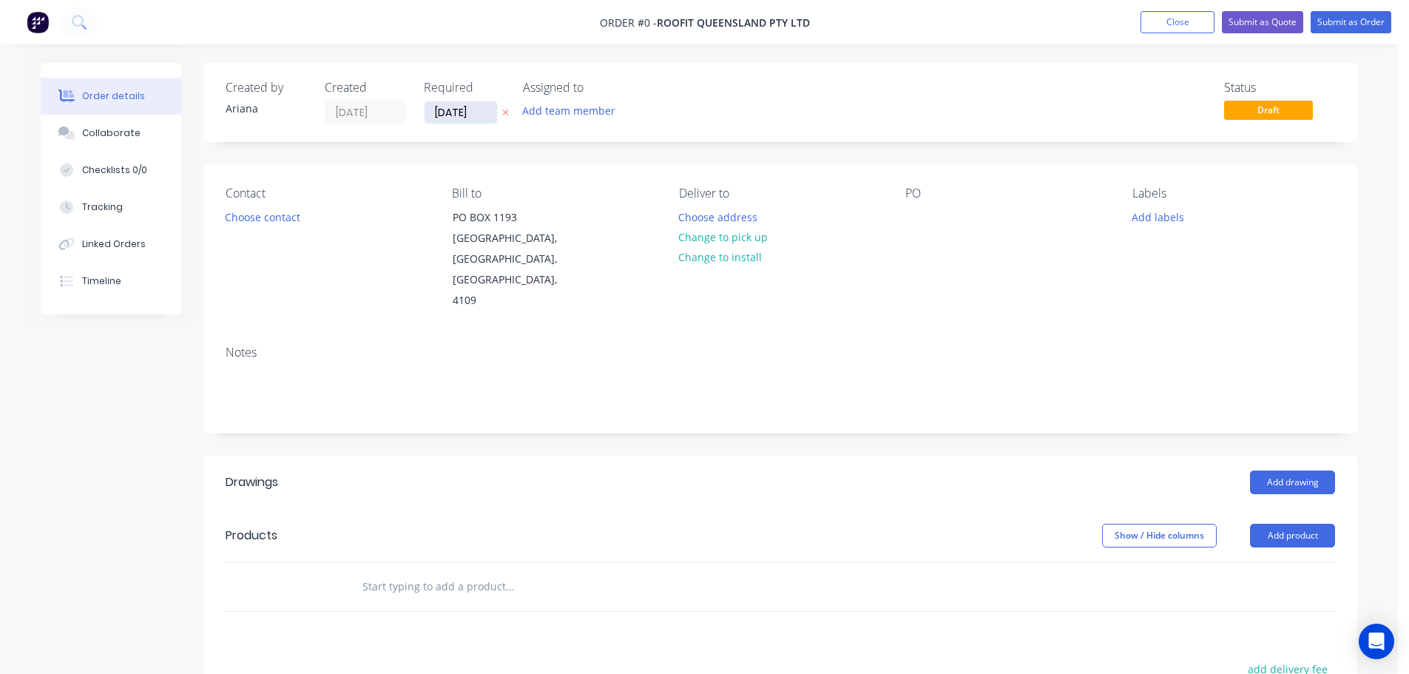
click at [459, 110] on input "[DATE]" at bounding box center [461, 112] width 72 height 22
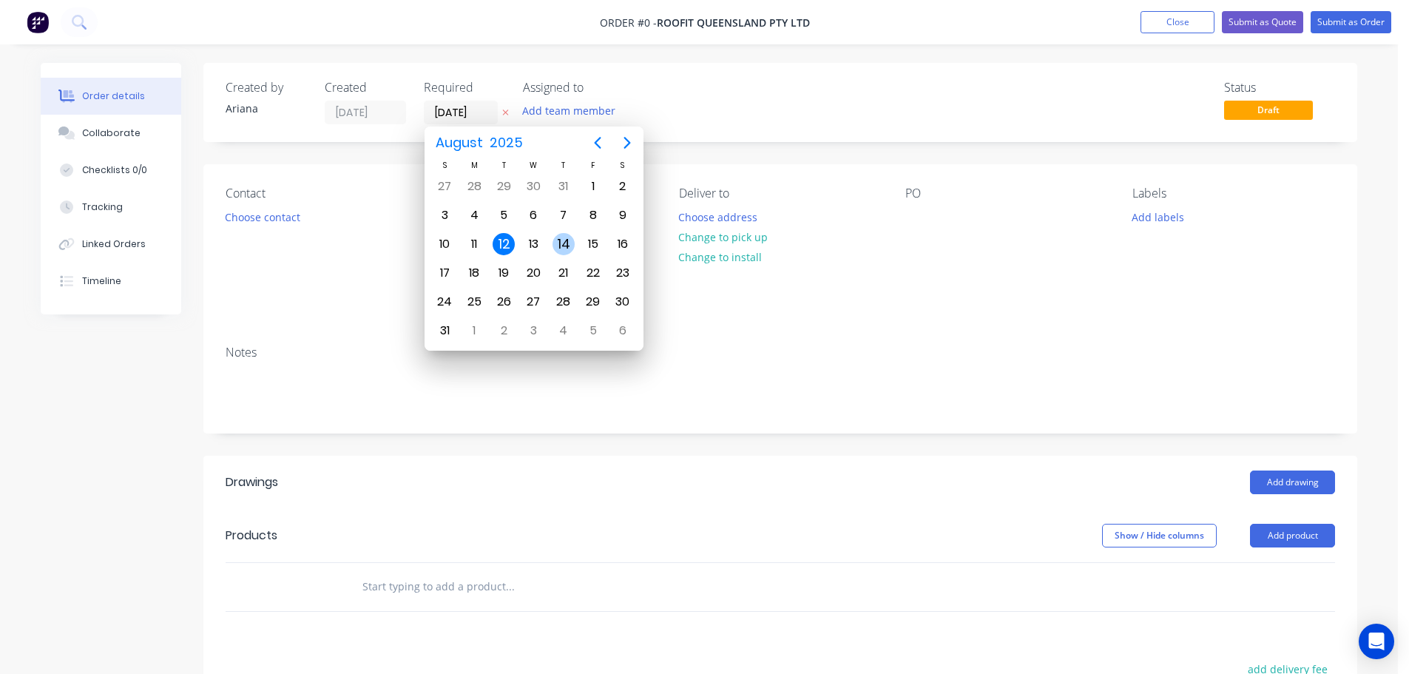
click at [559, 243] on div "14" at bounding box center [563, 244] width 22 height 22
type input "[DATE]"
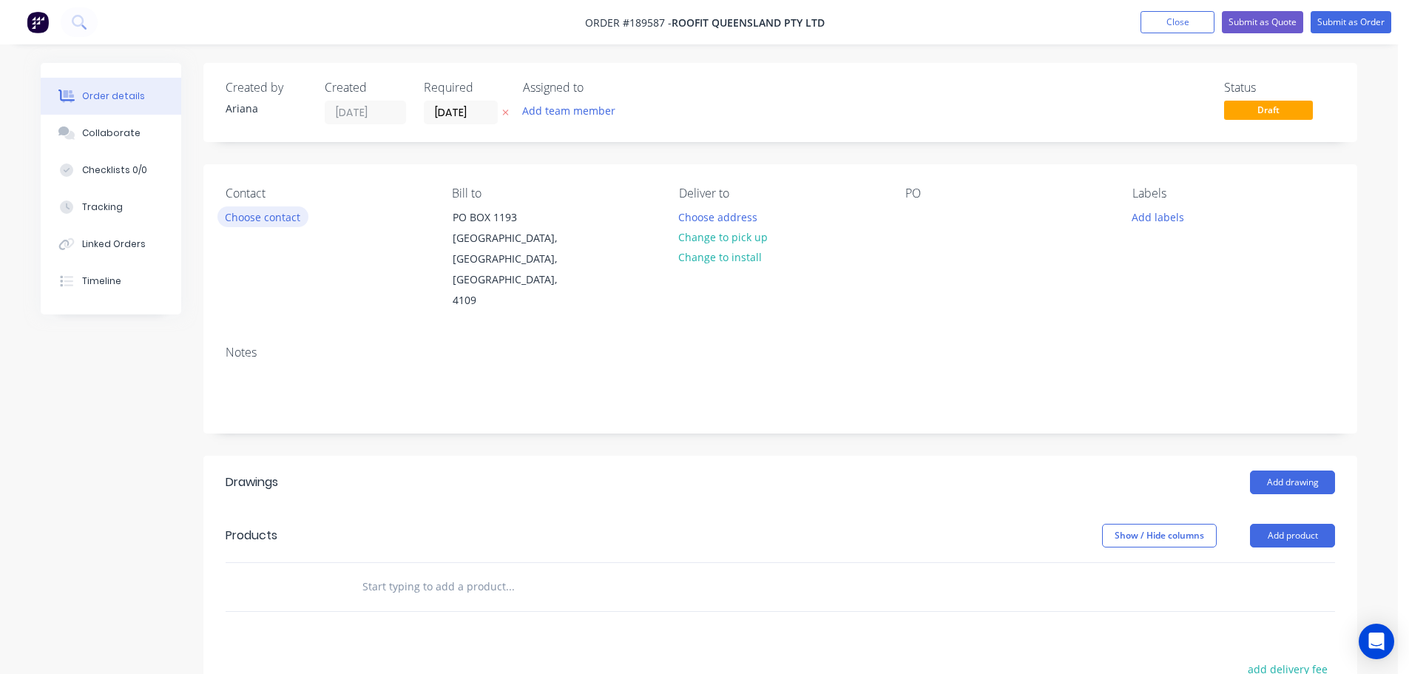
click at [264, 216] on button "Choose contact" at bounding box center [262, 216] width 91 height 20
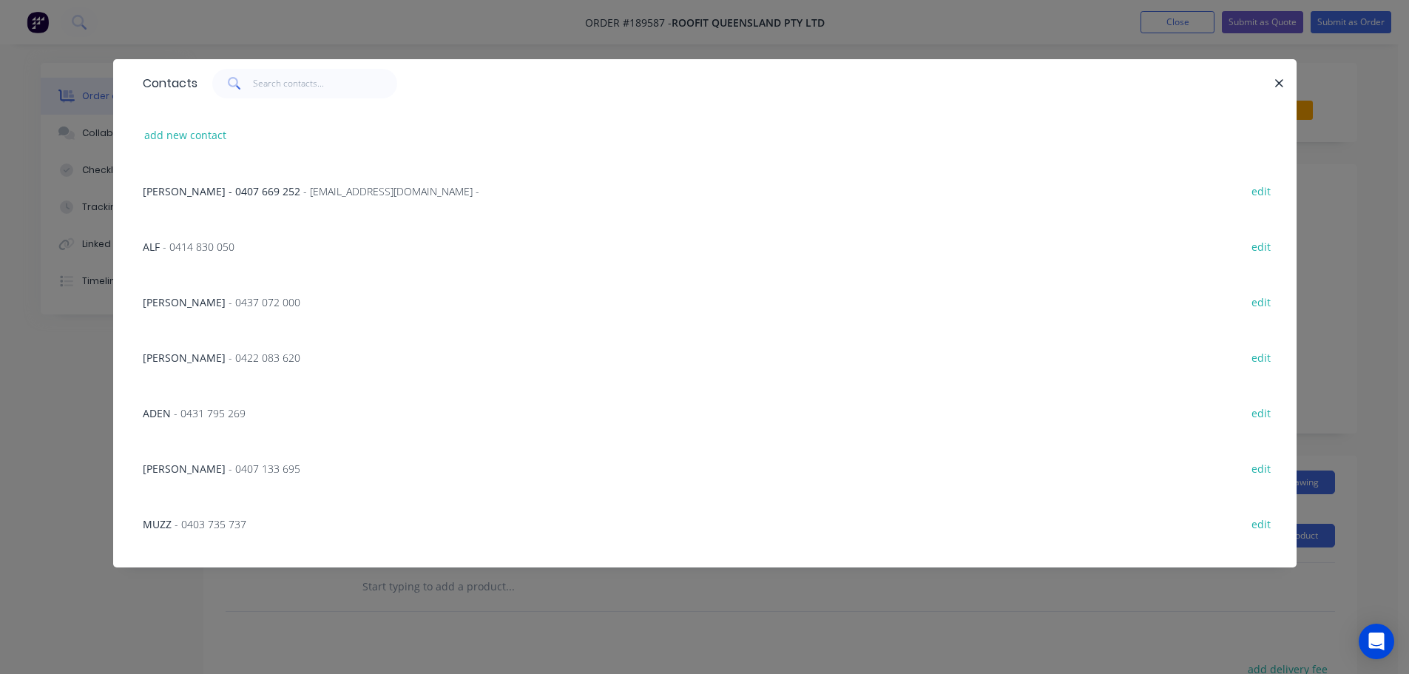
click at [251, 297] on div "[PERSON_NAME] - 0437 072 000 edit" at bounding box center [704, 301] width 1139 height 55
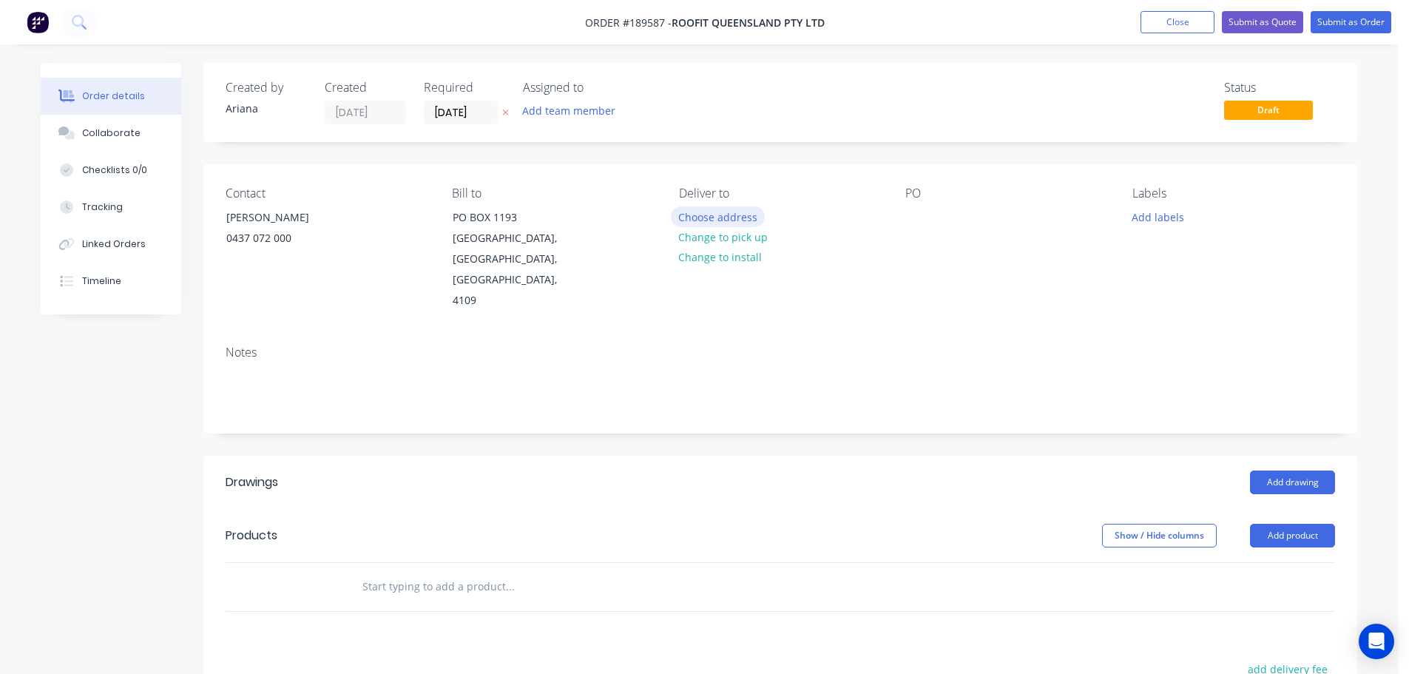
click at [703, 211] on button "Choose address" at bounding box center [718, 216] width 95 height 20
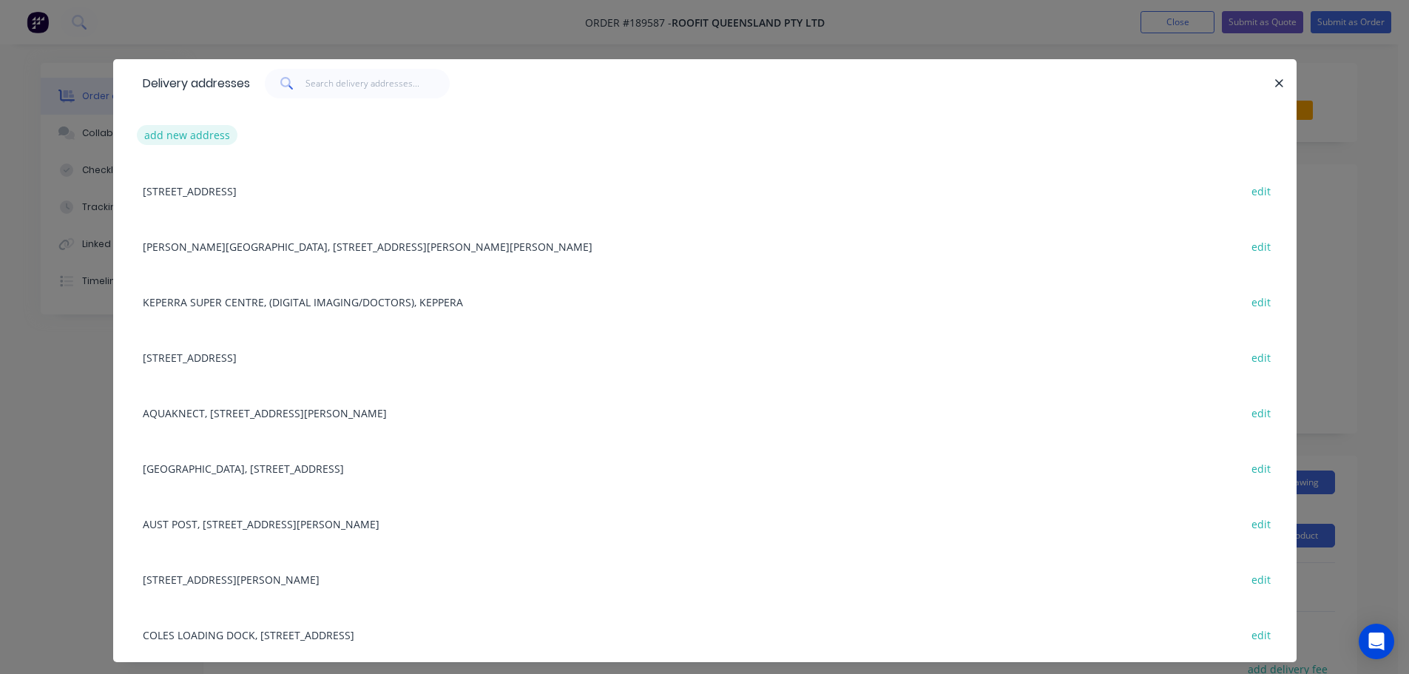
click at [182, 137] on button "add new address" at bounding box center [187, 135] width 101 height 20
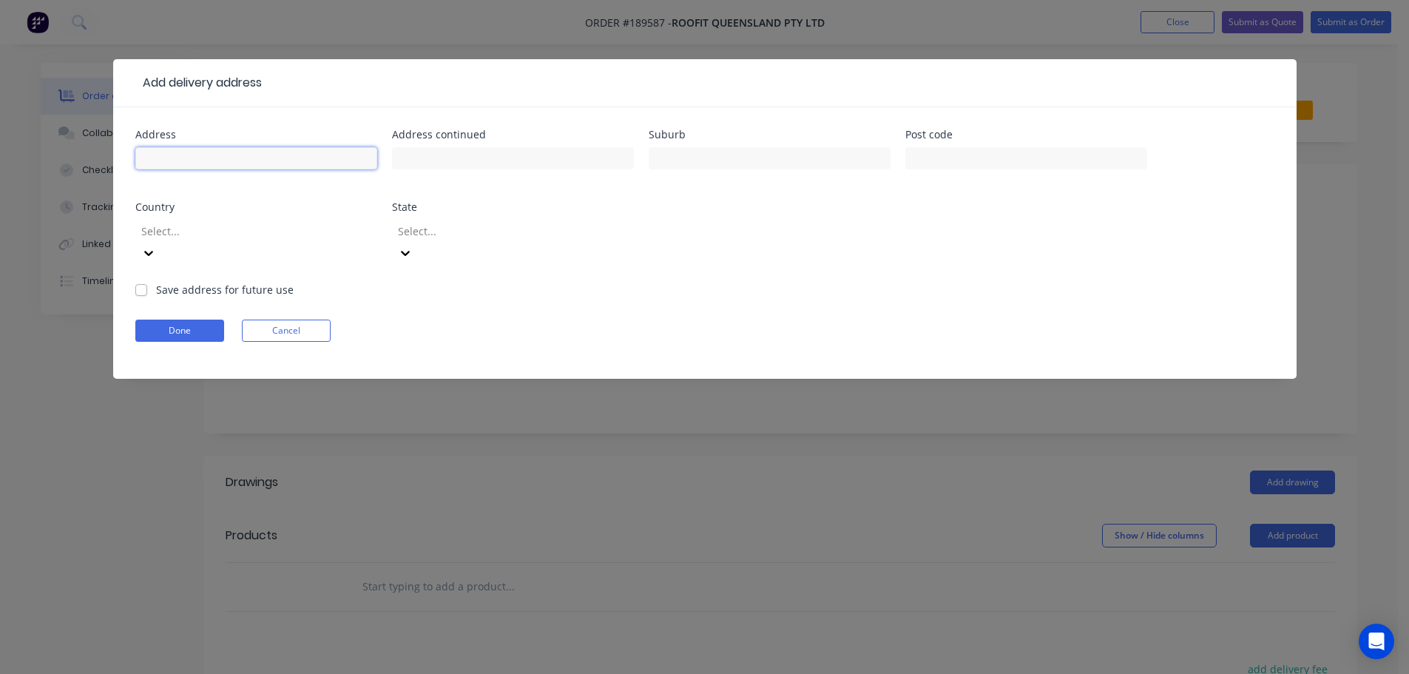
click at [162, 155] on input "text" at bounding box center [256, 158] width 242 height 22
type input "[STREET_ADDRESS]"
type input "HEMMANT"
click at [964, 257] on div "Address 7 CONDOR ST Address continued Suburb HEMMANT Post code Country Select..…" at bounding box center [704, 205] width 1139 height 152
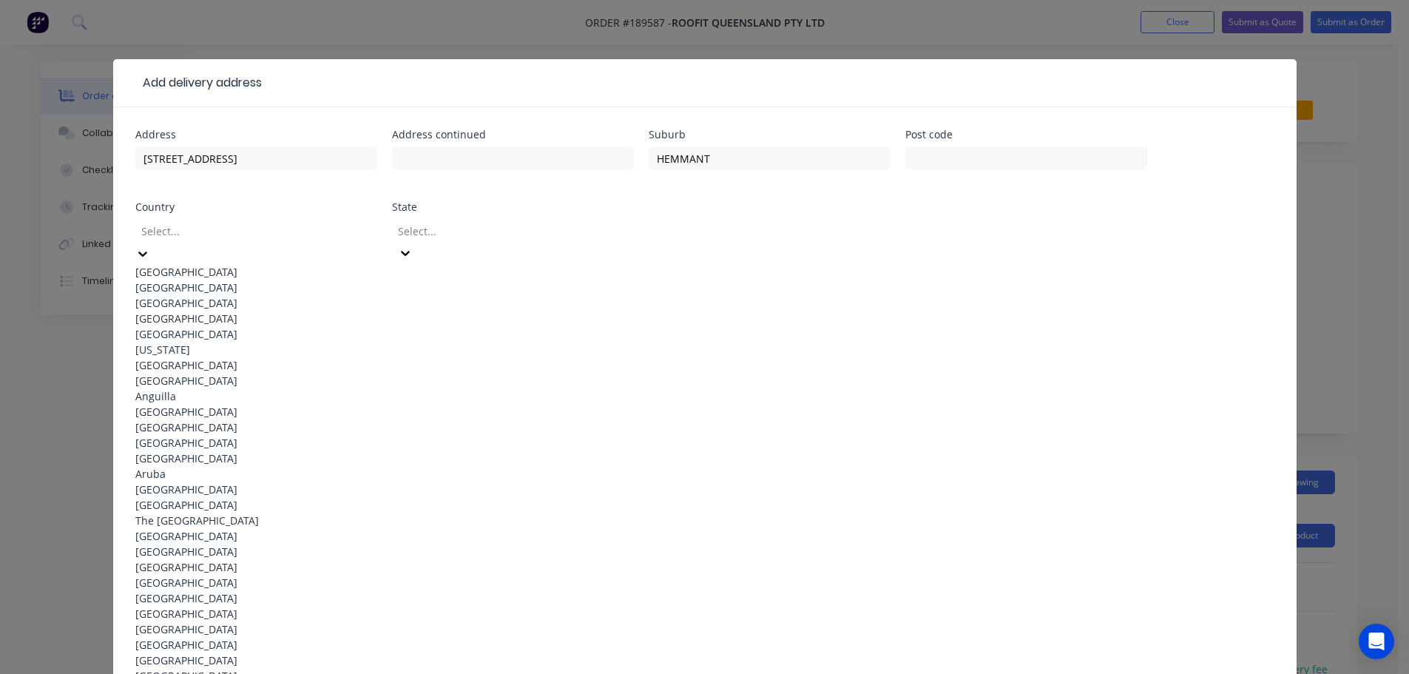
click at [150, 246] on icon at bounding box center [142, 253] width 15 height 15
click at [297, 268] on div "[GEOGRAPHIC_DATA]" at bounding box center [256, 272] width 242 height 16
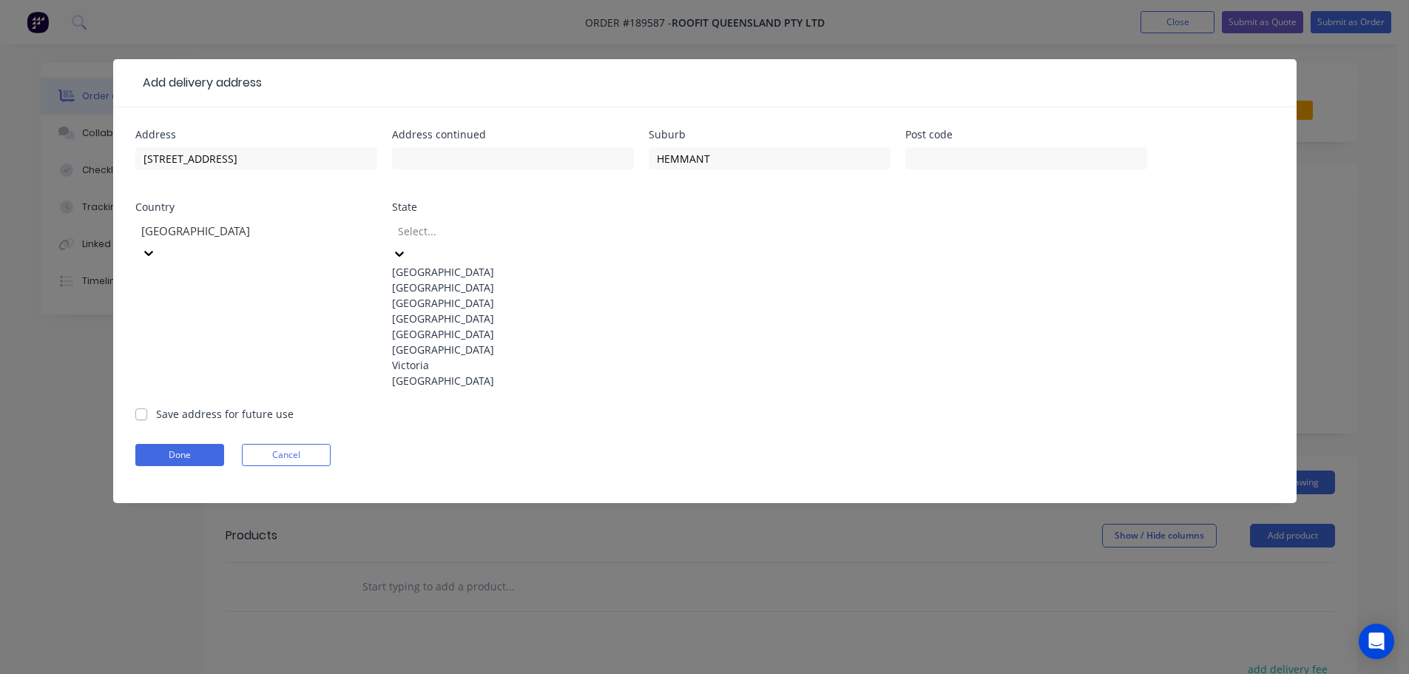
click at [407, 246] on icon at bounding box center [399, 253] width 15 height 15
click at [460, 326] on div "[GEOGRAPHIC_DATA]" at bounding box center [513, 319] width 242 height 16
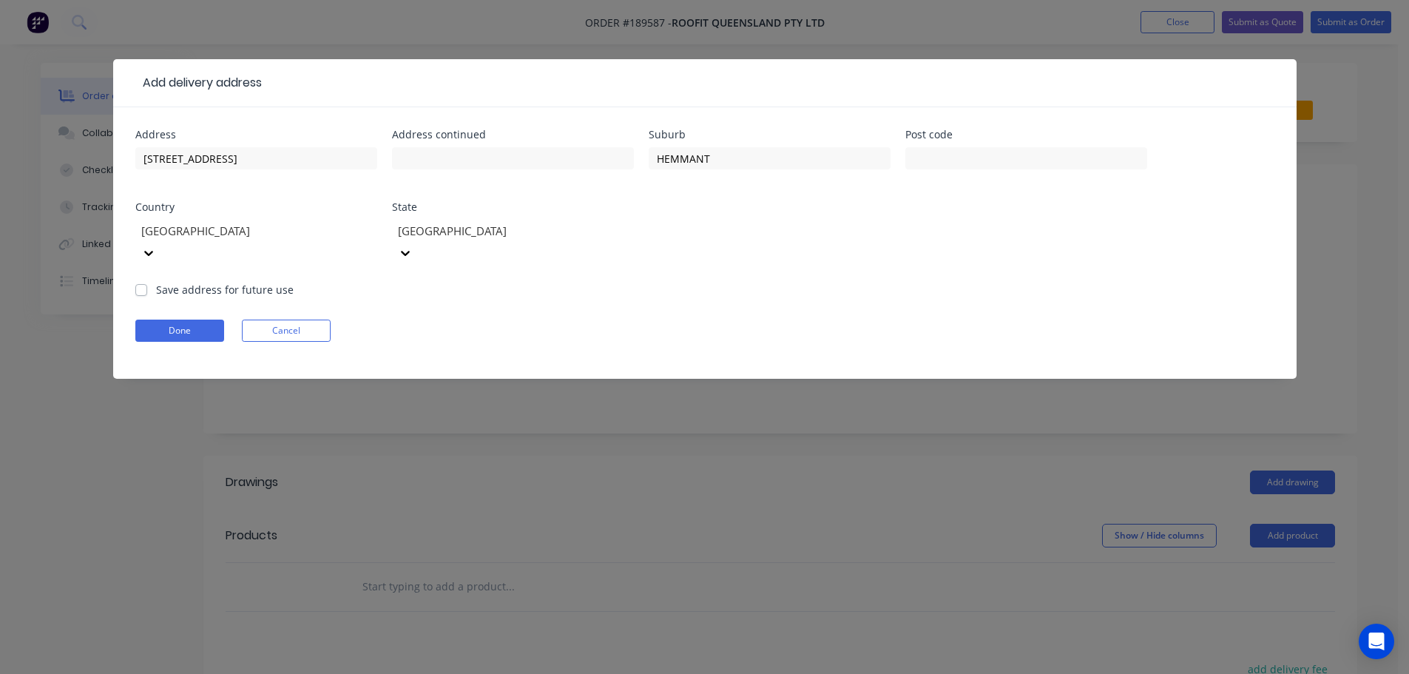
click at [748, 270] on form "Address 7 CONDOR ST Address continued Suburb HEMMANT Post code Country [GEOGRAP…" at bounding box center [704, 253] width 1139 height 249
click at [189, 320] on button "Done" at bounding box center [179, 331] width 89 height 22
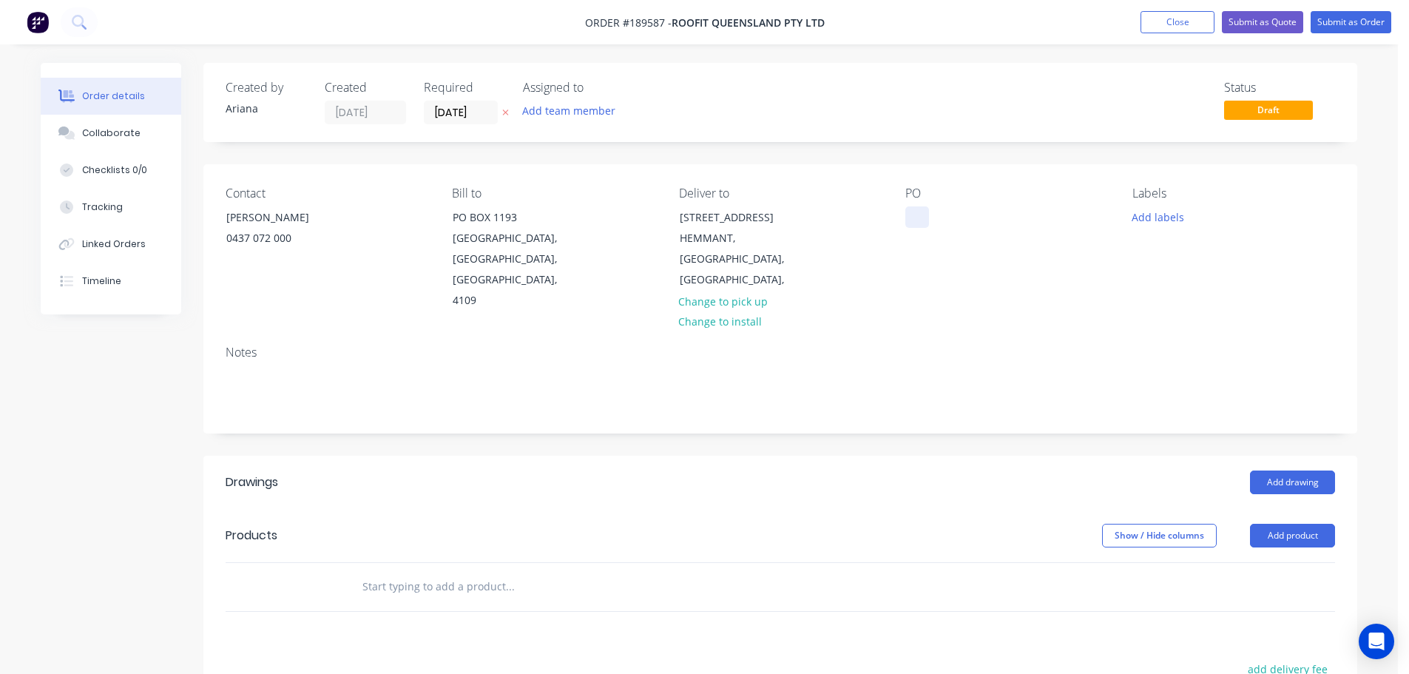
click at [915, 216] on div at bounding box center [917, 216] width 24 height 21
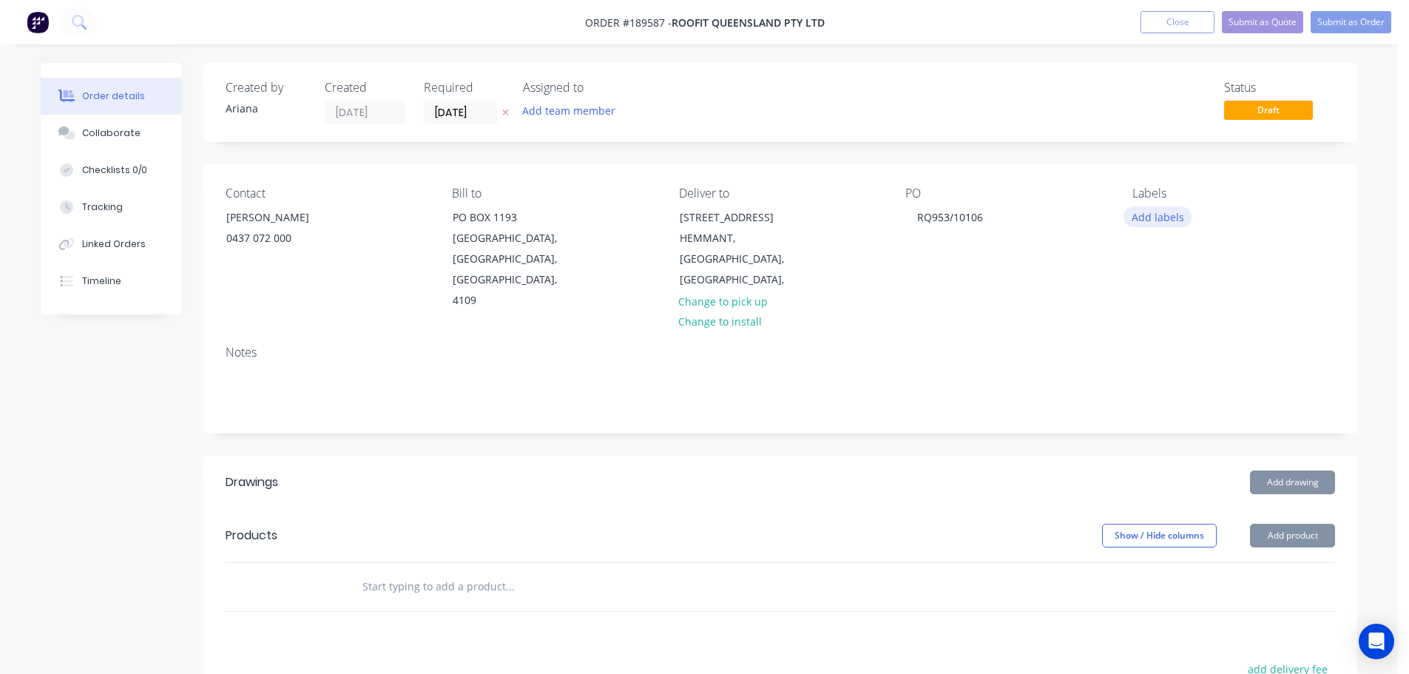
click at [1157, 209] on button "Add labels" at bounding box center [1157, 216] width 68 height 20
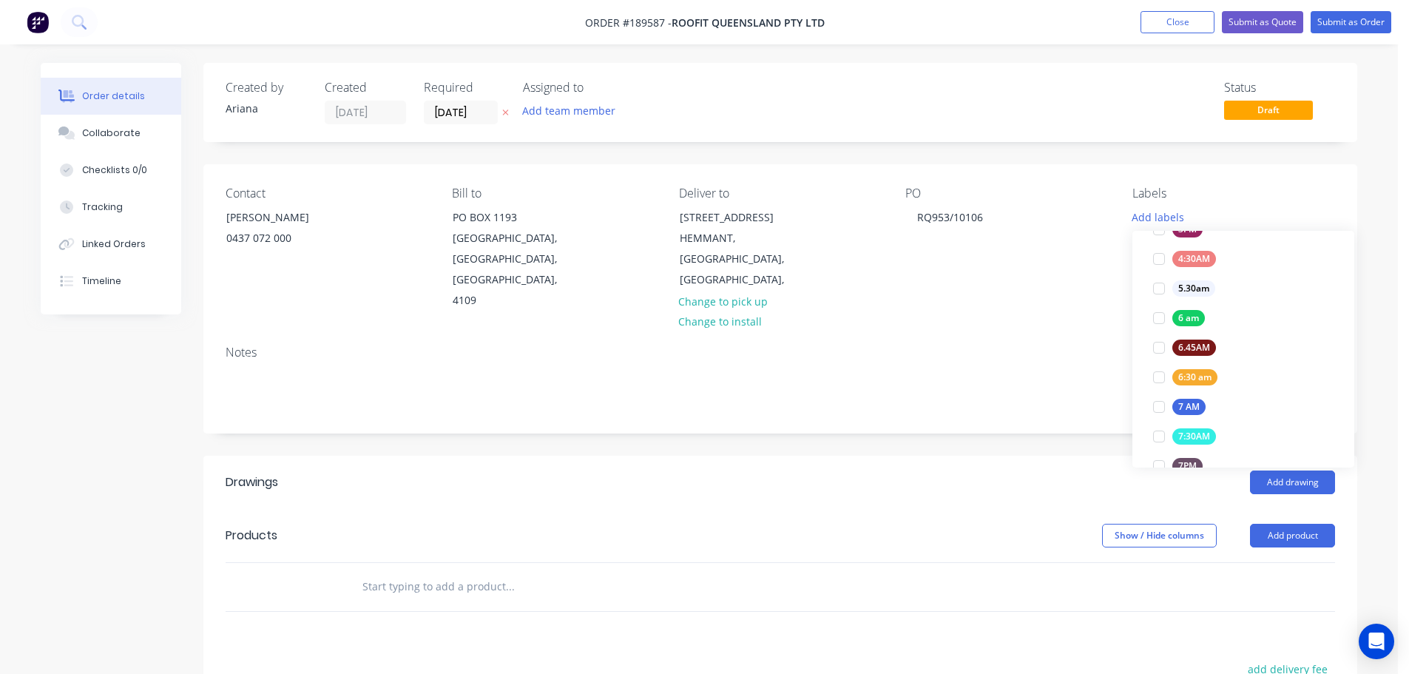
scroll to position [247, 0]
click at [1158, 365] on div at bounding box center [1159, 369] width 30 height 30
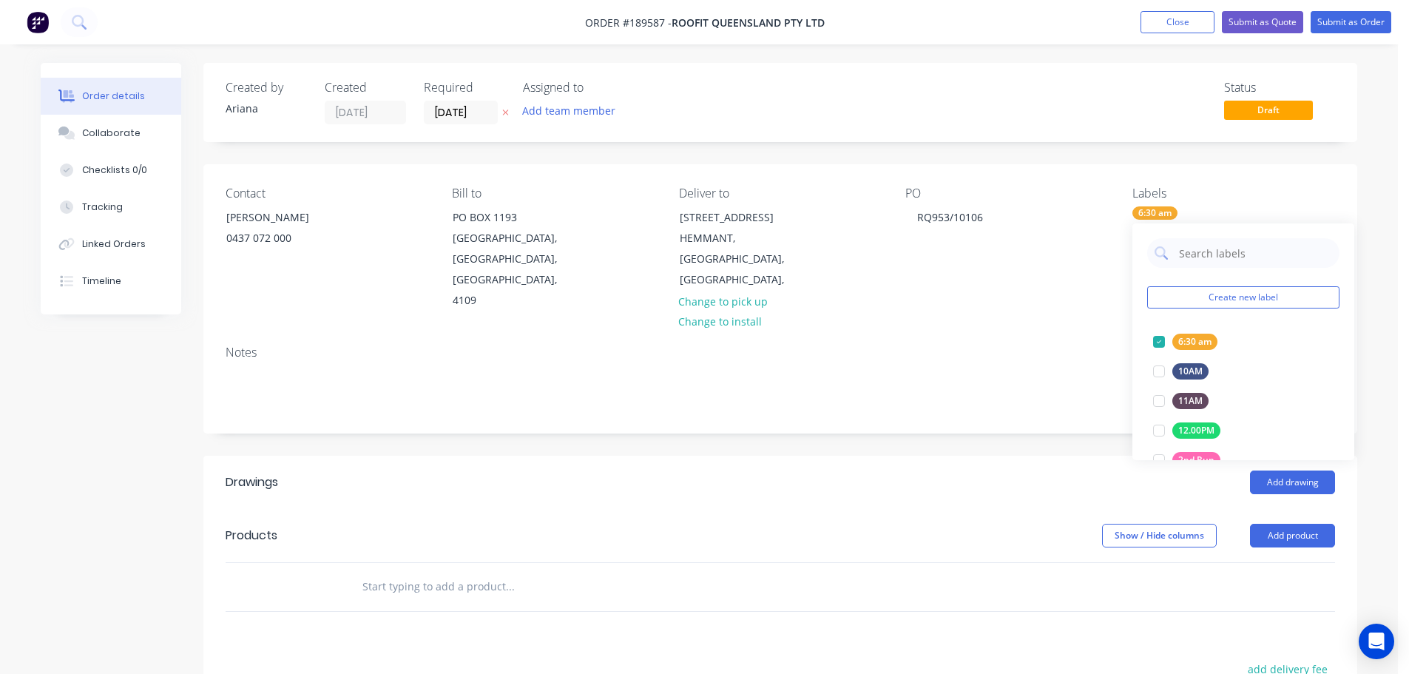
click at [1055, 345] on div "Notes" at bounding box center [780, 352] width 1109 height 14
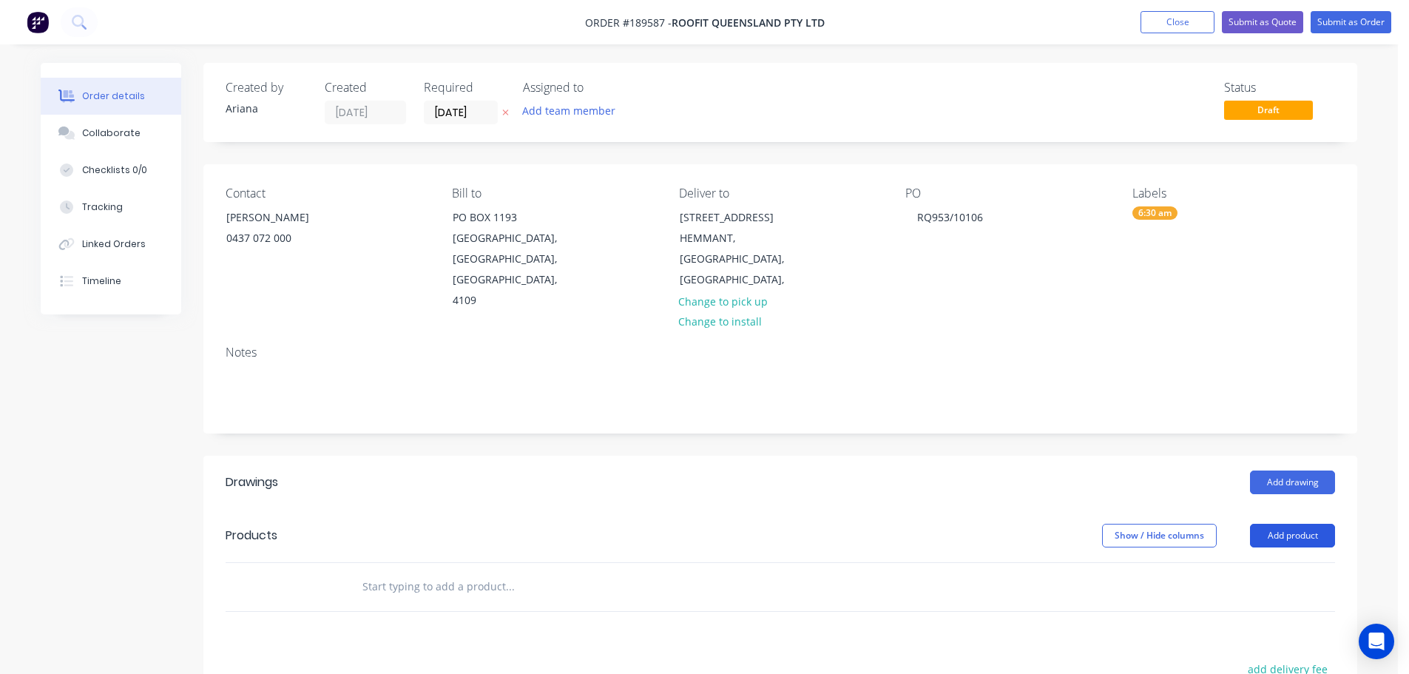
click at [1280, 524] on button "Add product" at bounding box center [1292, 536] width 85 height 24
click at [1256, 562] on div "Product catalogue" at bounding box center [1265, 572] width 114 height 21
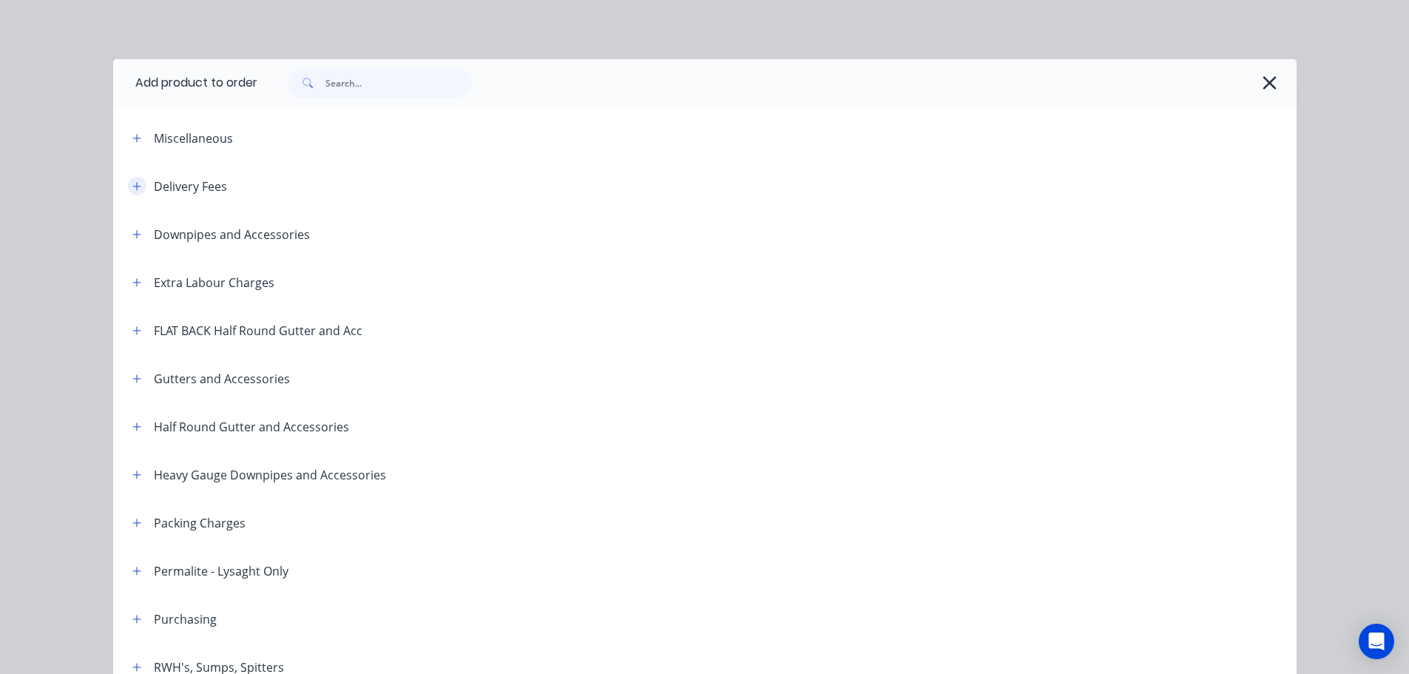
click at [132, 186] on icon "button" at bounding box center [136, 186] width 8 height 8
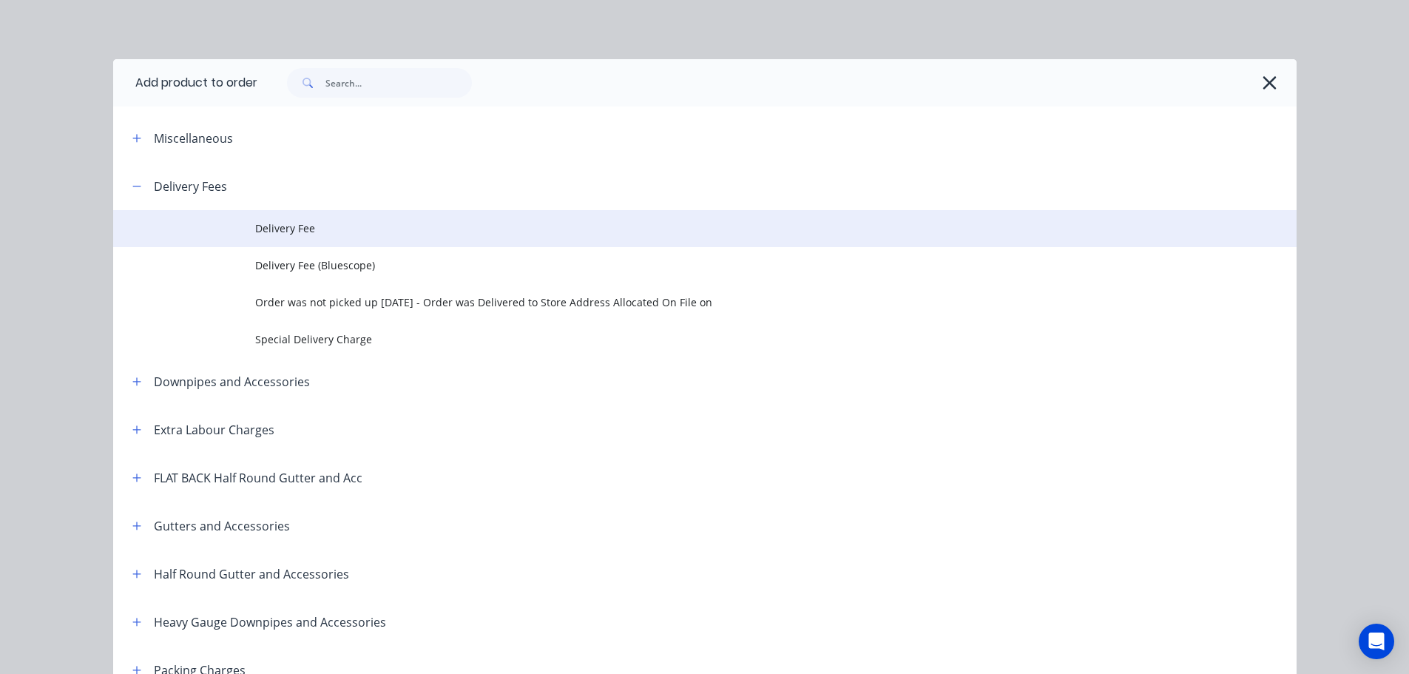
click at [325, 235] on span "Delivery Fee" at bounding box center [671, 228] width 833 height 16
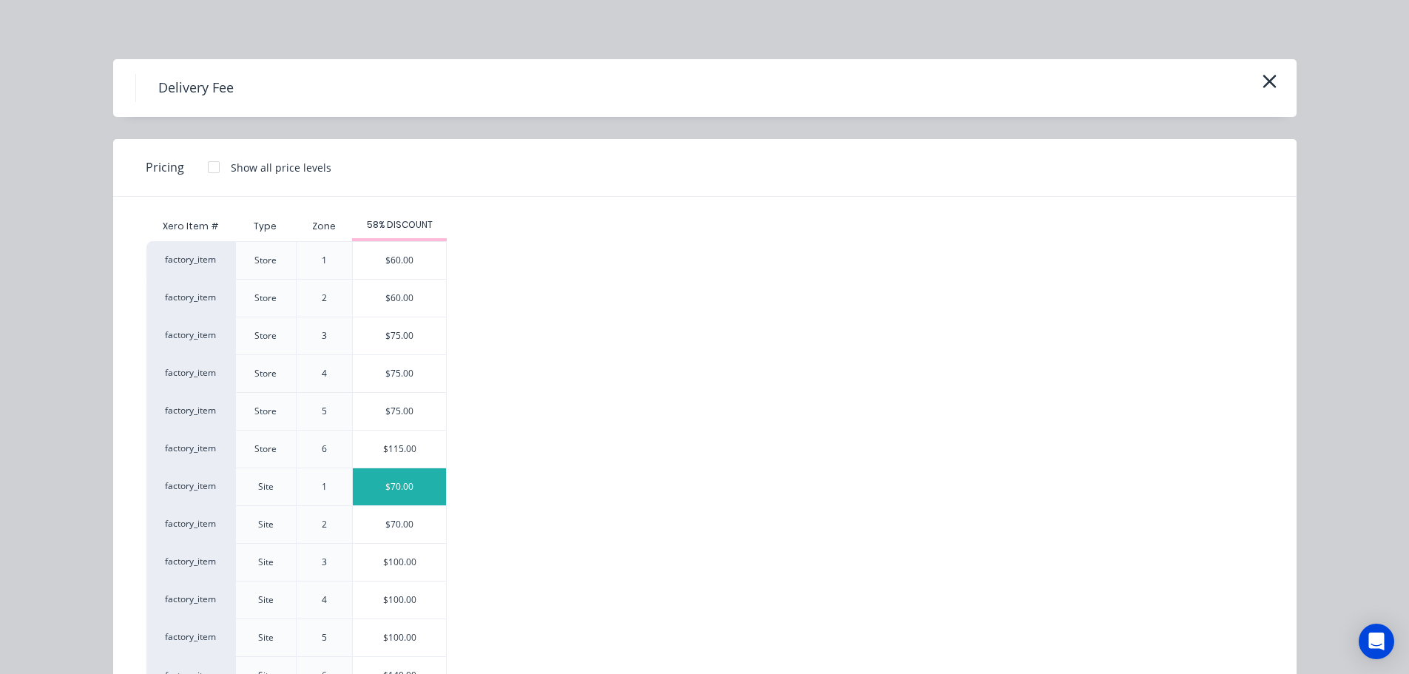
click at [397, 484] on div "$70.00" at bounding box center [399, 486] width 93 height 37
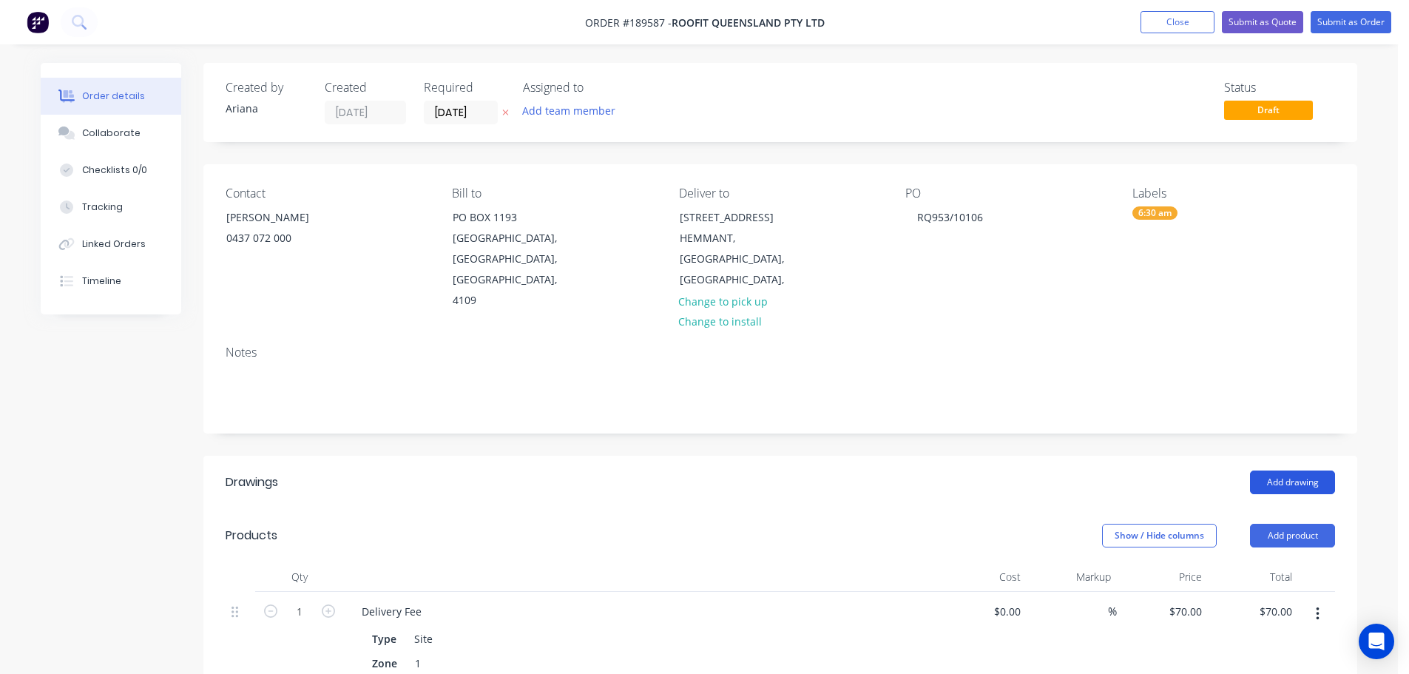
click at [1305, 470] on button "Add drawing" at bounding box center [1292, 482] width 85 height 24
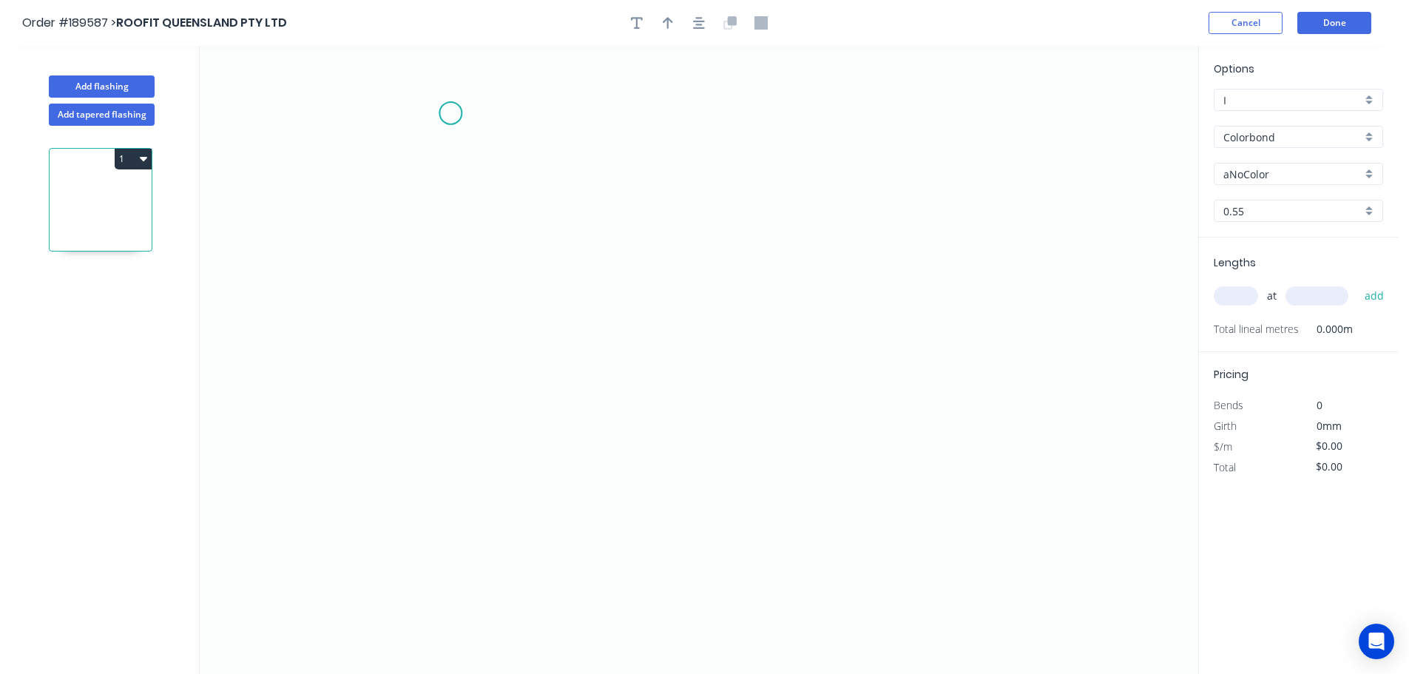
click at [450, 113] on icon "0" at bounding box center [699, 360] width 998 height 628
click at [368, 109] on icon "0" at bounding box center [699, 360] width 998 height 628
click at [365, 496] on icon "0 ?" at bounding box center [699, 360] width 998 height 628
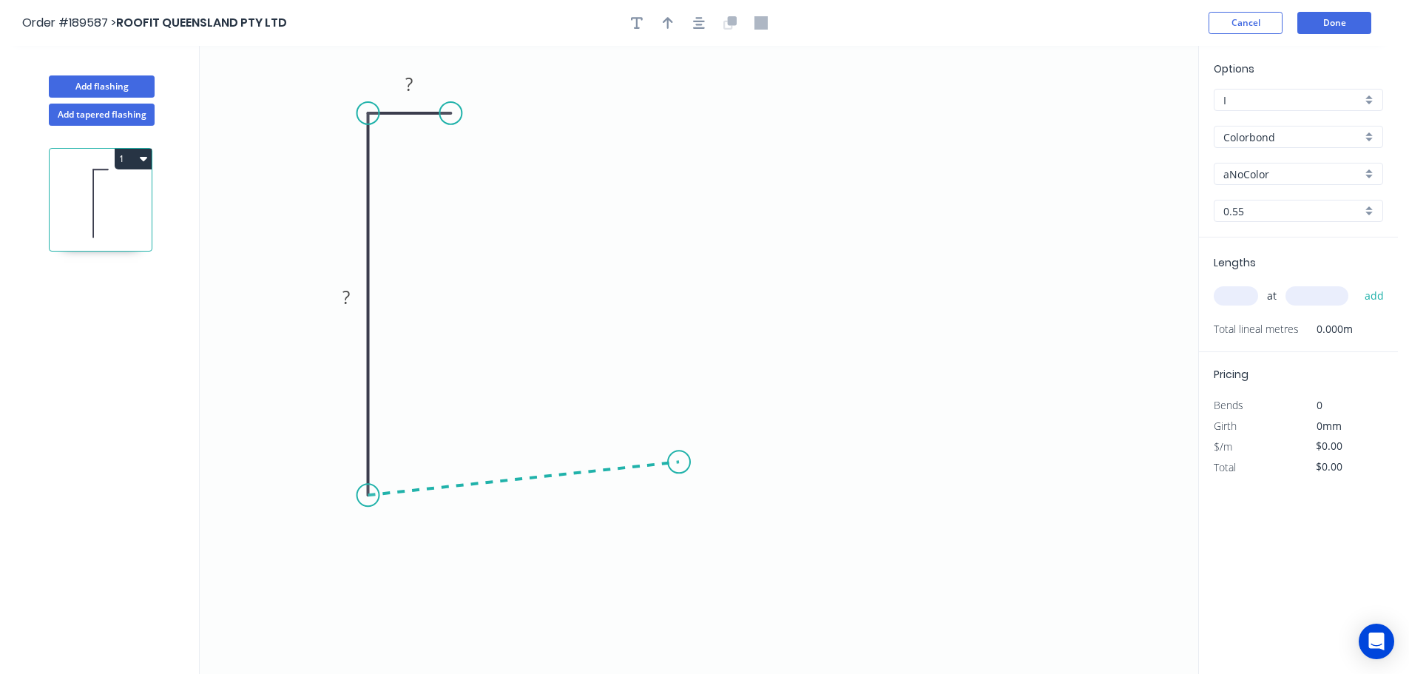
click at [679, 462] on icon at bounding box center [523, 478] width 311 height 33
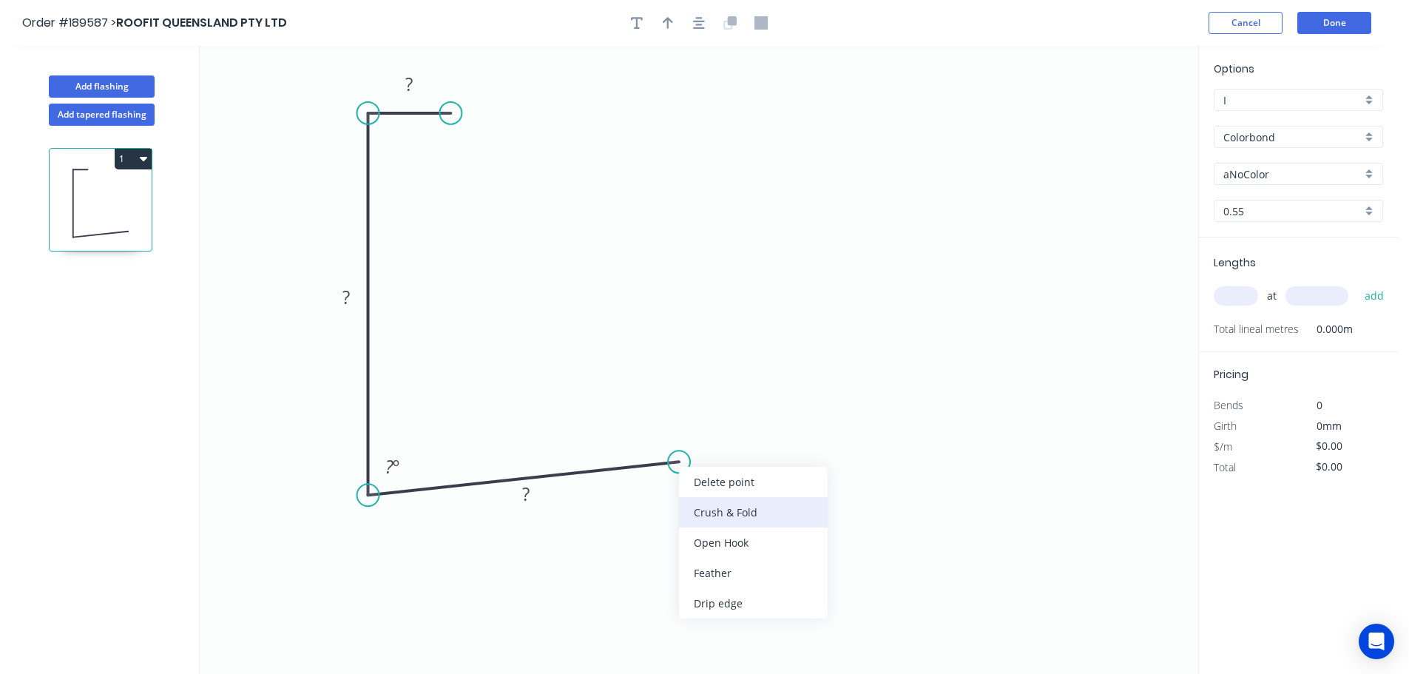
click at [732, 510] on div "Crush & Fold" at bounding box center [753, 512] width 149 height 30
click at [676, 493] on tspan "10" at bounding box center [673, 488] width 21 height 24
click at [807, 493] on icon "0 ? ? CF 15 ? ? º" at bounding box center [699, 360] width 998 height 628
drag, startPoint x: 692, startPoint y: 496, endPoint x: 787, endPoint y: 430, distance: 115.7
click at [787, 430] on rect at bounding box center [758, 421] width 59 height 30
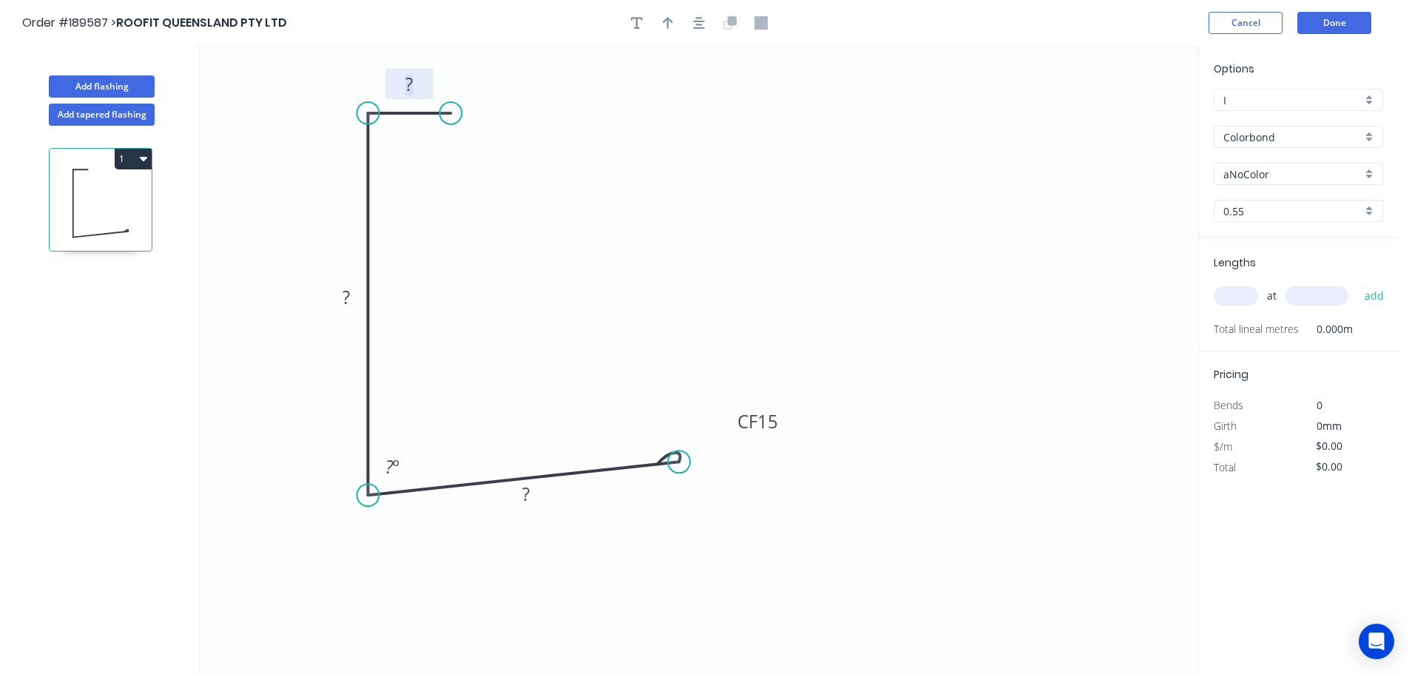
click at [410, 80] on tspan "?" at bounding box center [408, 84] width 7 height 24
click at [729, 195] on icon "0 20 152 CF 15 70 88 º" at bounding box center [699, 360] width 998 height 628
type input "$11.36"
click at [666, 20] on icon "button" at bounding box center [668, 23] width 10 height 12
drag, startPoint x: 1121, startPoint y: 117, endPoint x: 280, endPoint y: 482, distance: 916.9
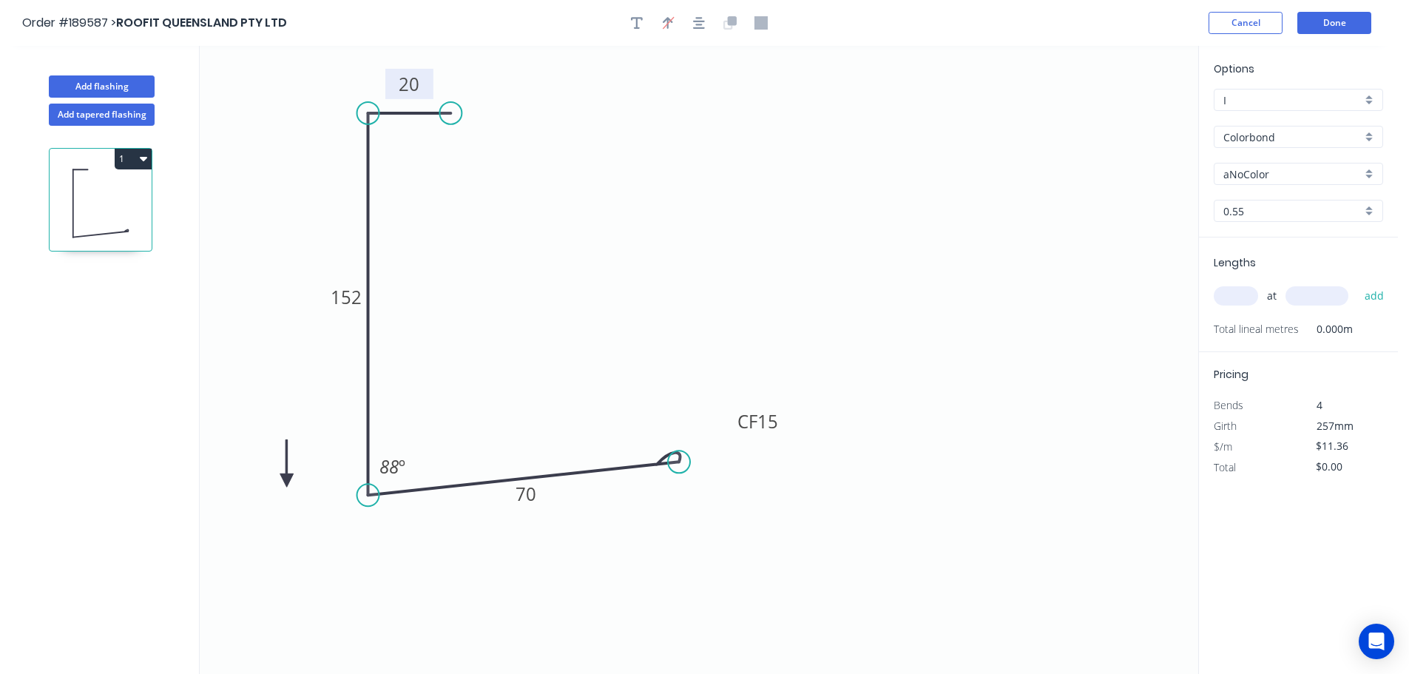
click at [280, 482] on icon at bounding box center [286, 462] width 13 height 47
click at [280, 482] on icon at bounding box center [280, 464] width 13 height 47
click at [280, 482] on icon at bounding box center [292, 469] width 43 height 43
click at [280, 482] on icon at bounding box center [297, 481] width 47 height 13
click at [280, 482] on icon at bounding box center [292, 494] width 43 height 43
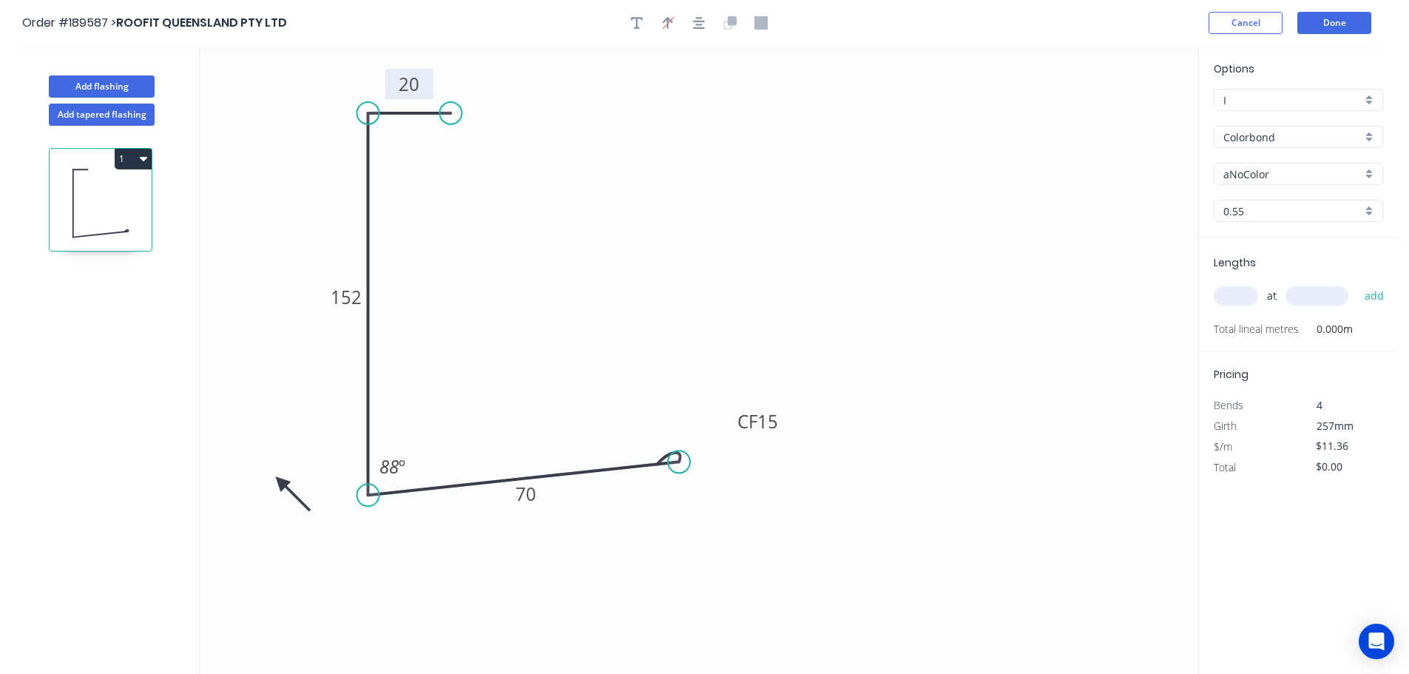
click at [280, 482] on icon at bounding box center [292, 494] width 43 height 43
click at [1369, 171] on div "aNoColor" at bounding box center [1298, 174] width 169 height 22
click at [1297, 325] on div "Monument" at bounding box center [1298, 326] width 168 height 26
type input "Monument"
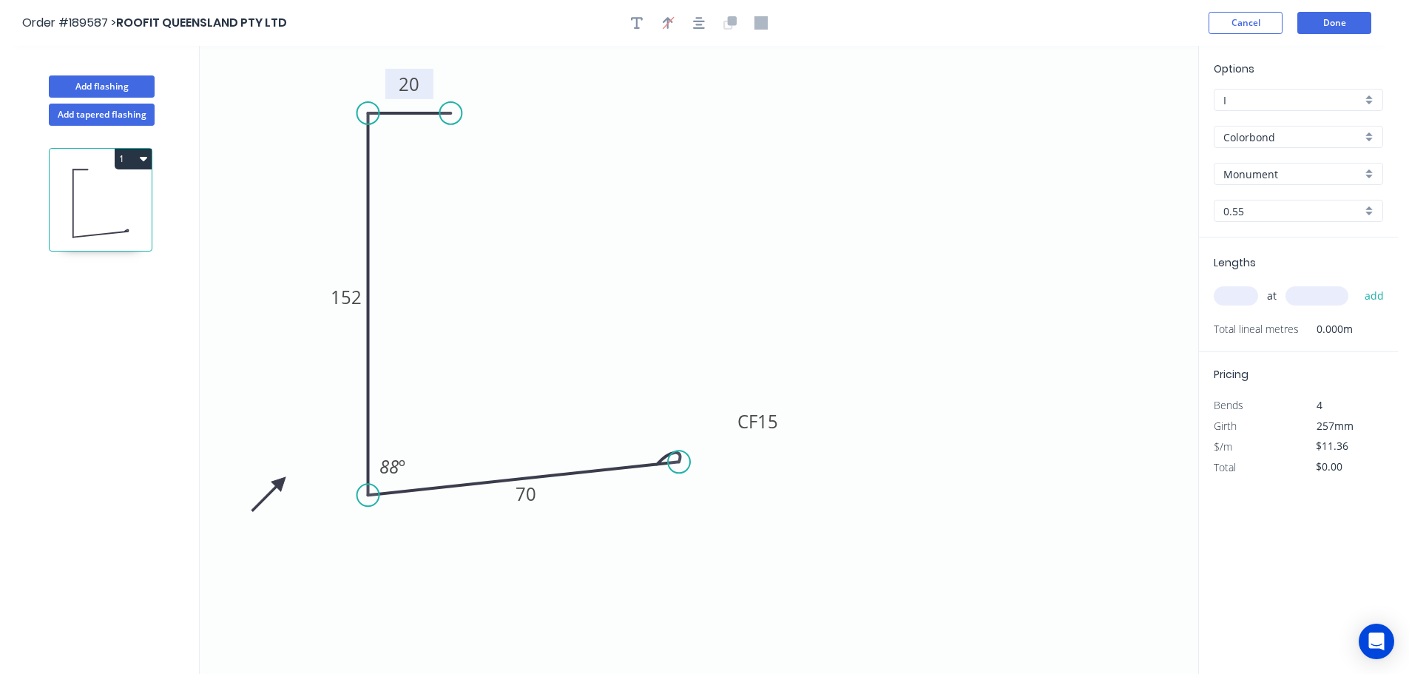
click at [1243, 295] on input "text" at bounding box center [1236, 295] width 44 height 19
type input "2"
click at [1342, 297] on input "text" at bounding box center [1316, 295] width 63 height 19
type input "7000"
click at [1357, 283] on button "add" at bounding box center [1374, 295] width 35 height 25
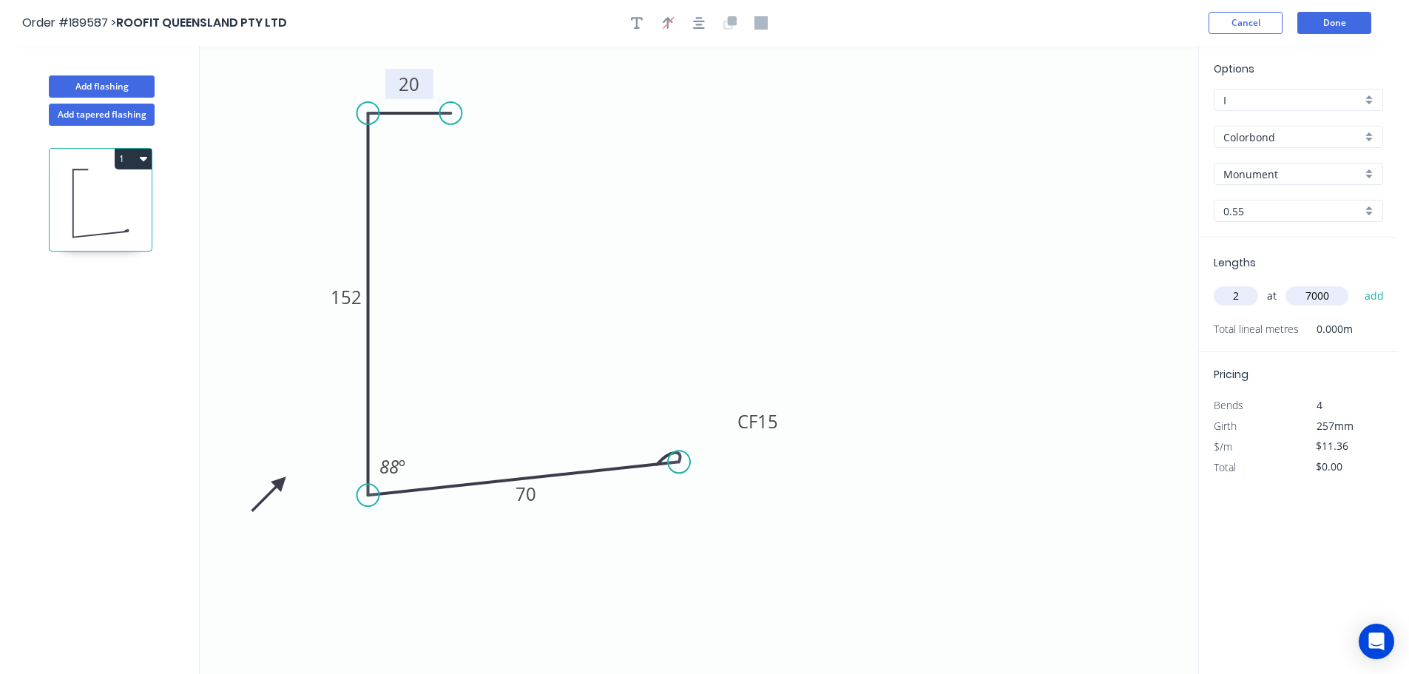
type input "$159.04"
type input "1"
click at [1342, 297] on input "text" at bounding box center [1316, 295] width 63 height 19
type input "6800"
click at [1357, 283] on button "add" at bounding box center [1374, 295] width 35 height 25
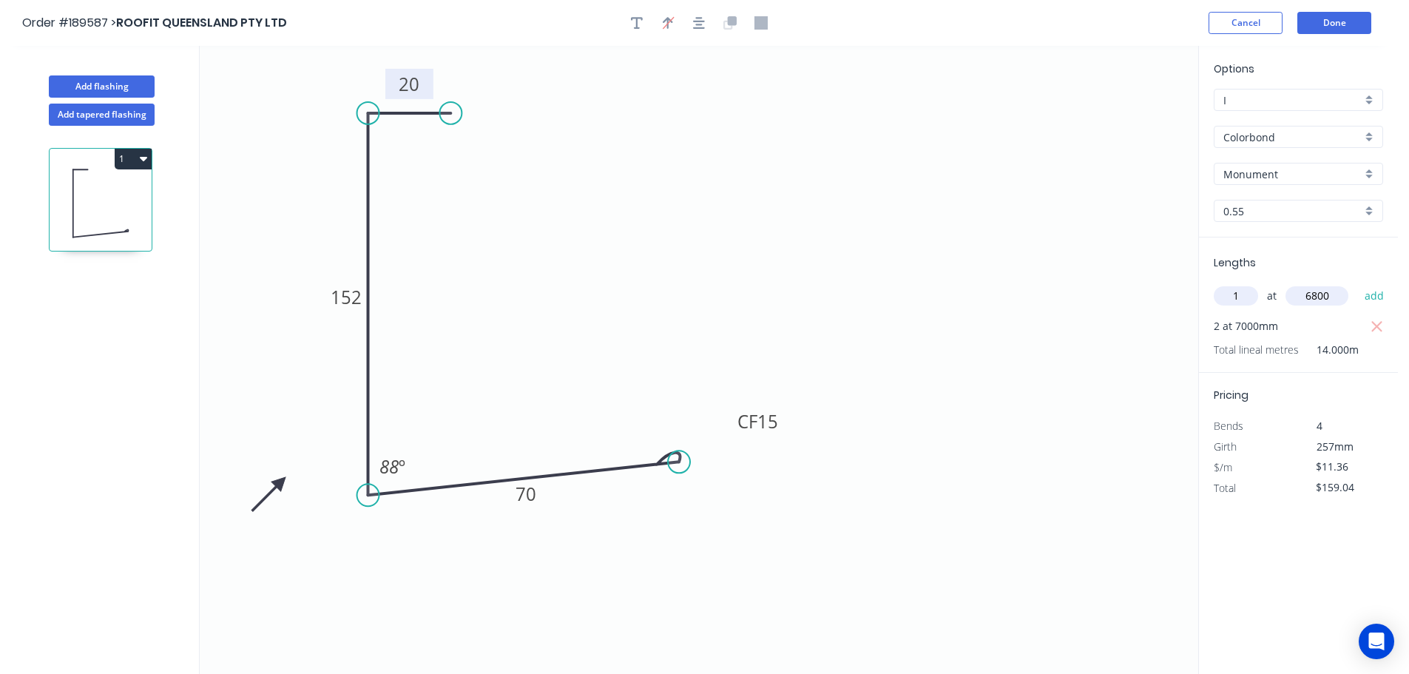
type input "$236.29"
click at [115, 82] on button "Add flashing" at bounding box center [102, 86] width 106 height 22
type input "$0.00"
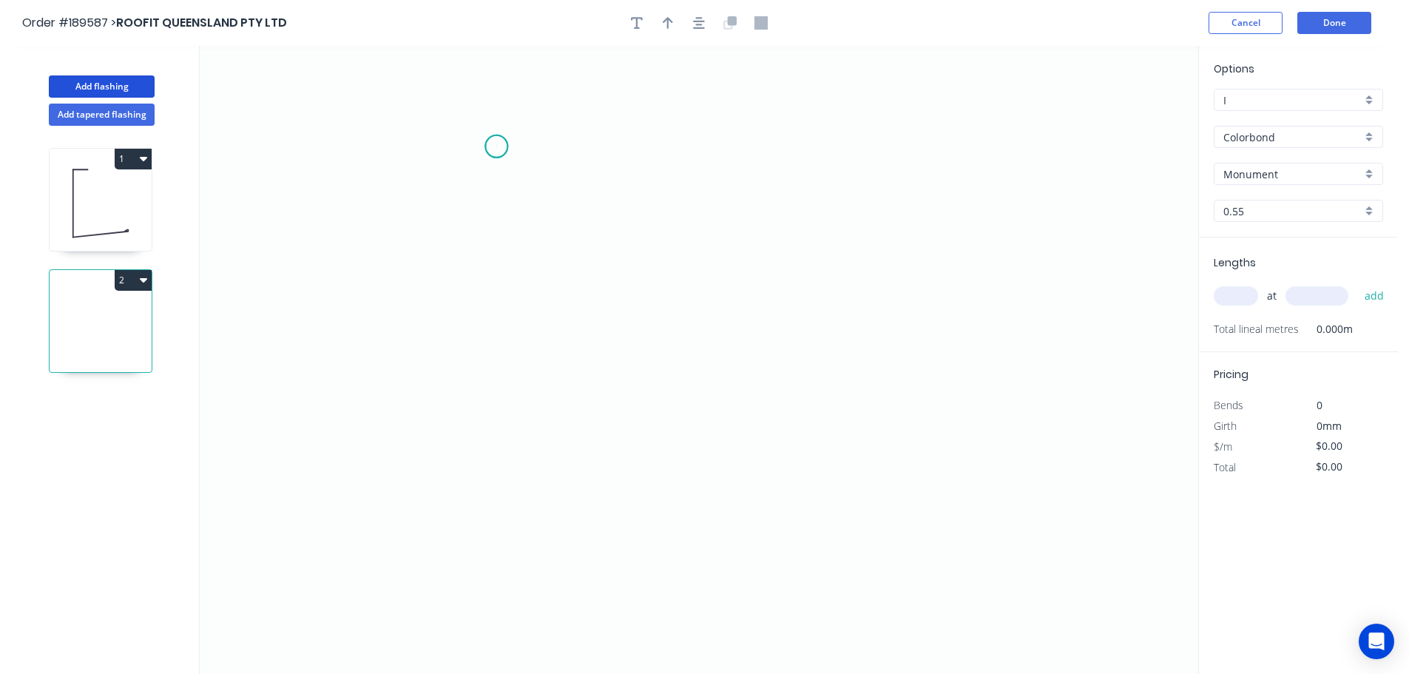
click at [496, 146] on icon "0" at bounding box center [699, 360] width 998 height 628
click at [499, 271] on icon "0" at bounding box center [699, 360] width 998 height 628
click at [993, 263] on icon "0 ?" at bounding box center [699, 360] width 998 height 628
click at [993, 263] on circle at bounding box center [992, 271] width 22 height 22
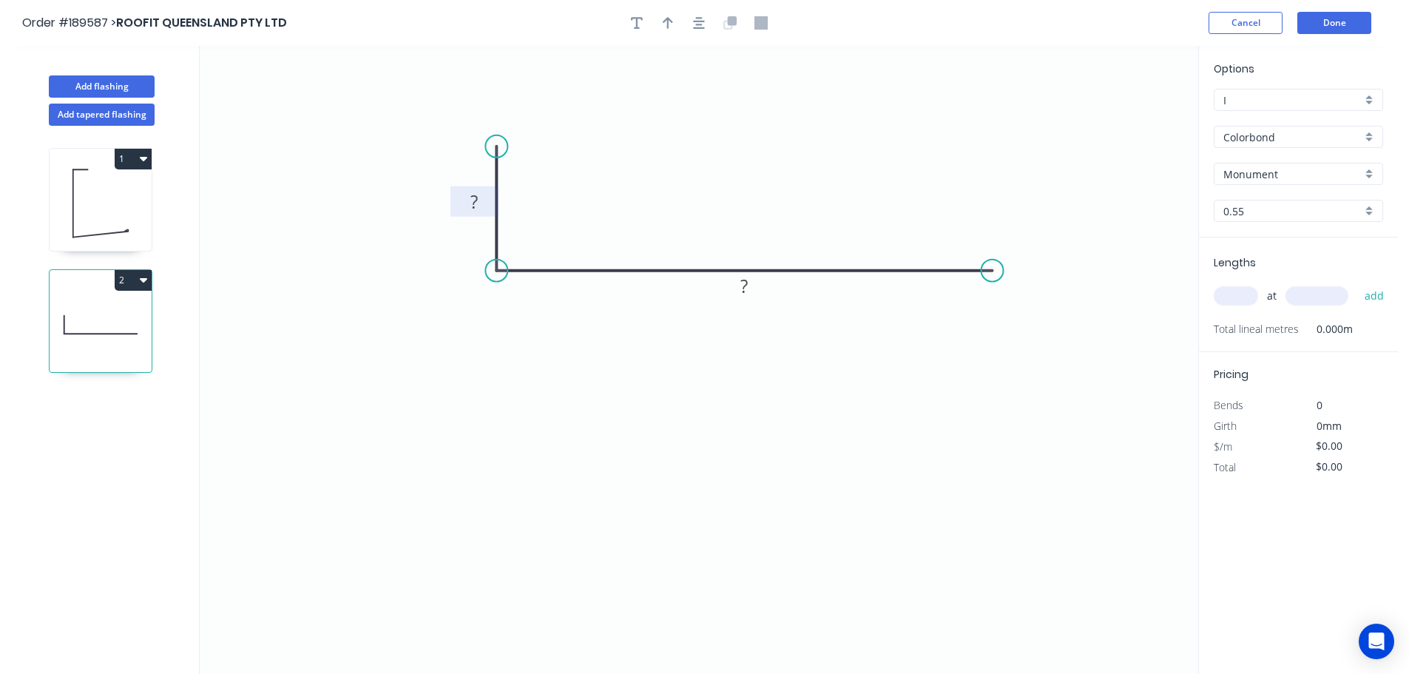
click at [476, 205] on tspan "?" at bounding box center [473, 201] width 7 height 24
click at [746, 127] on icon "0 30 70" at bounding box center [699, 360] width 998 height 628
type input "$5.22"
click at [666, 22] on icon "button" at bounding box center [668, 22] width 10 height 13
drag, startPoint x: 1121, startPoint y: 116, endPoint x: 446, endPoint y: 367, distance: 719.6
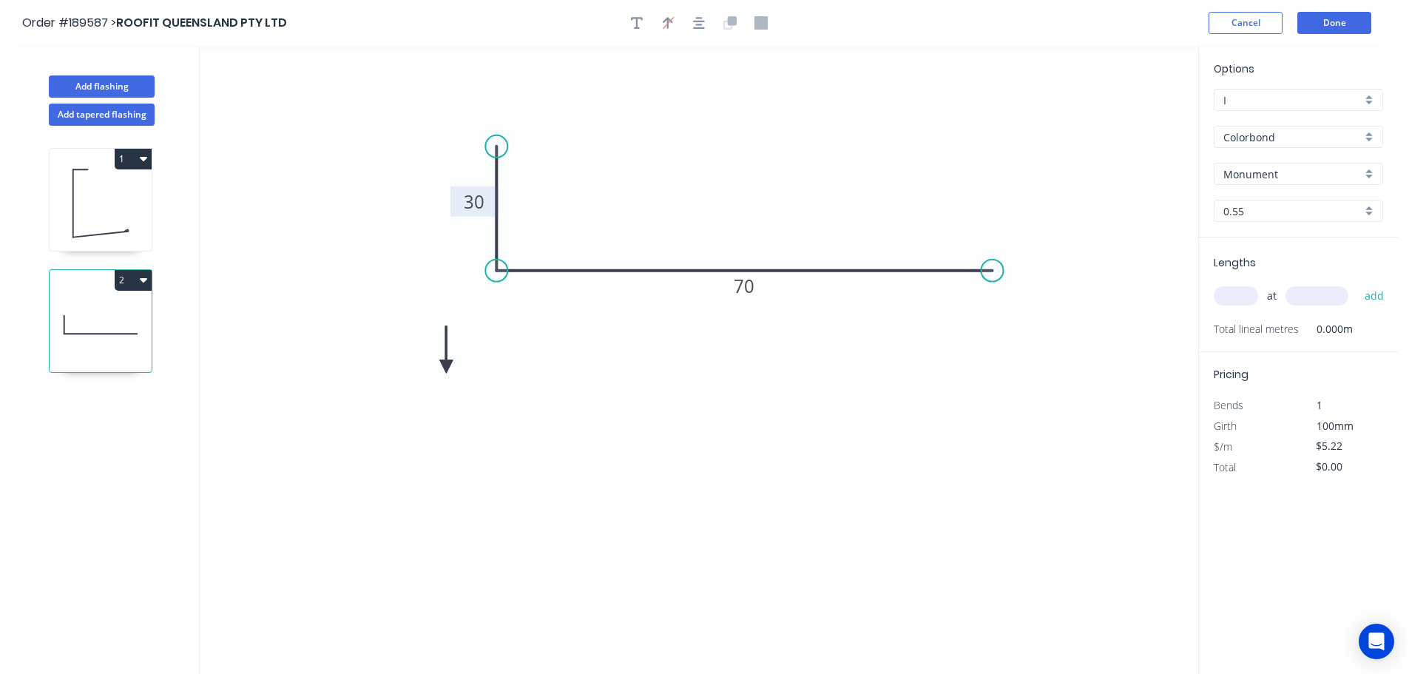
click at [446, 367] on icon at bounding box center [445, 349] width 13 height 47
click at [446, 367] on icon at bounding box center [458, 354] width 43 height 43
click at [446, 367] on icon at bounding box center [462, 366] width 47 height 13
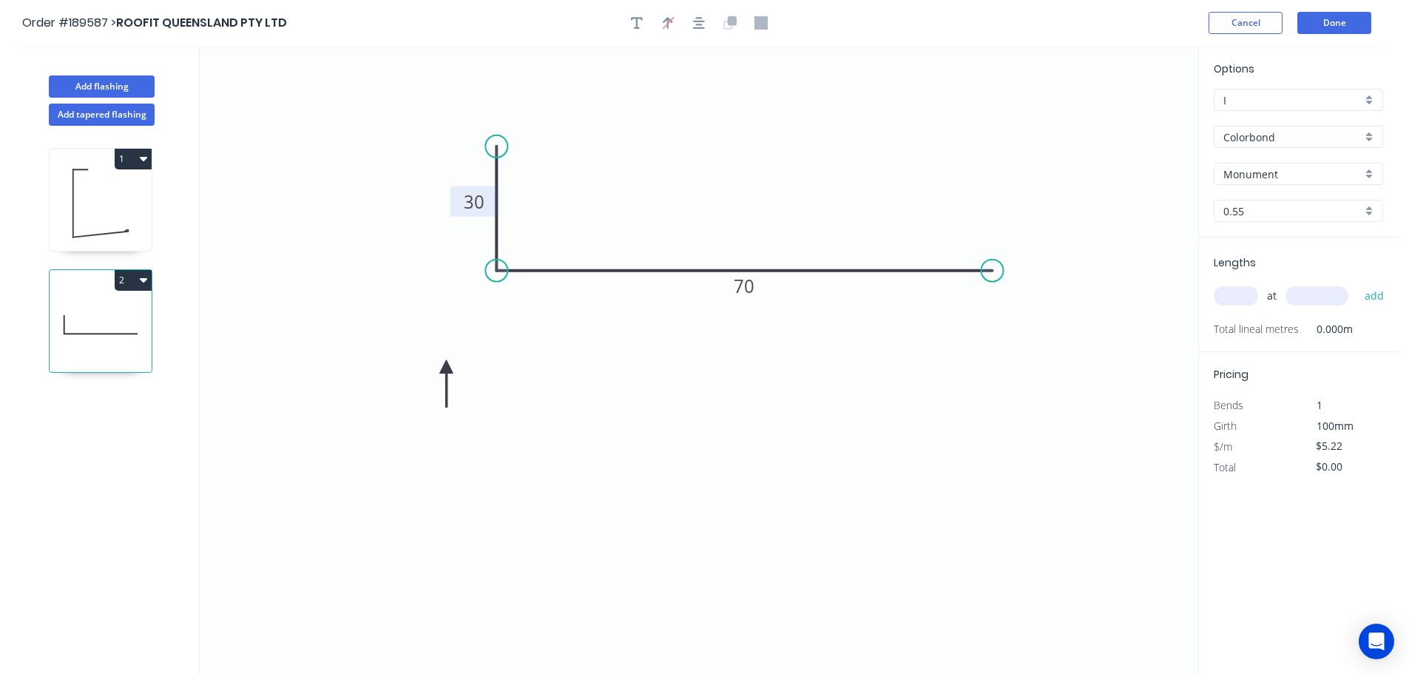
click at [446, 367] on icon at bounding box center [445, 383] width 13 height 47
click at [1365, 132] on div "Colorbond" at bounding box center [1298, 137] width 169 height 22
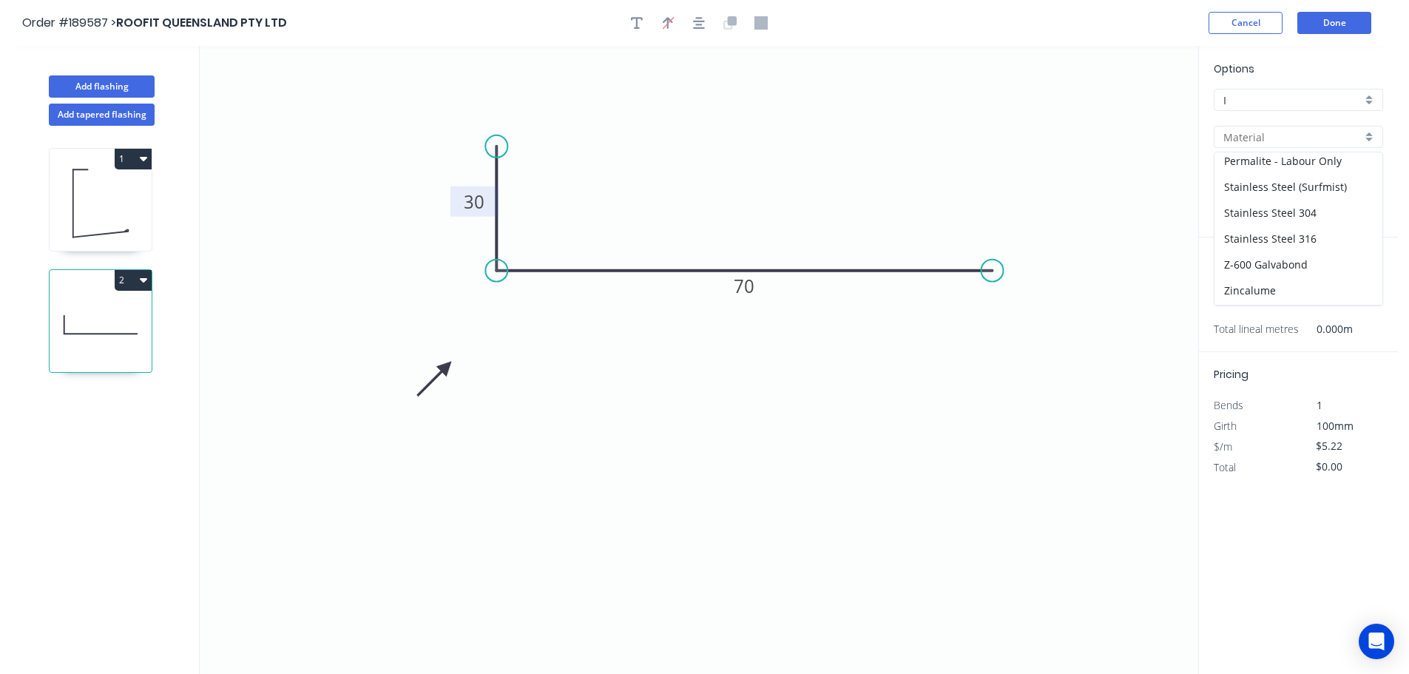
scroll to position [339, 0]
click at [1302, 269] on div "Zincalume" at bounding box center [1298, 266] width 168 height 26
type input "Zincalume"
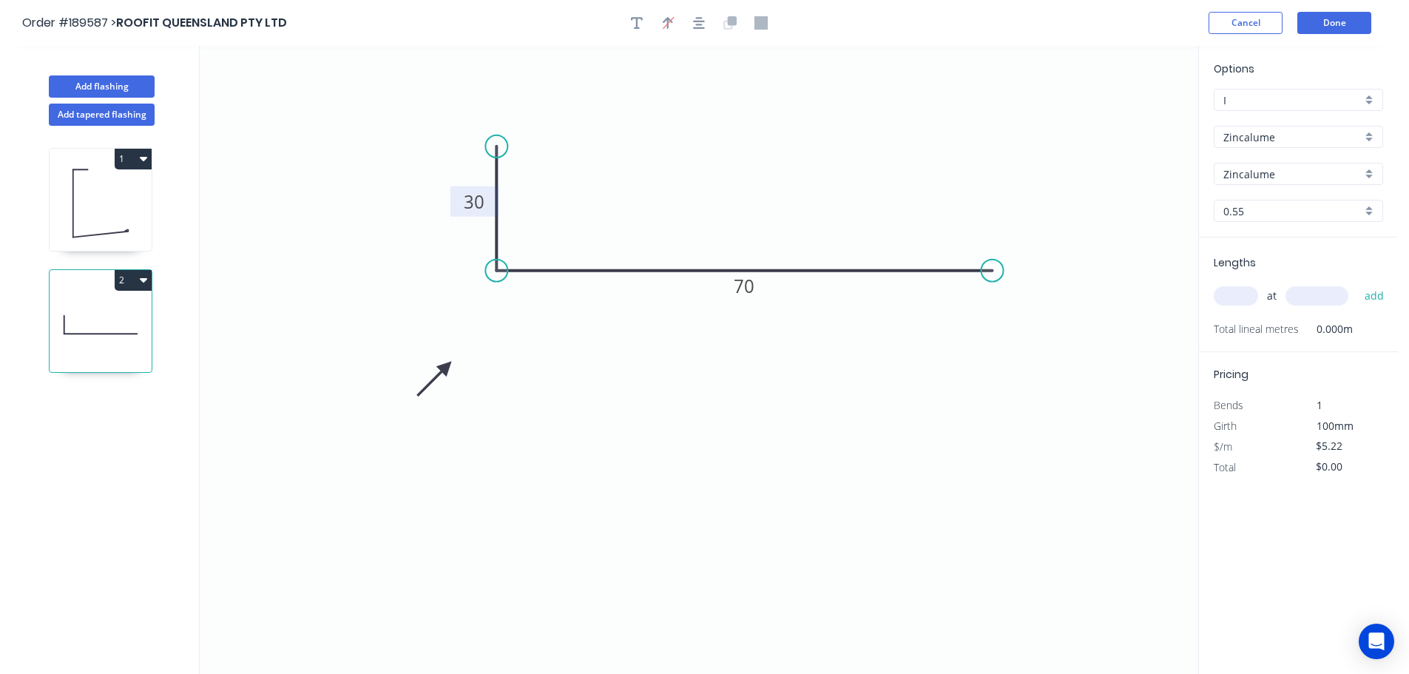
type input "$4.98"
click at [1241, 297] on input "text" at bounding box center [1236, 295] width 44 height 19
type input "12"
type input "1000"
click at [1357, 283] on button "add" at bounding box center [1374, 295] width 35 height 25
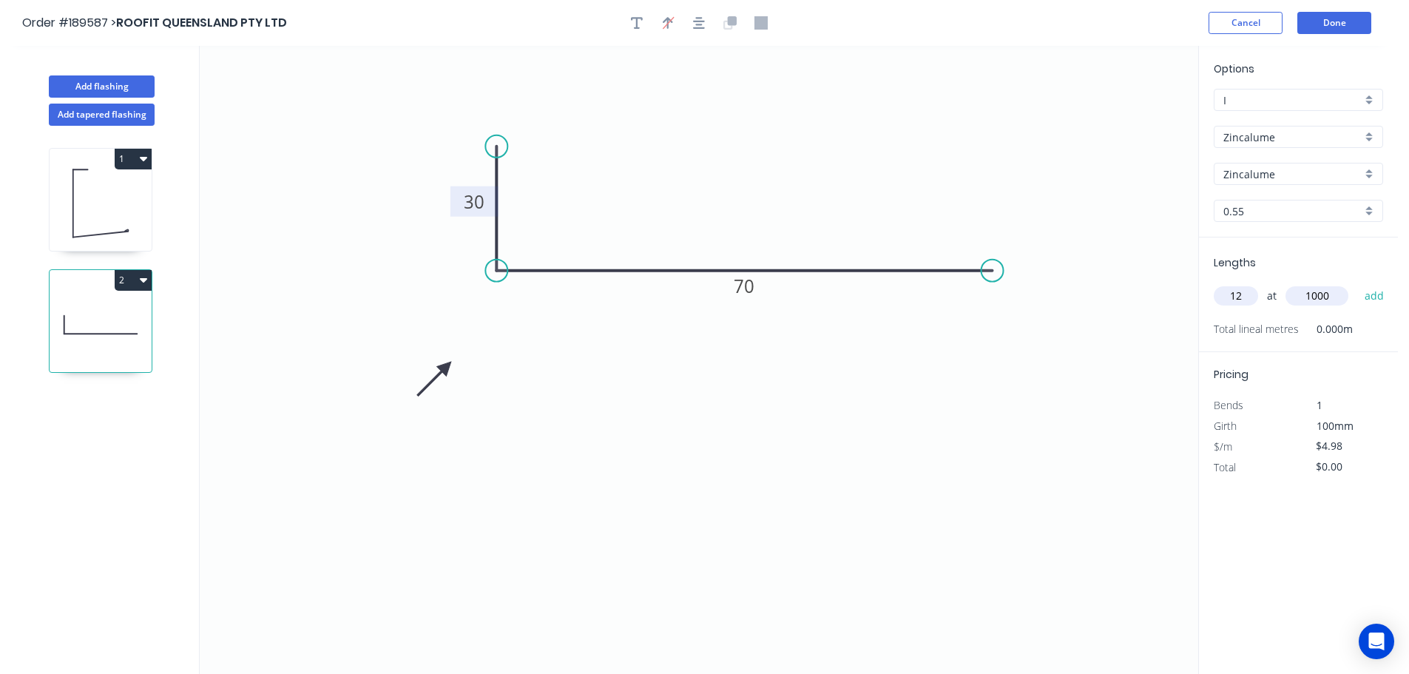
type input "$59.76"
click at [1344, 23] on button "Done" at bounding box center [1334, 23] width 74 height 22
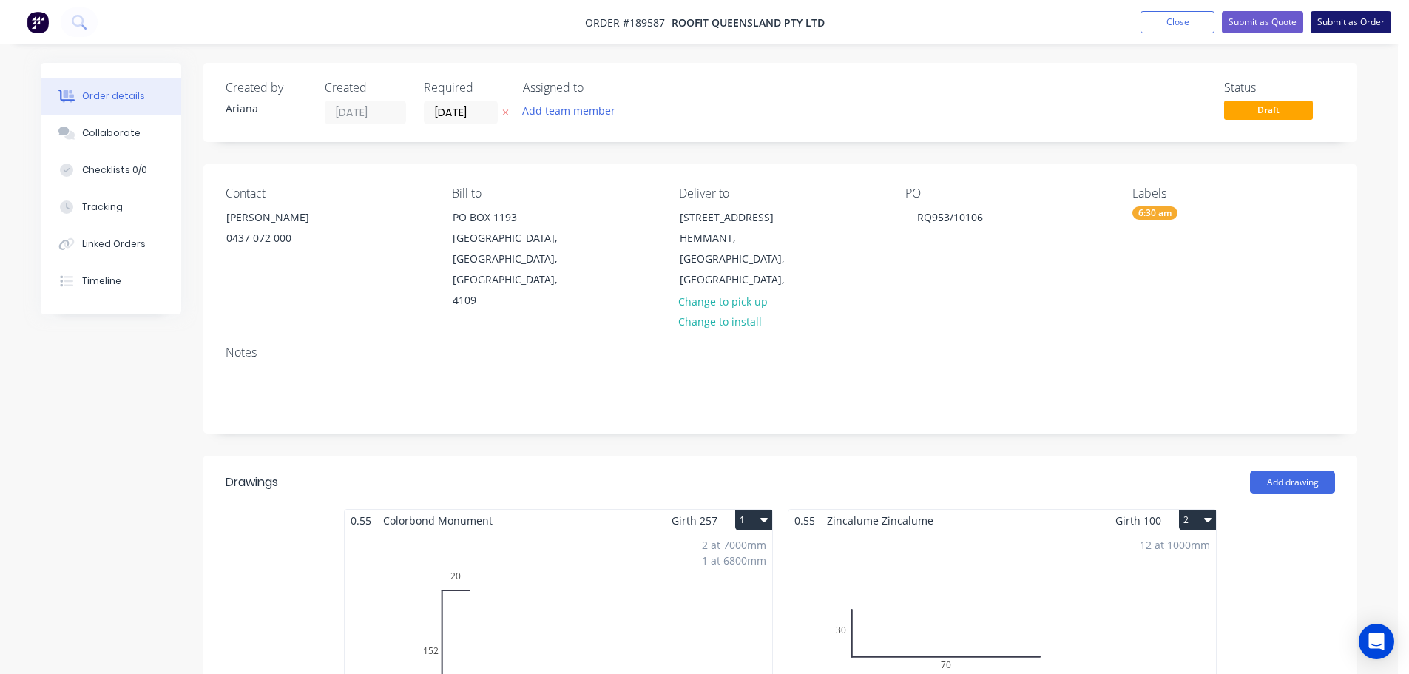
click at [1348, 17] on button "Submit as Order" at bounding box center [1351, 22] width 81 height 22
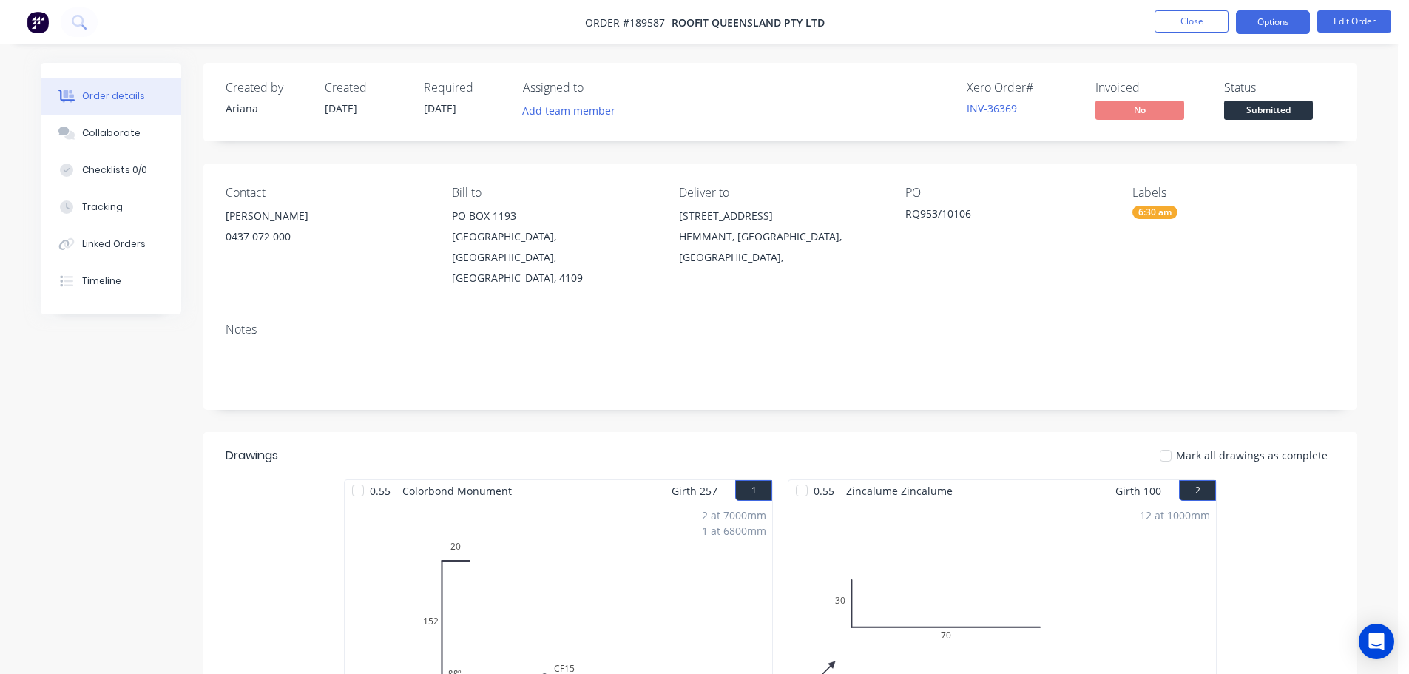
click at [1282, 25] on button "Options" at bounding box center [1273, 22] width 74 height 24
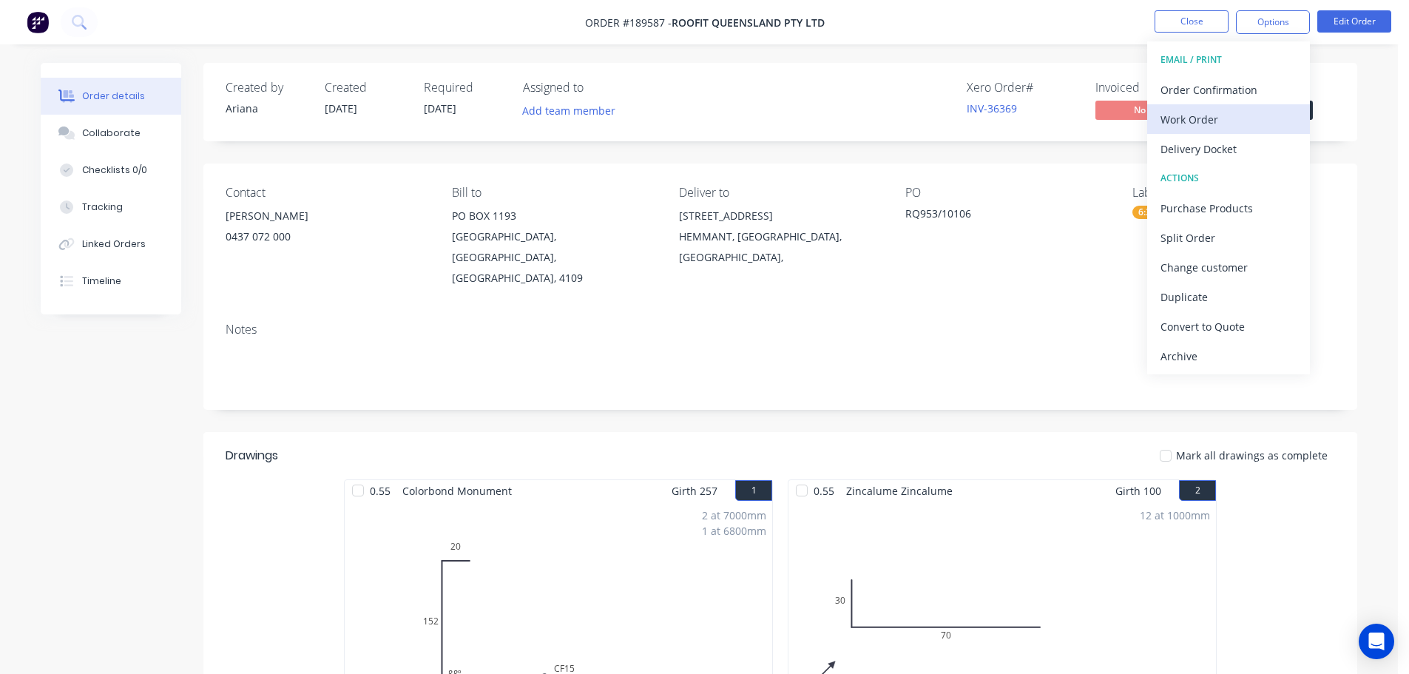
click at [1224, 119] on div "Work Order" at bounding box center [1228, 119] width 136 height 21
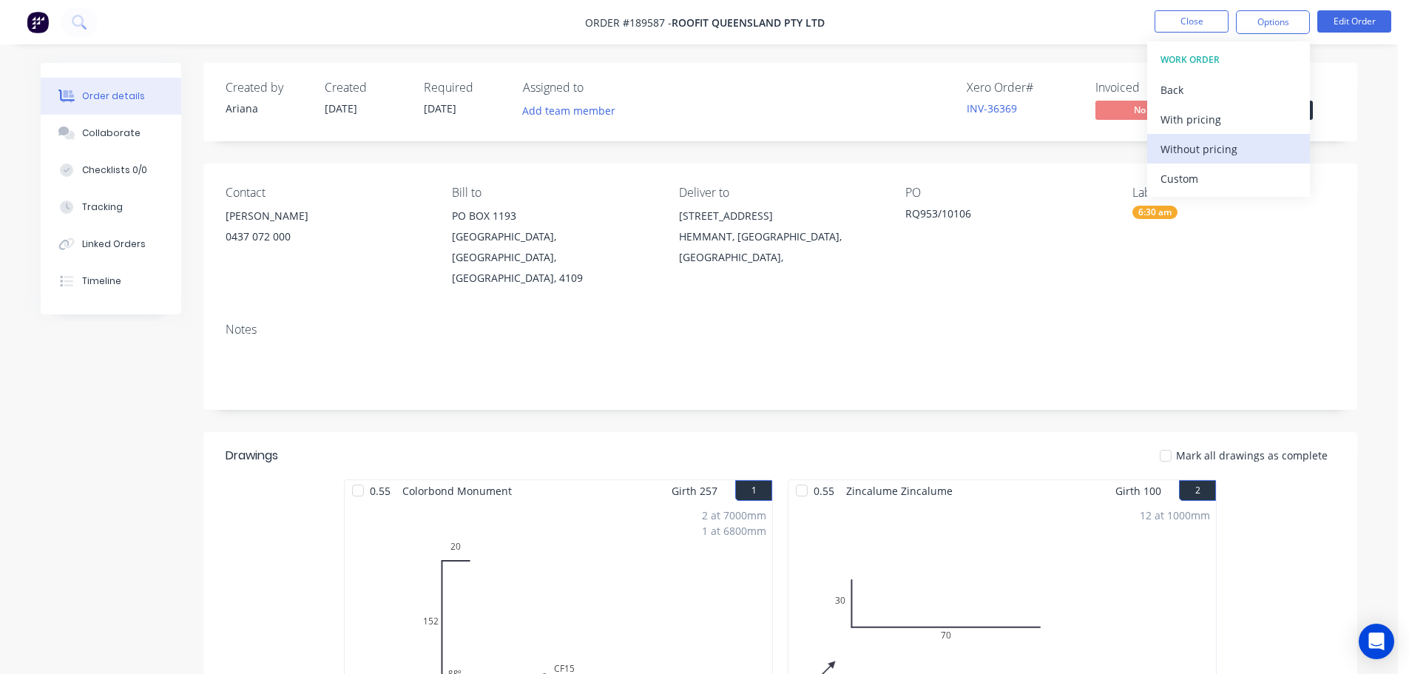
click at [1205, 145] on div "Without pricing" at bounding box center [1228, 148] width 136 height 21
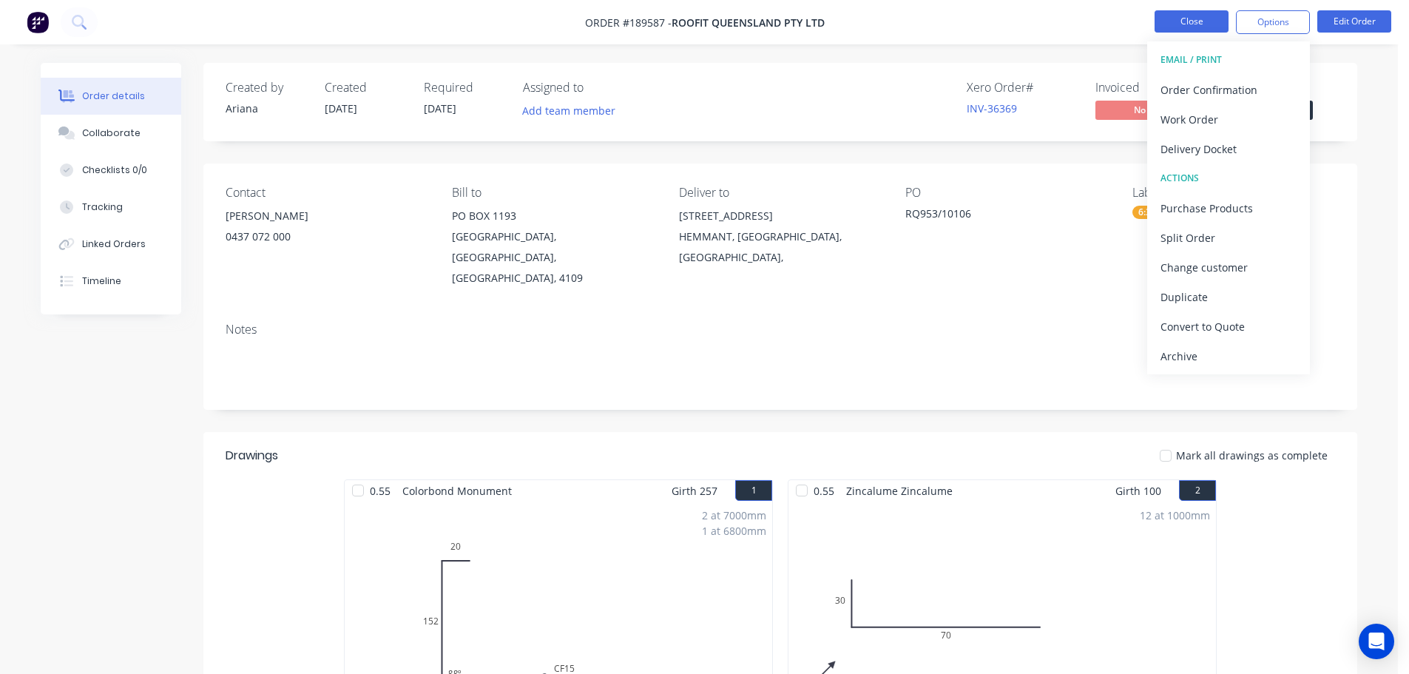
click at [1209, 19] on button "Close" at bounding box center [1192, 21] width 74 height 22
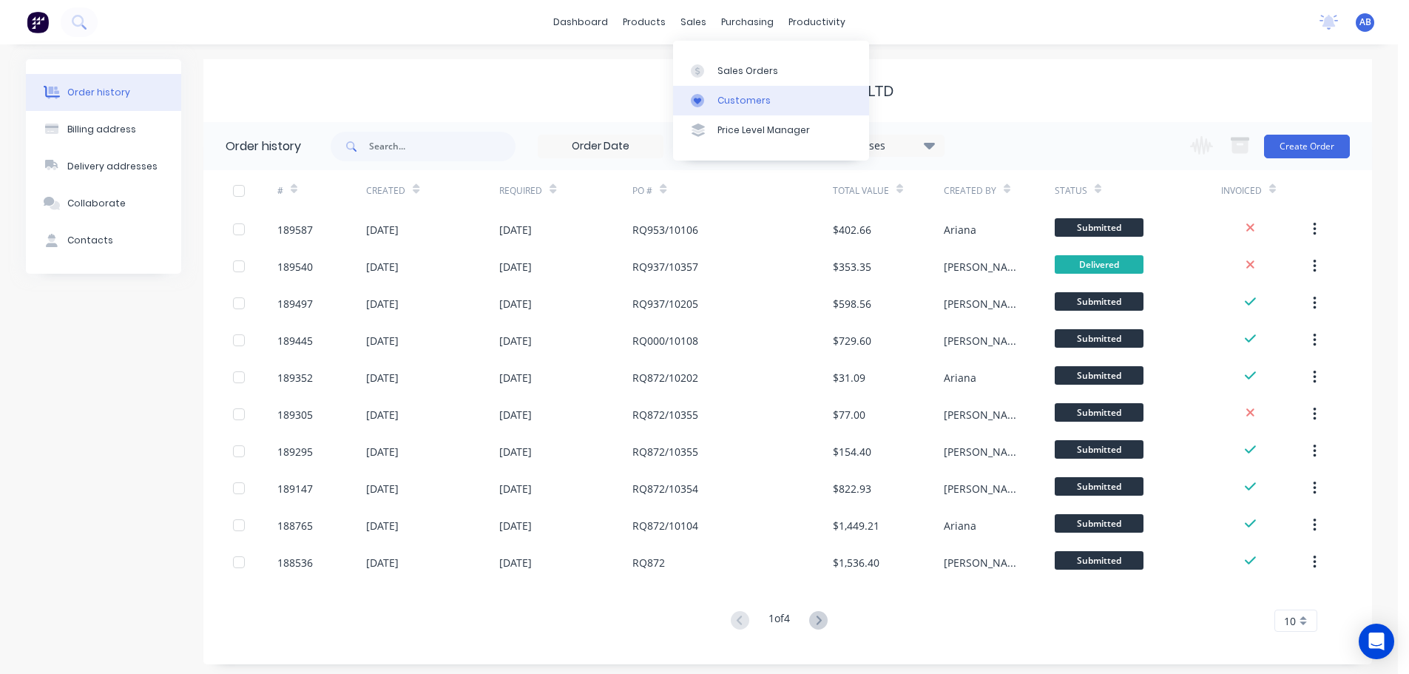
click at [737, 92] on link "Customers" at bounding box center [771, 101] width 196 height 30
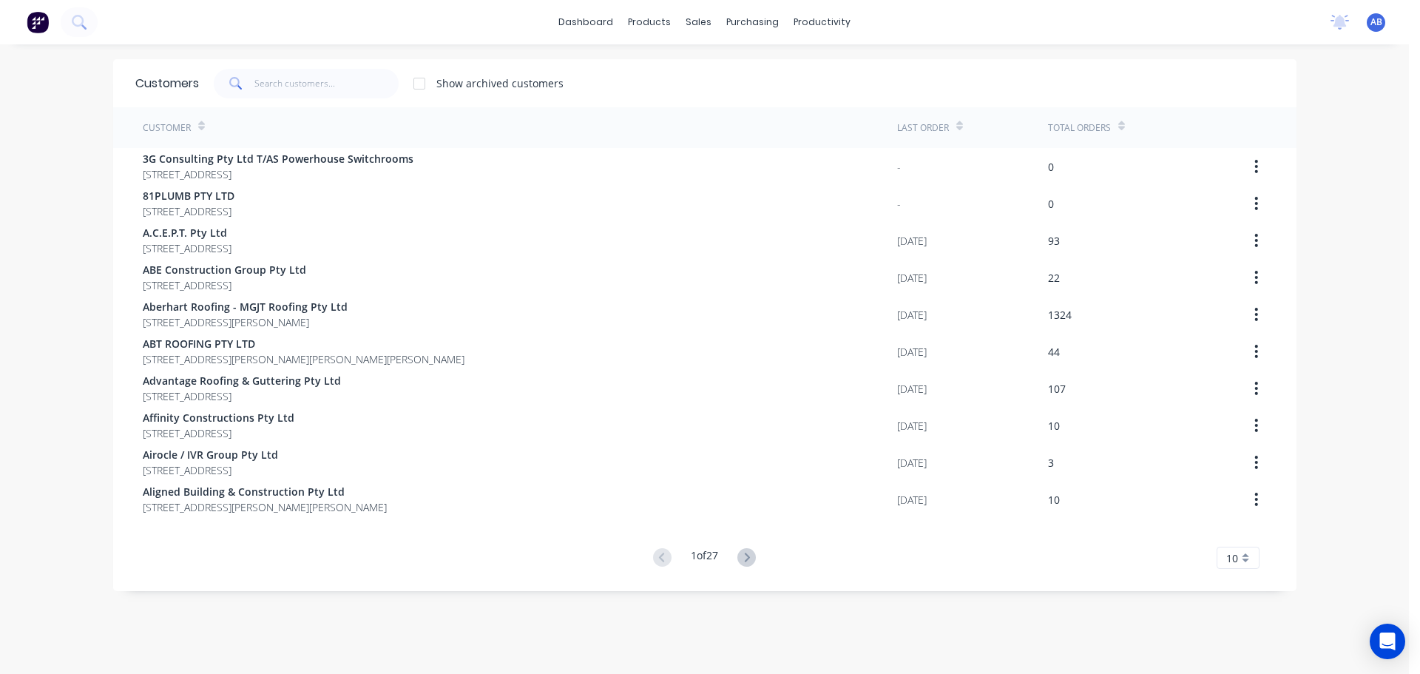
click at [946, 33] on div "dashboard products sales purchasing productivity dashboard products Product Cat…" at bounding box center [704, 22] width 1409 height 44
